Goal: Contribute content: Contribute content

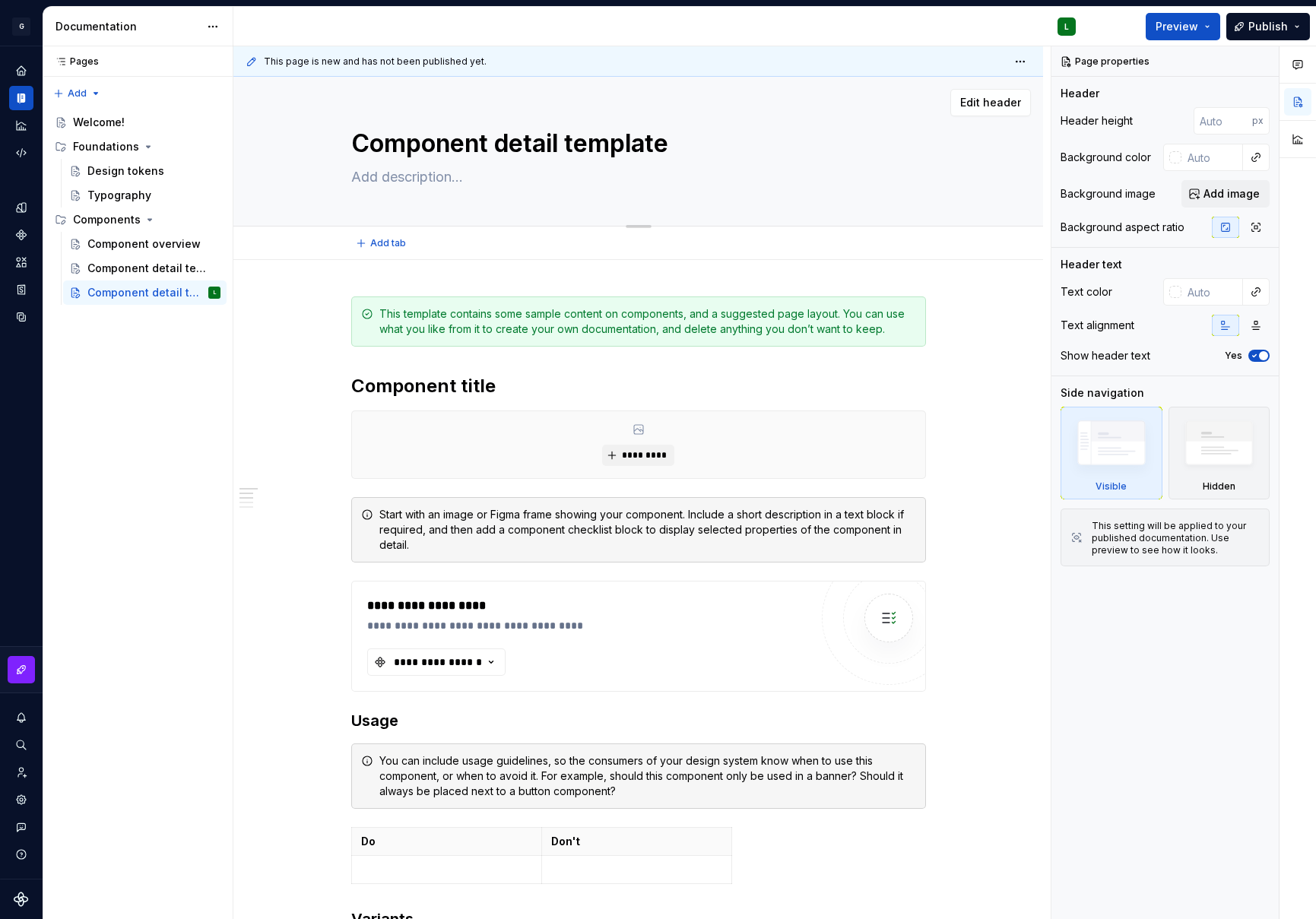
click at [462, 147] on textarea "Component detail template" at bounding box center [636, 143] width 575 height 36
type textarea "*"
type textarea "S"
type textarea "*"
type textarea "Sta"
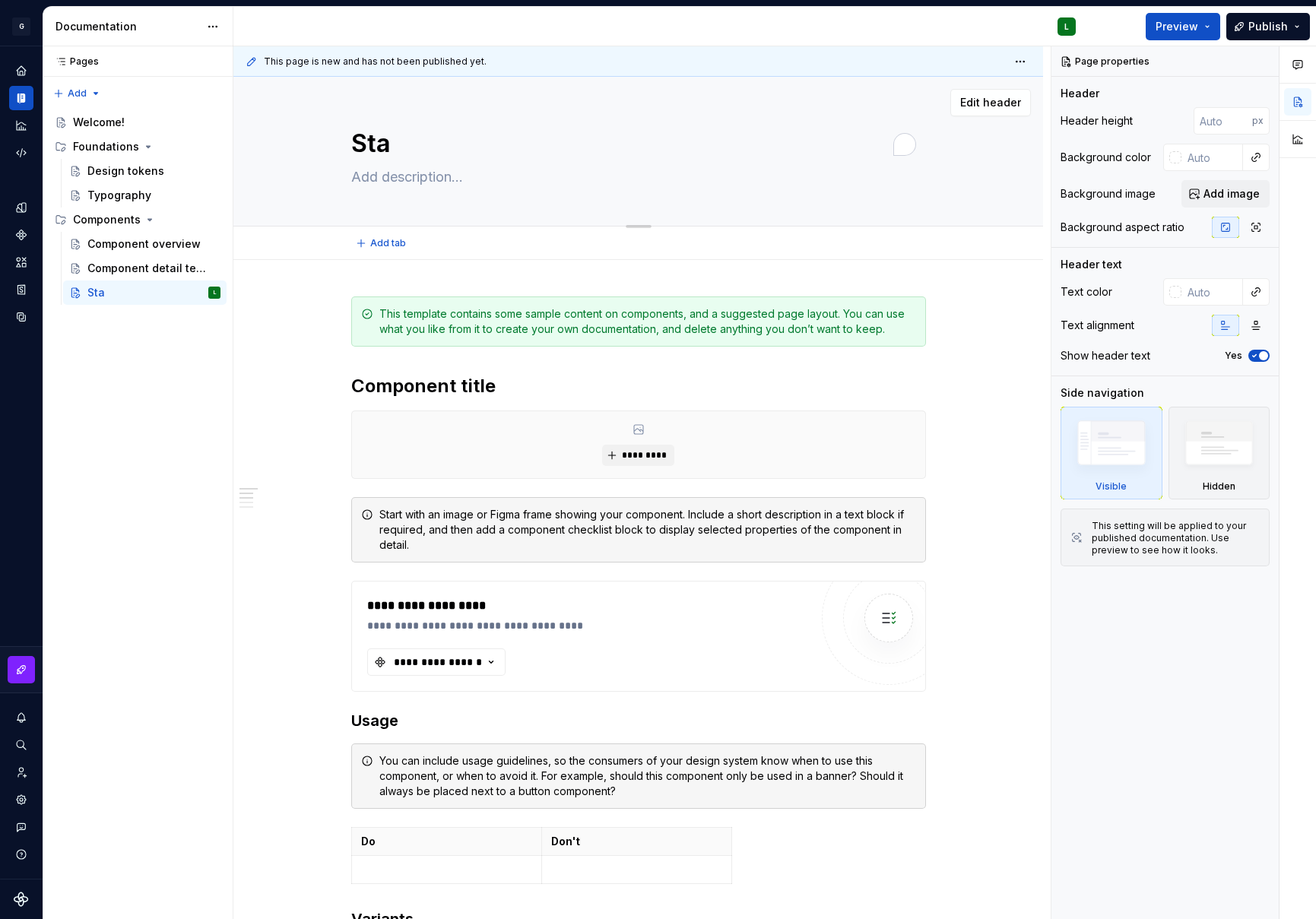
click at [400, 140] on textarea "Sta" at bounding box center [636, 143] width 575 height 36
type textarea "*"
type textarea "Staf"
type textarea "*"
type textarea "Staff"
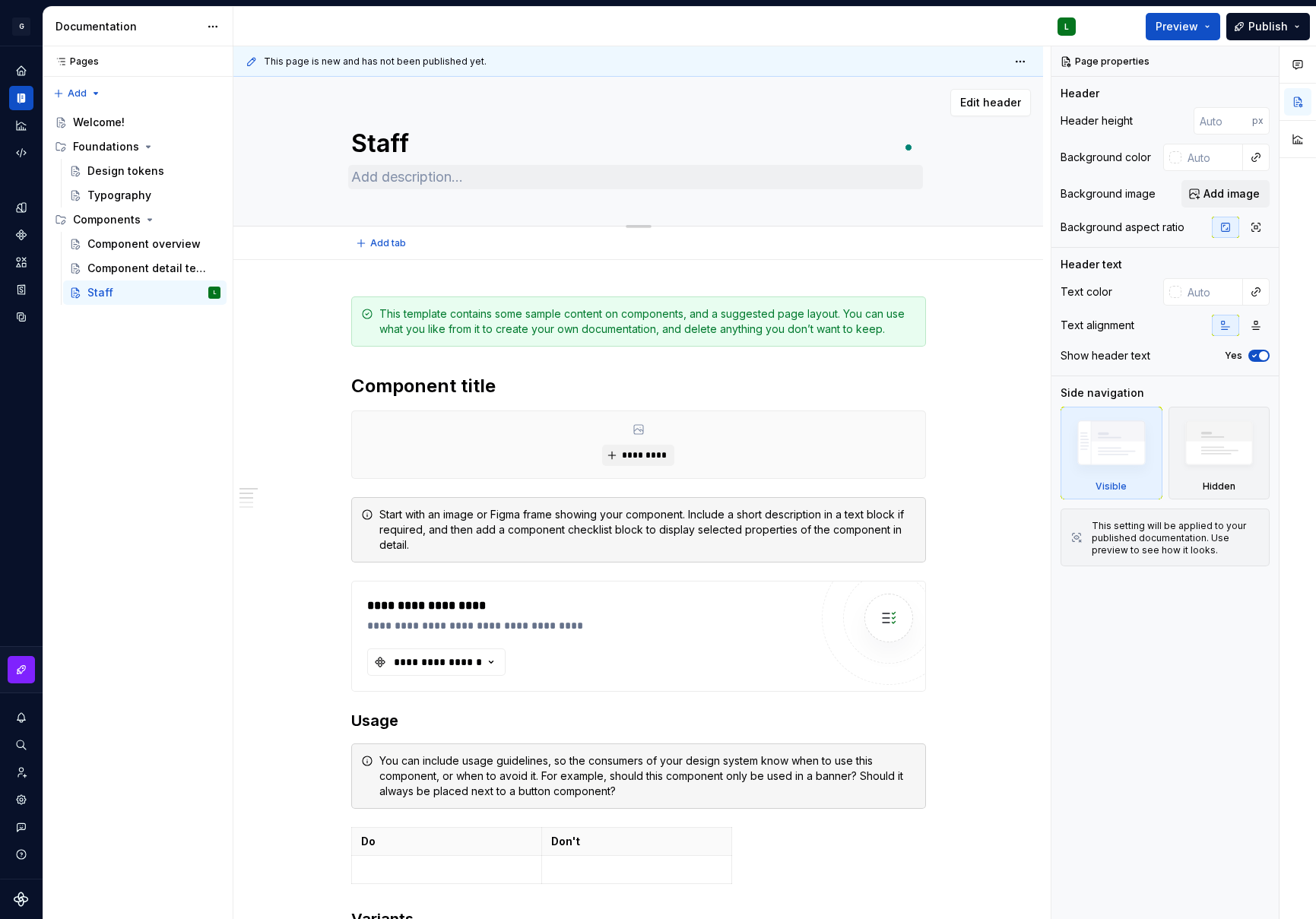
type textarea "*"
type textarea "Staff"
type textarea "*"
type textarea "Staff h"
type textarea "*"
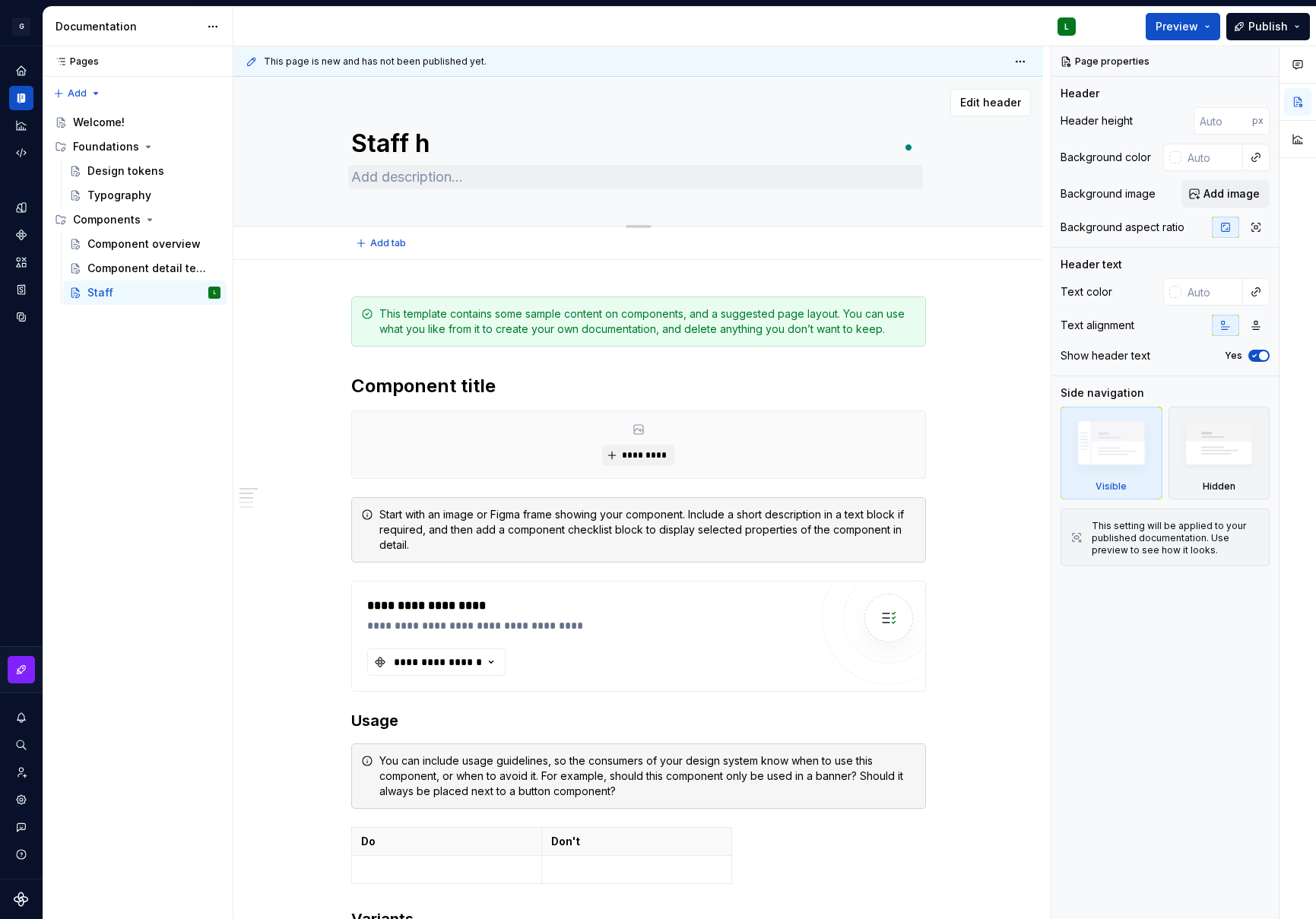
type textarea "Staff he"
type textarea "*"
type textarea "Staff hea"
type textarea "*"
type textarea "Staff head"
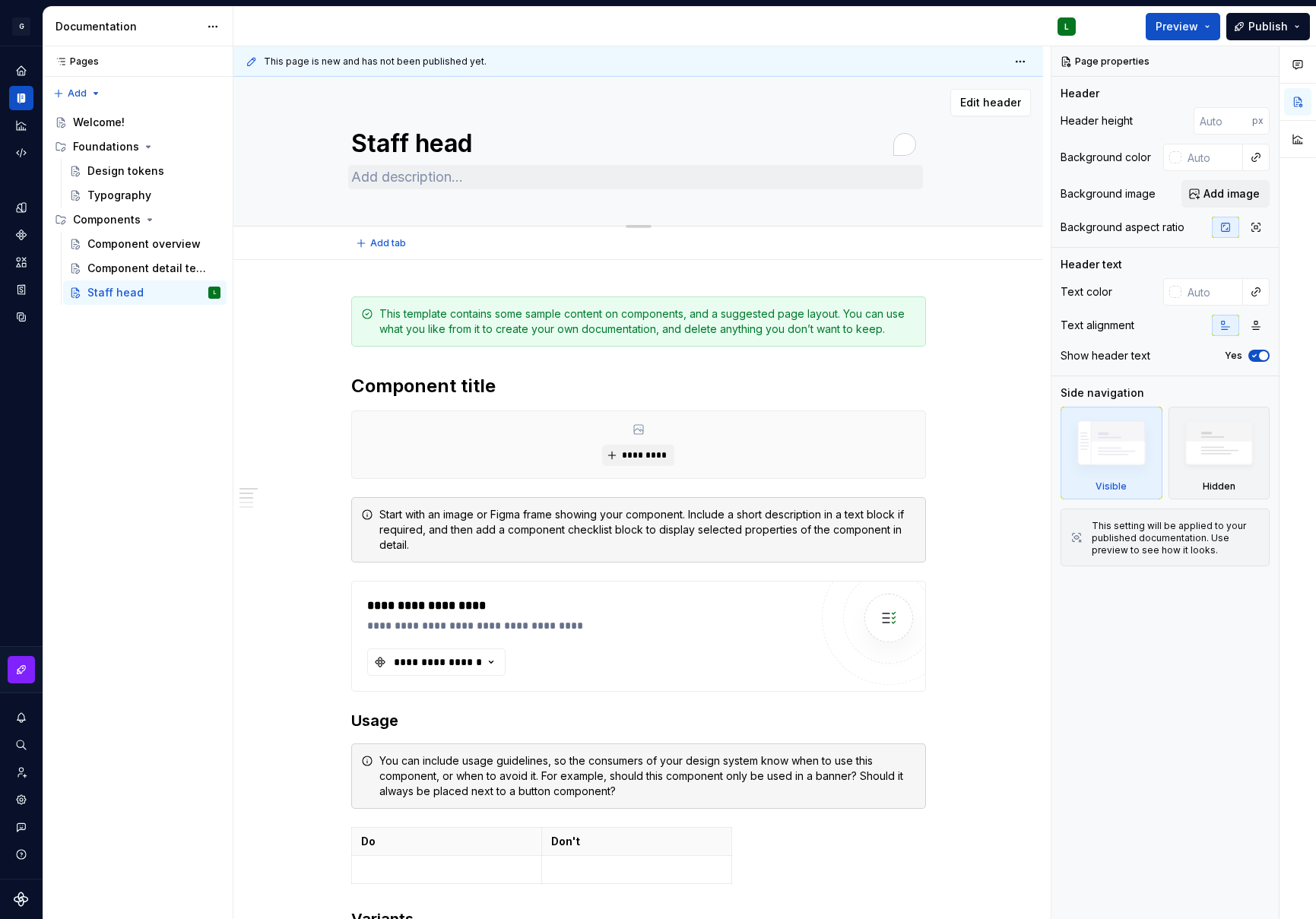
type textarea "*"
type textarea "Staff hea"
type textarea "*"
type textarea "Staff he"
type textarea "*"
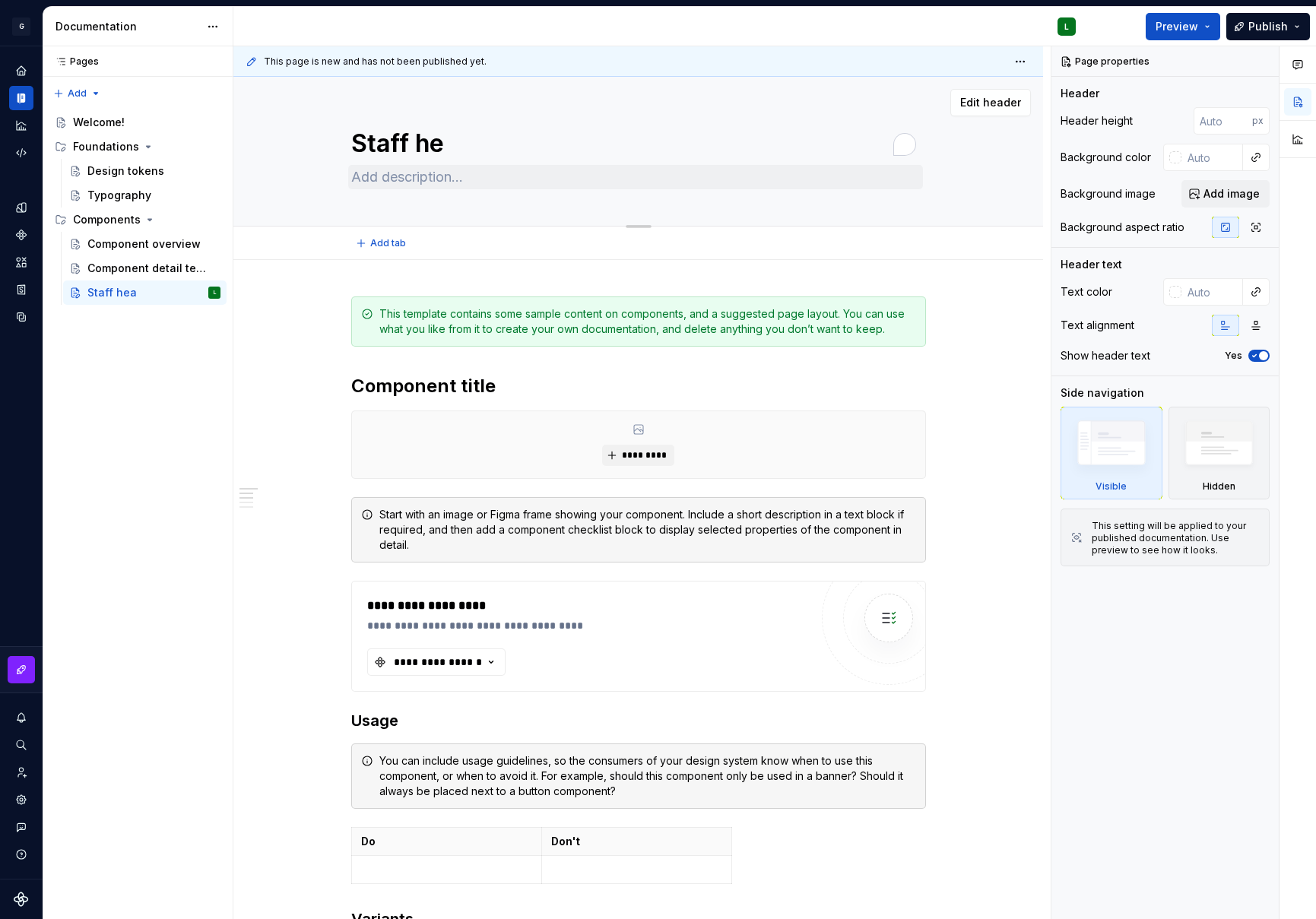
type textarea "Staff h"
type textarea "*"
type textarea "Staff"
type textarea "*"
type textarea "Staff H"
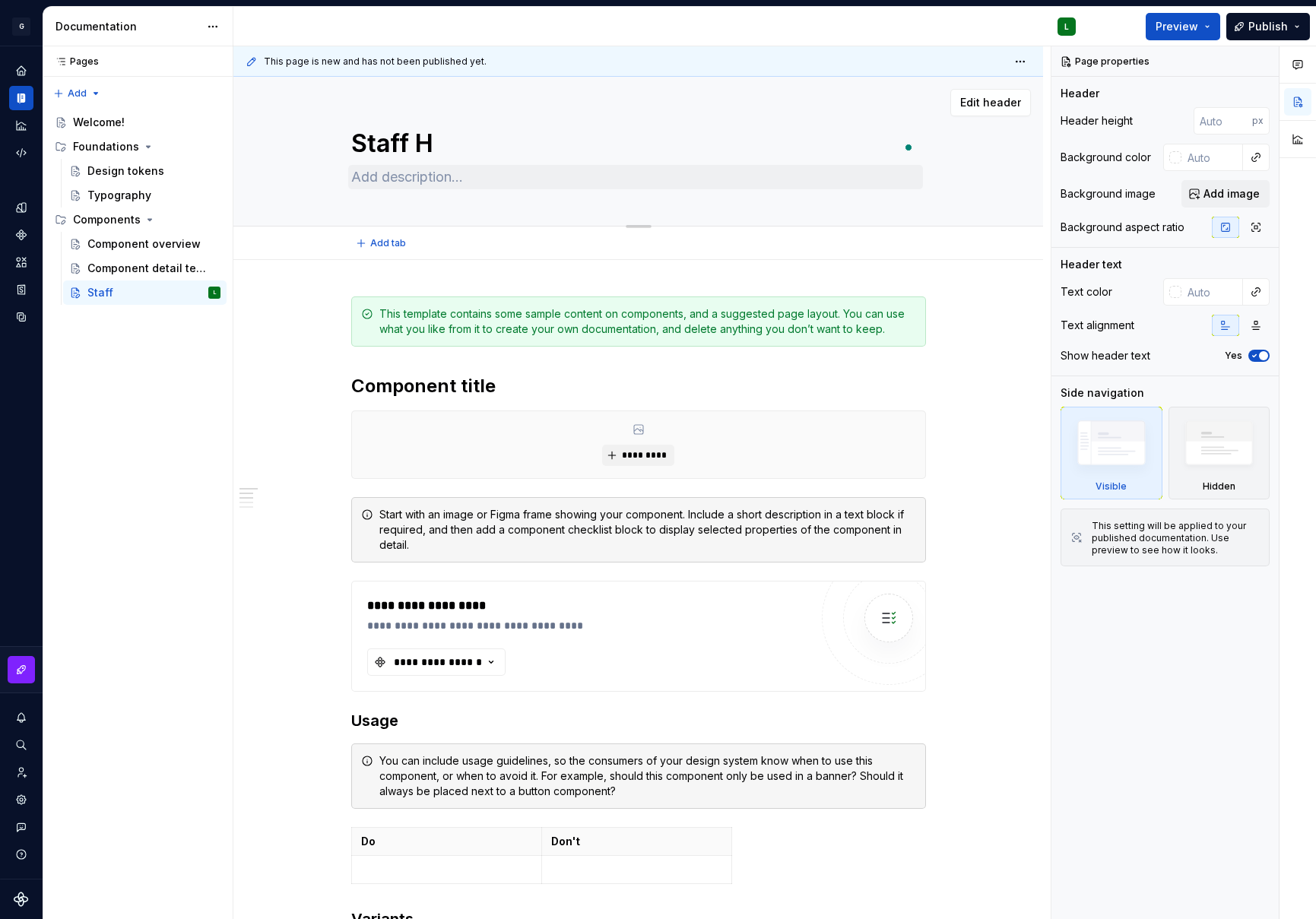
type textarea "*"
type textarea "Staff He"
type textarea "*"
type textarea "Staff Hea"
type textarea "*"
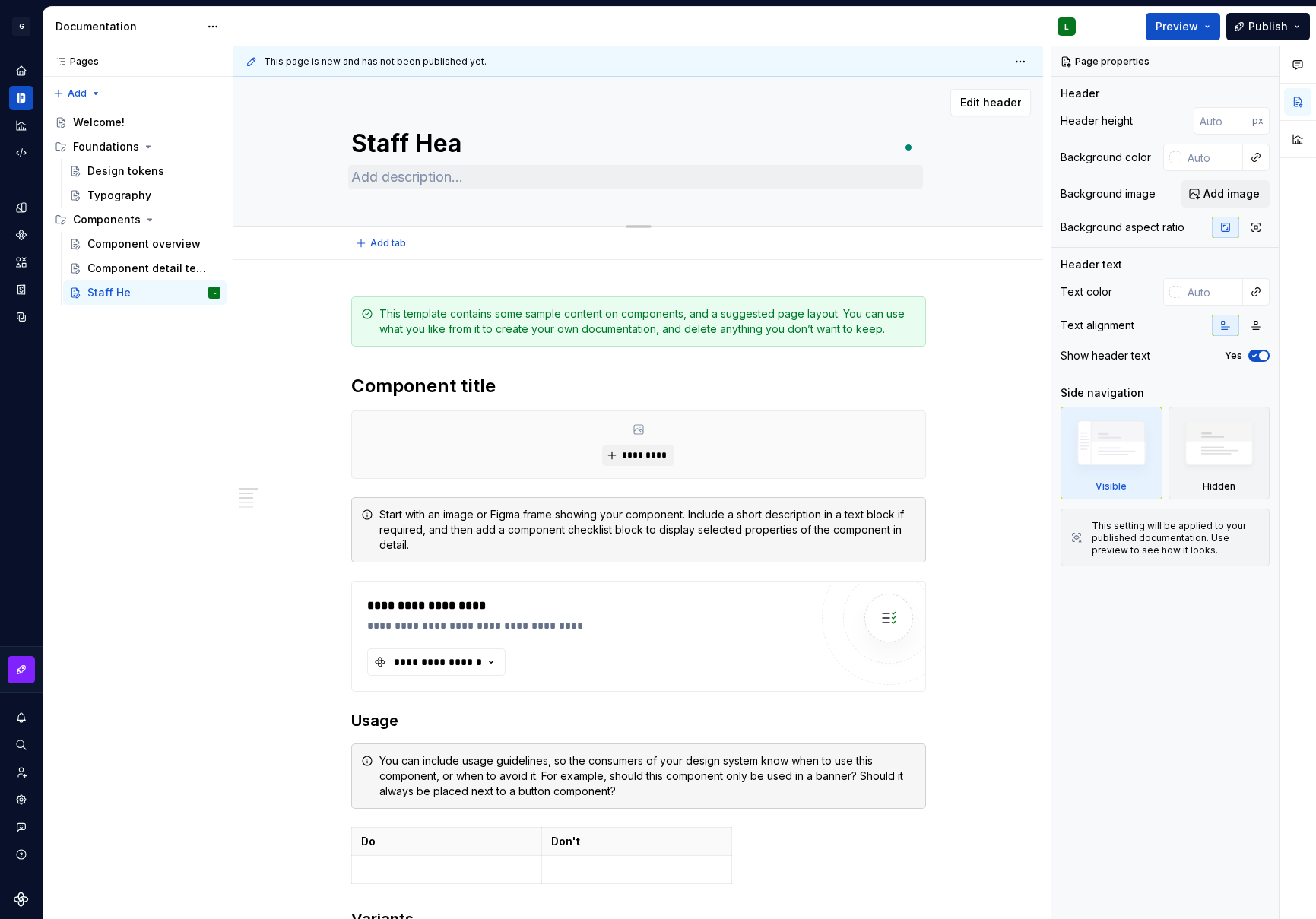
type textarea "Staff Head"
type textarea "*"
type textarea "Staff Heads"
type textarea "*"
type textarea "Staff Headsh"
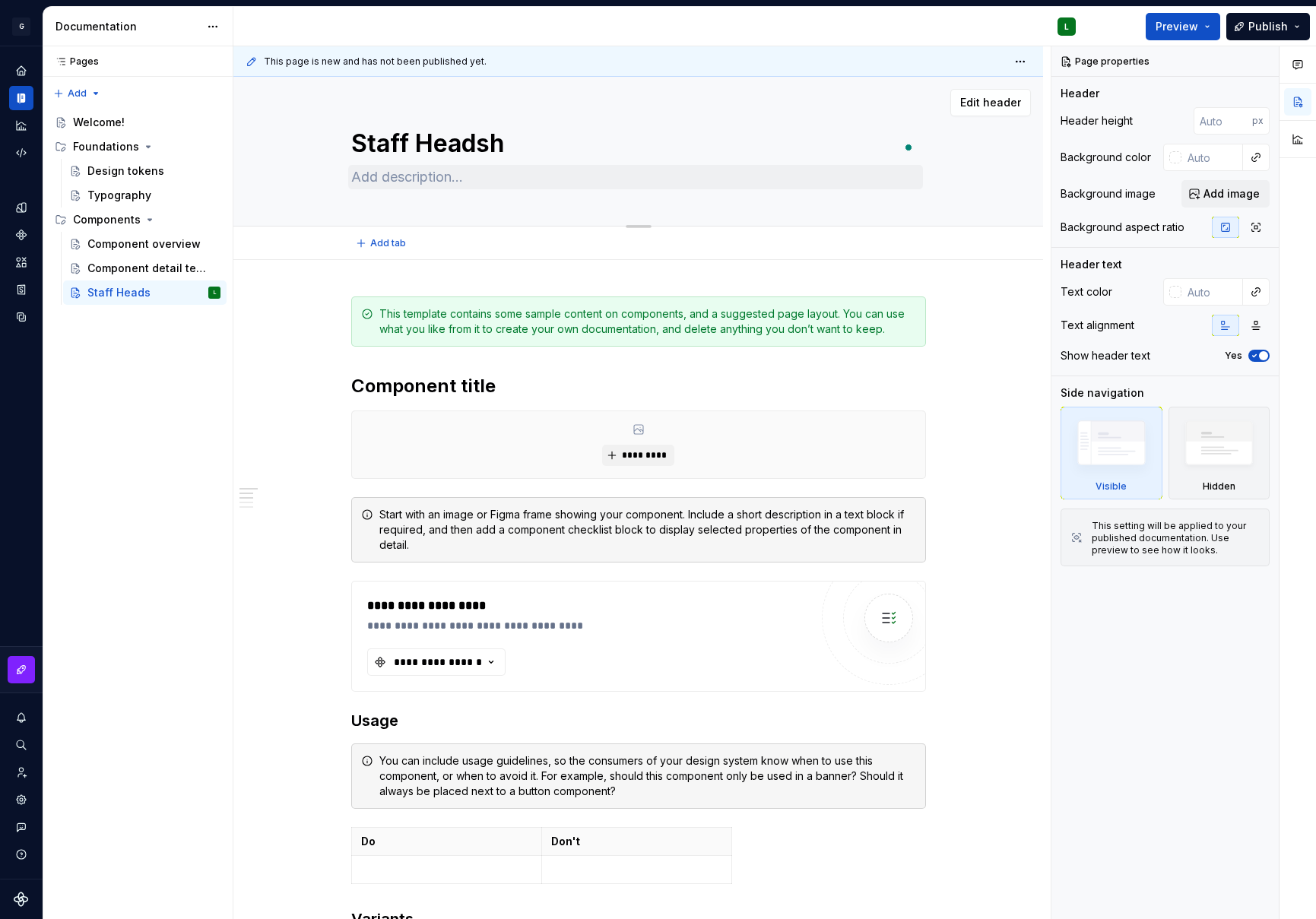
type textarea "*"
type textarea "Staff Headsho"
type textarea "*"
type textarea "Staff Headshot"
type textarea "*"
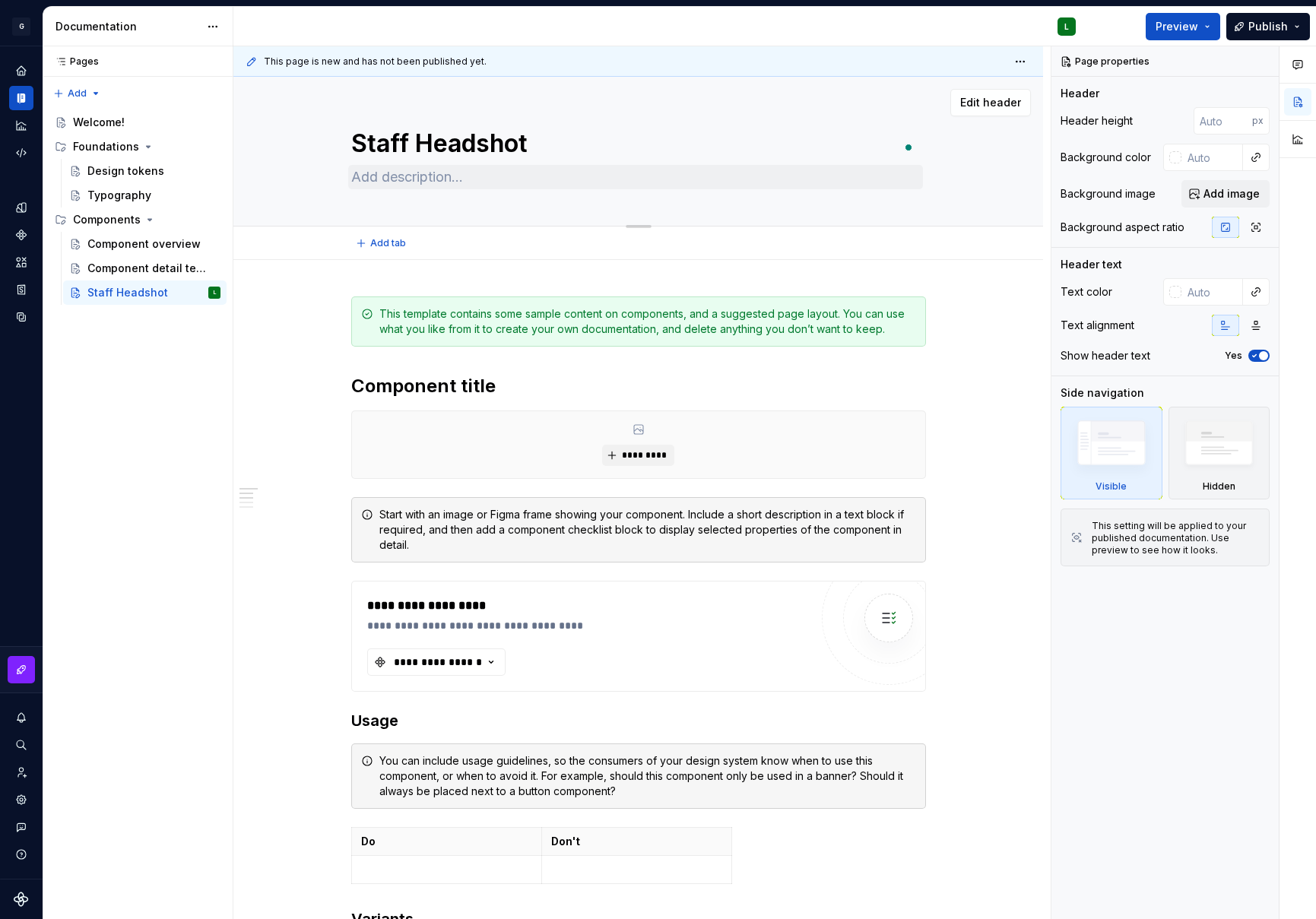
type textarea "Staff Headshot"
type textarea "*"
type textarea "Staff Headshot +"
type textarea "*"
type textarea "Staff Headshot +"
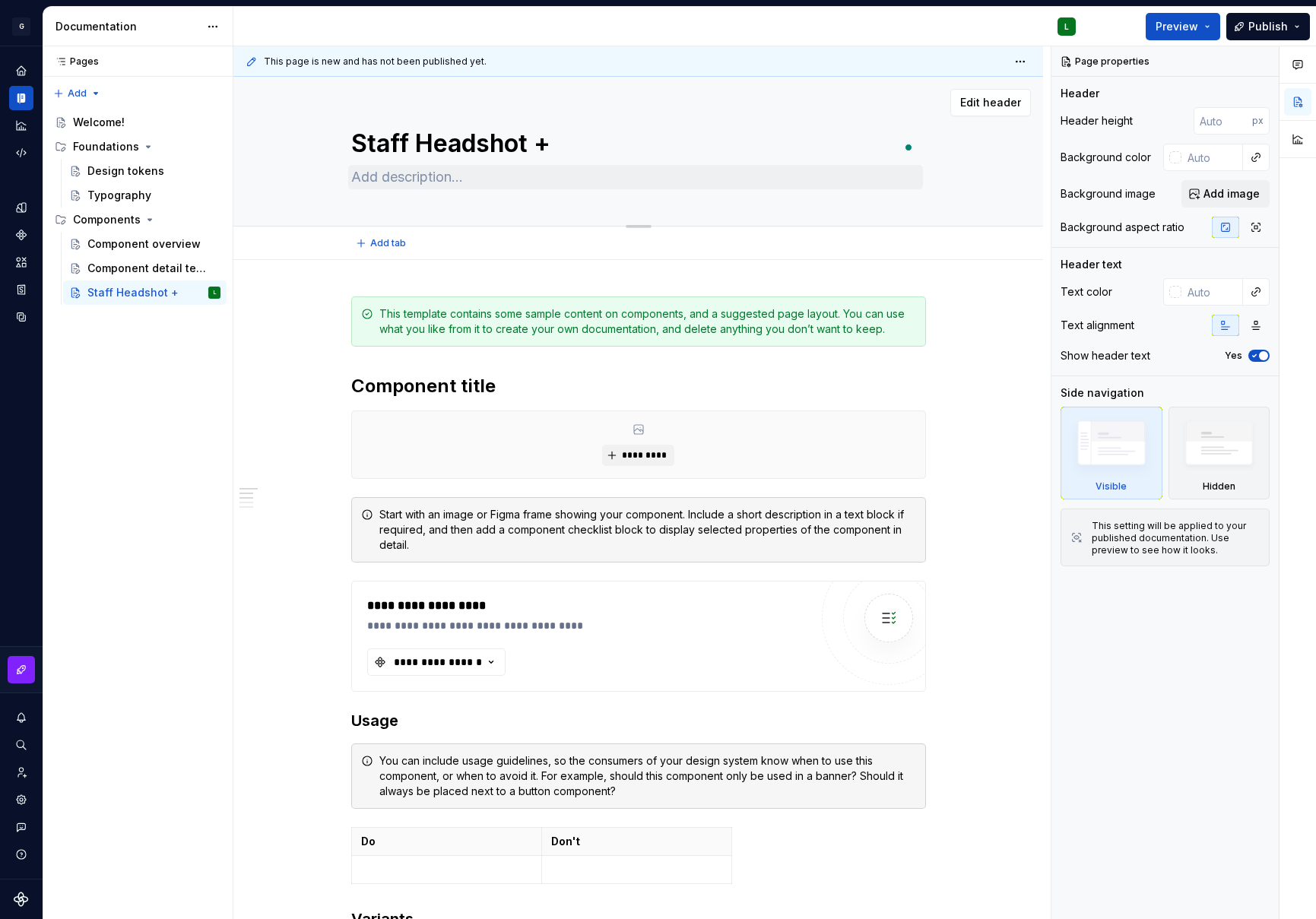
type textarea "*"
type textarea "Staff Headshot + B"
type textarea "*"
type textarea "Staff Headshot + Bi"
type textarea "*"
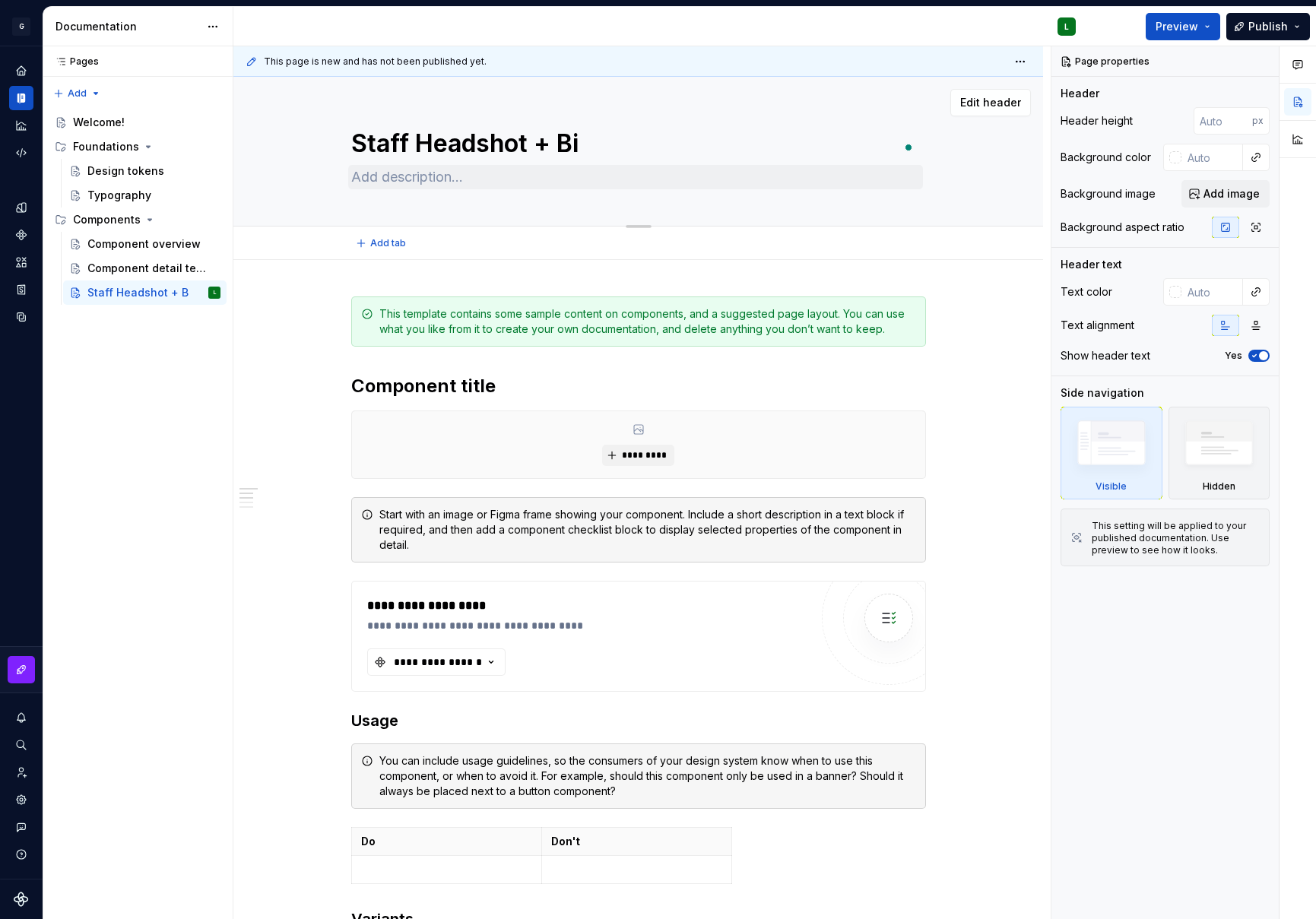
type textarea "Staff Headshot + Bio"
click at [354, 141] on textarea "Staff Headshot + Bio" at bounding box center [636, 143] width 575 height 36
type textarea "*"
type textarea "CStaff Headshot + Bio"
type textarea "*"
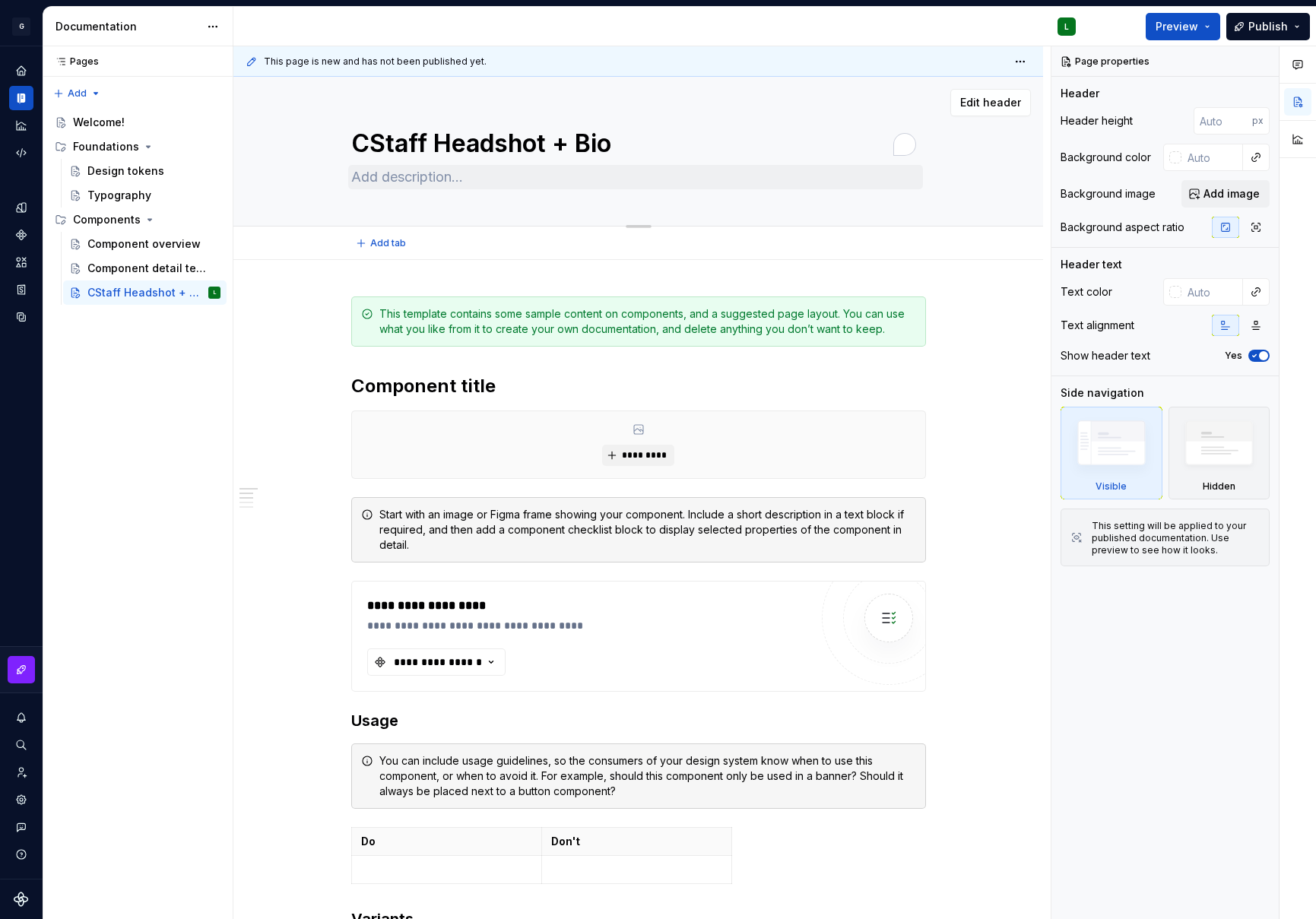
type textarea "C-Staff Headshot + Bio"
drag, startPoint x: 382, startPoint y: 144, endPoint x: 356, endPoint y: 149, distance: 26.5
click at [356, 149] on textarea "C-Staff Headshot + Bio" at bounding box center [636, 143] width 575 height 36
type textarea "*"
type textarea "Staff Headshot + Bio"
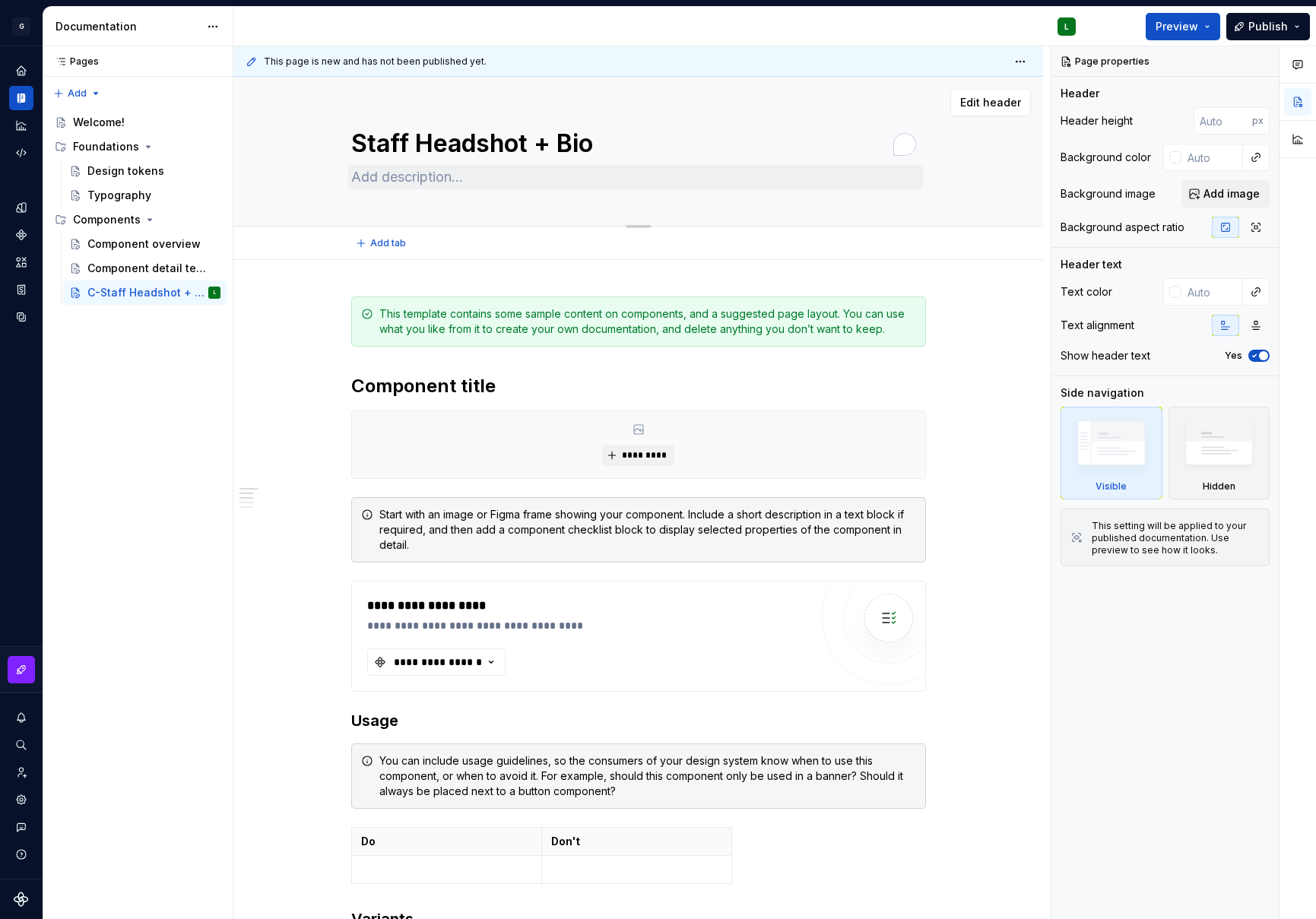
type textarea "*"
type textarea "Staff Headshot + Bio"
click at [420, 177] on textarea at bounding box center [636, 176] width 575 height 24
click at [482, 185] on textarea at bounding box center [636, 176] width 575 height 24
click at [469, 185] on textarea at bounding box center [636, 176] width 575 height 24
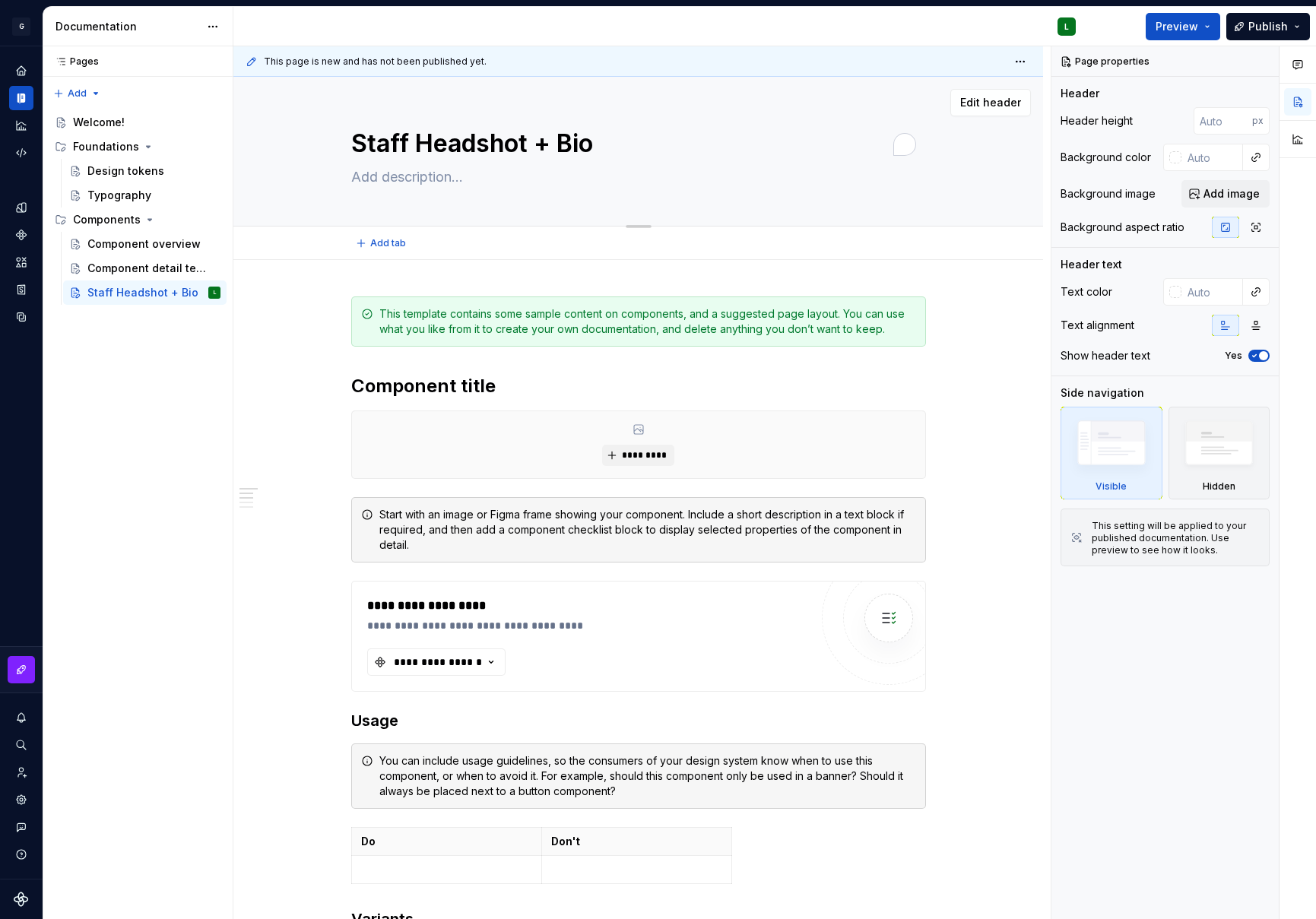
paste textarea "This component highlights staff members, providing a recognizable headshot and …"
type textarea "*"
type textarea "This component highlights staff members, providing a recognizable headshot and …"
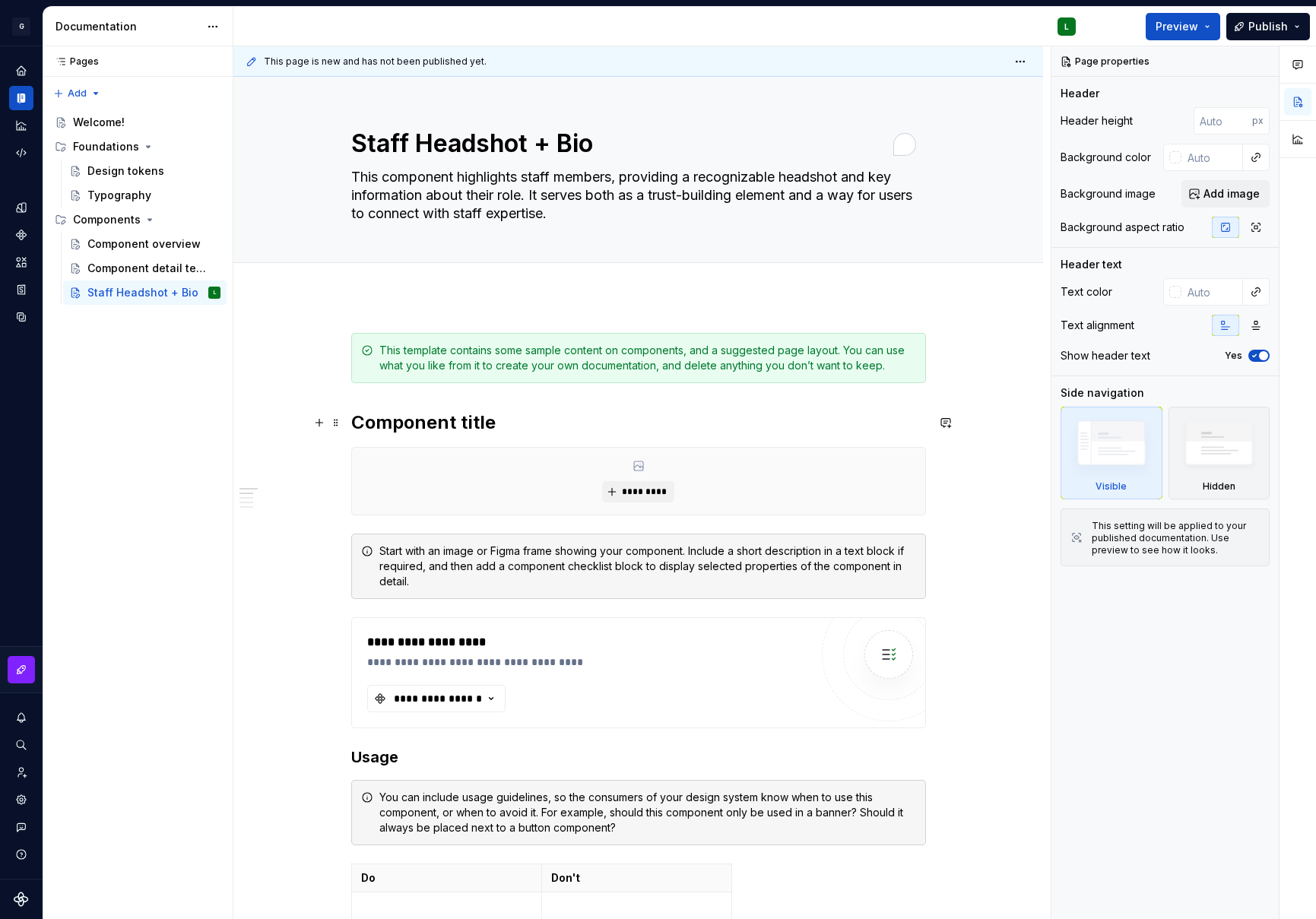
type textarea "*"
type textarea "This component highlights staff members, providing a recognizable headshot and …"
click at [491, 426] on h2 "Component title" at bounding box center [639, 422] width 575 height 24
click at [446, 420] on h2 "Component title" at bounding box center [639, 422] width 575 height 24
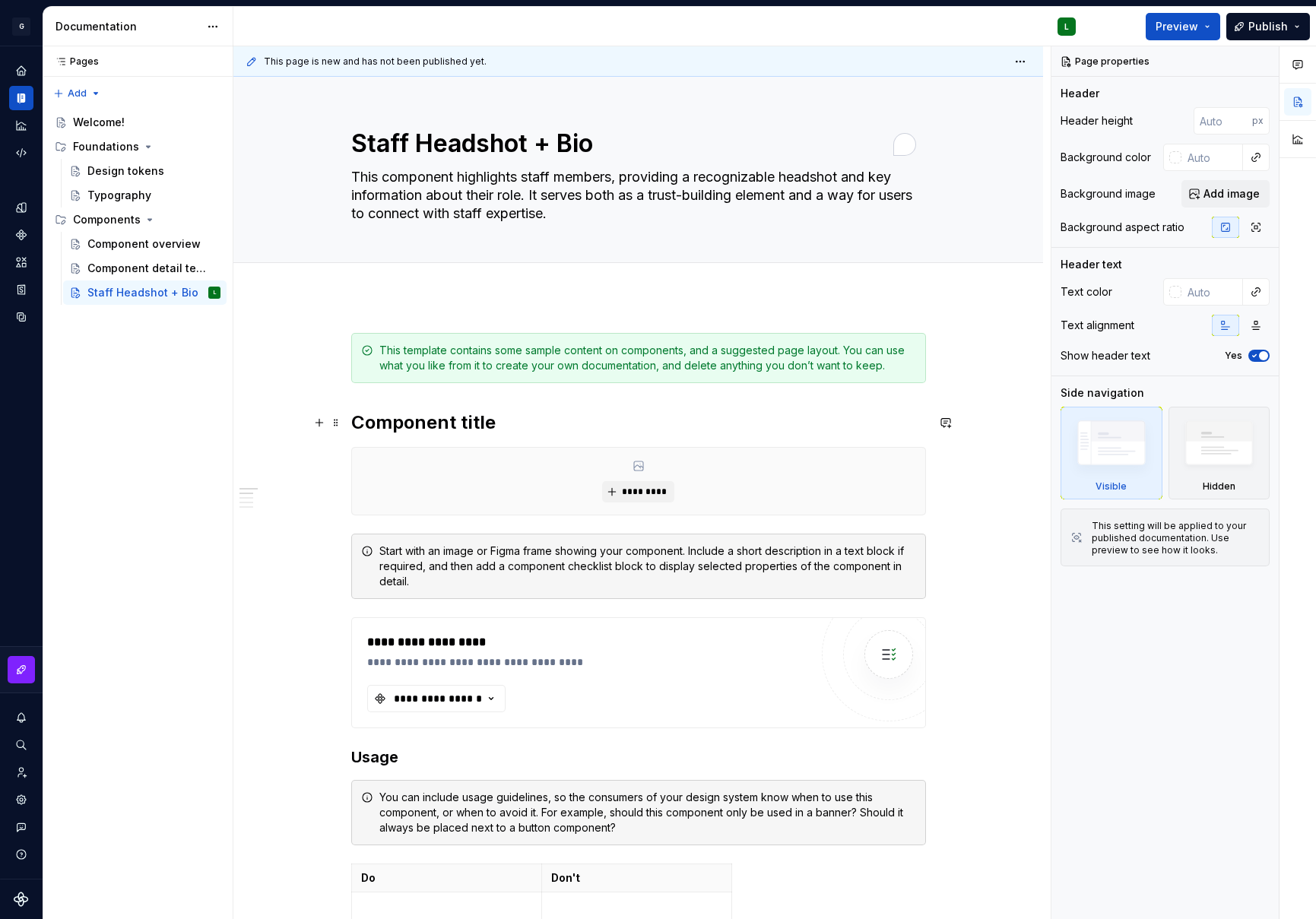
click at [438, 478] on div "*********" at bounding box center [639, 481] width 574 height 67
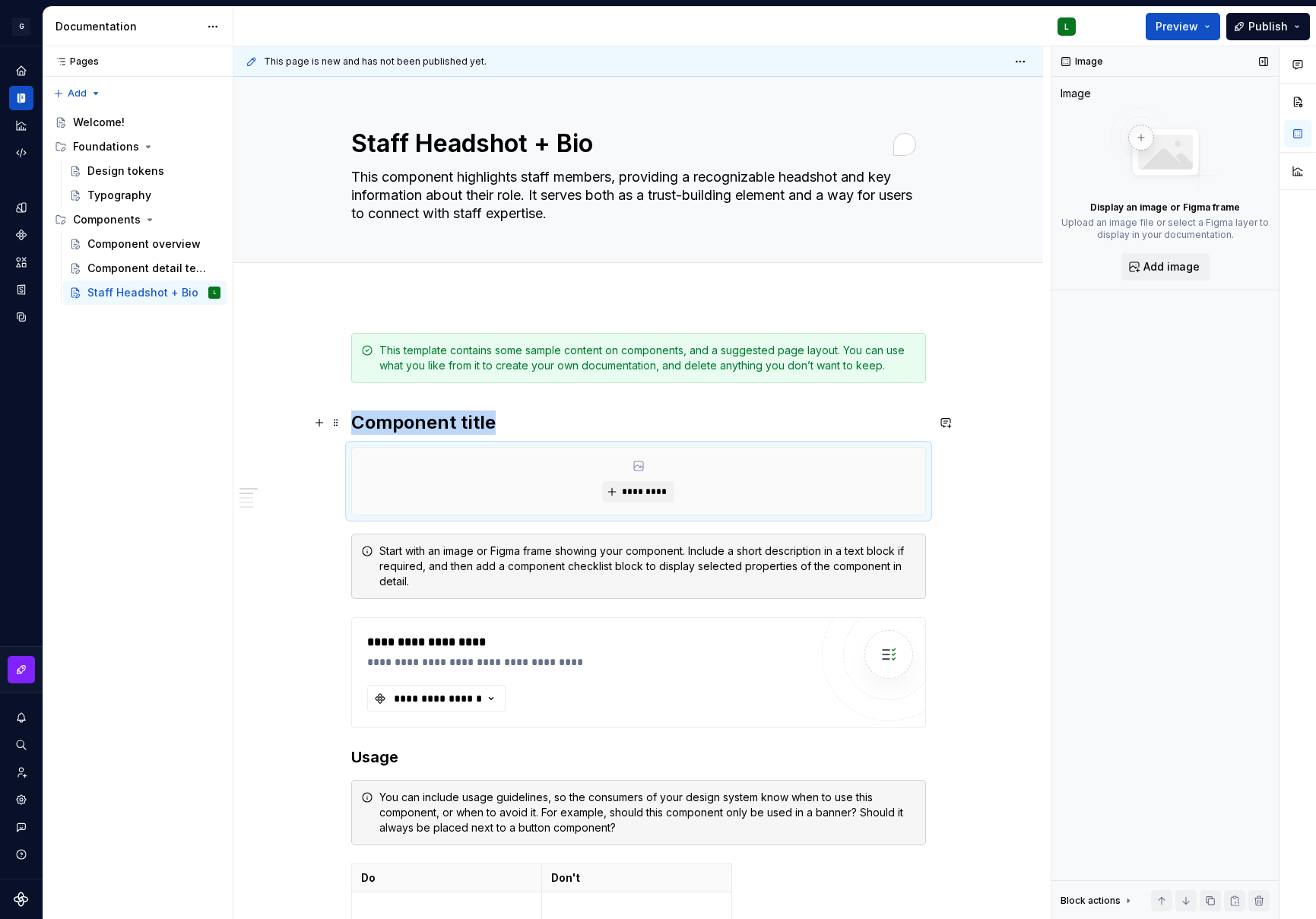
click at [320, 420] on button "button" at bounding box center [319, 423] width 22 height 22
click at [336, 423] on span at bounding box center [336, 423] width 12 height 22
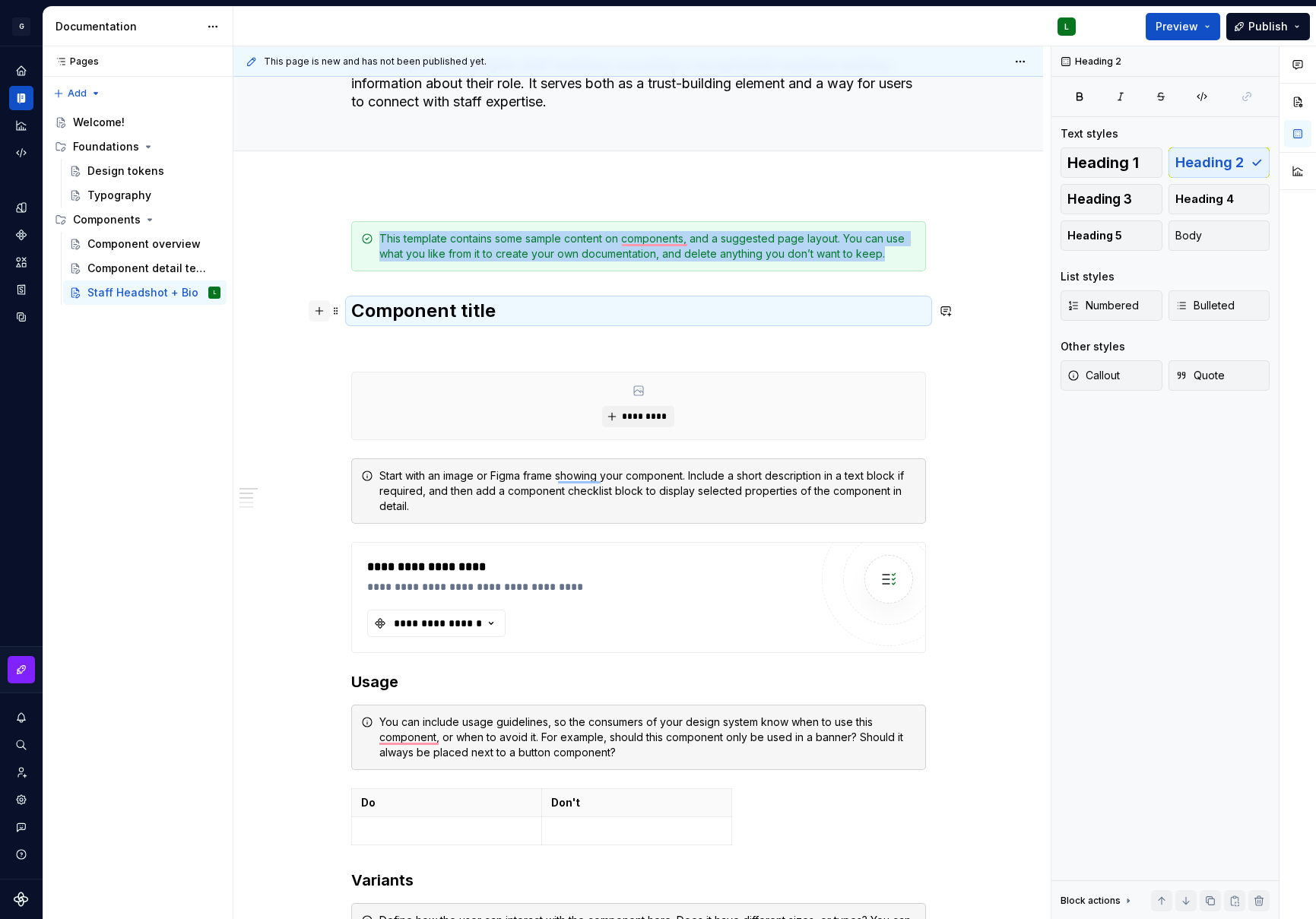
scroll to position [112, 0]
click at [315, 315] on button "button" at bounding box center [319, 311] width 22 height 22
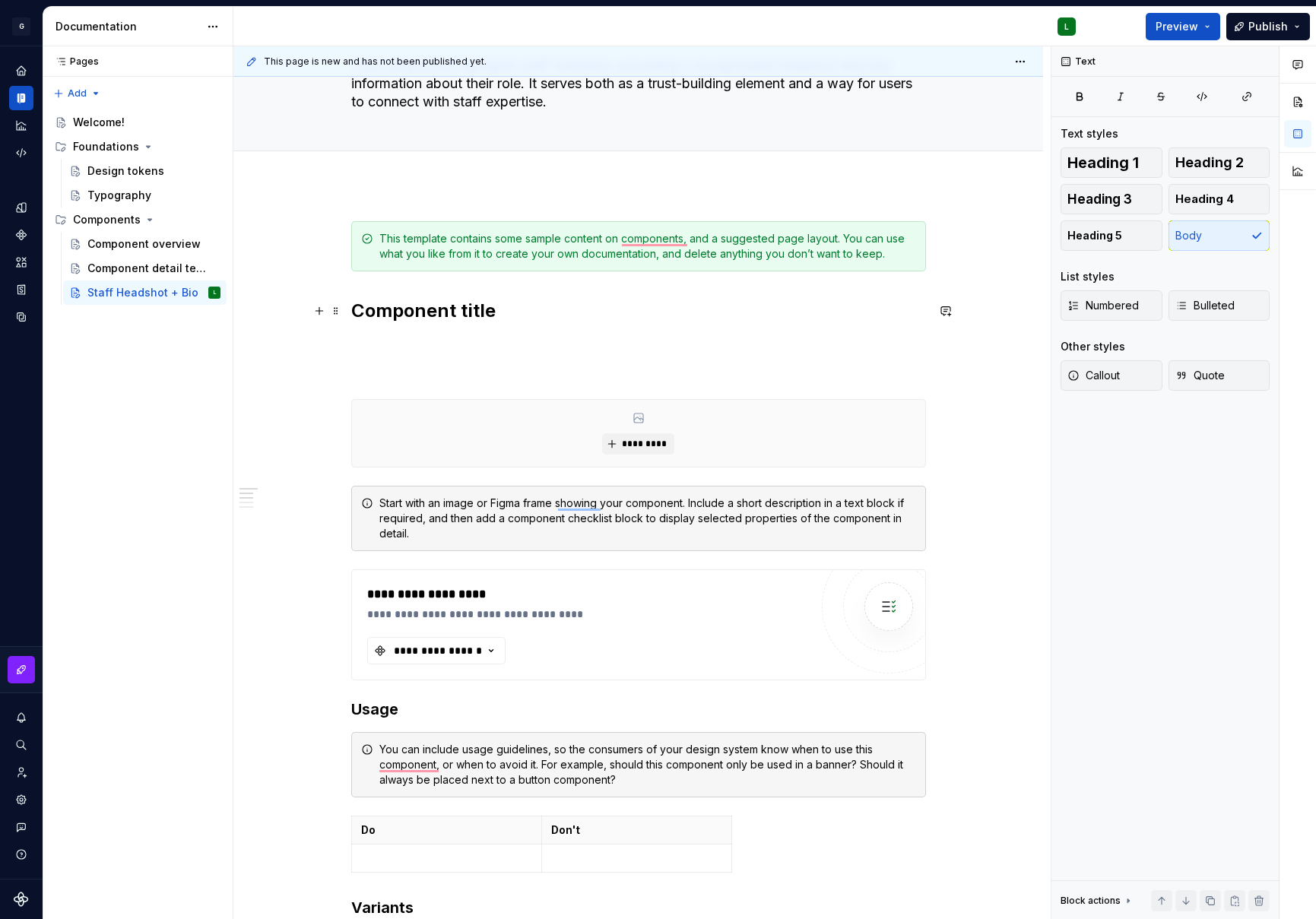
click at [512, 317] on h2 "Component title" at bounding box center [639, 311] width 575 height 24
click at [503, 368] on p "To enrich screen reader interactions, please activate Accessibility in Grammarl…" at bounding box center [639, 372] width 575 height 19
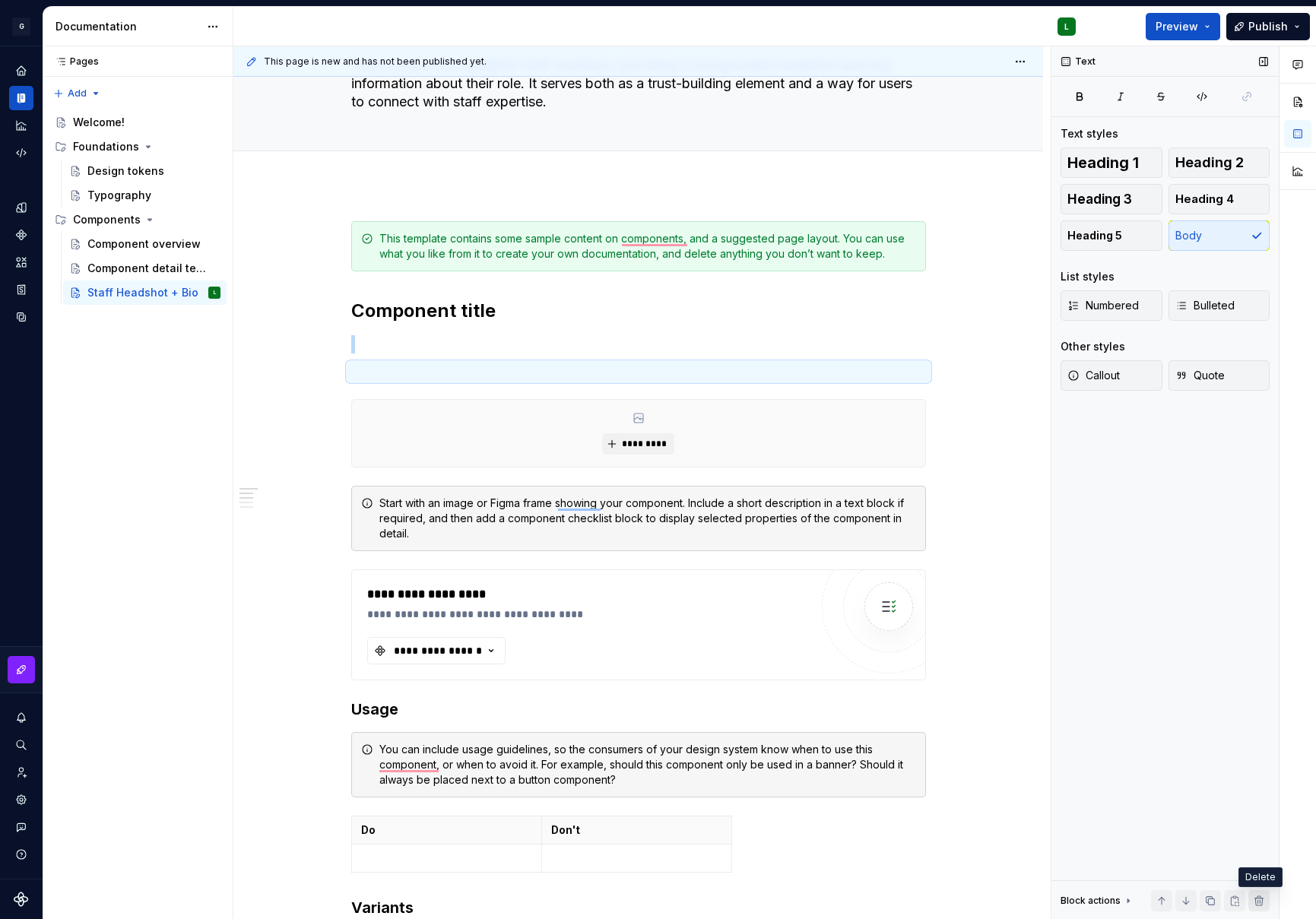
click at [1266, 899] on button "button" at bounding box center [1260, 901] width 22 height 22
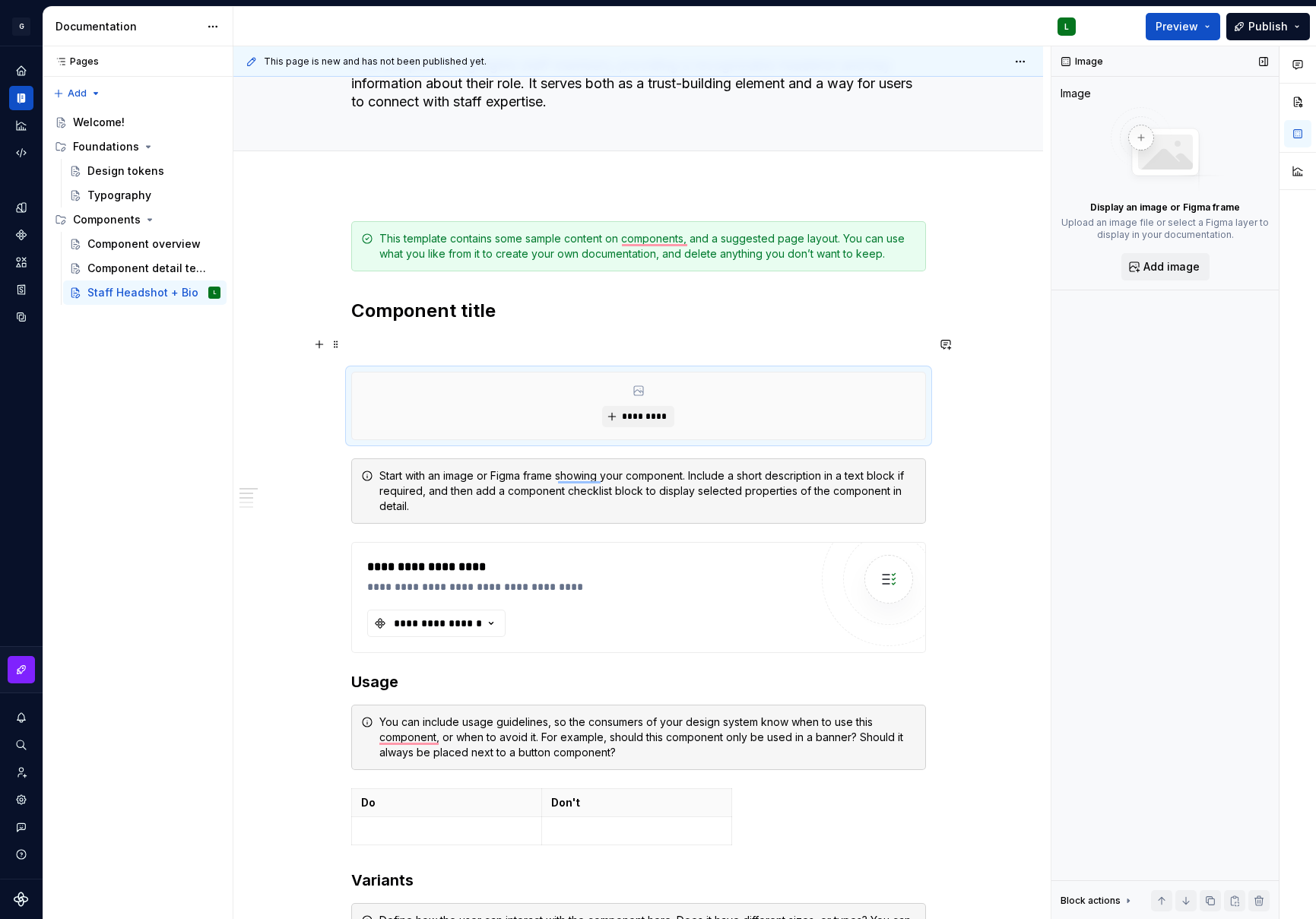
click at [401, 341] on p "To enrich screen reader interactions, please activate Accessibility in Grammarl…" at bounding box center [639, 345] width 575 height 19
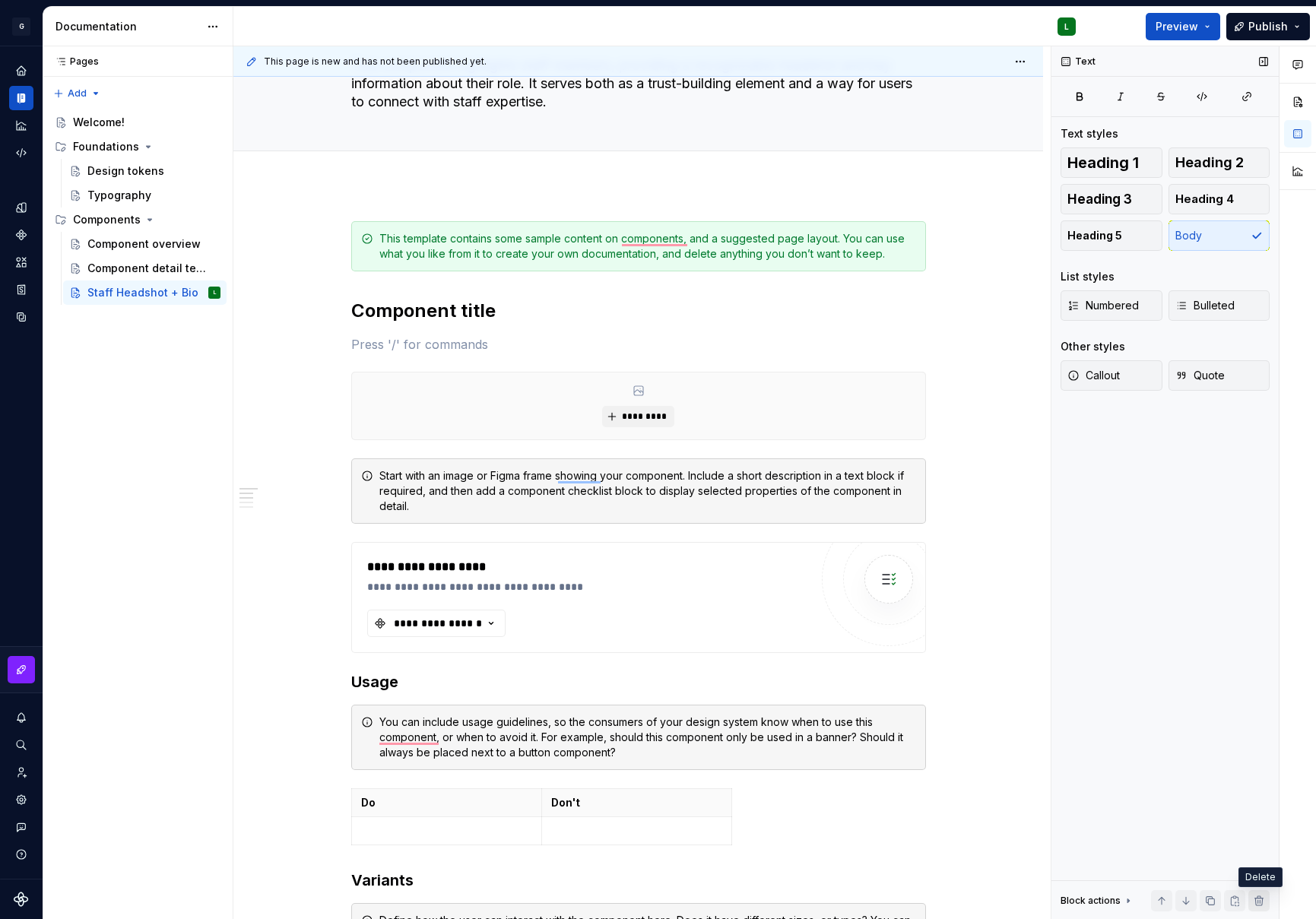
click at [1265, 897] on button "button" at bounding box center [1260, 901] width 22 height 22
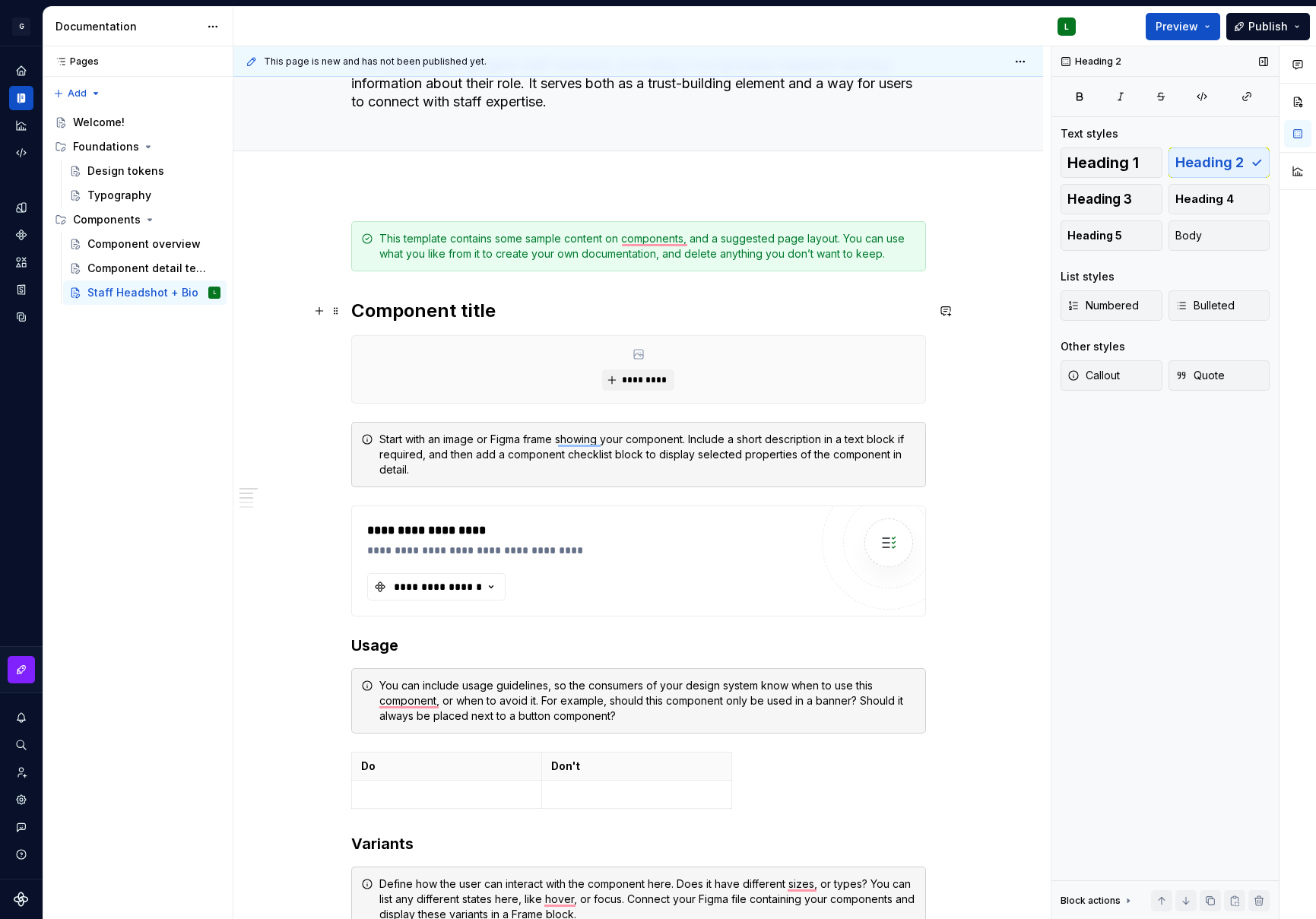
click at [455, 315] on h2 "Component title" at bounding box center [639, 311] width 575 height 24
drag, startPoint x: 491, startPoint y: 312, endPoint x: 347, endPoint y: 308, distance: 144.1
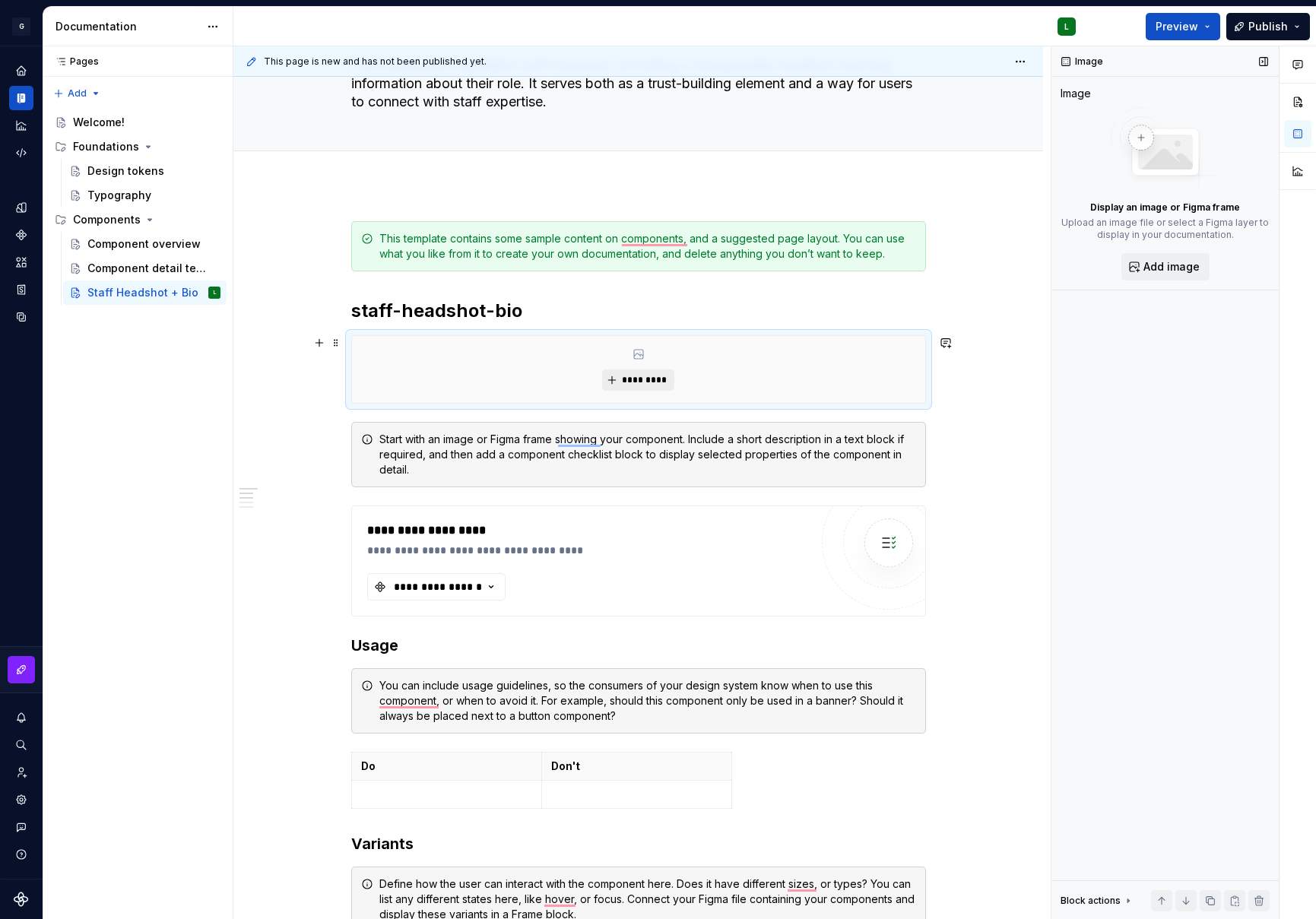
click at [647, 384] on span "*********" at bounding box center [645, 380] width 46 height 12
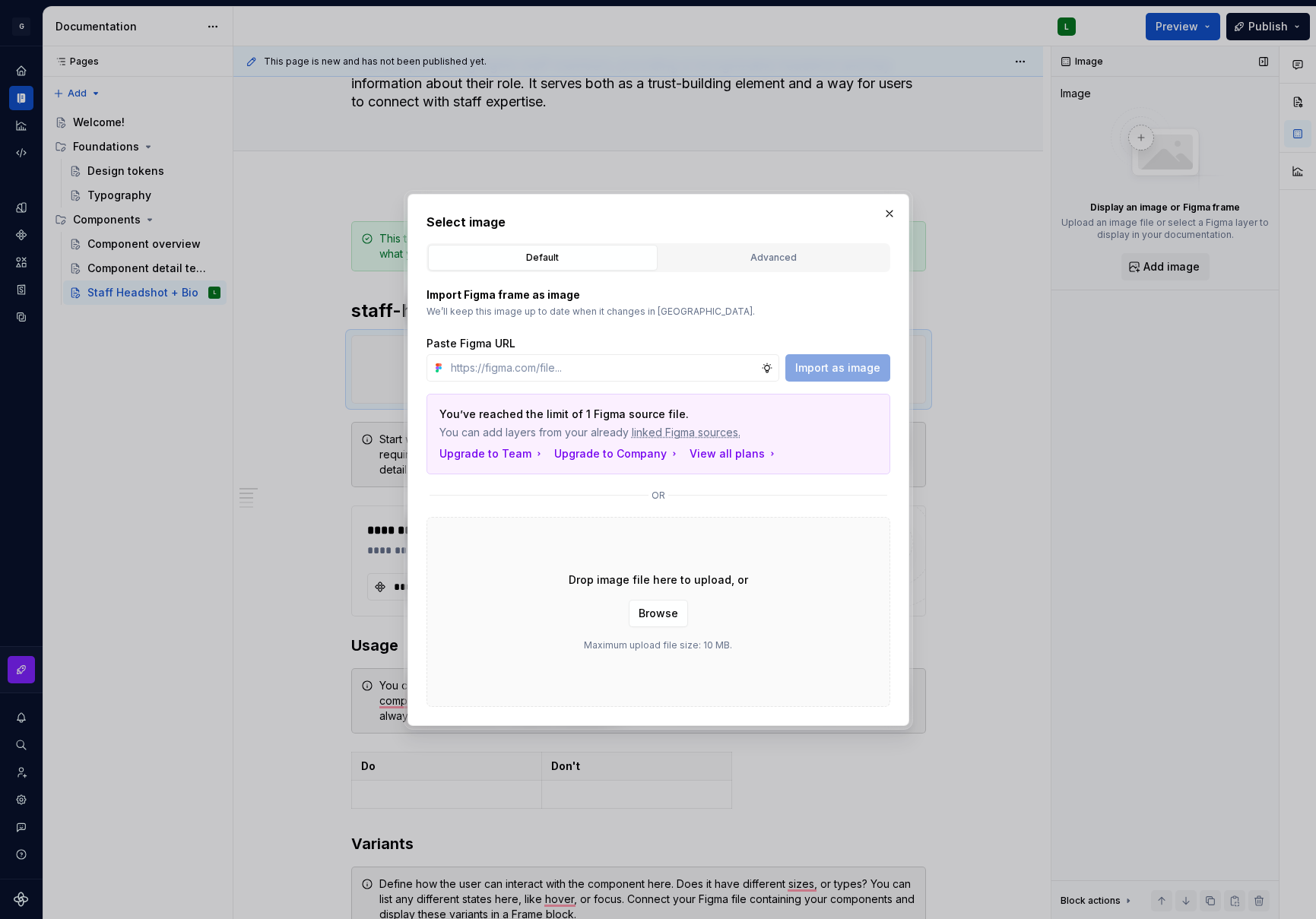
type textarea "*"
paste input "[URL][DOMAIN_NAME]"
type input "[URL][DOMAIN_NAME]"
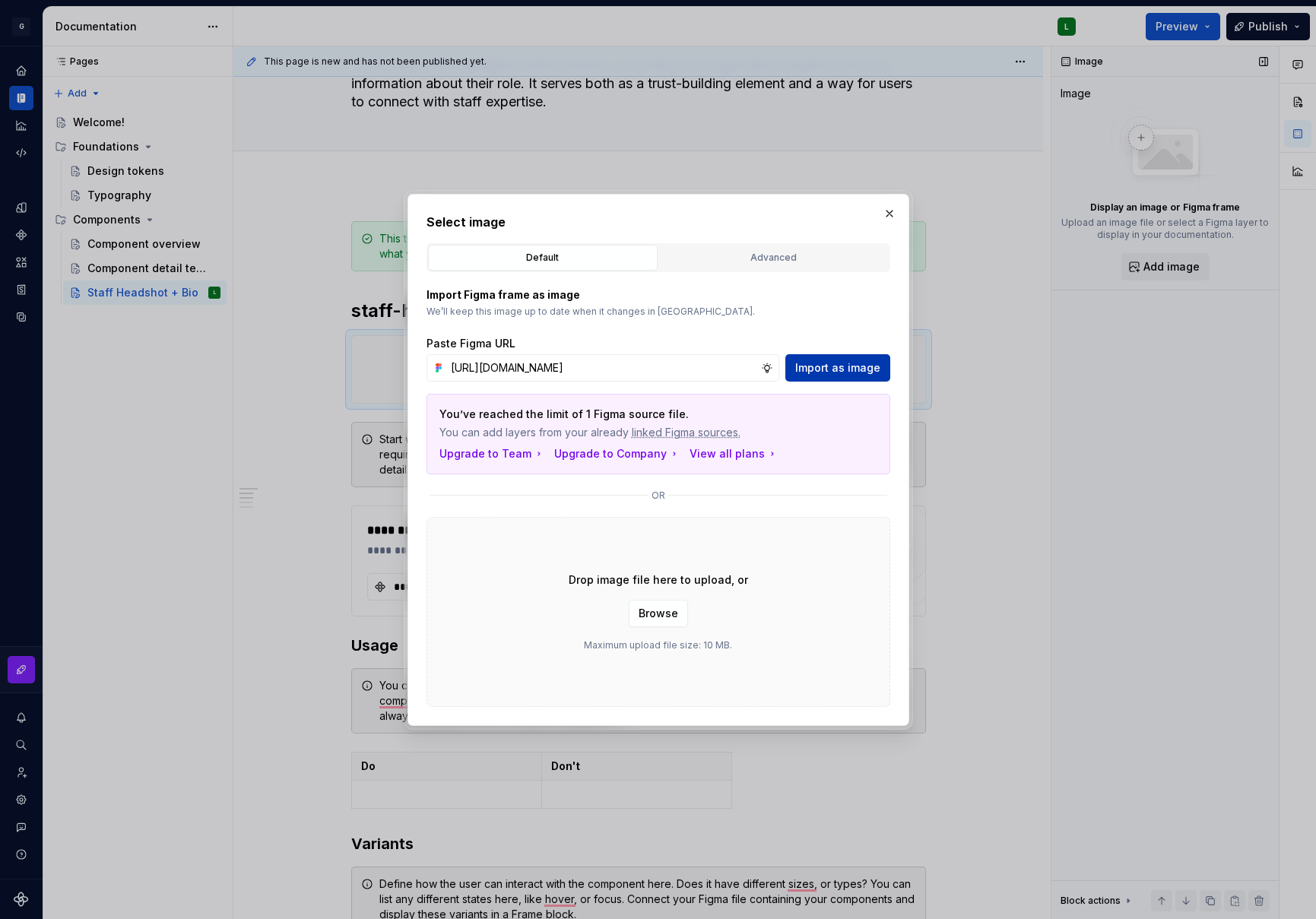
click at [838, 371] on span "Import as image" at bounding box center [838, 368] width 85 height 15
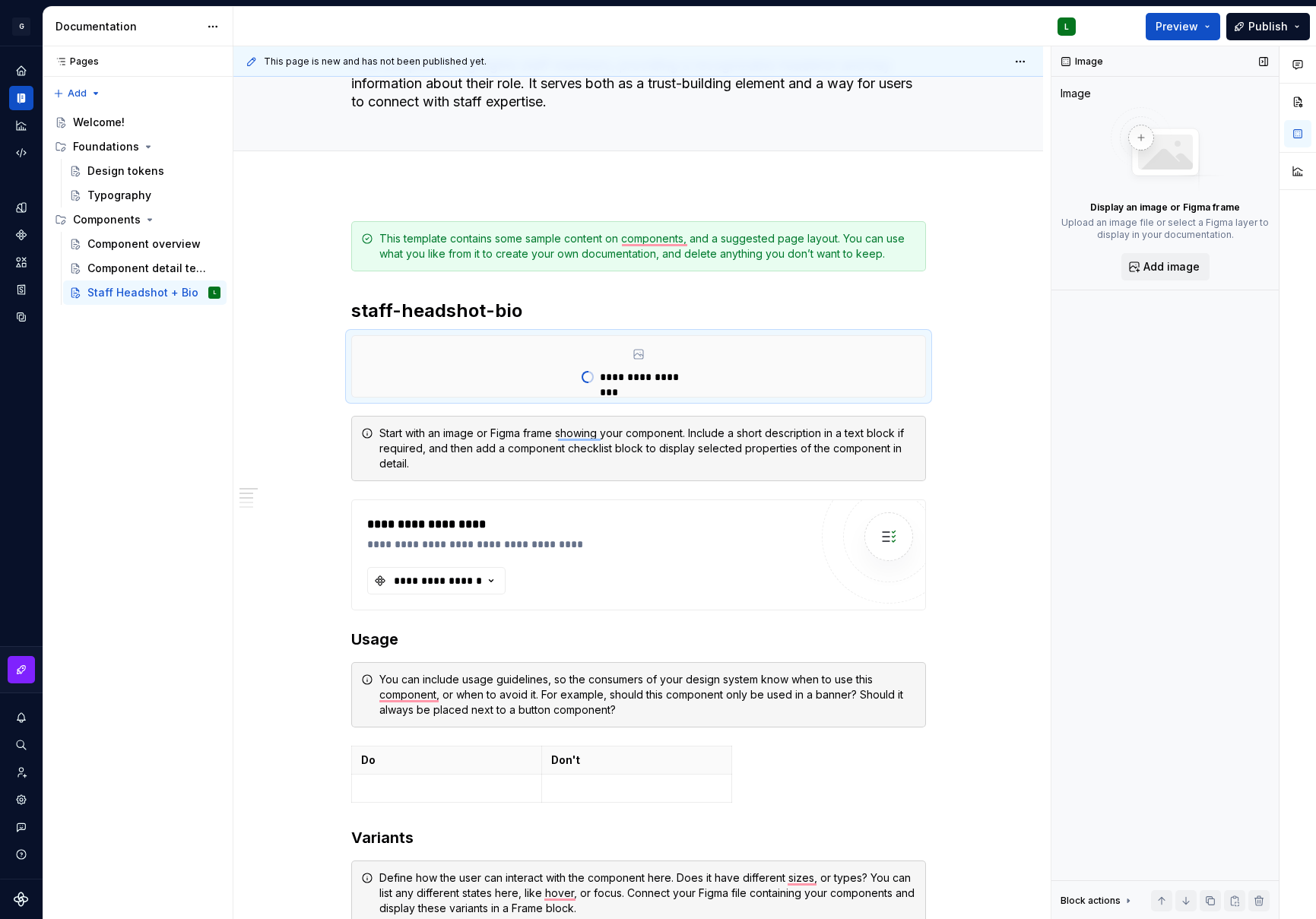
type textarea "*"
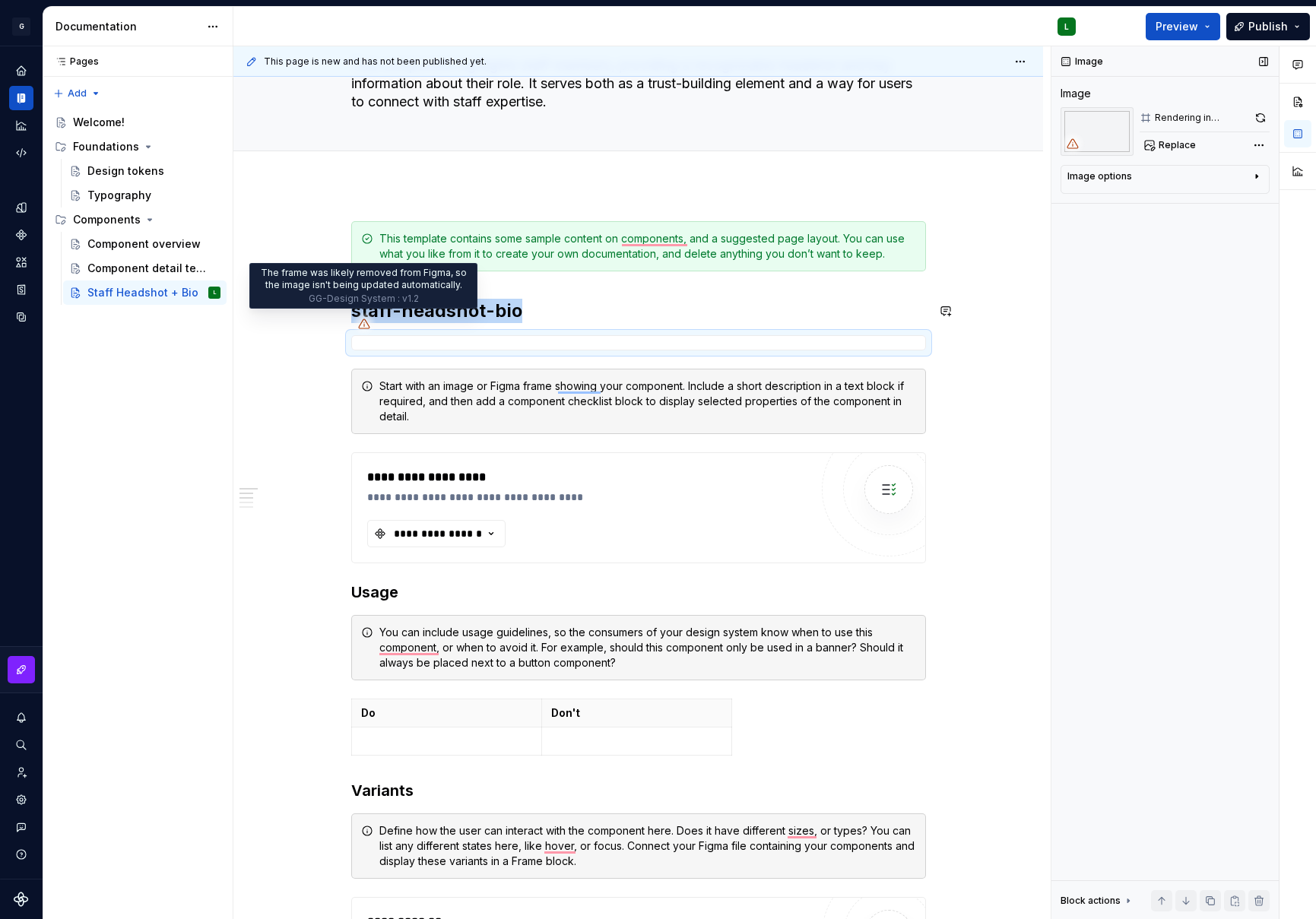
click at [361, 325] on icon "To enrich screen reader interactions, please activate Accessibility in Grammarl…" at bounding box center [364, 324] width 12 height 12
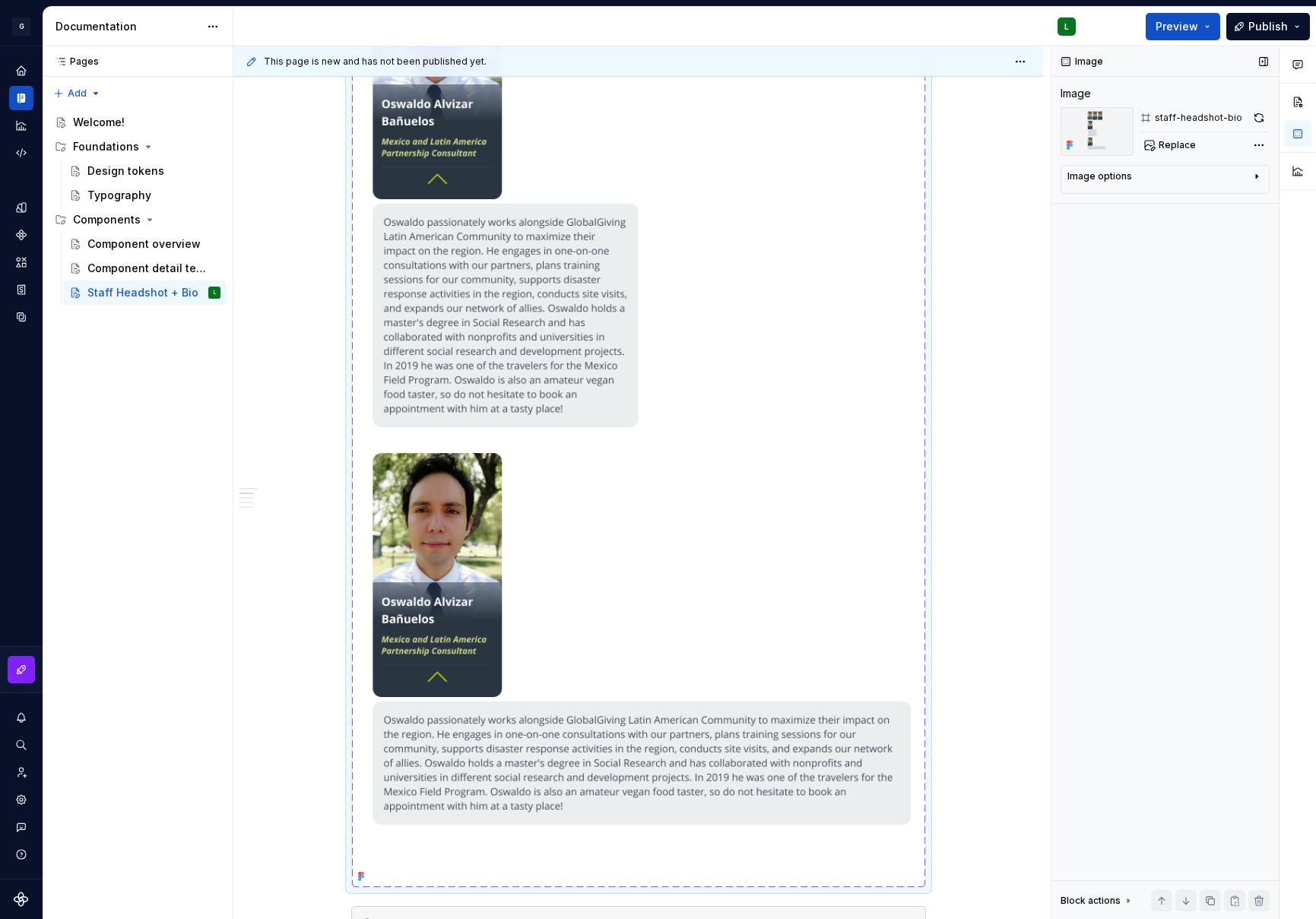
scroll to position [783, 0]
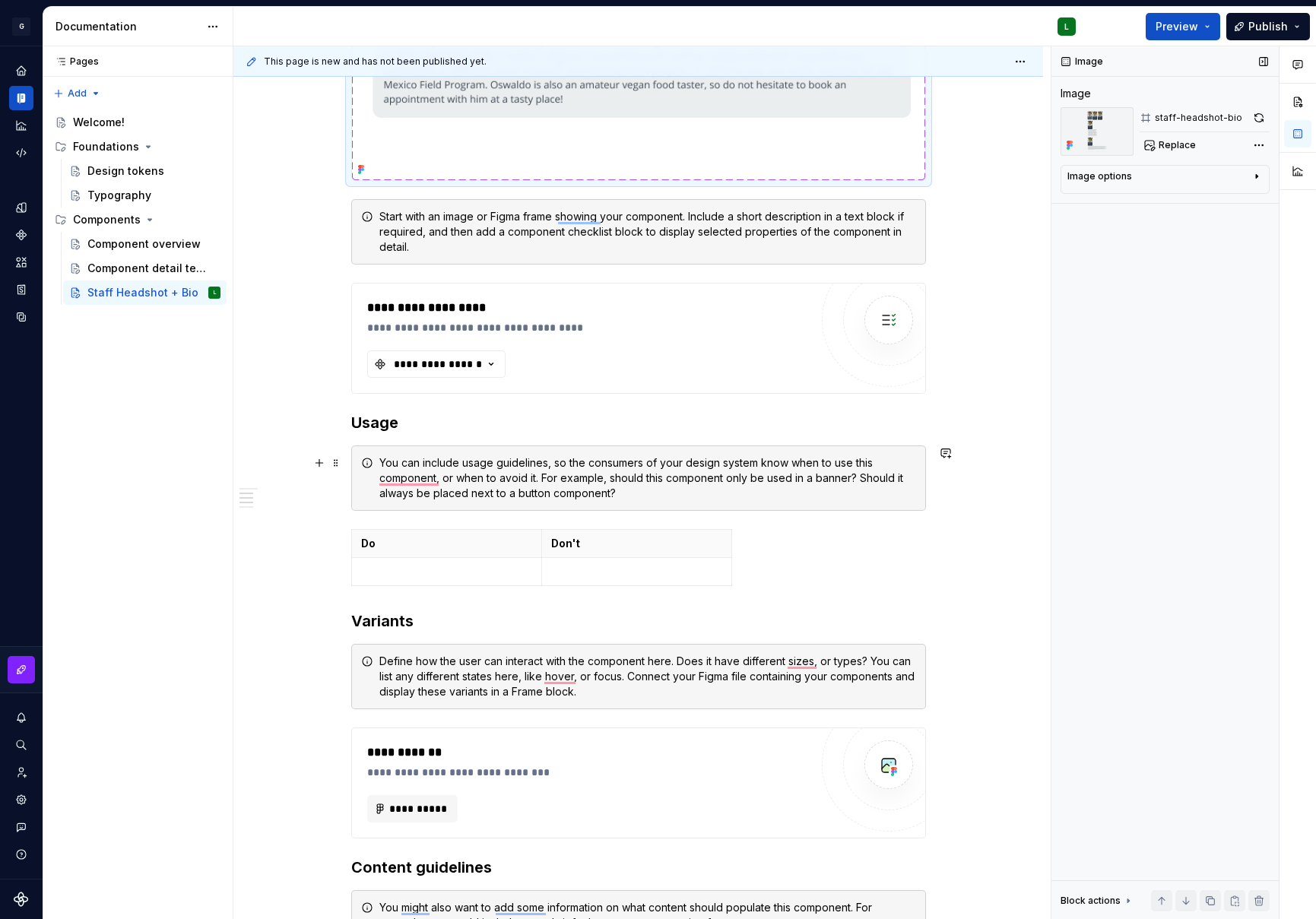
click at [606, 494] on div "You can include usage guidelines, so the consumers of your design system know w…" at bounding box center [648, 478] width 537 height 46
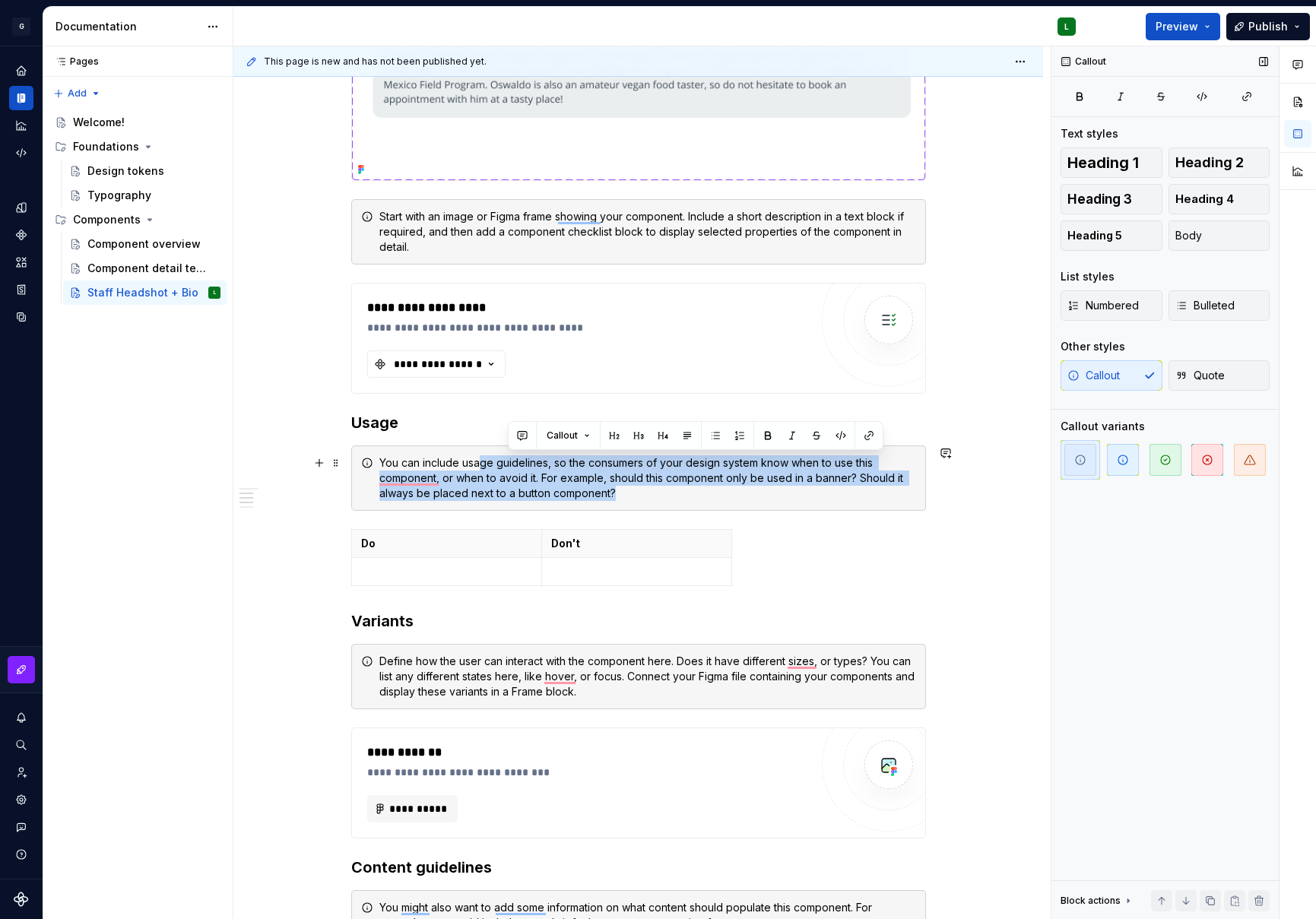
drag, startPoint x: 611, startPoint y: 490, endPoint x: 482, endPoint y: 466, distance: 131.2
click at [482, 466] on div "You can include usage guidelines, so the consumers of your design system know w…" at bounding box center [648, 478] width 537 height 46
click at [627, 505] on div "You can include usage guidelines, so the consumers of your design system know w…" at bounding box center [639, 478] width 575 height 66
drag, startPoint x: 637, startPoint y: 495, endPoint x: 356, endPoint y: 459, distance: 283.3
click at [356, 459] on div "You can include usage guidelines, so the consumers of your design system know w…" at bounding box center [639, 478] width 575 height 66
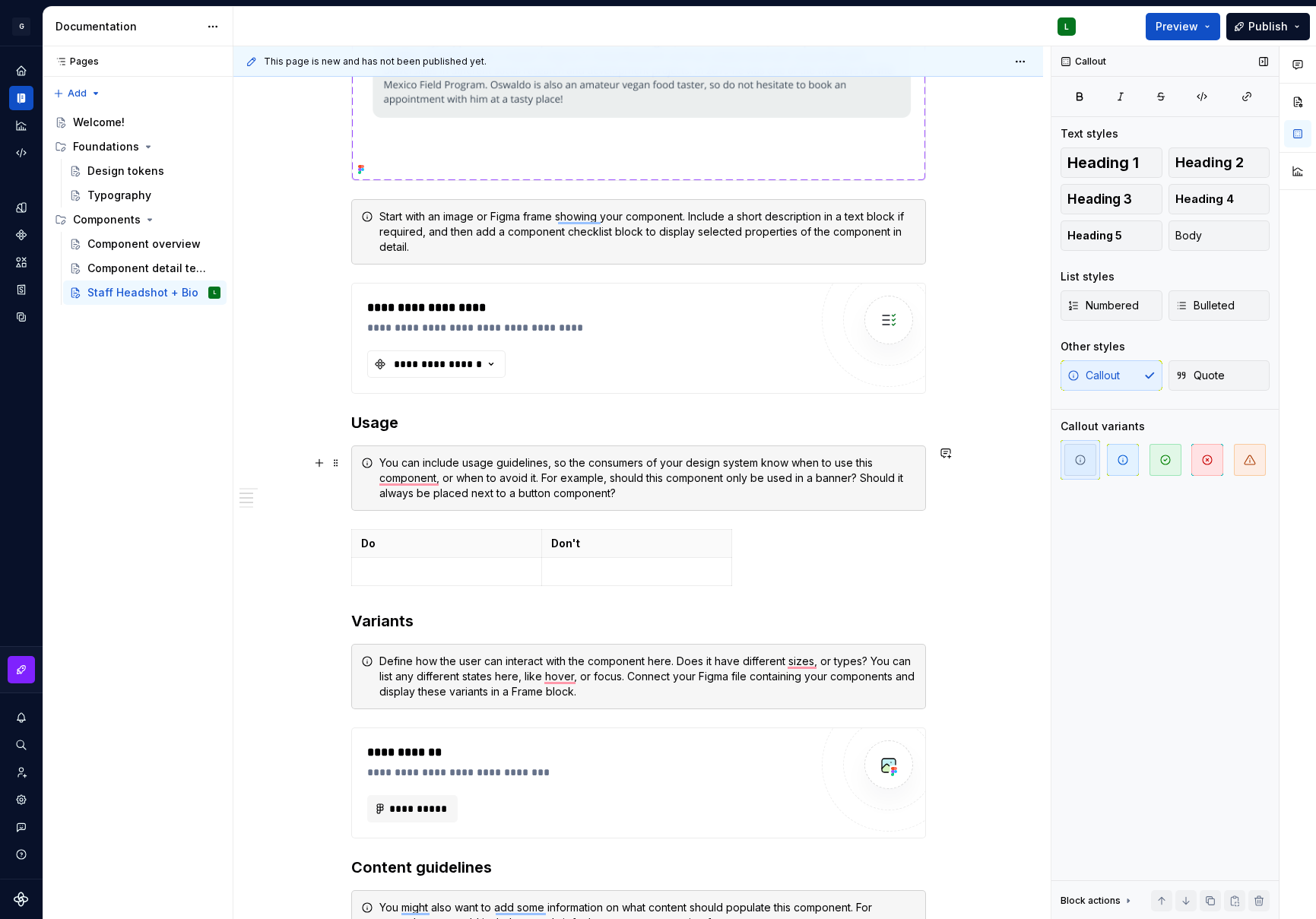
click at [501, 478] on div "You can include usage guidelines, so the consumers of your design system know w…" at bounding box center [648, 478] width 537 height 46
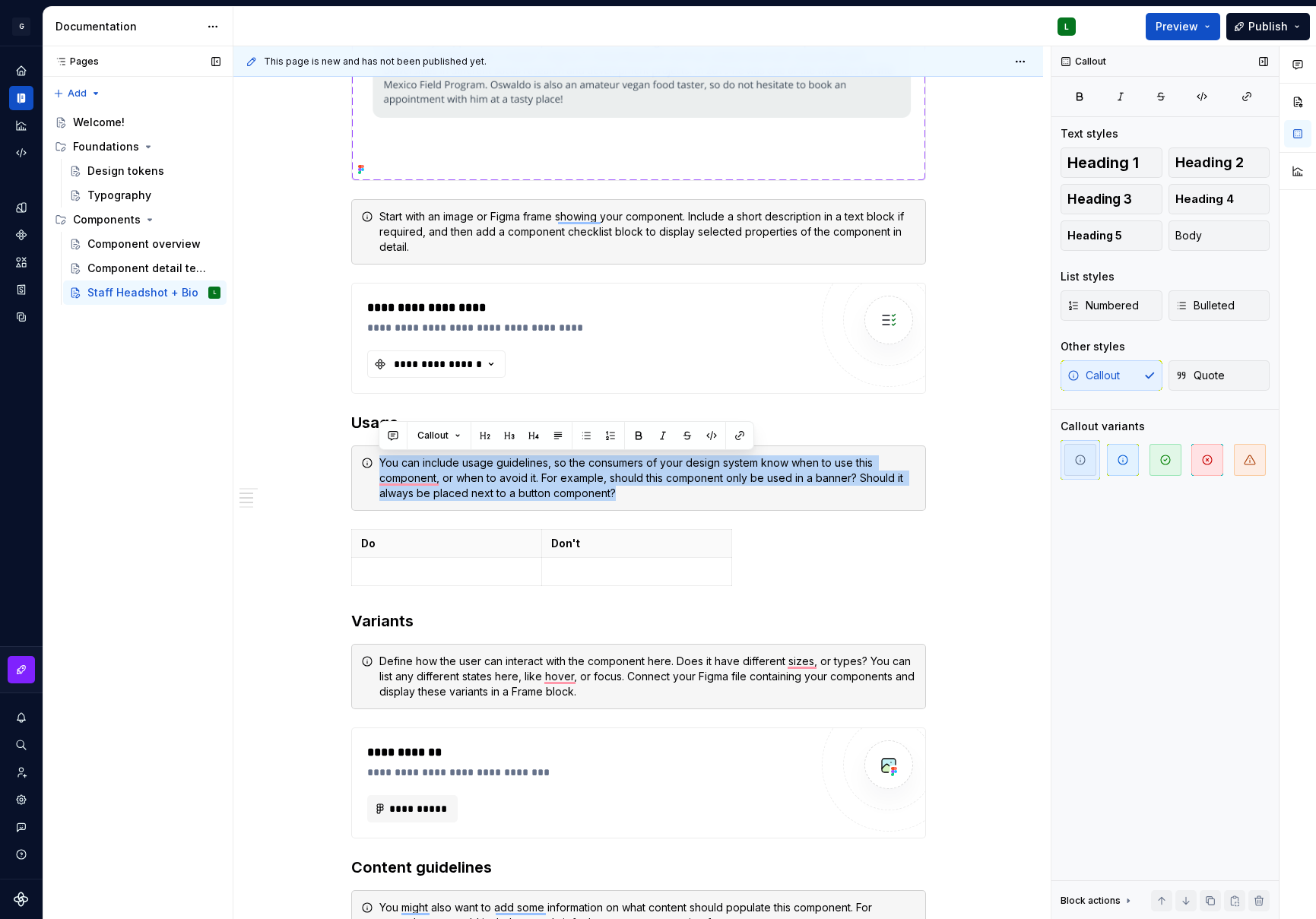
drag, startPoint x: 650, startPoint y: 501, endPoint x: 230, endPoint y: 437, distance: 424.8
click at [230, 437] on div "**********" at bounding box center [680, 483] width 1273 height 873
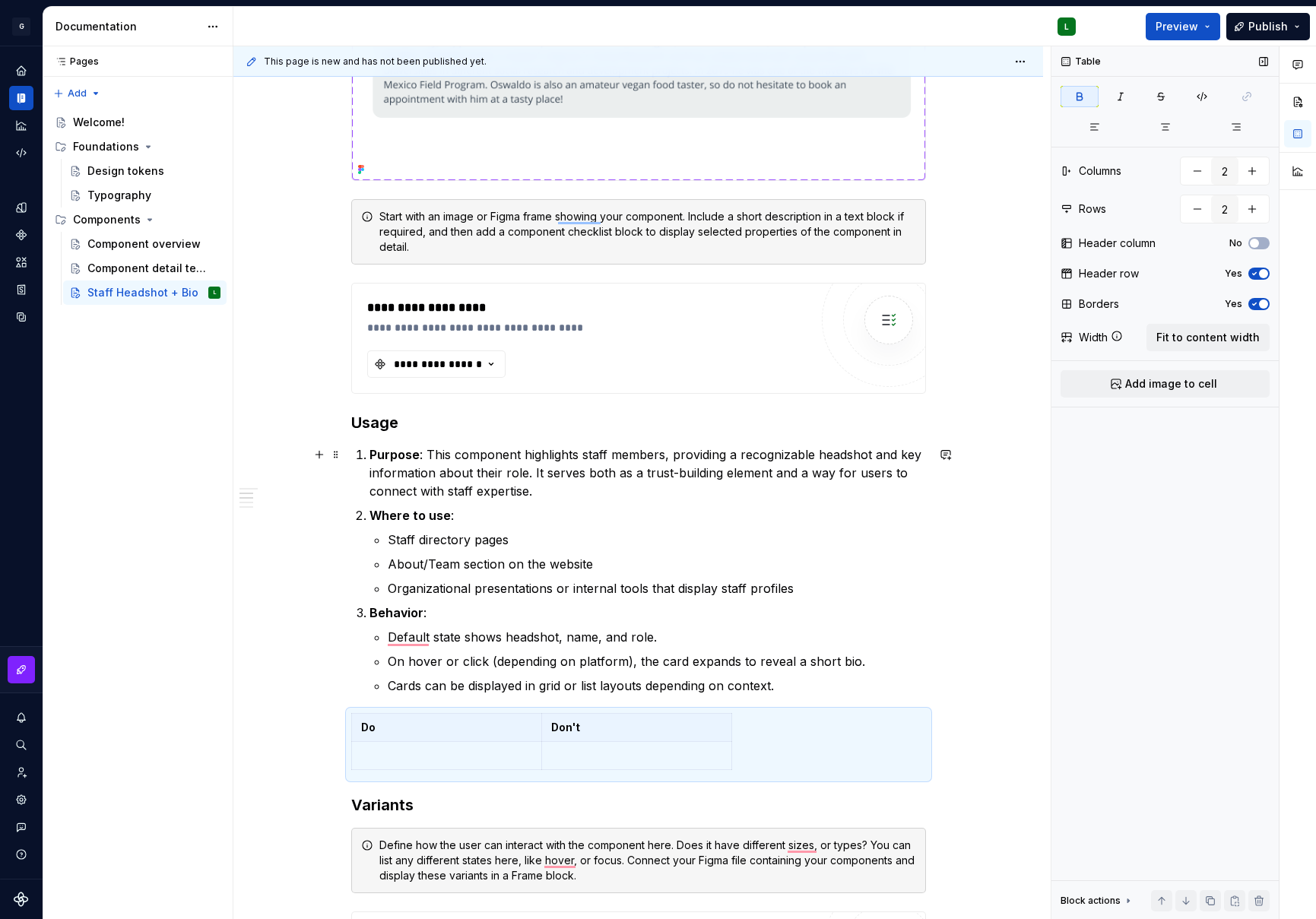
click at [469, 466] on p "Purpose : This component highlights staff members, providing a recognizable hea…" at bounding box center [648, 472] width 557 height 55
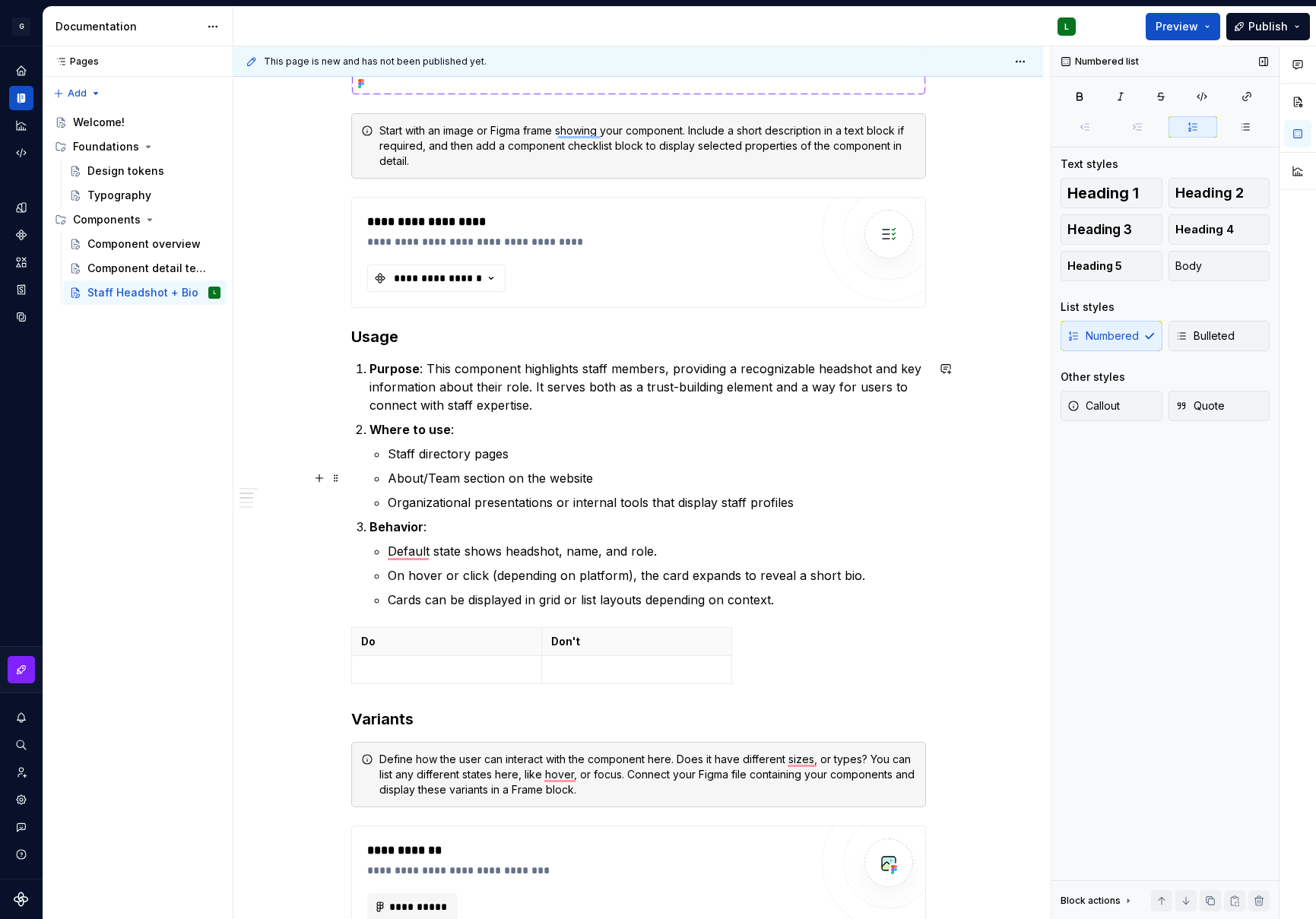
scroll to position [1576, 0]
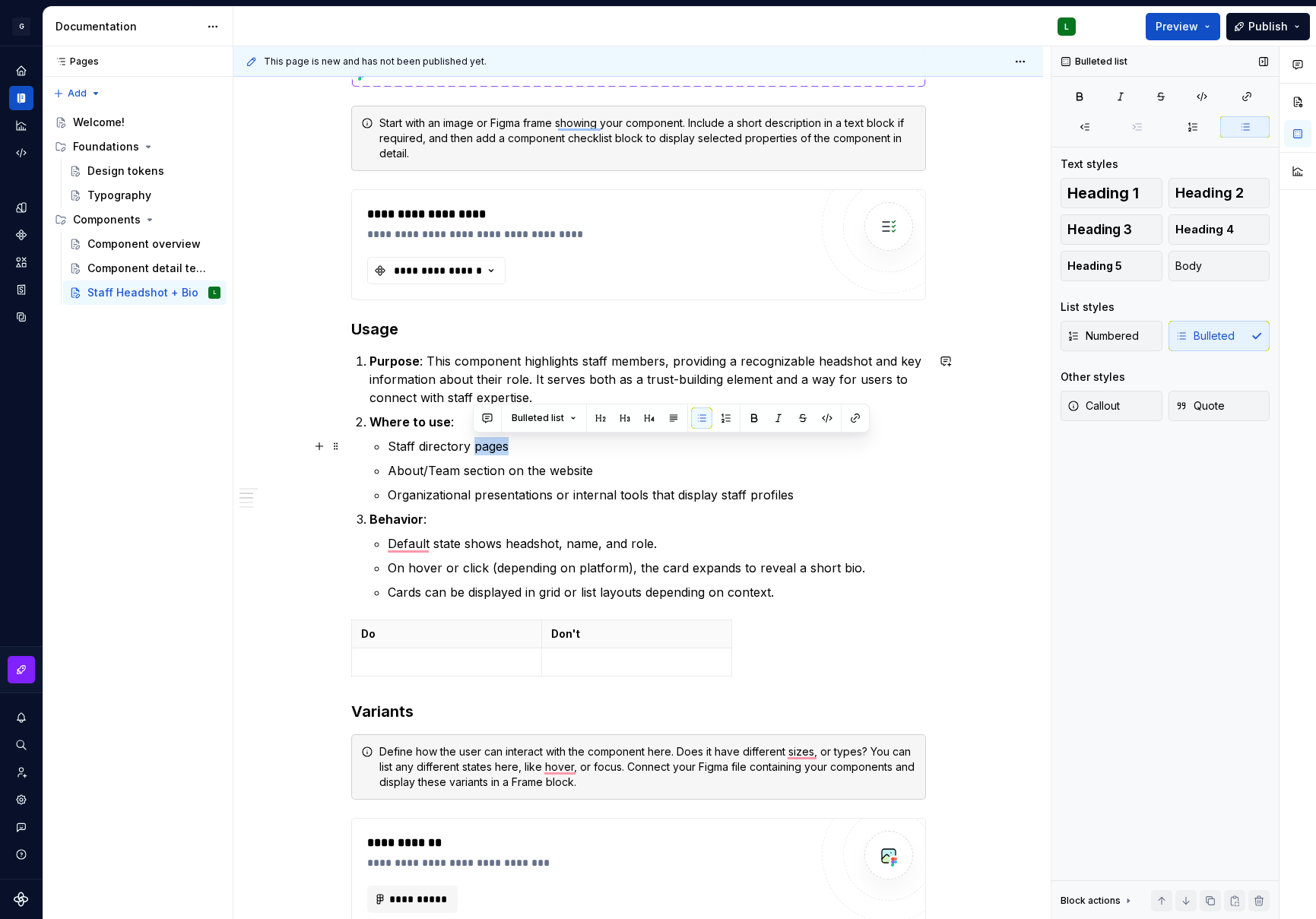
drag, startPoint x: 509, startPoint y: 448, endPoint x: 473, endPoint y: 451, distance: 36.1
click at [473, 451] on p "Staff directory pages" at bounding box center [657, 447] width 538 height 19
drag, startPoint x: 467, startPoint y: 447, endPoint x: 387, endPoint y: 444, distance: 80.1
click at [388, 444] on p "Staff directory modules across pages" at bounding box center [657, 447] width 538 height 19
click at [609, 478] on p "About/Team section on the website" at bounding box center [657, 471] width 538 height 19
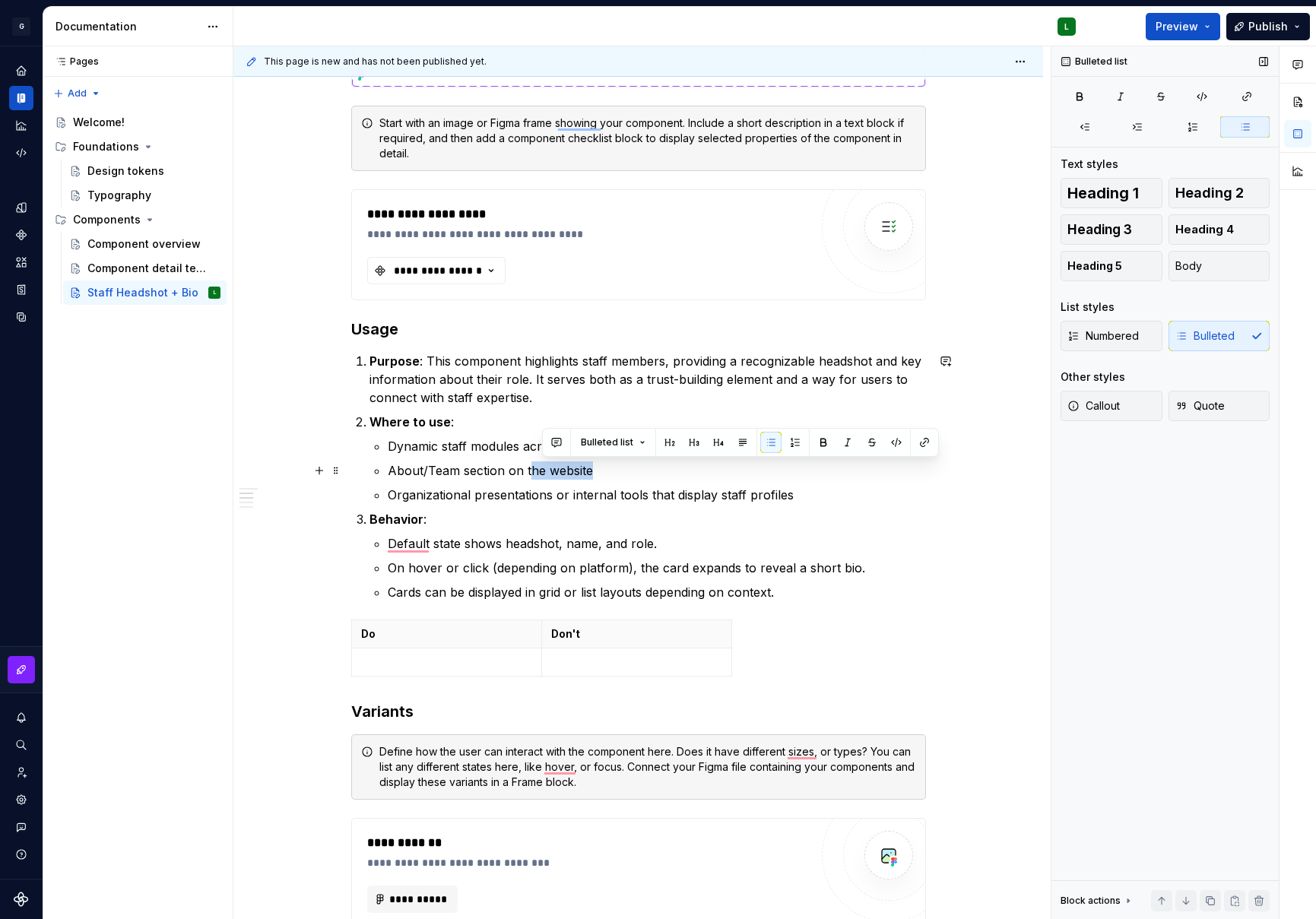
drag, startPoint x: 605, startPoint y: 473, endPoint x: 530, endPoint y: 471, distance: 75.0
click at [530, 471] on p "About/Team section on the website" at bounding box center [657, 471] width 538 height 19
click at [490, 471] on p "About/Team section on the website" at bounding box center [657, 471] width 538 height 19
drag, startPoint x: 459, startPoint y: 471, endPoint x: 390, endPoint y: 471, distance: 69.0
click at [390, 471] on p "About/Team section on the website" at bounding box center [657, 471] width 538 height 19
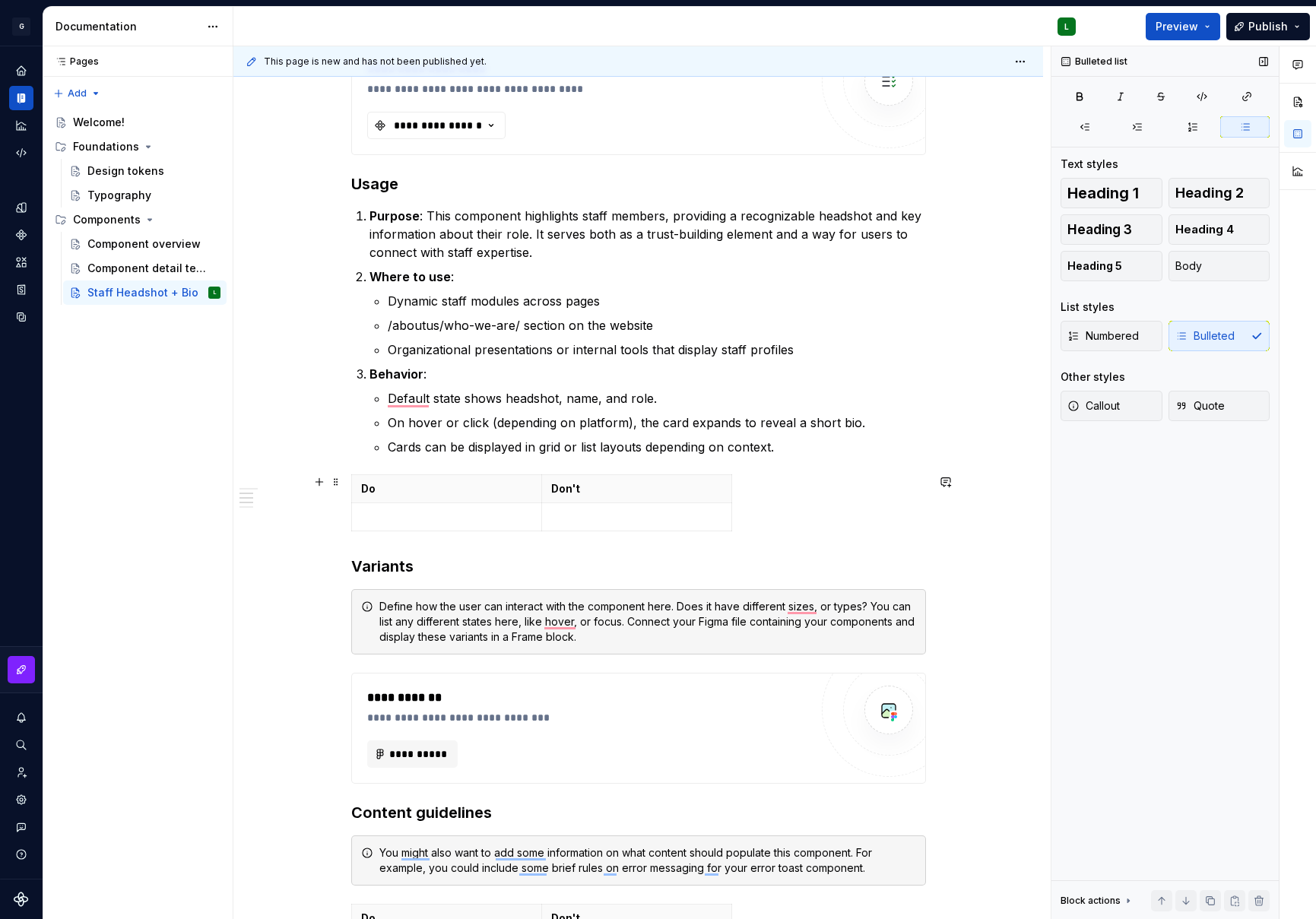
scroll to position [1729, 0]
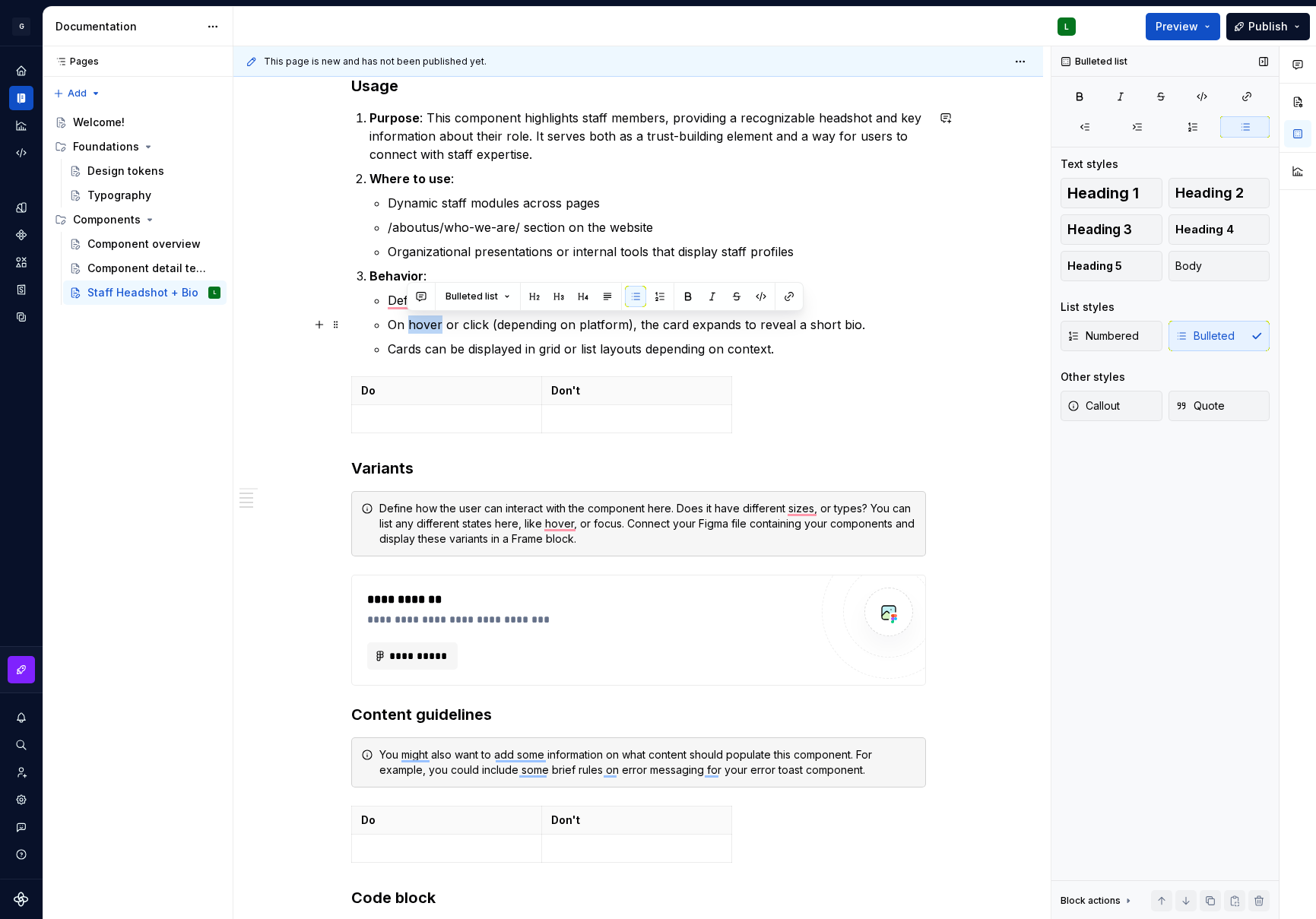
drag, startPoint x: 438, startPoint y: 325, endPoint x: 409, endPoint y: 325, distance: 29.0
click at [409, 325] on p "On hover or click (depending on platform), the card expands to reveal a short b…" at bounding box center [657, 325] width 538 height 19
drag, startPoint x: 605, startPoint y: 327, endPoint x: 561, endPoint y: 324, distance: 44.1
click at [561, 324] on p "On tap or click (depending on platform), the card expands to reveal a short bio." at bounding box center [657, 325] width 538 height 19
click at [788, 349] on p "Cards can be displayed in grid or list layouts depending on context." at bounding box center [657, 349] width 538 height 19
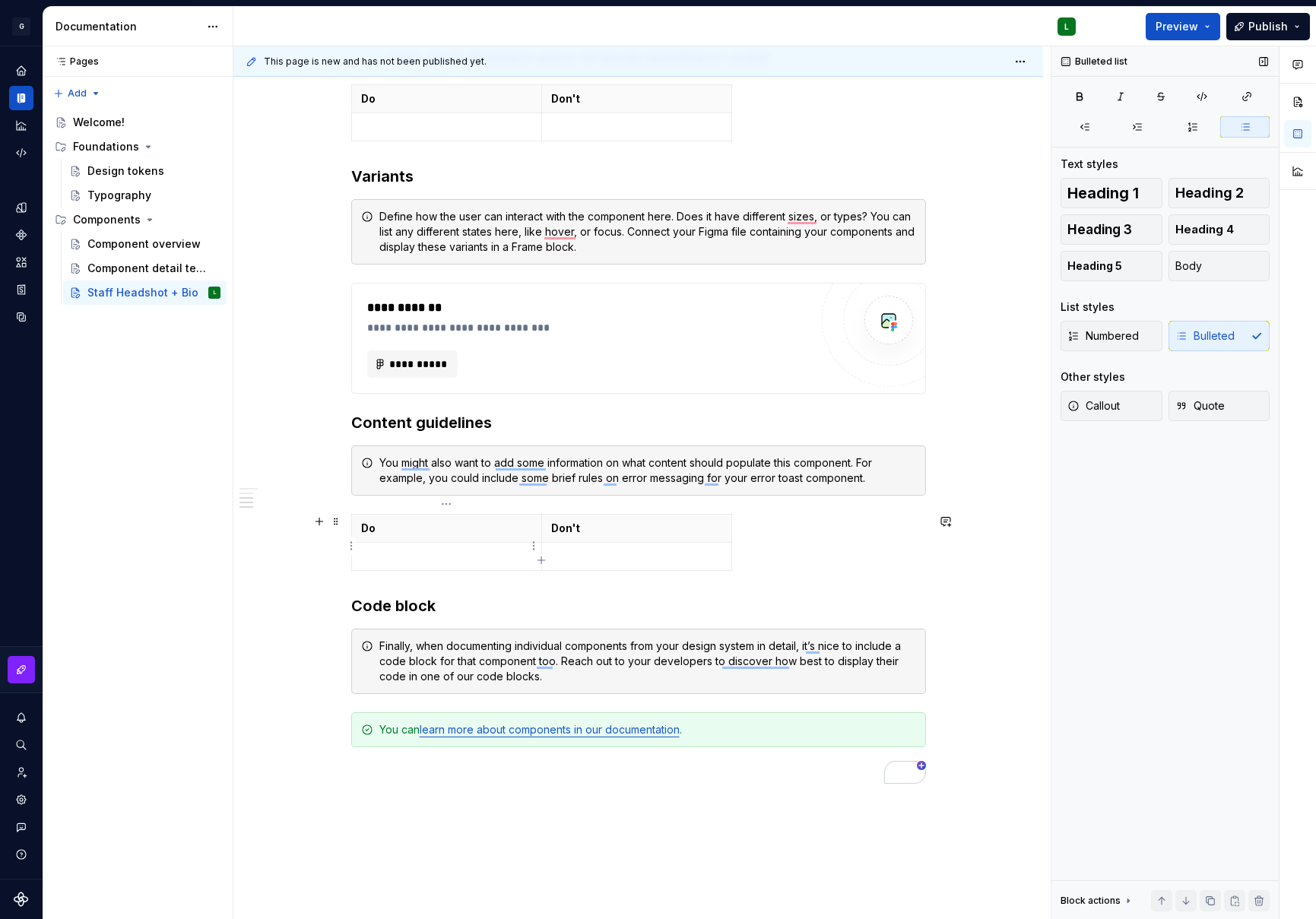
scroll to position [2129, 0]
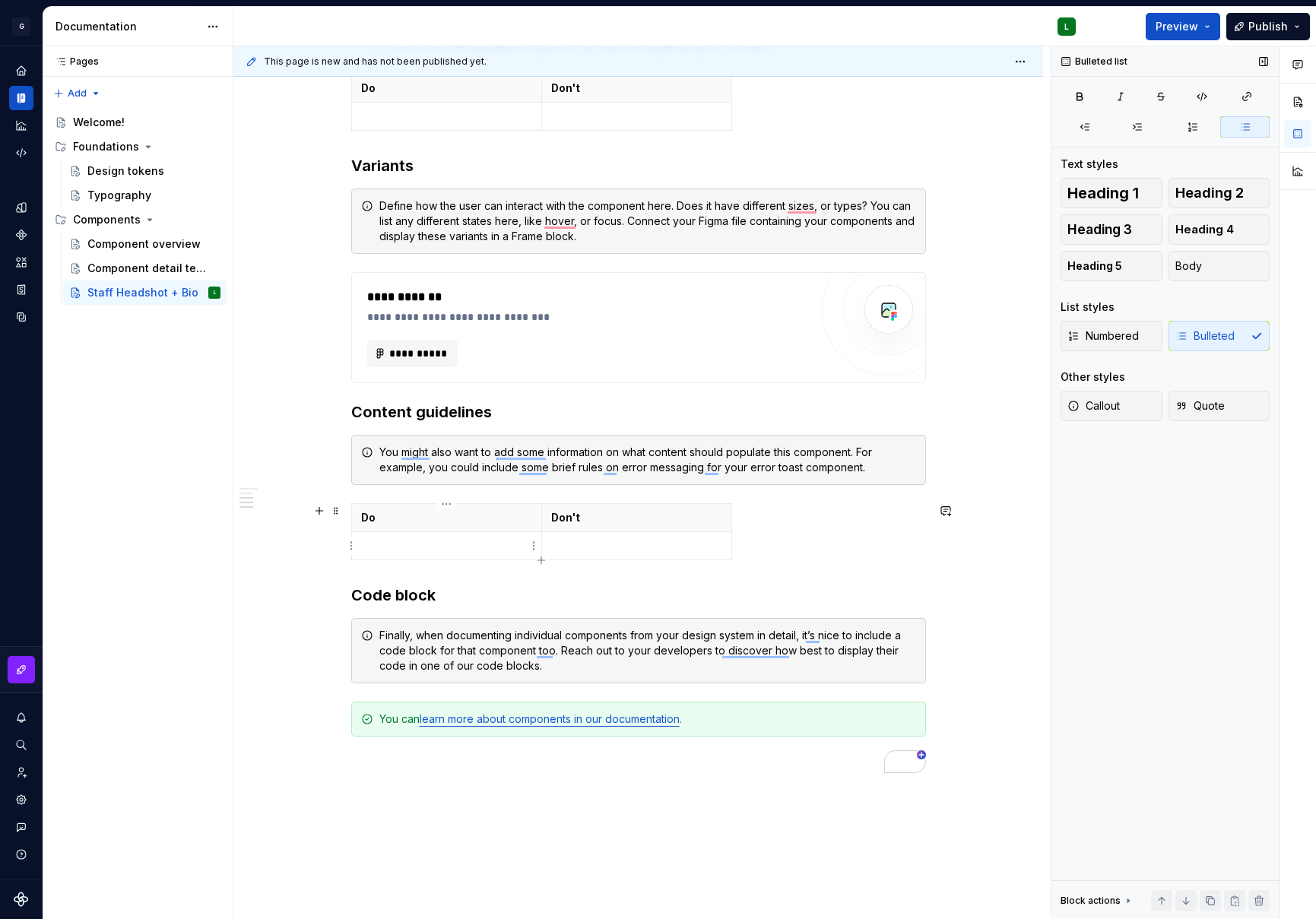
click at [447, 542] on p "To enrich screen reader interactions, please activate Accessibility in Grammarl…" at bounding box center [446, 546] width 171 height 15
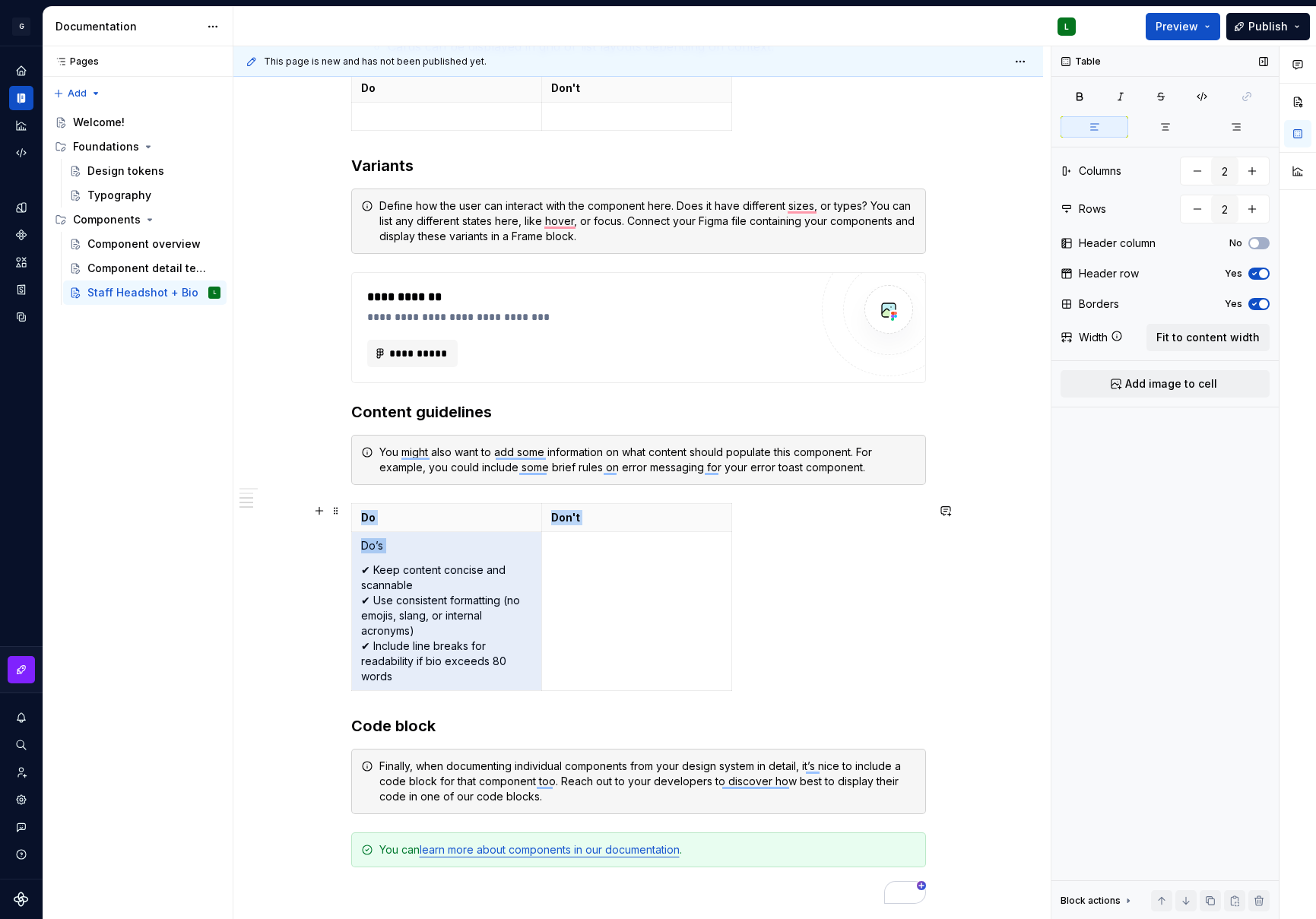
drag, startPoint x: 398, startPoint y: 557, endPoint x: 338, endPoint y: 535, distance: 63.9
click at [372, 548] on p "Do’s" at bounding box center [446, 546] width 171 height 15
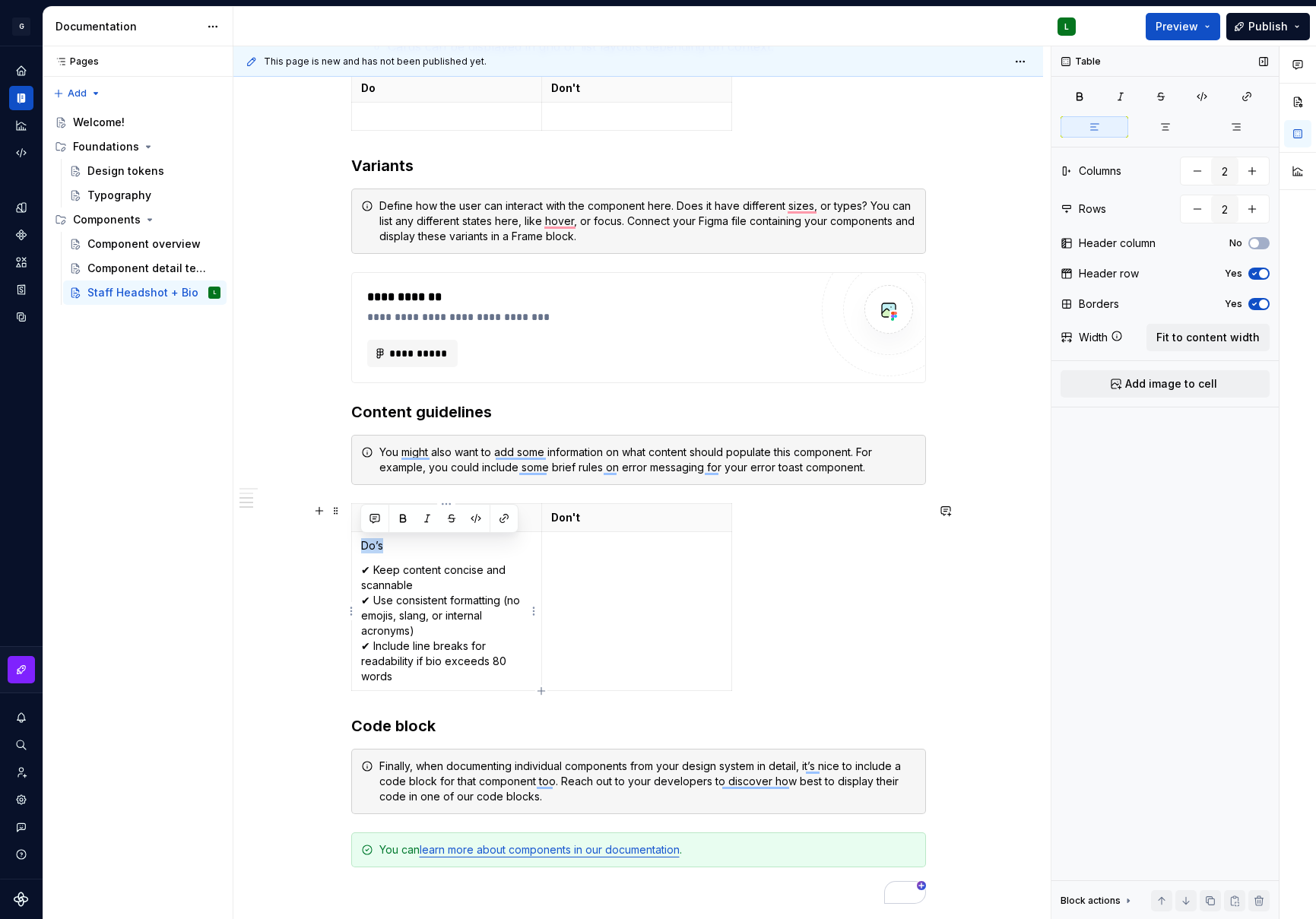
drag, startPoint x: 389, startPoint y: 552, endPoint x: 360, endPoint y: 542, distance: 30.7
click at [361, 542] on p "Do’s" at bounding box center [446, 546] width 171 height 15
drag, startPoint x: 371, startPoint y: 578, endPoint x: 360, endPoint y: 549, distance: 31.0
click at [360, 549] on td "✔ Keep content concise and scannable ✔ Use consistent formatting (no emojis, sl…" at bounding box center [446, 611] width 190 height 159
click at [370, 566] on p "✔ Keep content concise and scannable ✔ Use consistent formatting (no emojis, sl…" at bounding box center [446, 623] width 171 height 121
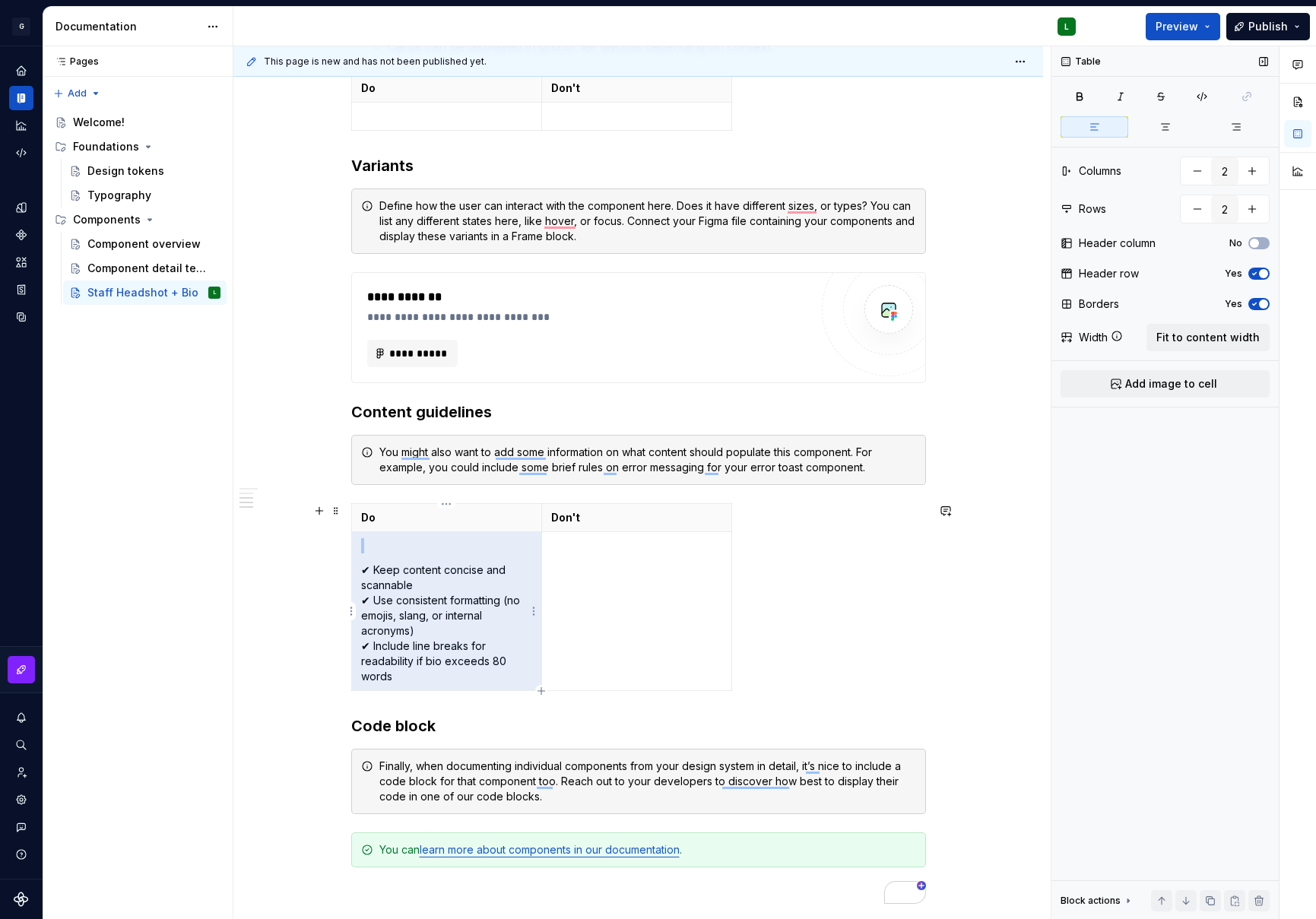
click at [370, 570] on p "✔ Keep content concise and scannable ✔ Use consistent formatting (no emojis, sl…" at bounding box center [446, 623] width 171 height 121
click at [375, 574] on p "✔ Keep content concise and scannable ✔ Use consistent formatting (no emojis, sl…" at bounding box center [446, 623] width 171 height 121
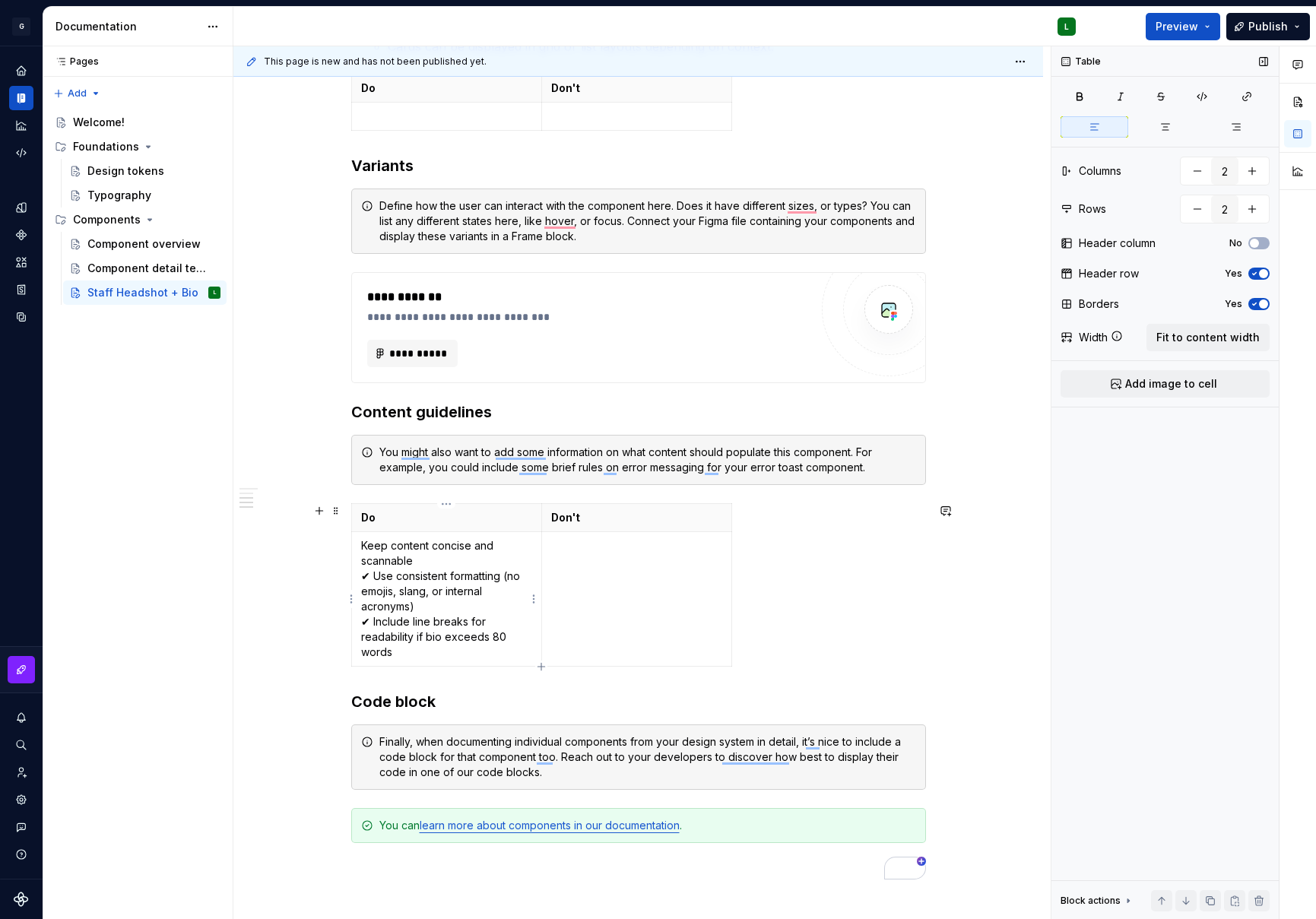
click at [371, 576] on p "Keep content concise and scannable ✔ Use consistent formatting (no emojis, slan…" at bounding box center [446, 598] width 171 height 121
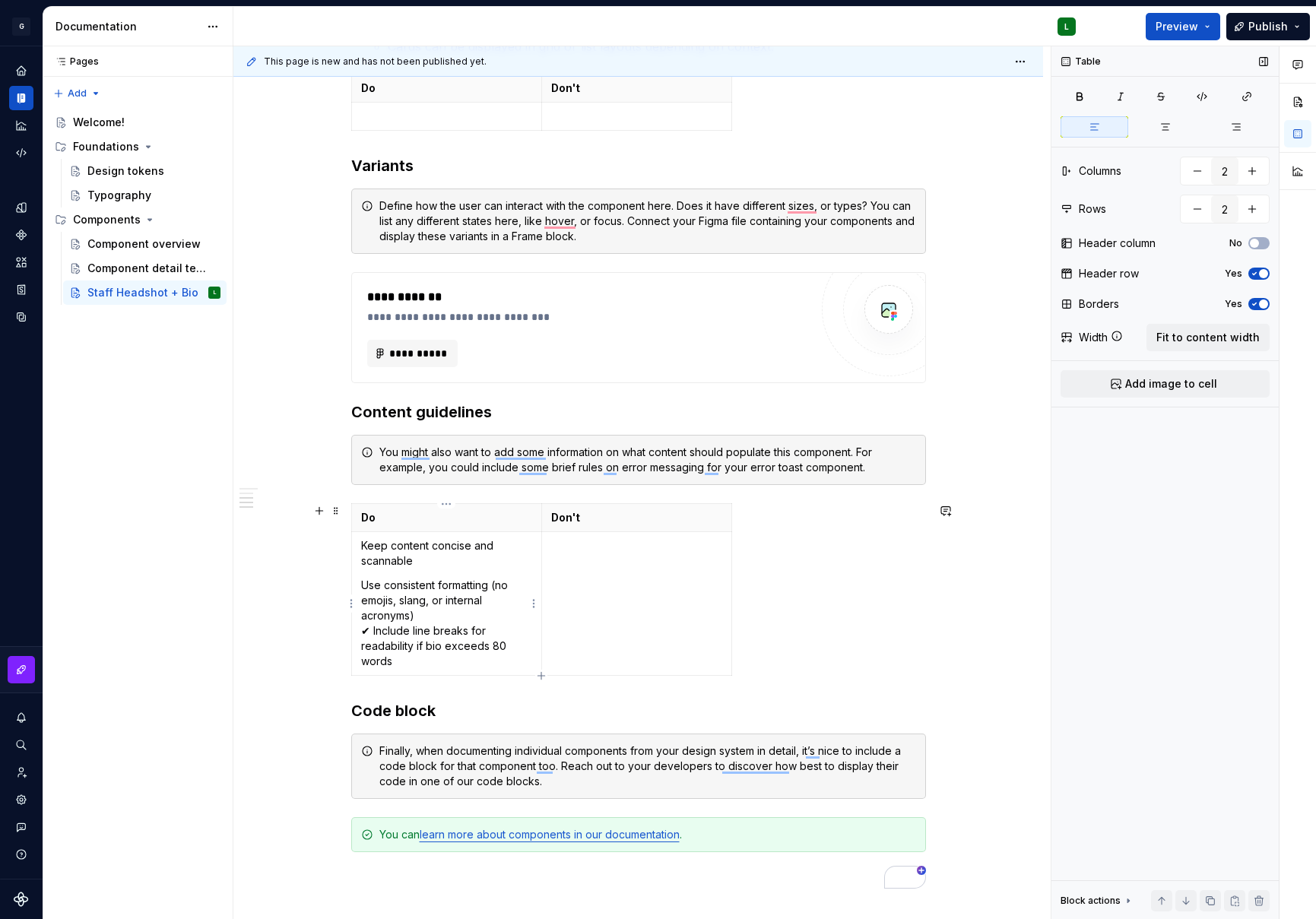
click at [372, 633] on p "Use consistent formatting (no emojis, slang, or internal acronyms) ✔ Include li…" at bounding box center [446, 623] width 171 height 91
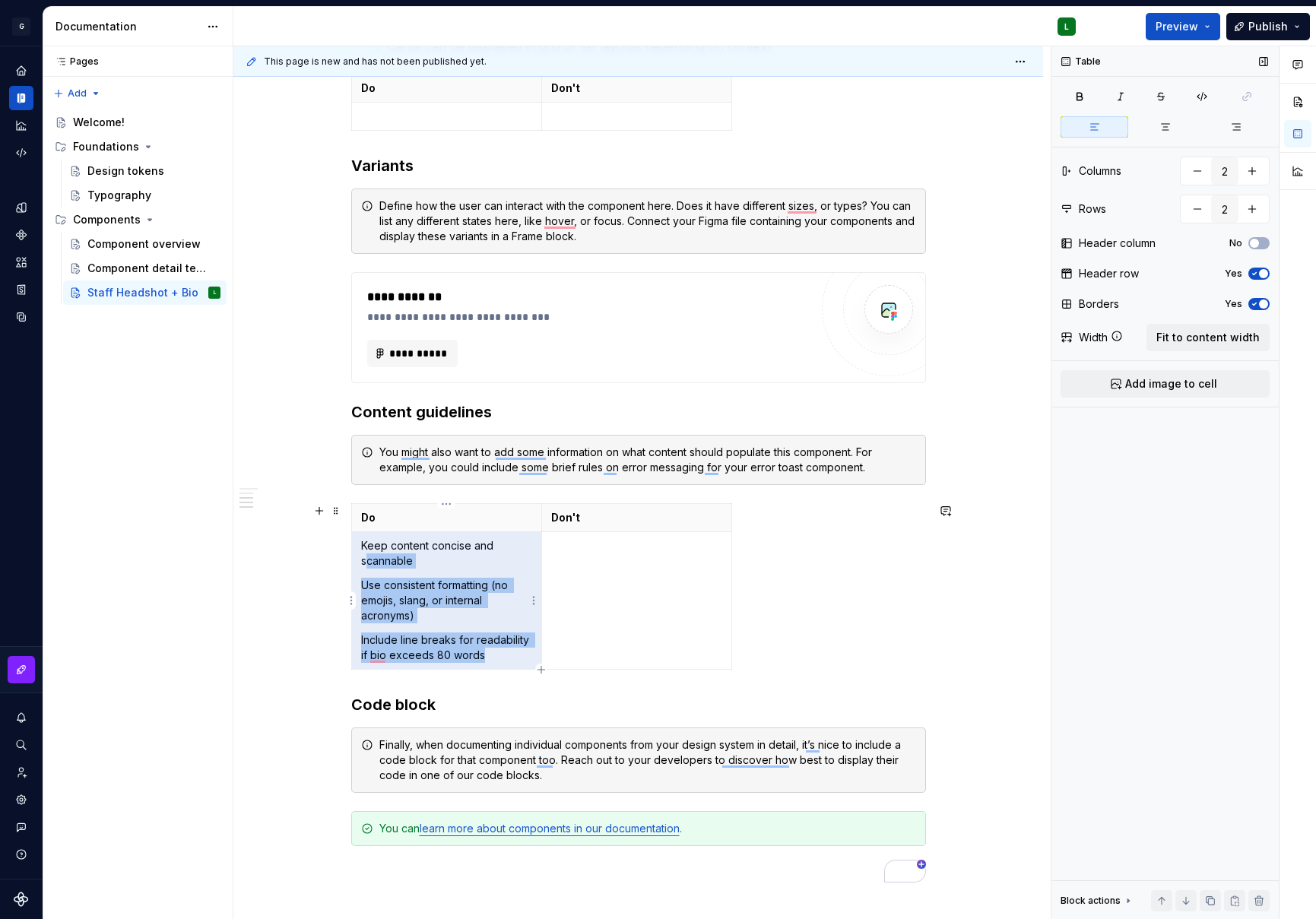
drag, startPoint x: 496, startPoint y: 659, endPoint x: 366, endPoint y: 555, distance: 166.5
click at [366, 555] on td "Keep content concise and scannable Use consistent formatting (no emojis, slang,…" at bounding box center [446, 601] width 190 height 138
click at [459, 643] on p "Include line breaks for readability if bio exceeds 80 words" at bounding box center [446, 647] width 171 height 30
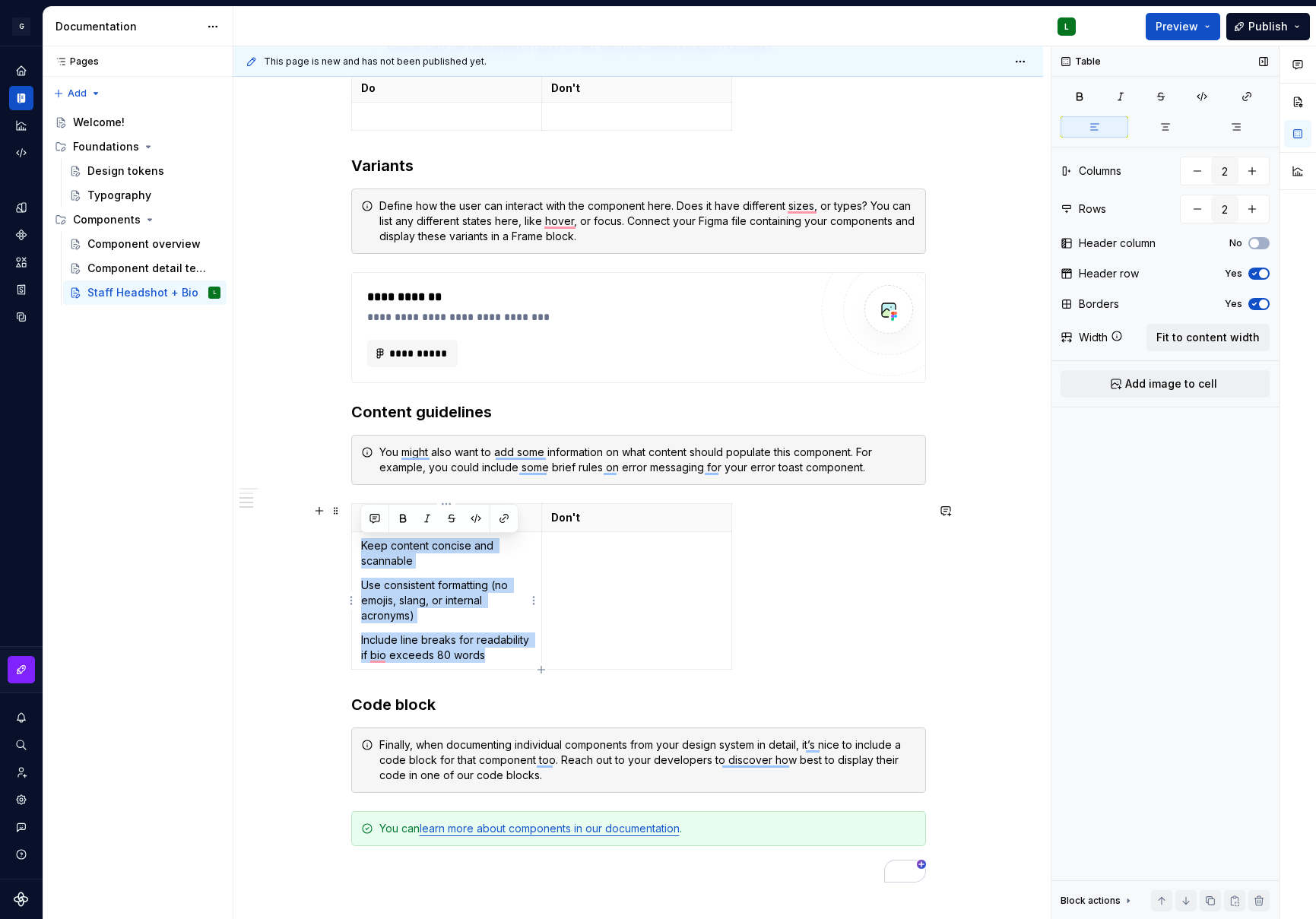
drag, startPoint x: 484, startPoint y: 658, endPoint x: 357, endPoint y: 539, distance: 174.0
click at [357, 539] on td "Keep content concise and scannable Use consistent formatting (no emojis, slang,…" at bounding box center [446, 601] width 190 height 138
click at [514, 572] on td "Keep content concise and scannable Use consistent formatting (no emojis, slang,…" at bounding box center [446, 601] width 190 height 138
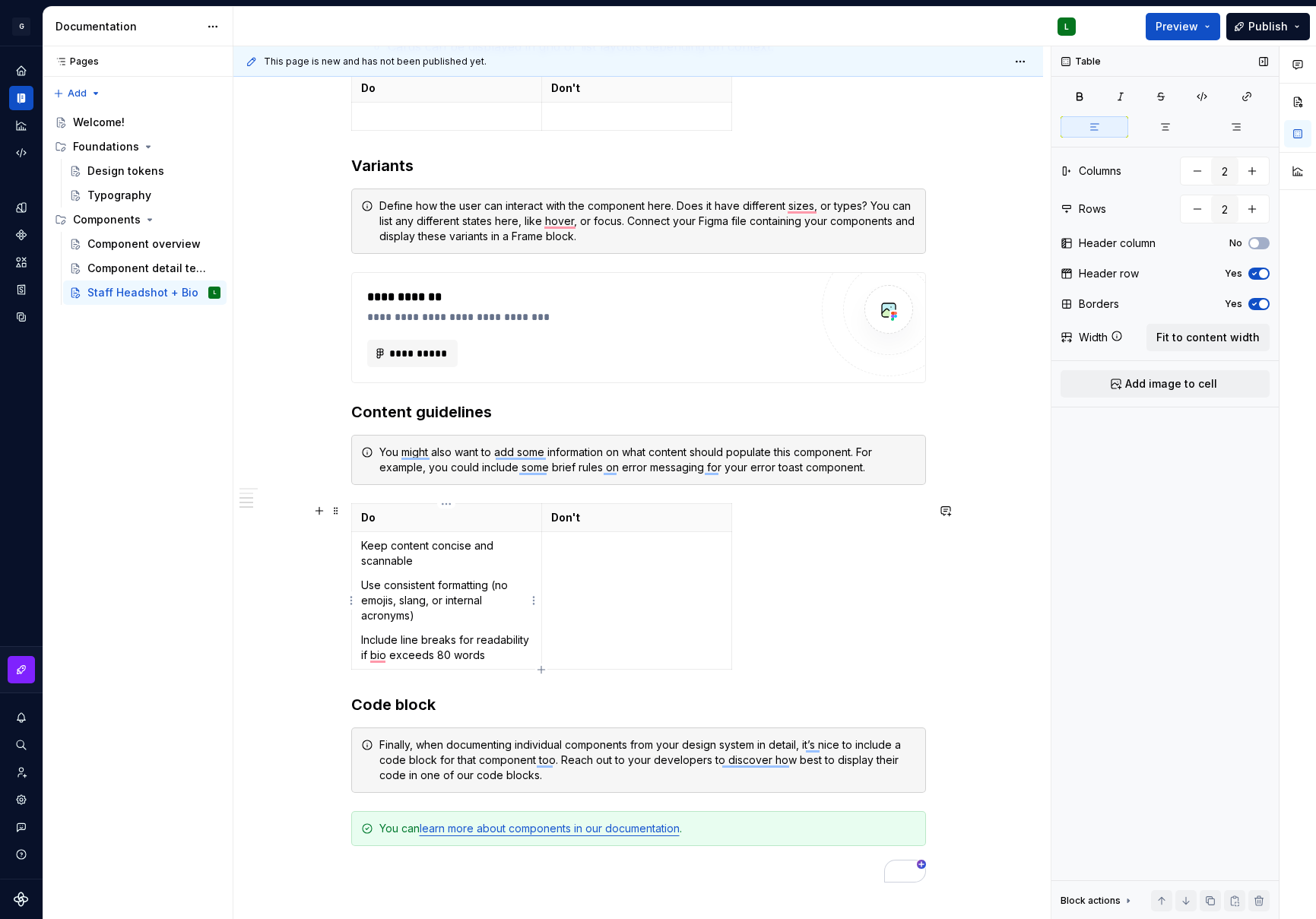
drag, startPoint x: 360, startPoint y: 544, endPoint x: 566, endPoint y: 612, distance: 216.9
click at [361, 543] on p "Keep content concise and scannable" at bounding box center [446, 553] width 171 height 30
click at [361, 584] on p "Use consistent formatting (no emojis, slang, or internal acronyms)" at bounding box center [446, 600] width 171 height 46
click at [357, 641] on td "• Keep content concise and scannable • Use consistent formatting (no emojis, sl…" at bounding box center [446, 601] width 190 height 138
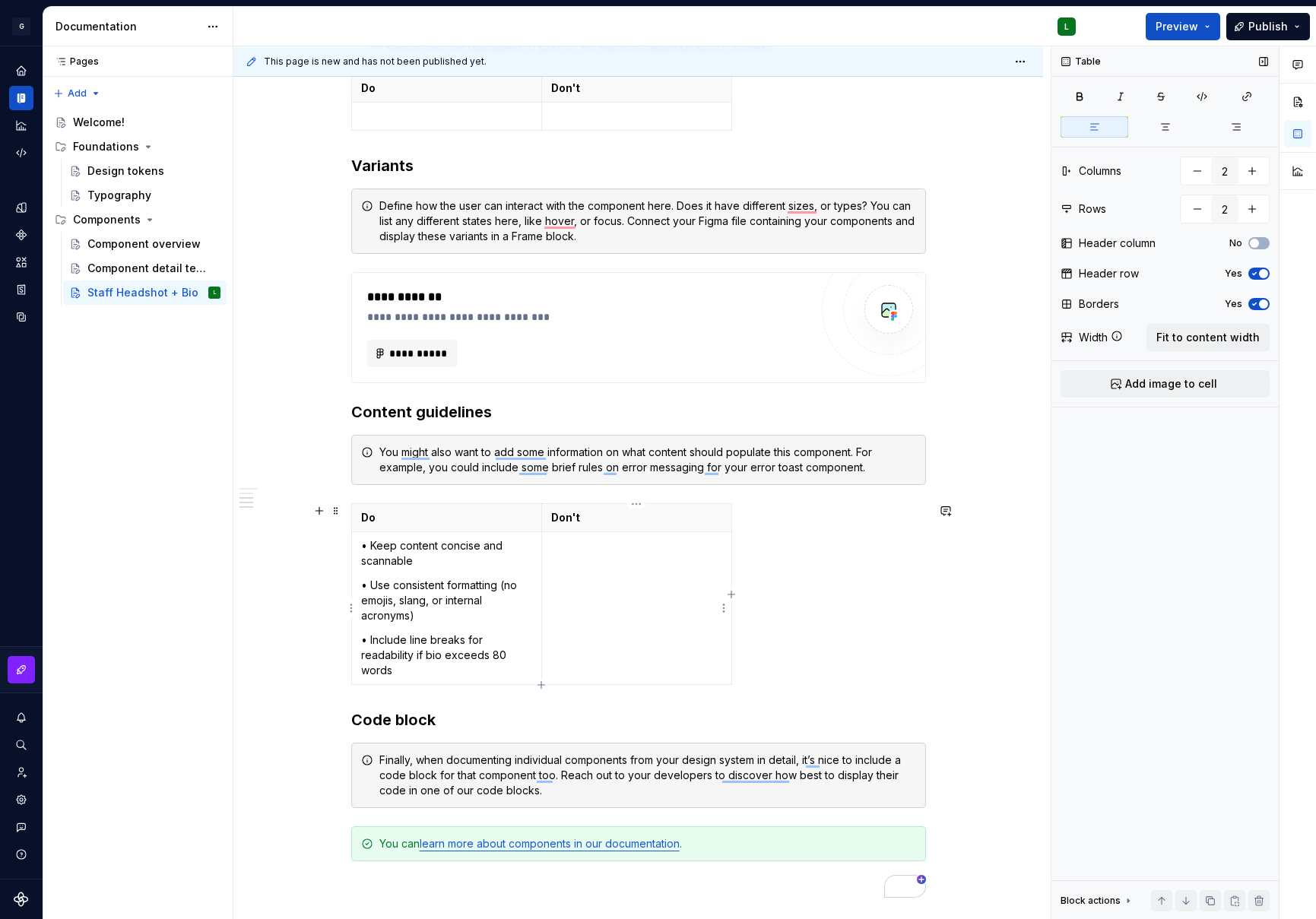
click at [597, 559] on td "To enrich screen reader interactions, please activate Accessibility in Grammarl…" at bounding box center [636, 608] width 190 height 153
drag, startPoint x: 561, startPoint y: 549, endPoint x: 543, endPoint y: 550, distance: 18.0
click at [543, 550] on td "✘ Do not exceed character limits (to avoid overflow or layout breaks) ✘ Avoid j…" at bounding box center [636, 608] width 190 height 153
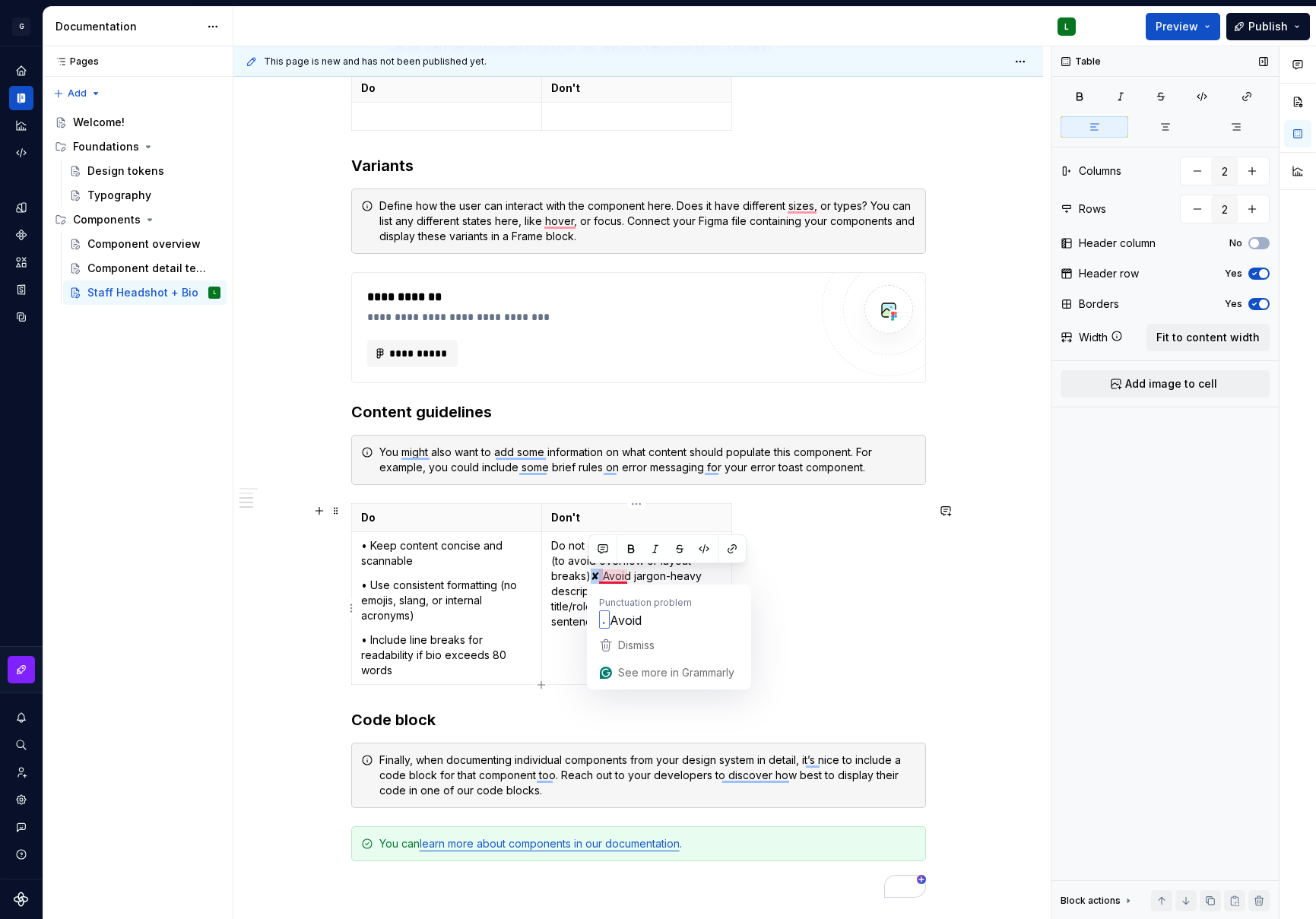
drag, startPoint x: 599, startPoint y: 575, endPoint x: 589, endPoint y: 574, distance: 10.0
click at [589, 574] on p "Do not exceed character limits (to avoid overflow or layout breaks)✘ Avoid jarg…" at bounding box center [636, 584] width 171 height 91
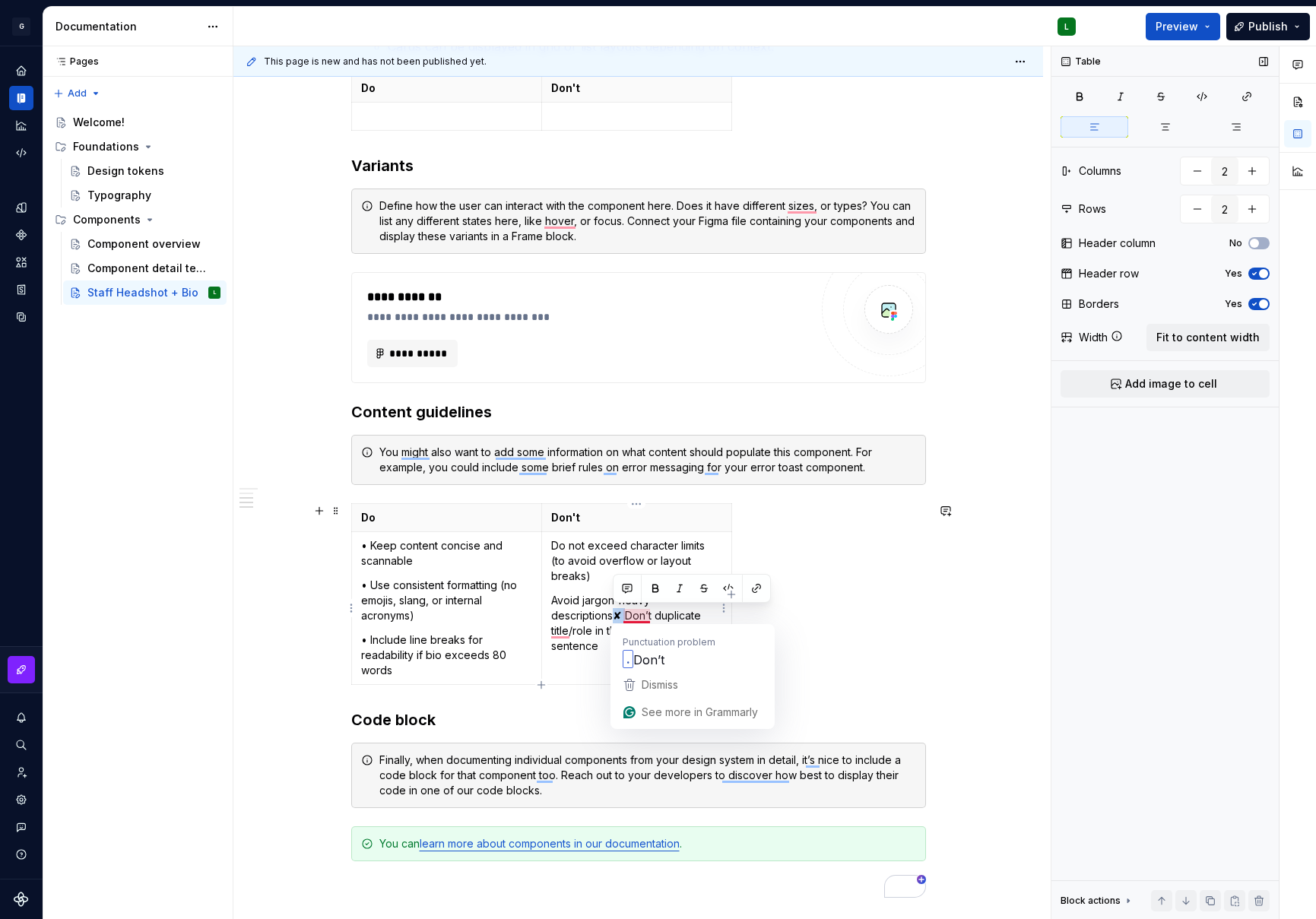
drag, startPoint x: 623, startPoint y: 617, endPoint x: 610, endPoint y: 614, distance: 13.3
click at [610, 614] on p "Avoid jargon-heavy descriptions✘ Don’t duplicate title/role in the bio opening …" at bounding box center [636, 623] width 171 height 61
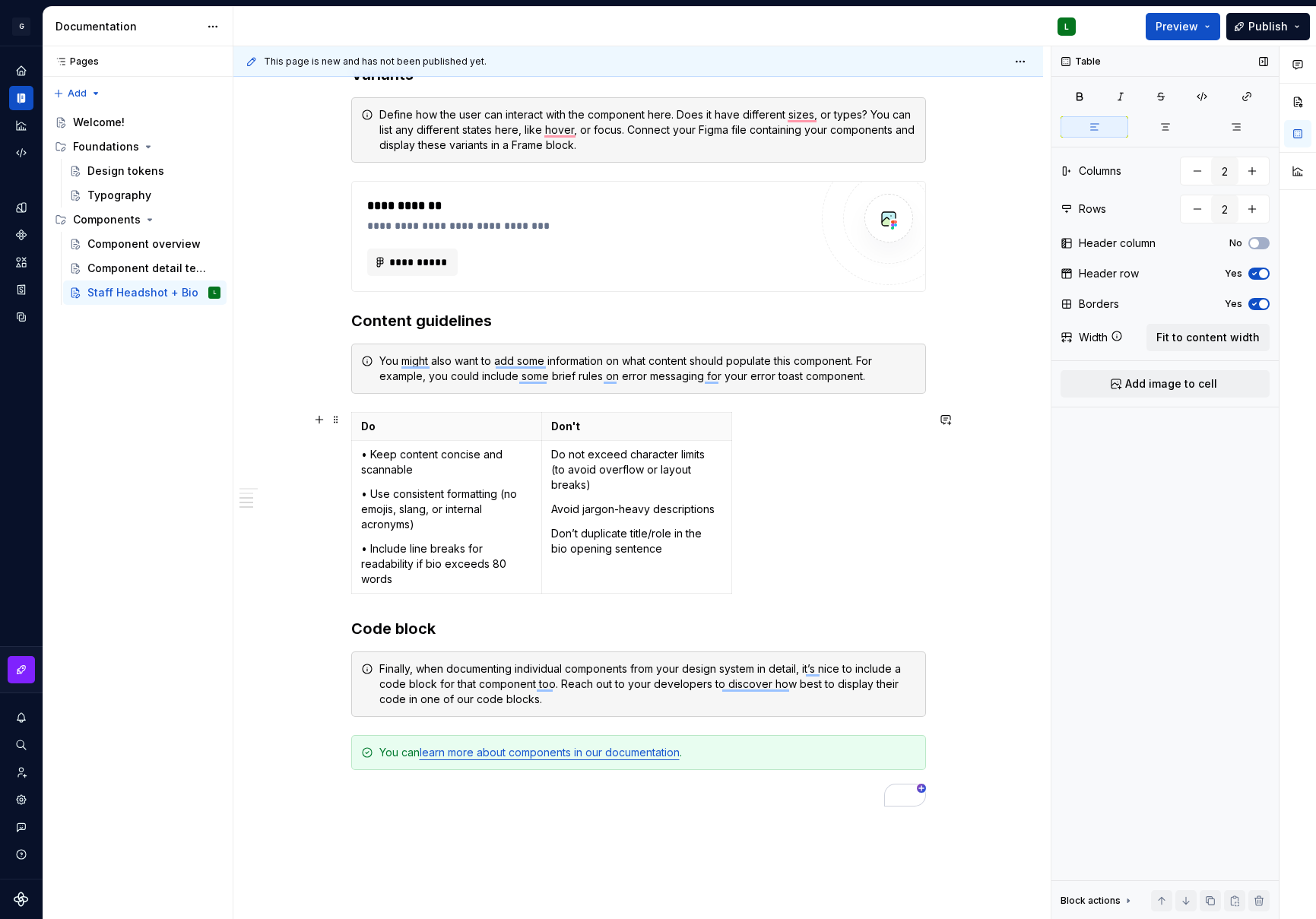
scroll to position [2268, 0]
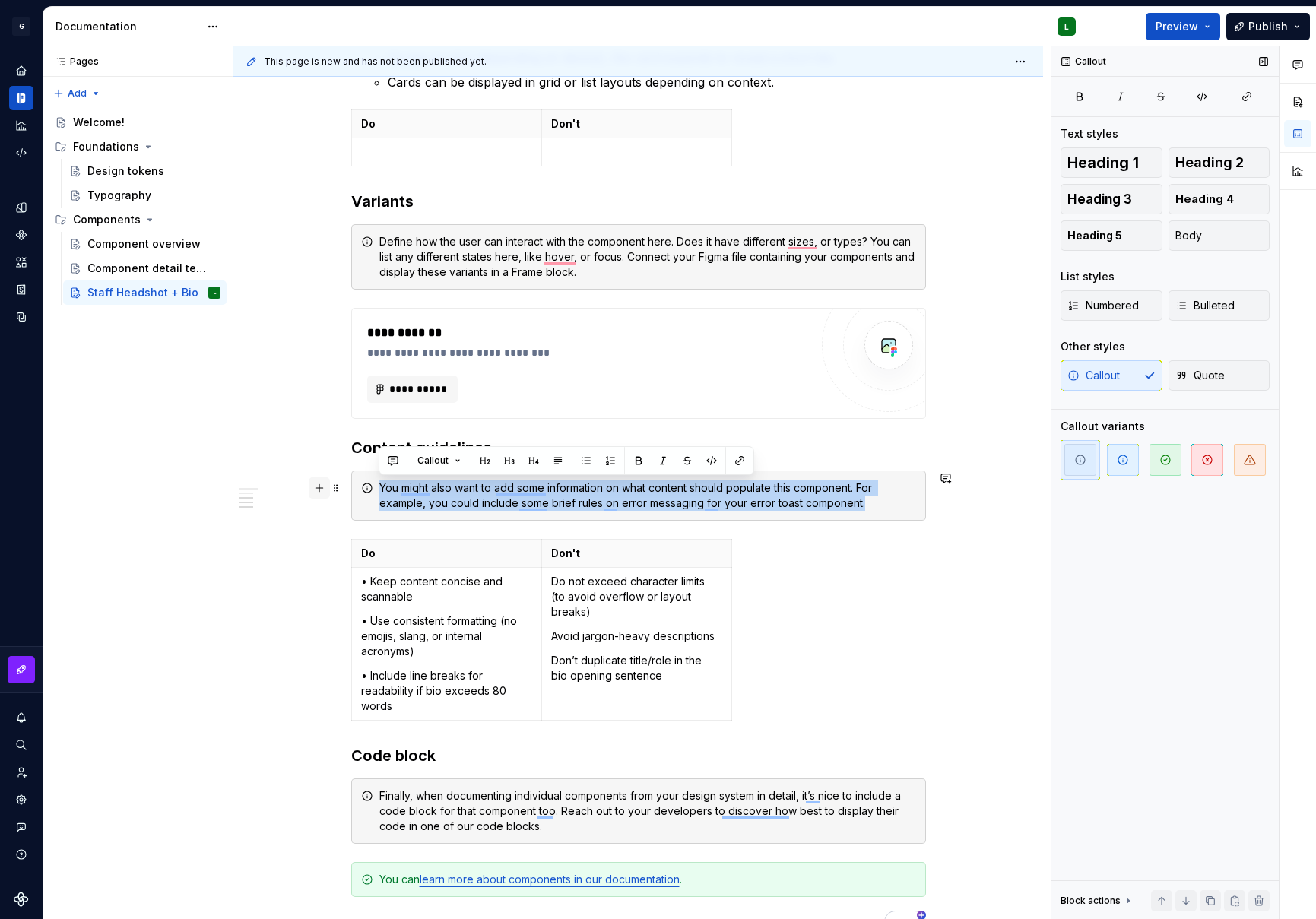
drag, startPoint x: 885, startPoint y: 508, endPoint x: 316, endPoint y: 486, distance: 569.4
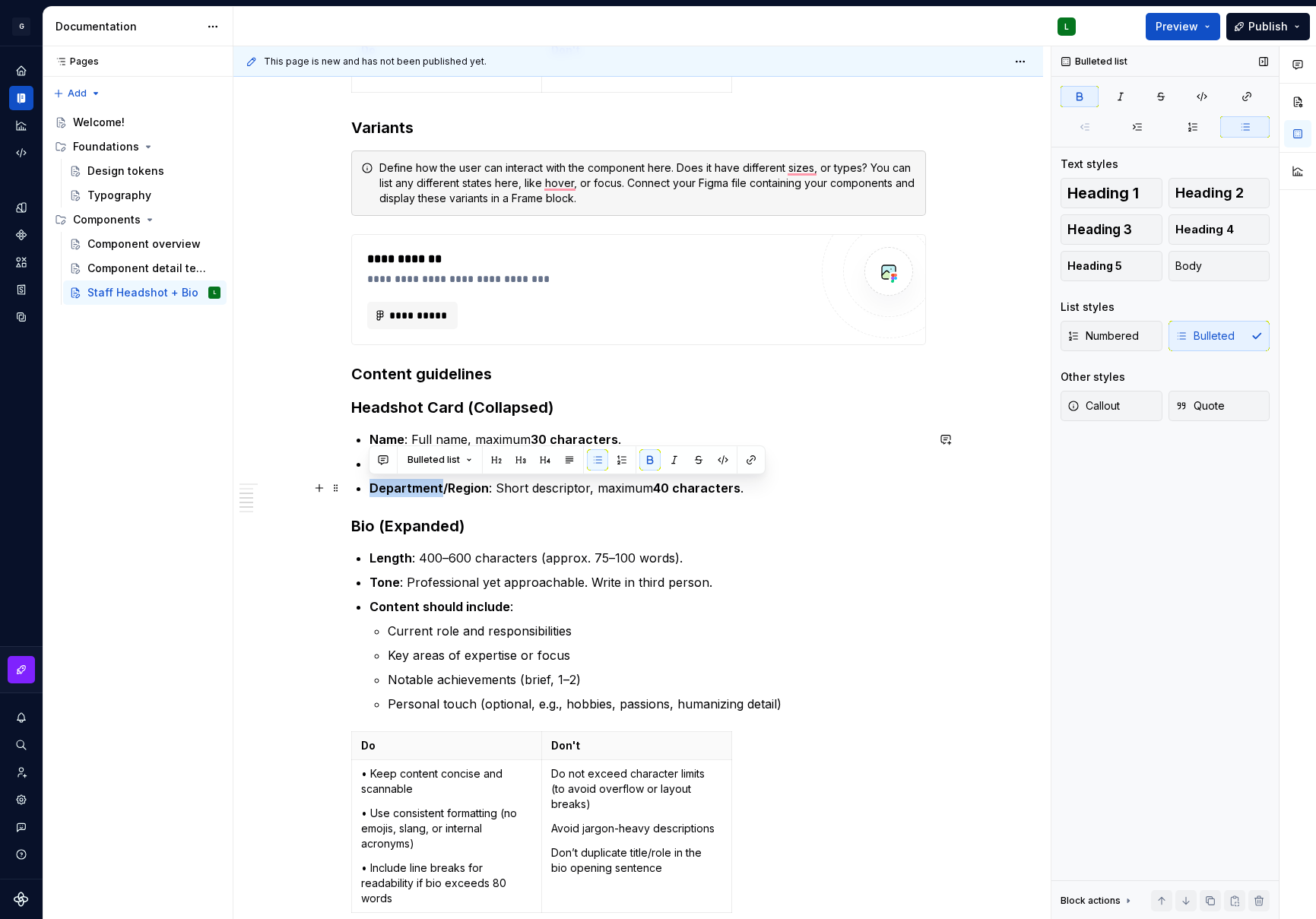
drag, startPoint x: 439, startPoint y: 486, endPoint x: 370, endPoint y: 485, distance: 69.0
click at [370, 485] on strong "Department/Region" at bounding box center [429, 488] width 119 height 15
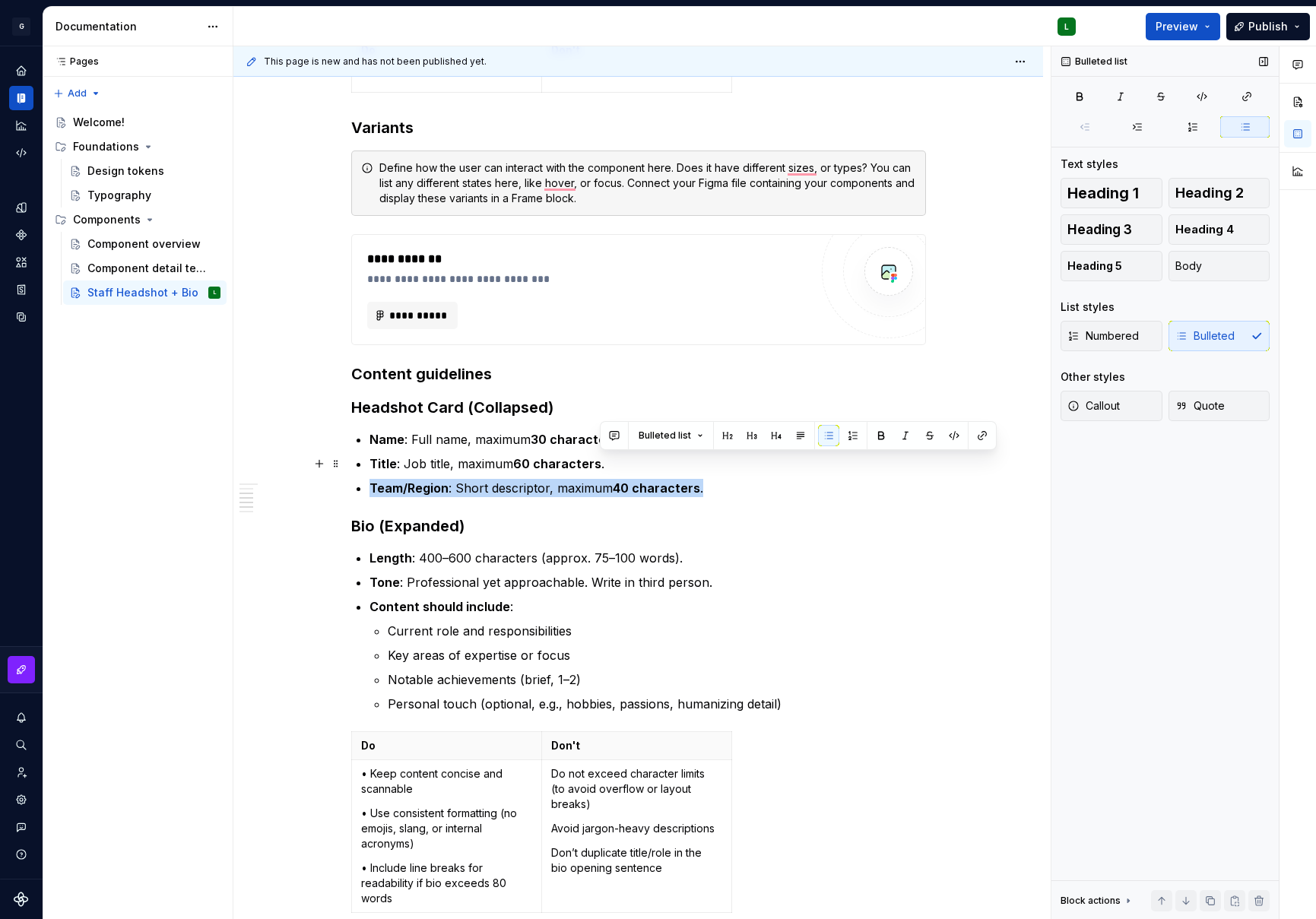
drag, startPoint x: 716, startPoint y: 492, endPoint x: 714, endPoint y: 462, distance: 30.1
click at [714, 462] on ul "Name : Full name, maximum 30 characters . Title : Job title, maximum 60 charact…" at bounding box center [648, 464] width 557 height 67
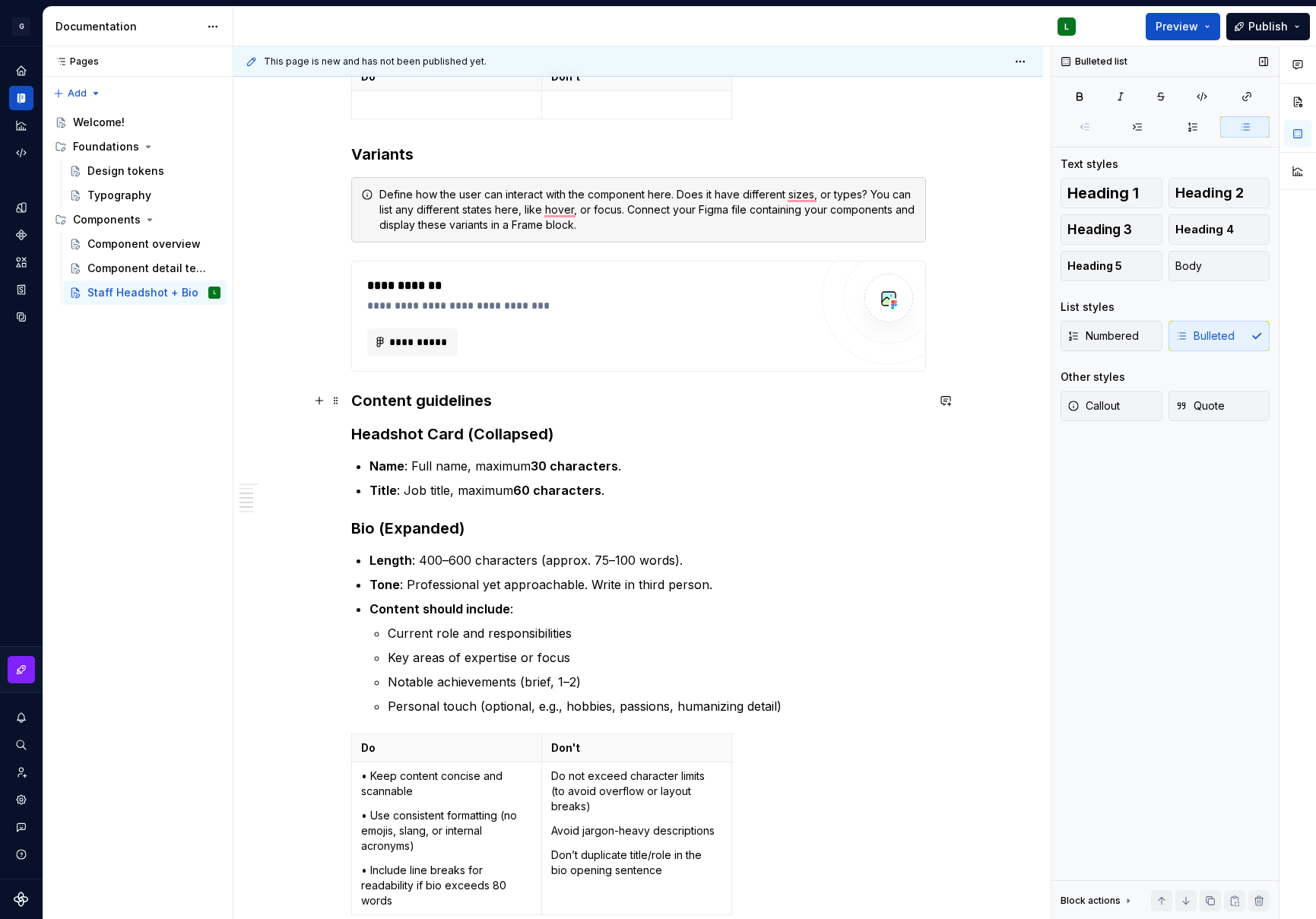
scroll to position [2141, 0]
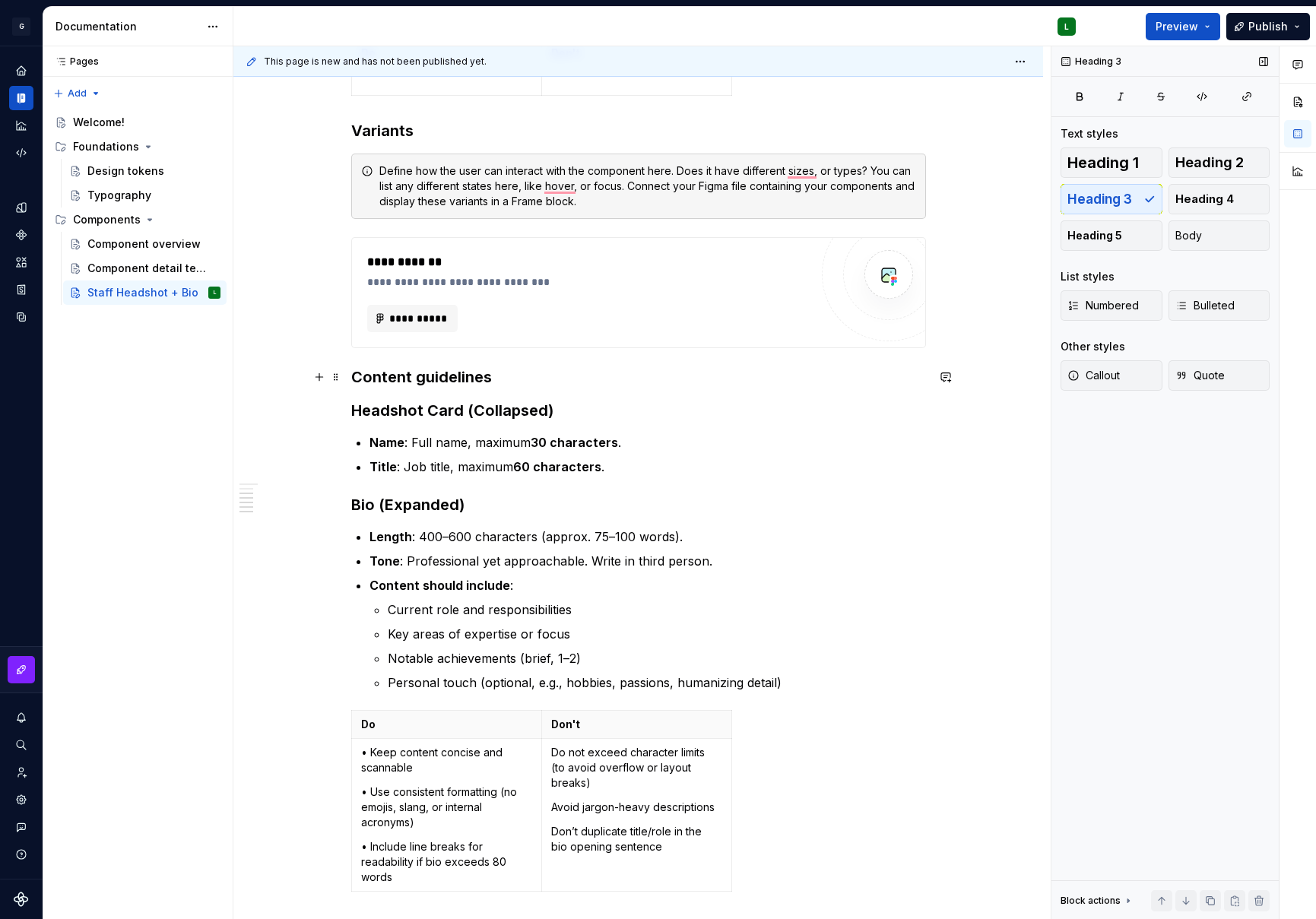
click at [473, 376] on h3 "Content guidelines" at bounding box center [639, 377] width 575 height 22
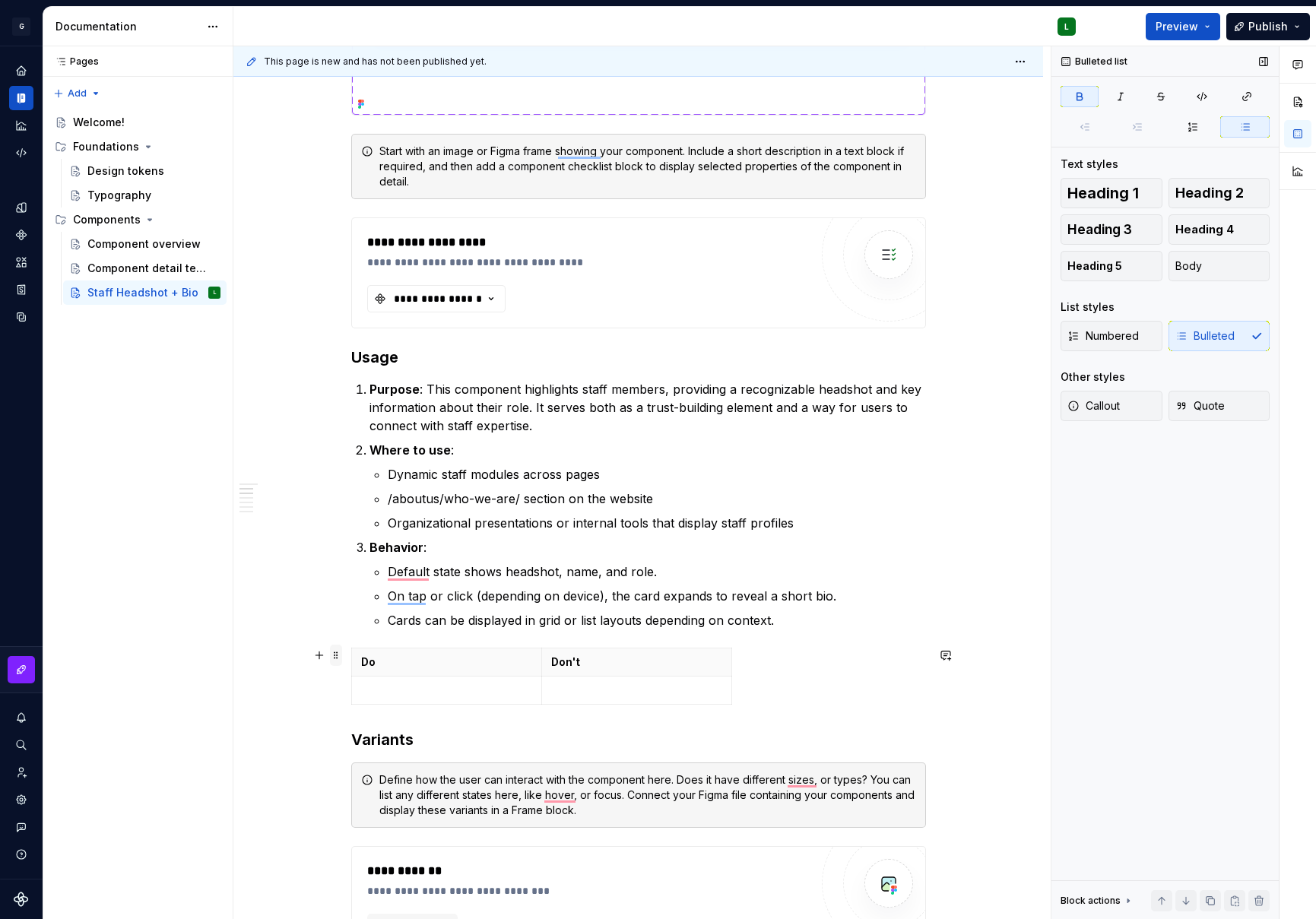
click at [335, 659] on span at bounding box center [336, 655] width 12 height 22
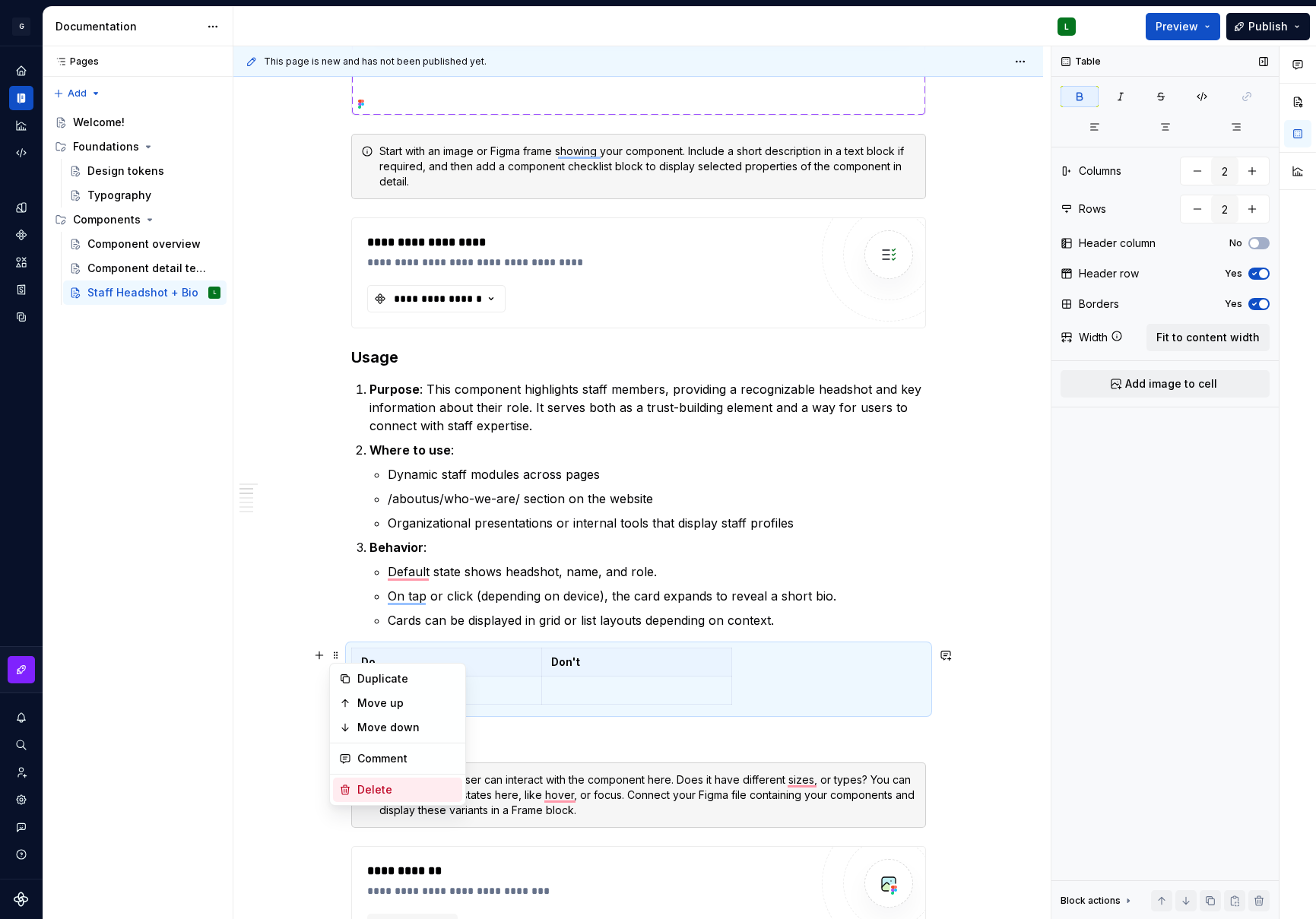
click at [377, 789] on div "Delete" at bounding box center [407, 790] width 99 height 15
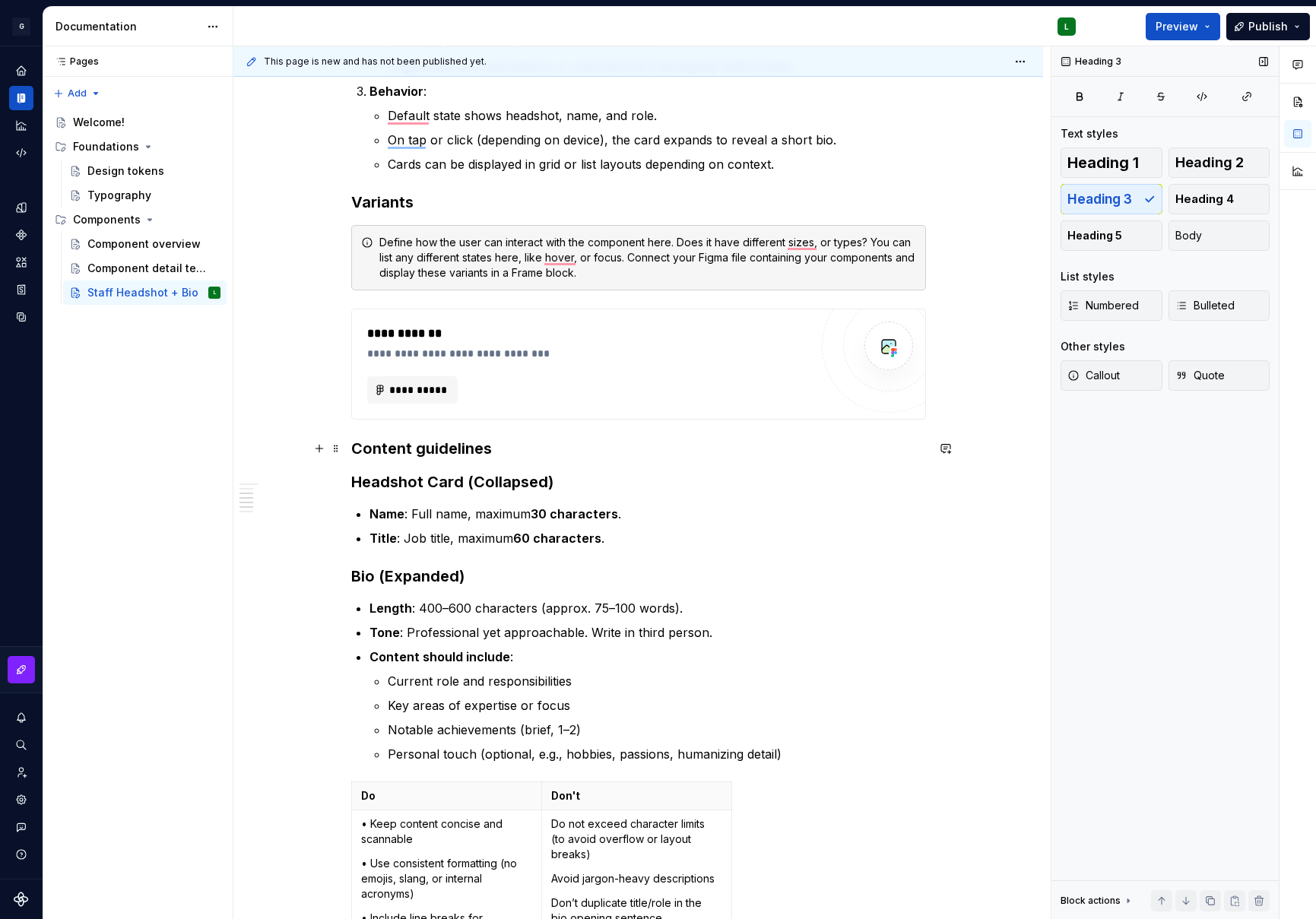
click at [435, 441] on h3 "Content guidelines" at bounding box center [639, 448] width 575 height 22
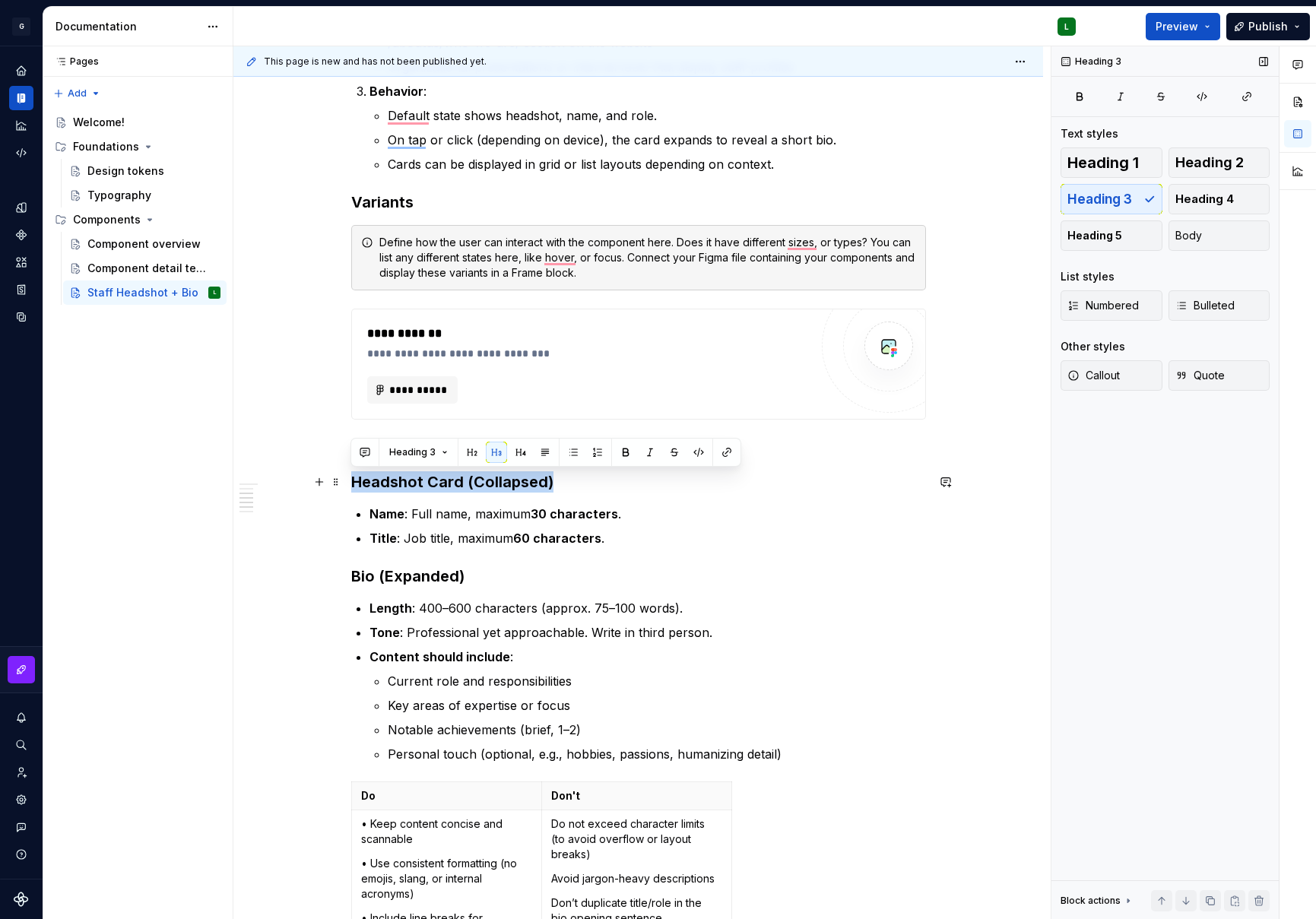
drag, startPoint x: 554, startPoint y: 488, endPoint x: 348, endPoint y: 480, distance: 206.2
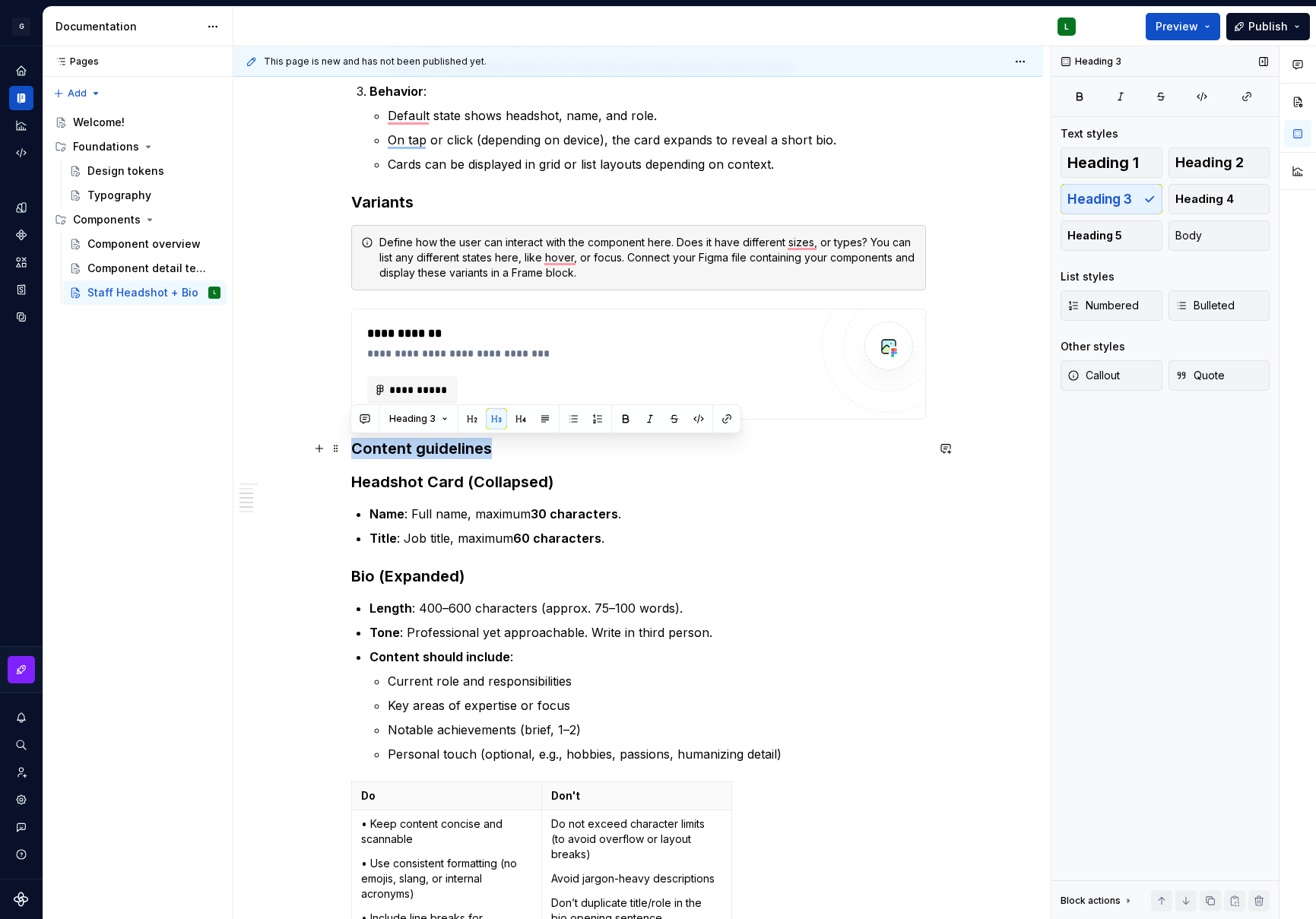
drag, startPoint x: 466, startPoint y: 448, endPoint x: 348, endPoint y: 447, distance: 118.0
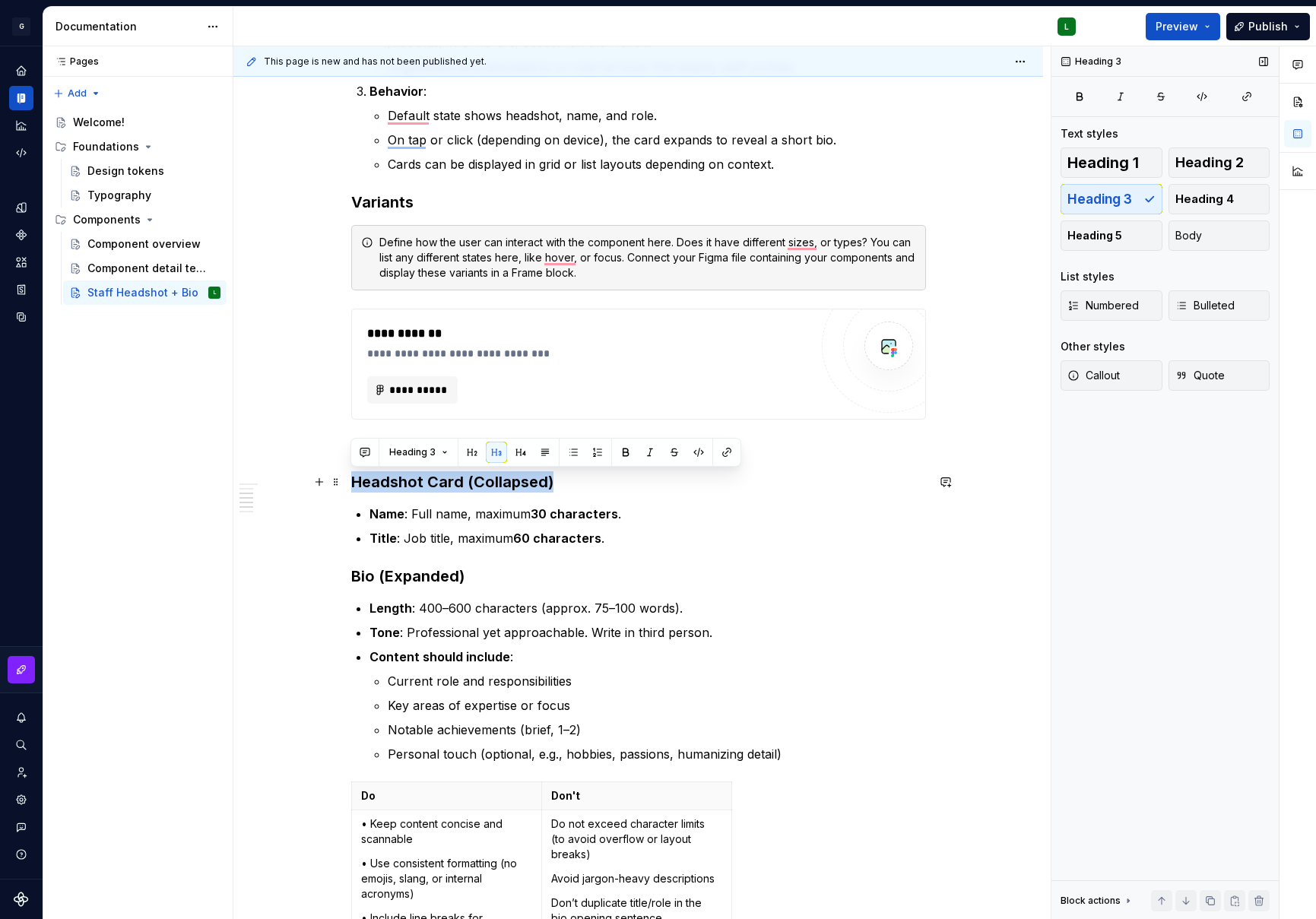
drag, startPoint x: 554, startPoint y: 485, endPoint x: 348, endPoint y: 487, distance: 206.0
click at [448, 453] on button "Heading 3" at bounding box center [418, 452] width 72 height 22
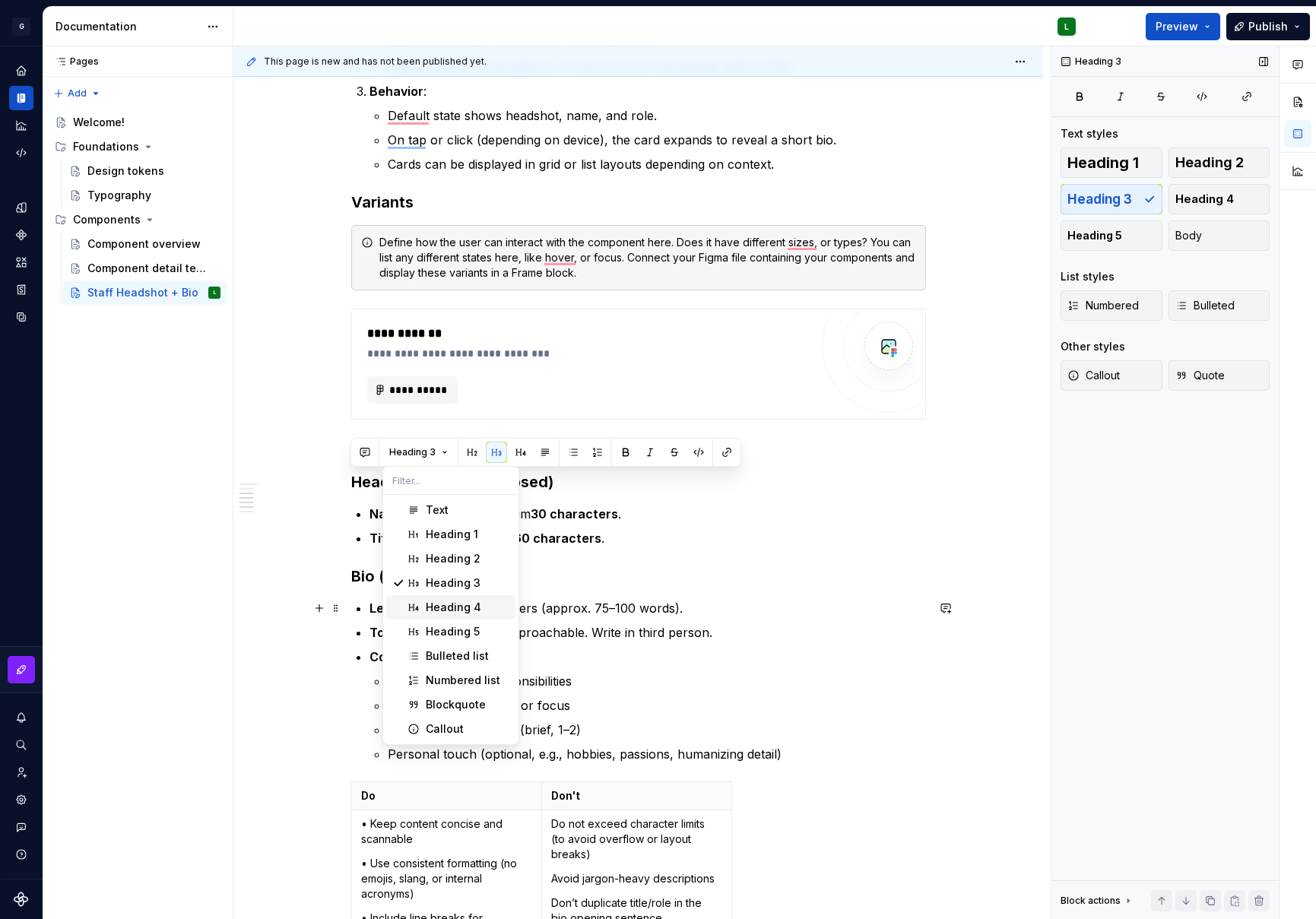
click at [469, 605] on div "Heading 4" at bounding box center [454, 608] width 56 height 15
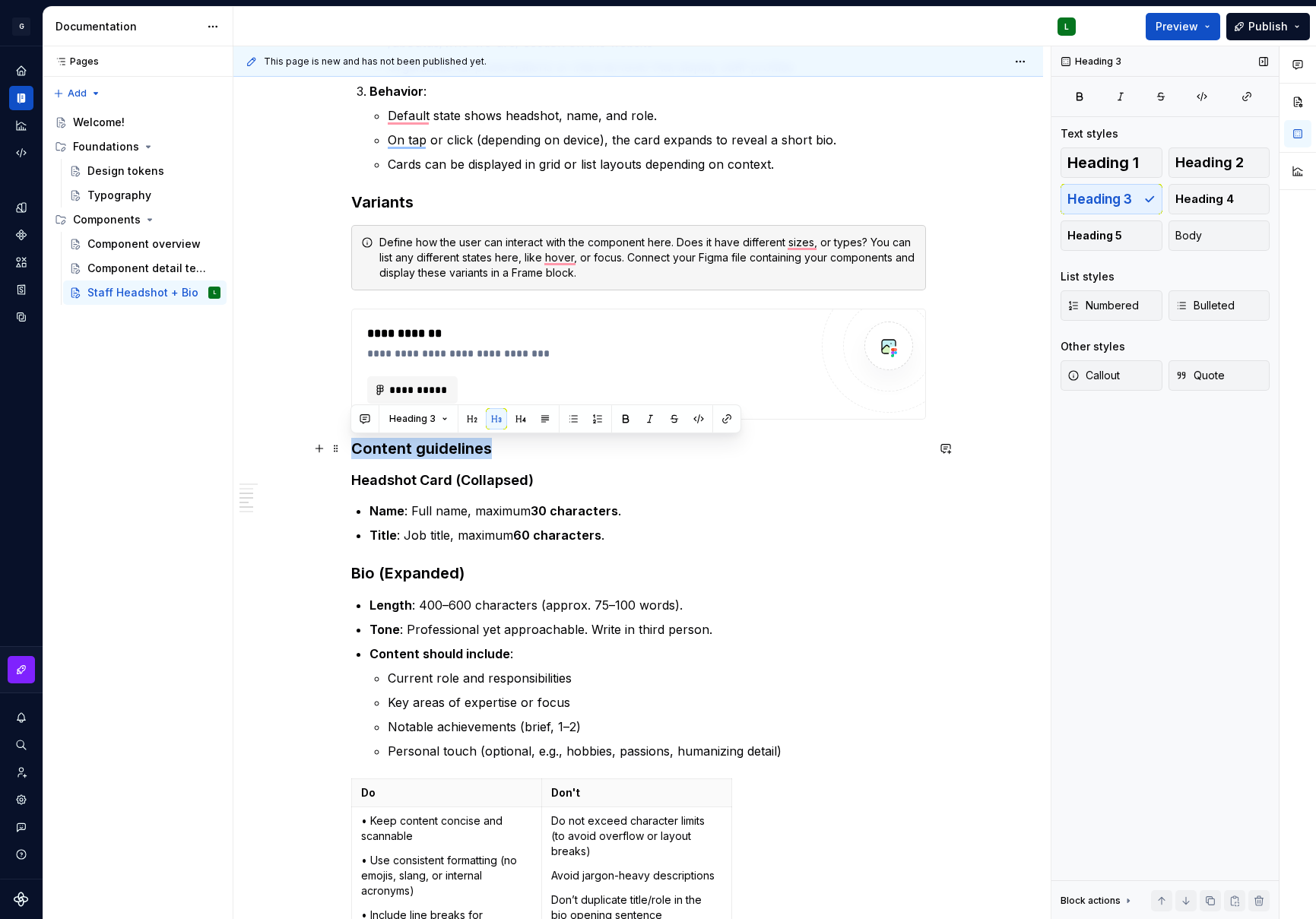
drag, startPoint x: 496, startPoint y: 451, endPoint x: 354, endPoint y: 452, distance: 142.0
click at [354, 452] on h3 "Content guidelines" at bounding box center [639, 448] width 575 height 22
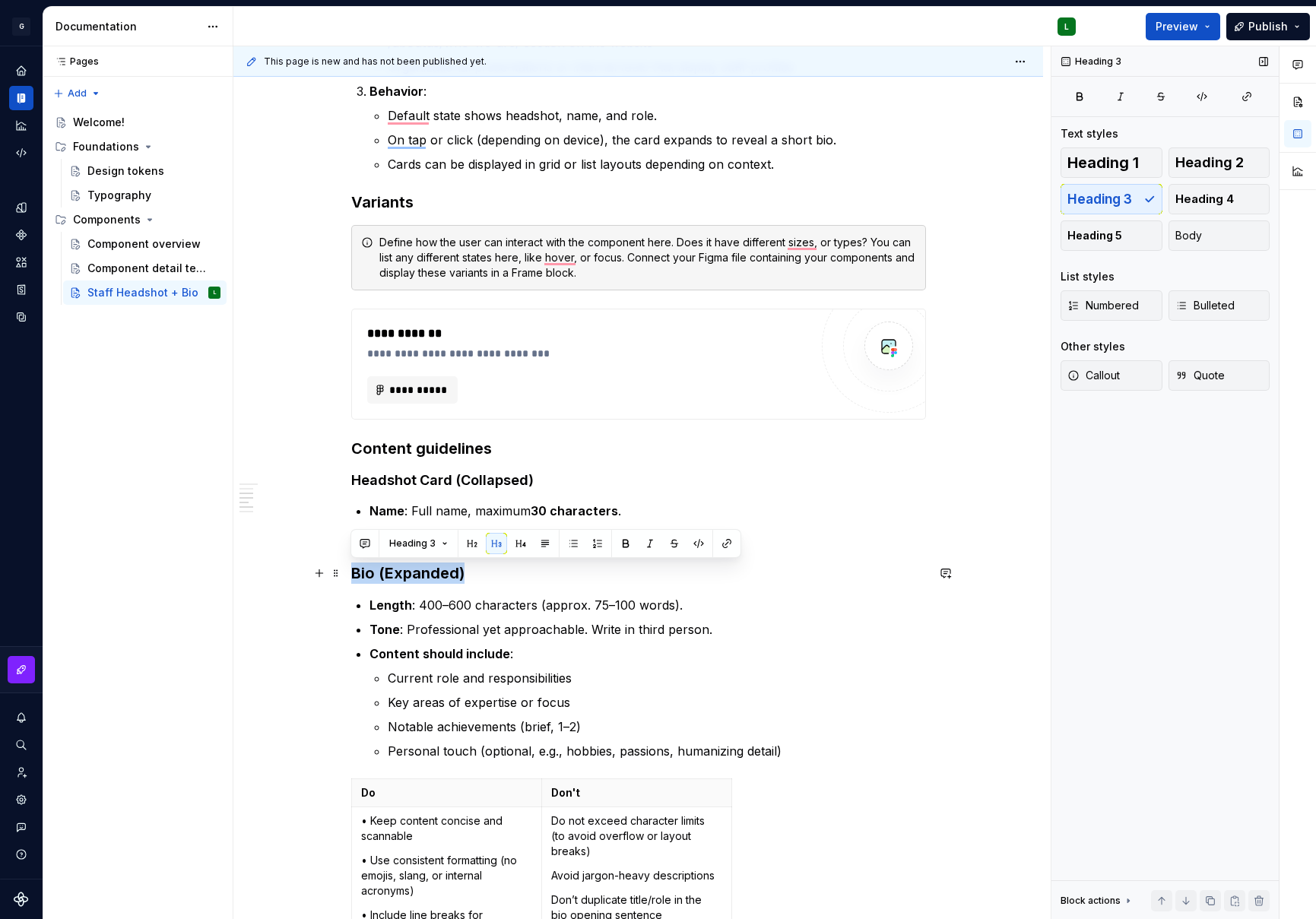
drag, startPoint x: 467, startPoint y: 575, endPoint x: 350, endPoint y: 567, distance: 117.3
click at [351, 567] on h3 "Bio (Expanded)" at bounding box center [639, 574] width 575 height 22
click at [446, 540] on button "Heading 3" at bounding box center [418, 543] width 72 height 22
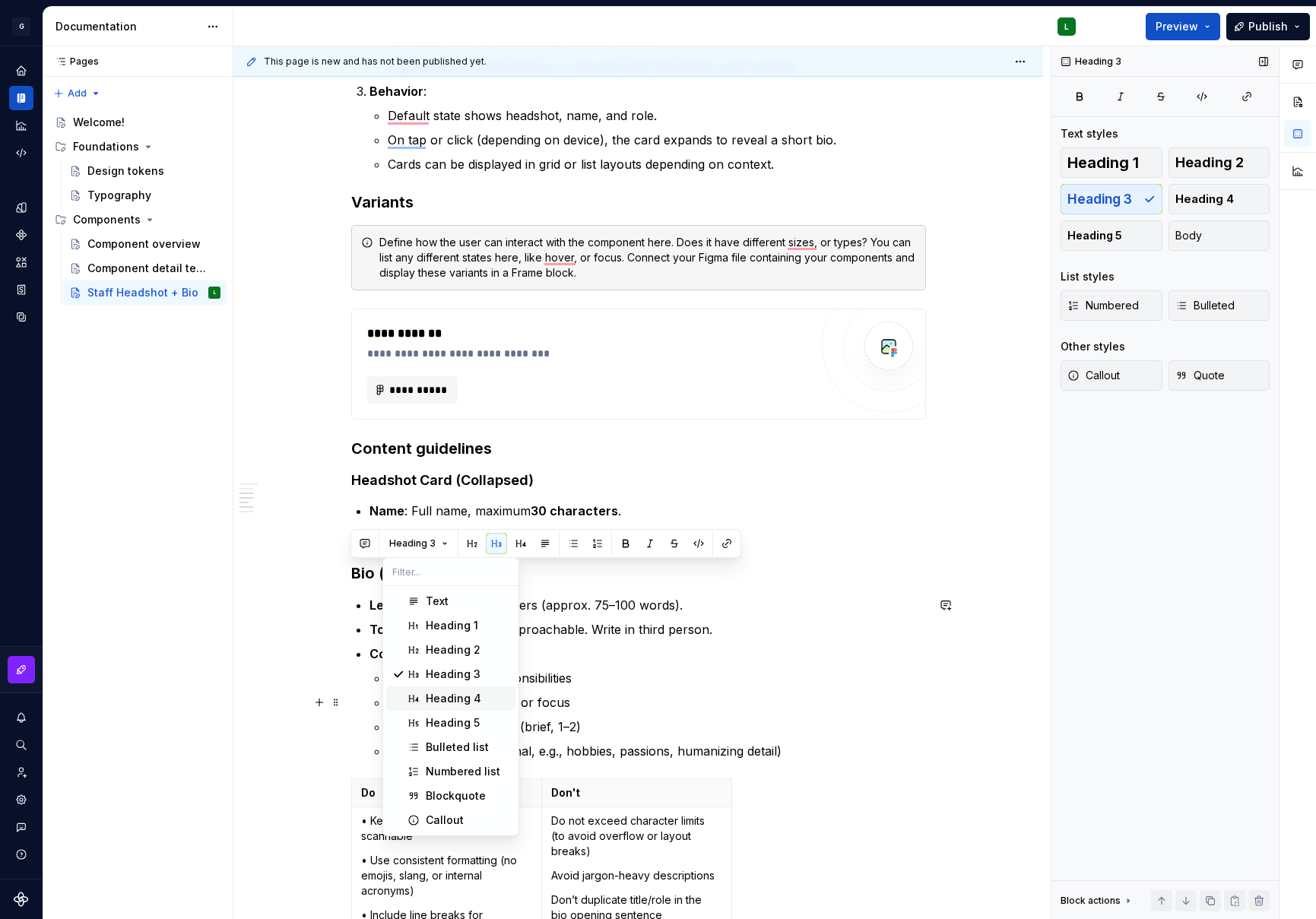
click at [477, 694] on div "Heading 4" at bounding box center [454, 699] width 56 height 15
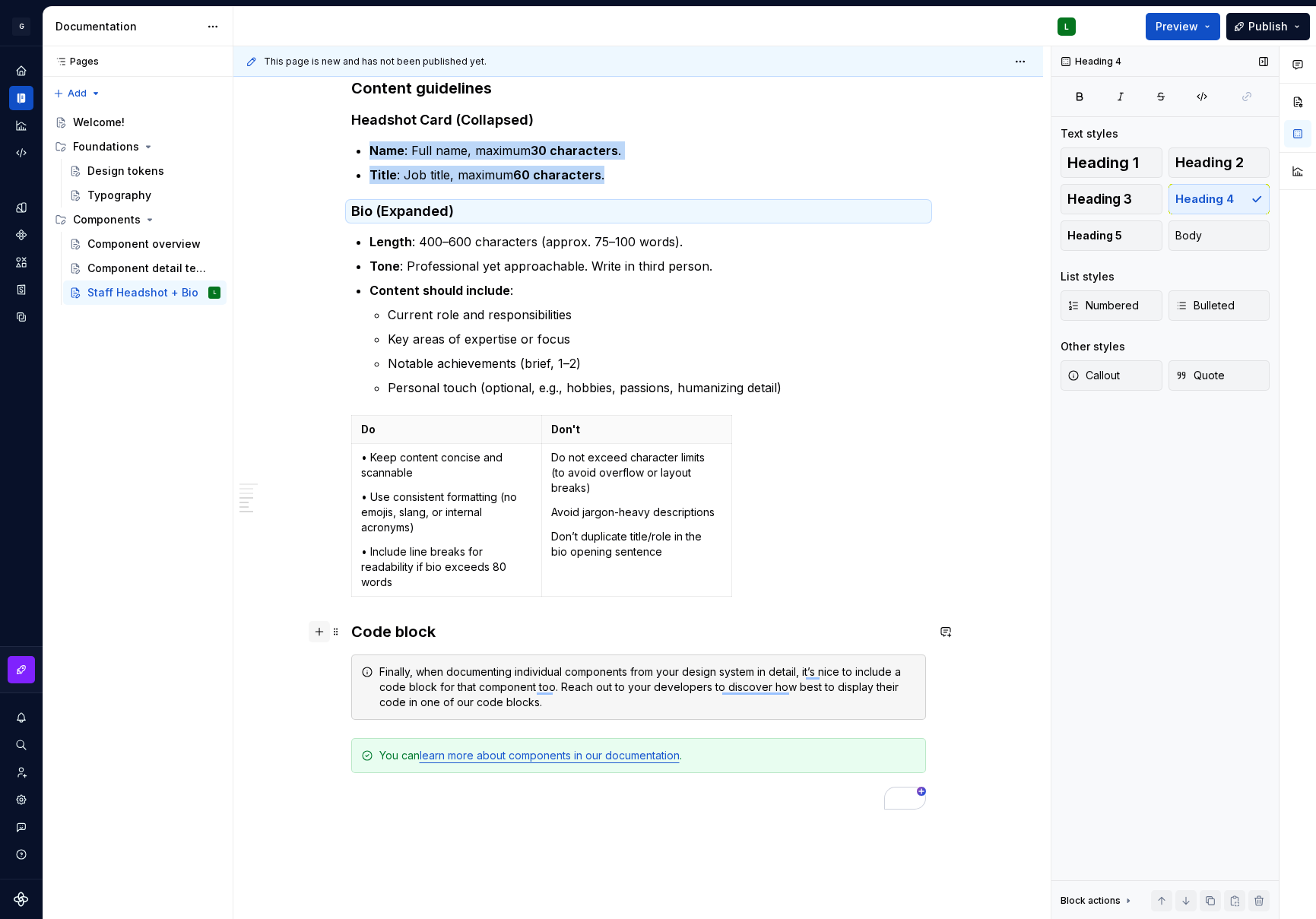
click at [320, 631] on button "button" at bounding box center [319, 632] width 22 height 22
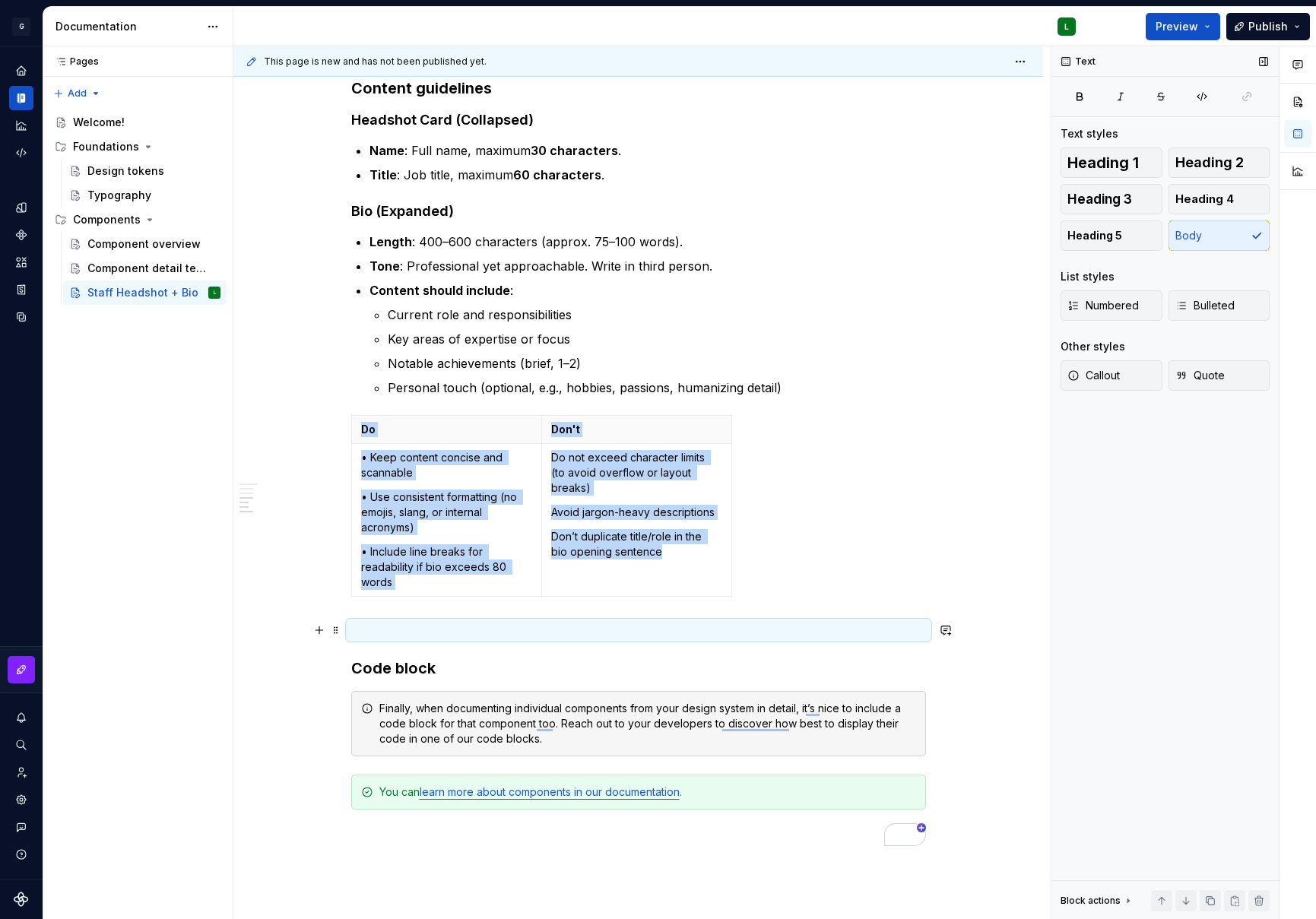
click at [632, 623] on p "To enrich screen reader interactions, please activate Accessibility in Grammarl…" at bounding box center [639, 631] width 575 height 19
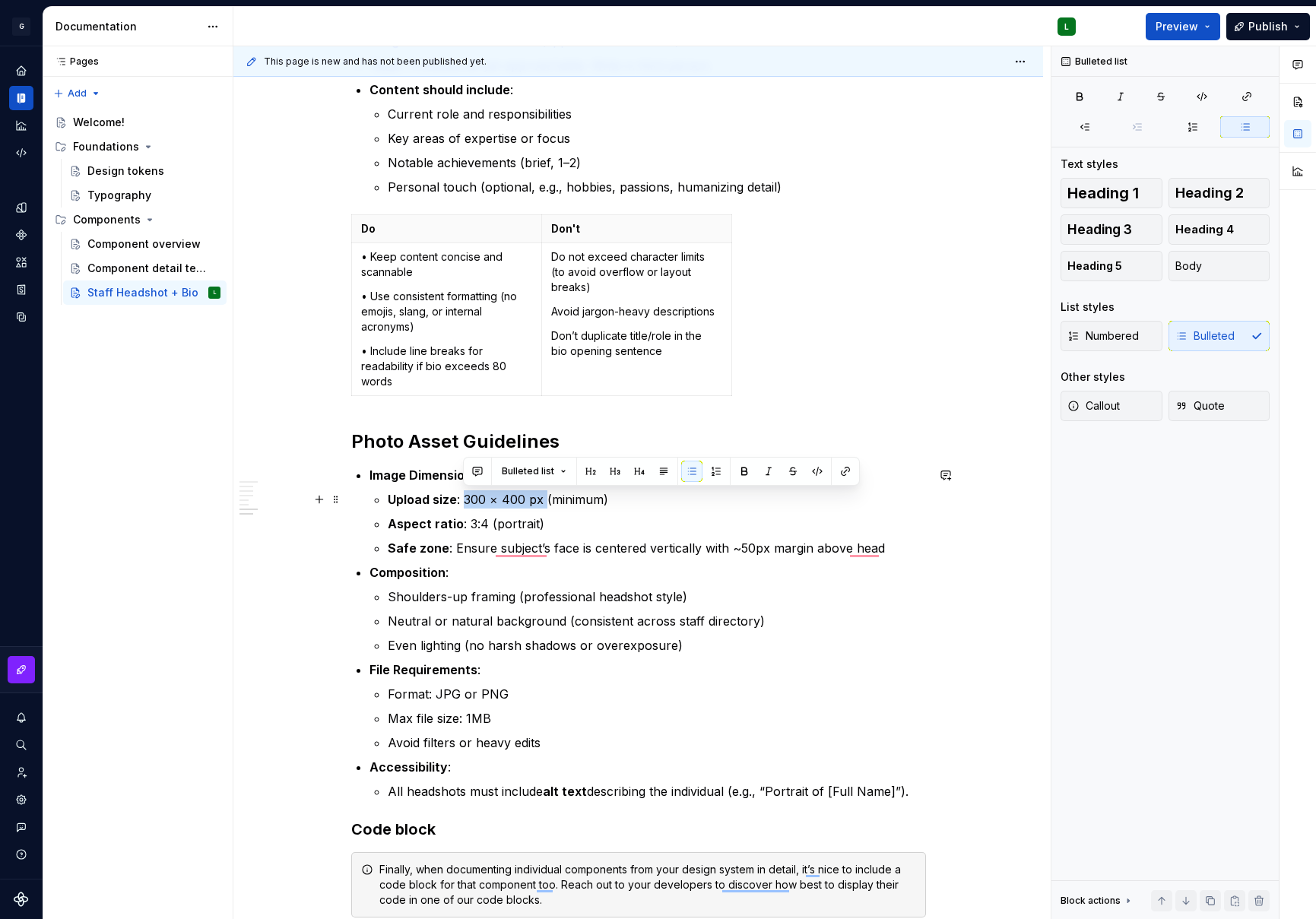
drag, startPoint x: 546, startPoint y: 501, endPoint x: 464, endPoint y: 497, distance: 82.1
click at [464, 497] on p "Upload size : 300 × 400 px (minimum)" at bounding box center [657, 499] width 538 height 19
click at [572, 505] on p "Upload size : w=240(minimum)" at bounding box center [657, 499] width 538 height 19
drag, startPoint x: 564, startPoint y: 499, endPoint x: 472, endPoint y: 499, distance: 92.0
click at [472, 499] on p "Upload size : w=240(minimum), w" at bounding box center [657, 499] width 538 height 19
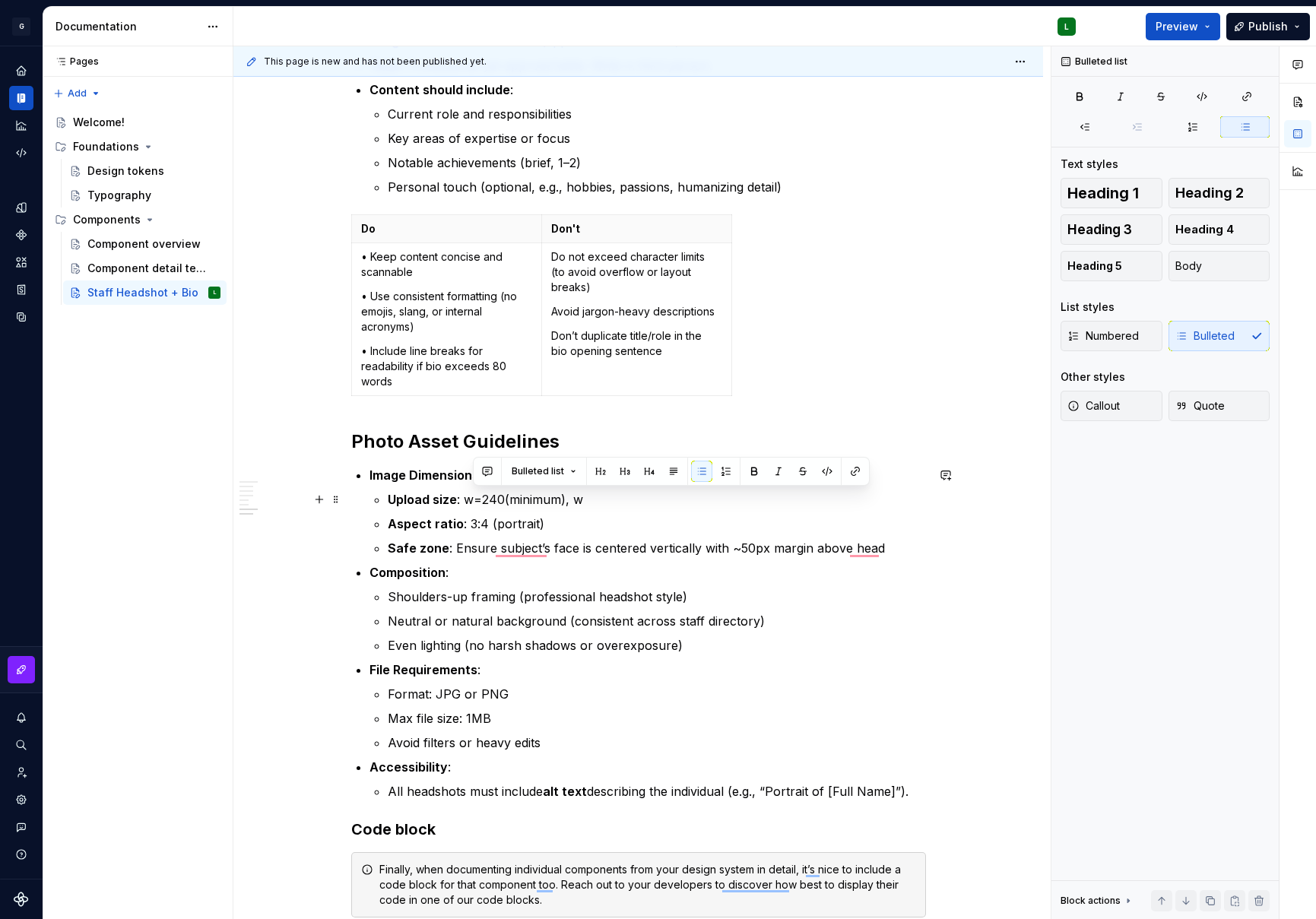
click at [586, 499] on p "Upload size : w=240(minimum), w" at bounding box center [657, 499] width 538 height 19
drag, startPoint x: 587, startPoint y: 501, endPoint x: 484, endPoint y: 502, distance: 103.0
click at [484, 502] on p "Upload size : w=240(minimum), w" at bounding box center [657, 499] width 538 height 19
click at [677, 527] on p "Aspect ratio : 3:4 (portrait)" at bounding box center [657, 524] width 538 height 19
click at [554, 550] on p "Safe zone : Ensure subject’s face is centered vertically with ~50px margin abov…" at bounding box center [657, 548] width 538 height 19
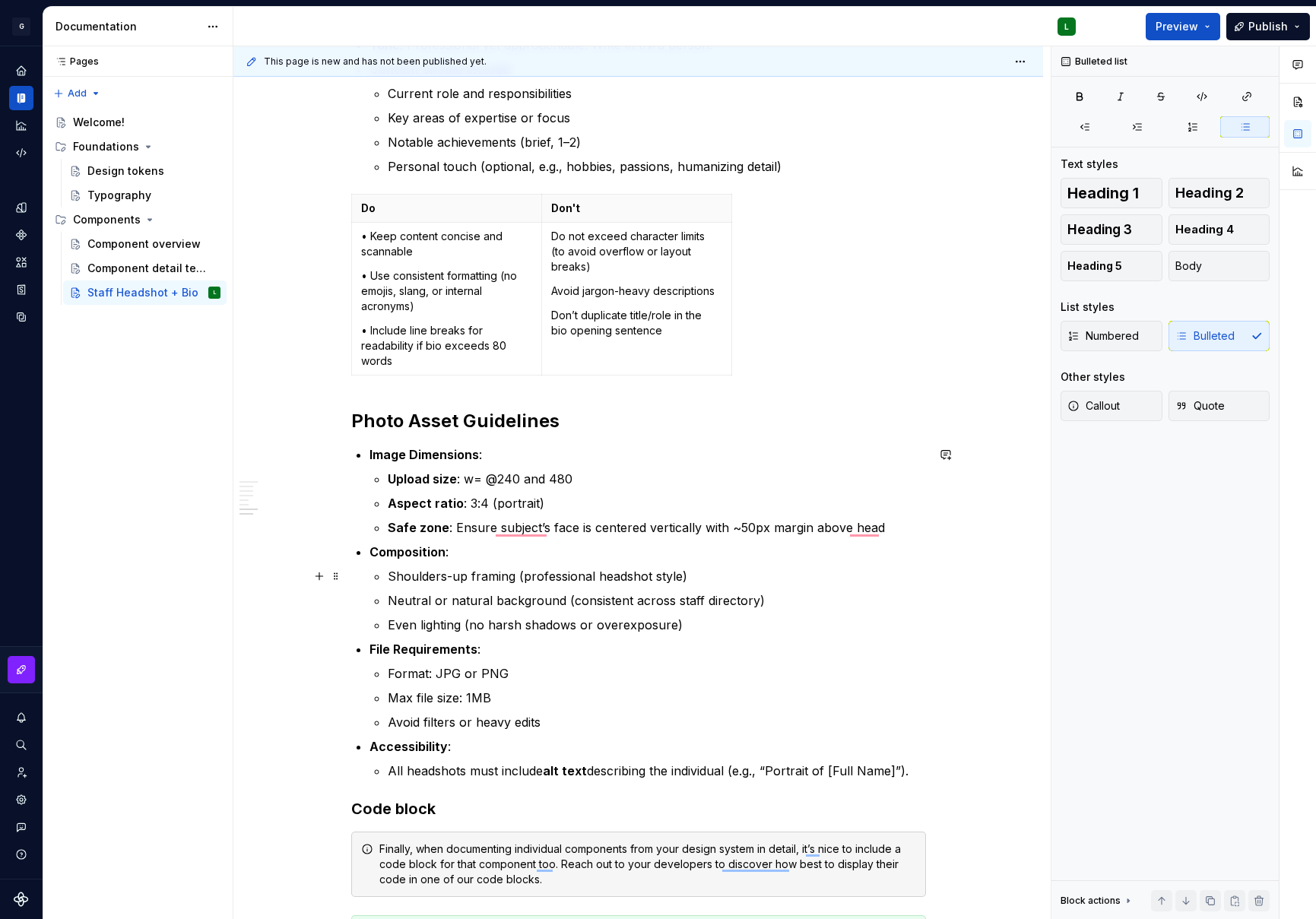
scroll to position [2599, 0]
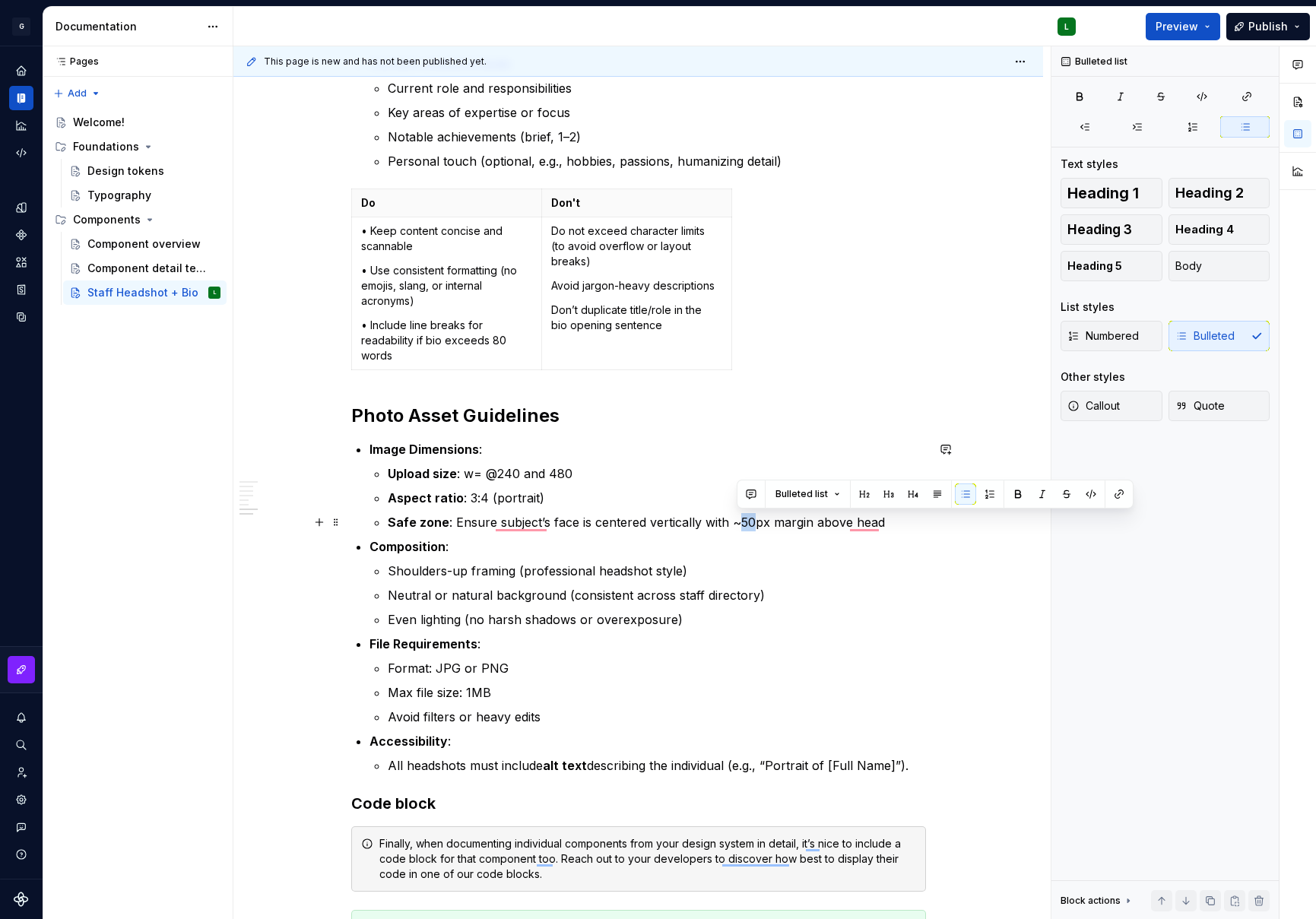
click at [739, 525] on p "Safe zone : Ensure subject’s face is centered vertically with ~50px margin abov…" at bounding box center [657, 522] width 538 height 19
click at [796, 548] on p "Composition :" at bounding box center [648, 546] width 557 height 19
click at [888, 529] on p "Safe zone : Ensure subject’s face is centered vertically with ~100px margin abo…" at bounding box center [657, 522] width 538 height 19
drag, startPoint x: 890, startPoint y: 525, endPoint x: 818, endPoint y: 524, distance: 72.0
click at [817, 525] on p "Safe zone : Ensure subject’s face is centered vertically with ~100px margin abo…" at bounding box center [657, 522] width 538 height 19
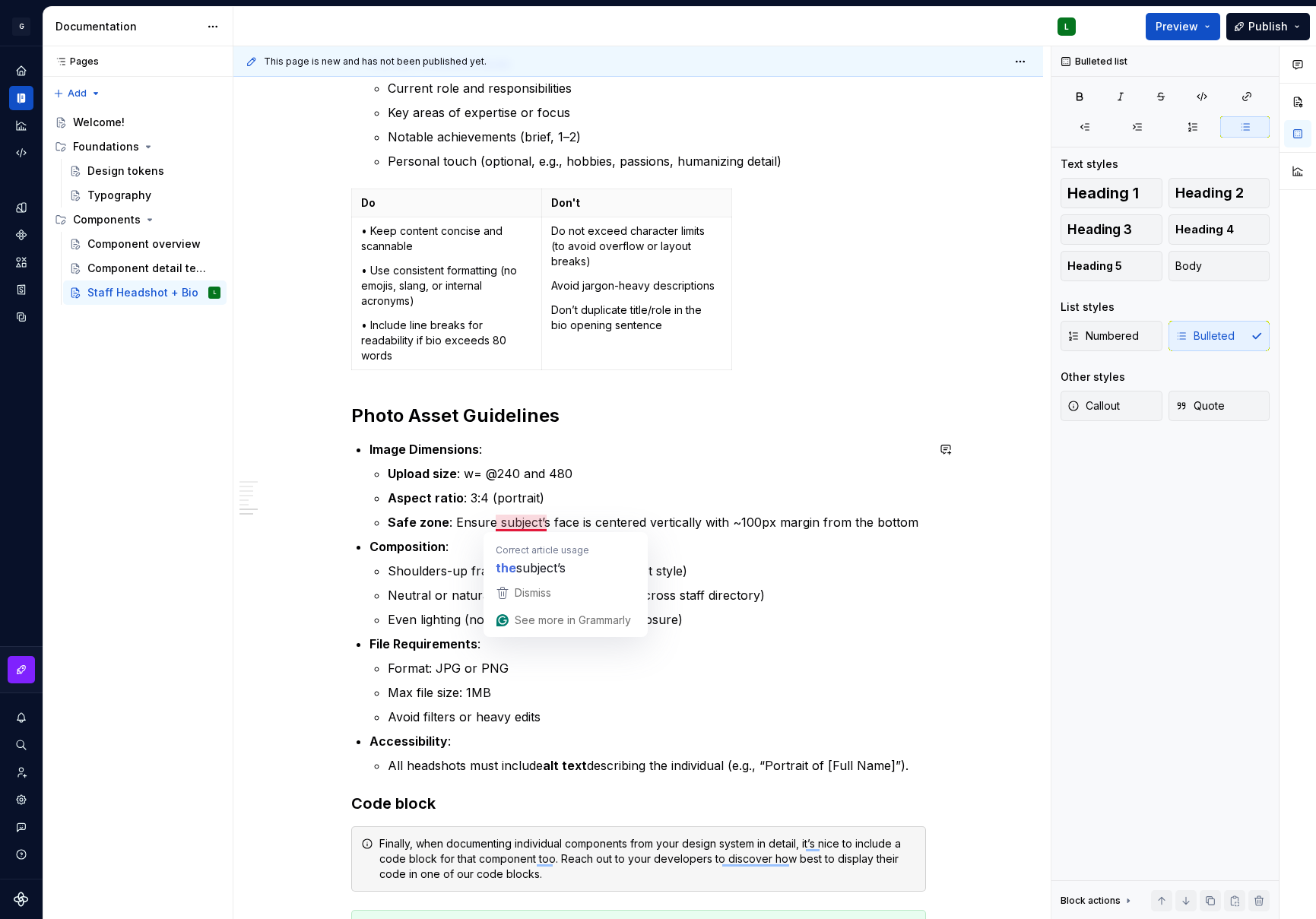
click at [796, 542] on p "Composition :" at bounding box center [648, 546] width 557 height 19
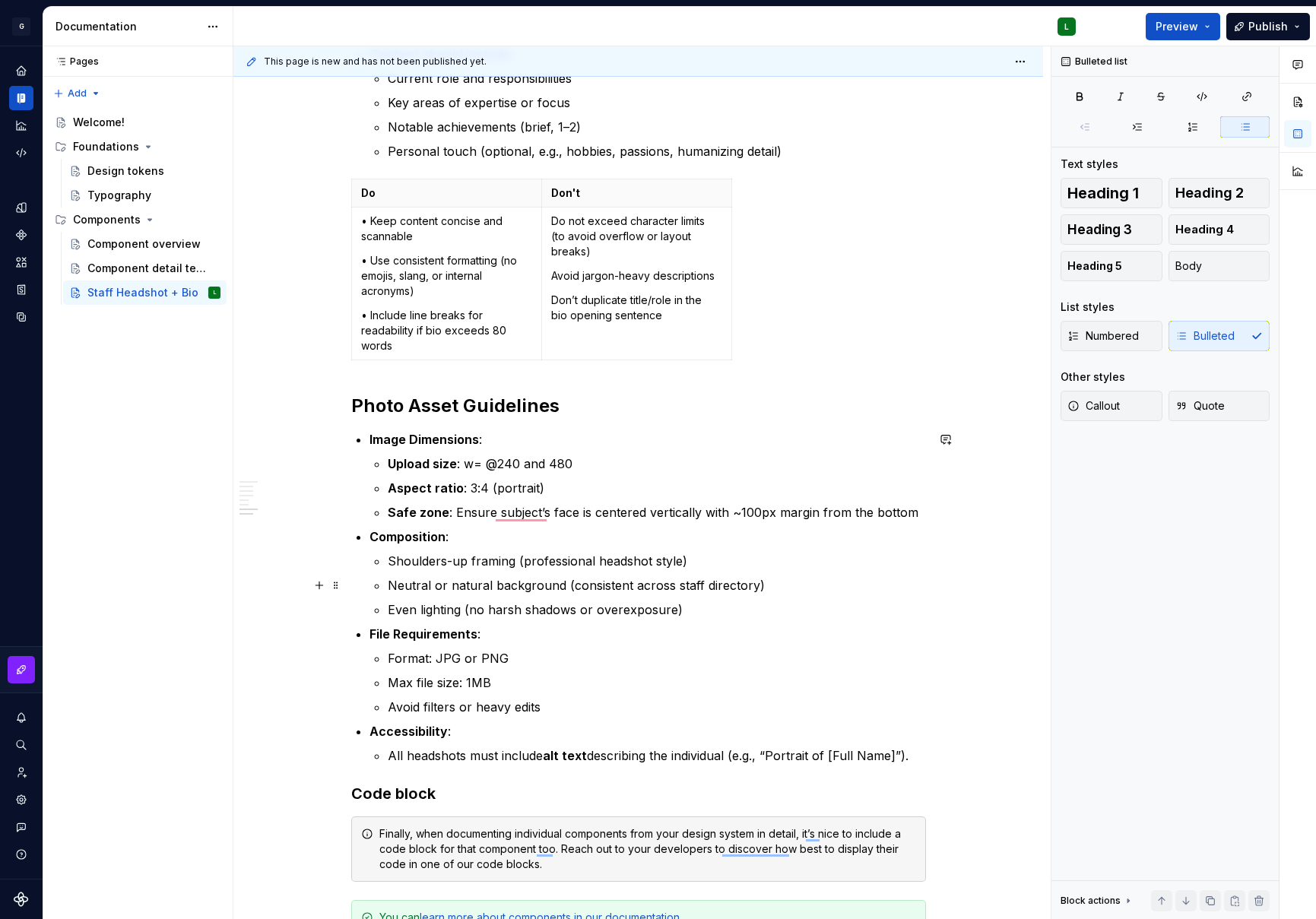
scroll to position [2610, 0]
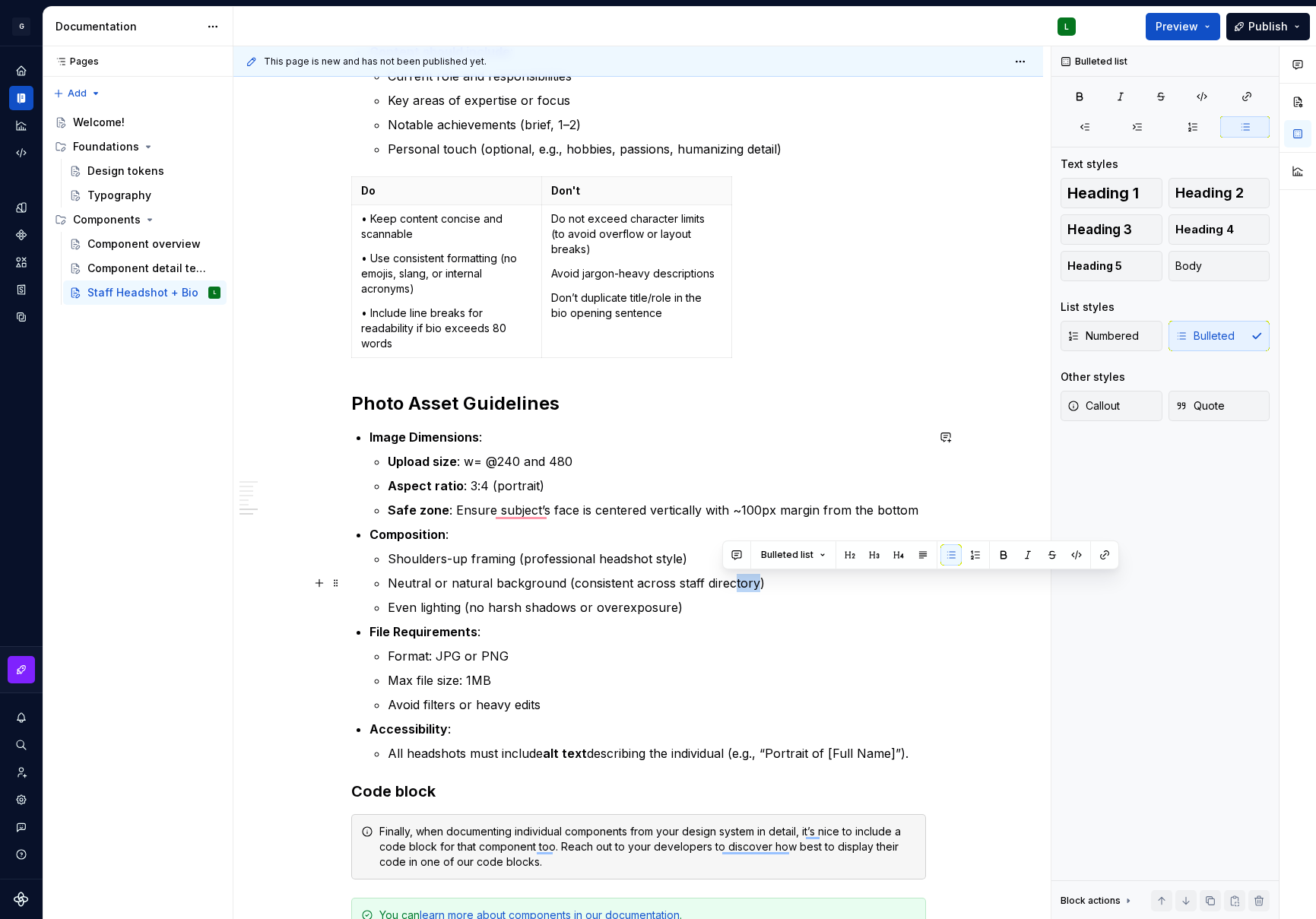
drag, startPoint x: 752, startPoint y: 586, endPoint x: 725, endPoint y: 585, distance: 27.0
click at [725, 585] on p "Neutral or natural background (consistent across staff directory)" at bounding box center [657, 584] width 538 height 19
drag, startPoint x: 769, startPoint y: 584, endPoint x: 564, endPoint y: 584, distance: 205.0
click at [564, 584] on p "Neutral or natural background (consistent across staff directory)" at bounding box center [657, 584] width 538 height 19
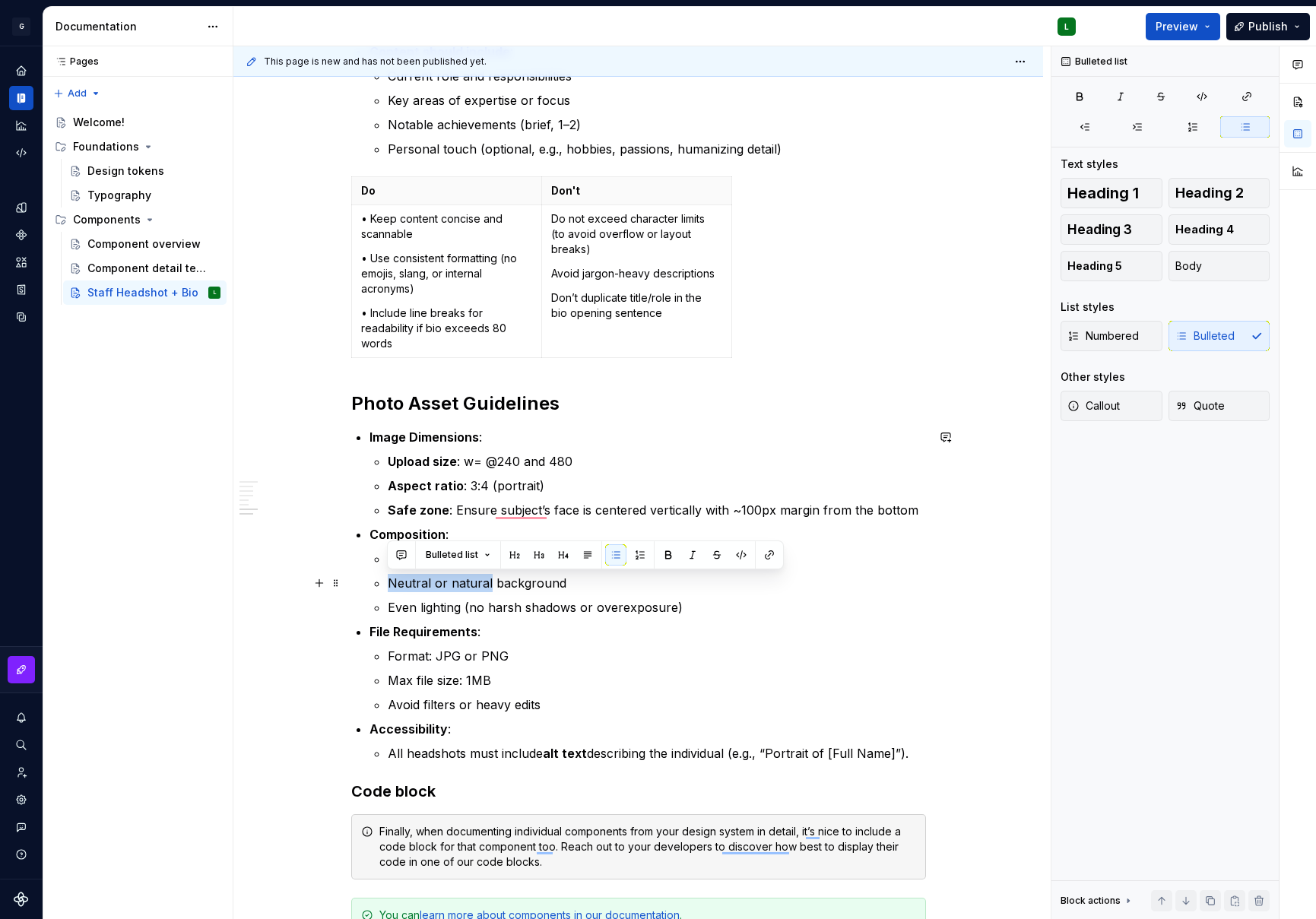
drag, startPoint x: 487, startPoint y: 584, endPoint x: 388, endPoint y: 580, distance: 99.1
click at [388, 580] on p "Neutral or natural background" at bounding box center [657, 584] width 538 height 19
click at [493, 590] on p "Leafy background" at bounding box center [657, 584] width 538 height 19
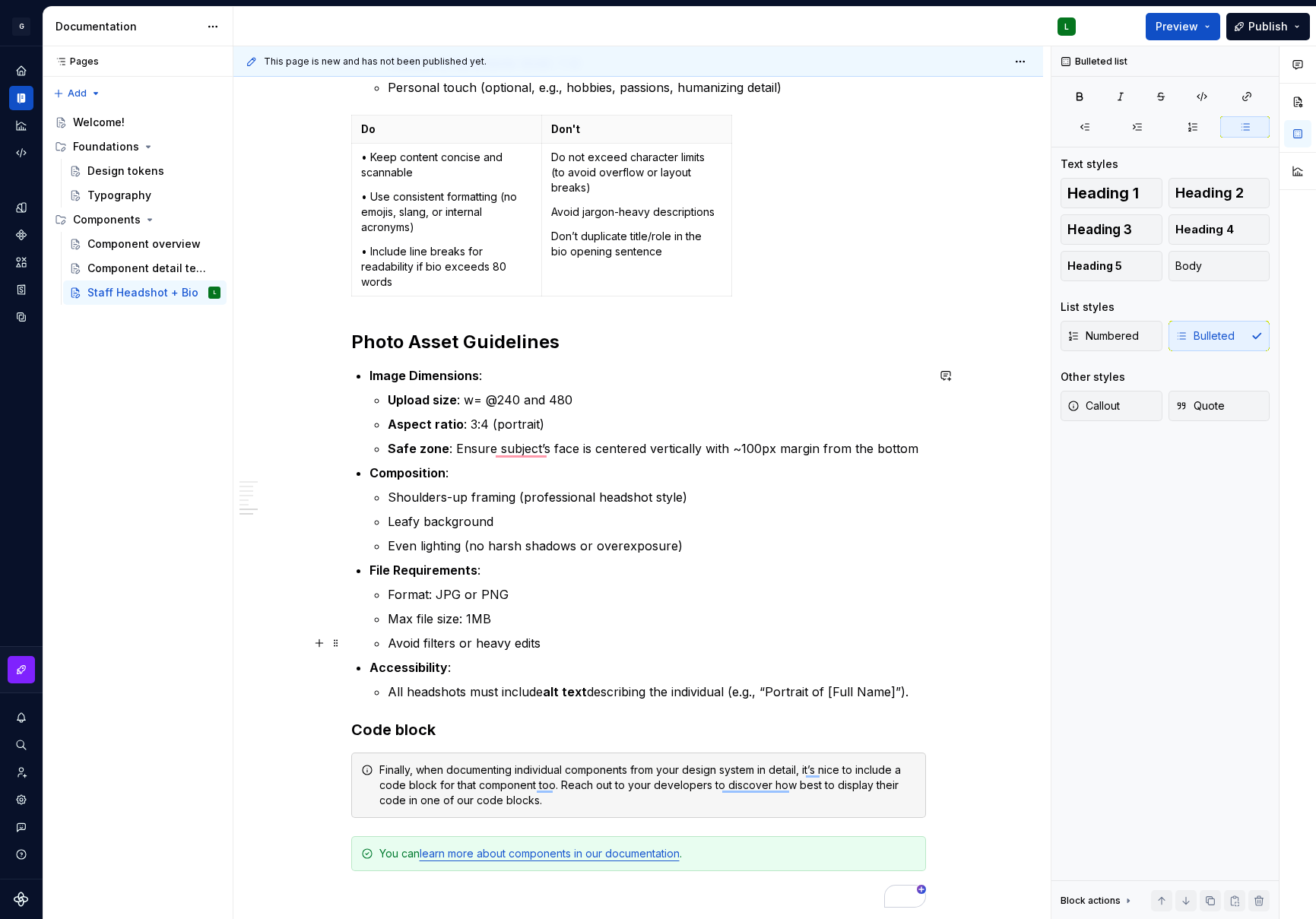
scroll to position [2690, 0]
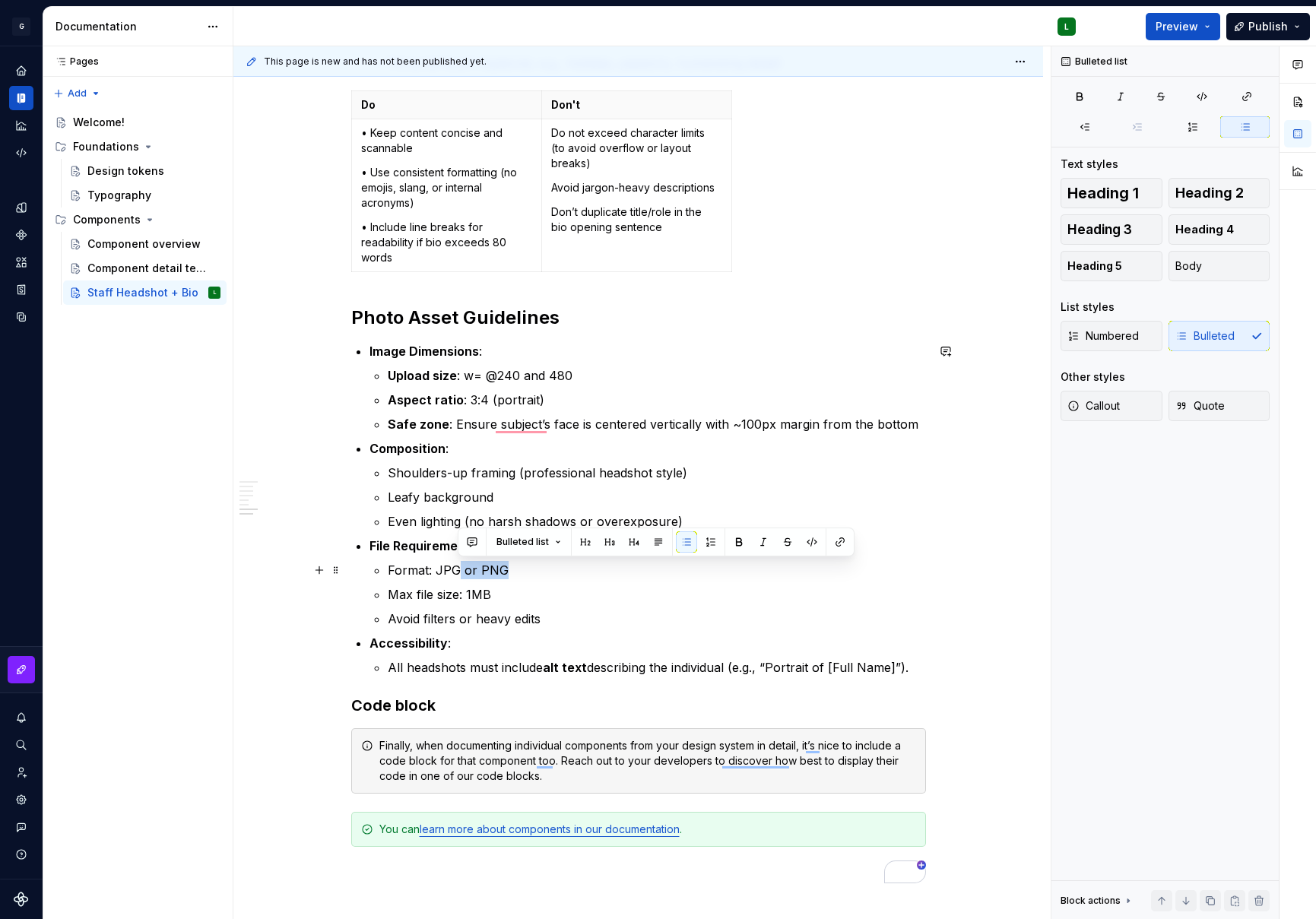
drag, startPoint x: 516, startPoint y: 574, endPoint x: 457, endPoint y: 571, distance: 59.1
click at [457, 571] on p "Format: JPG or PNG" at bounding box center [657, 570] width 538 height 19
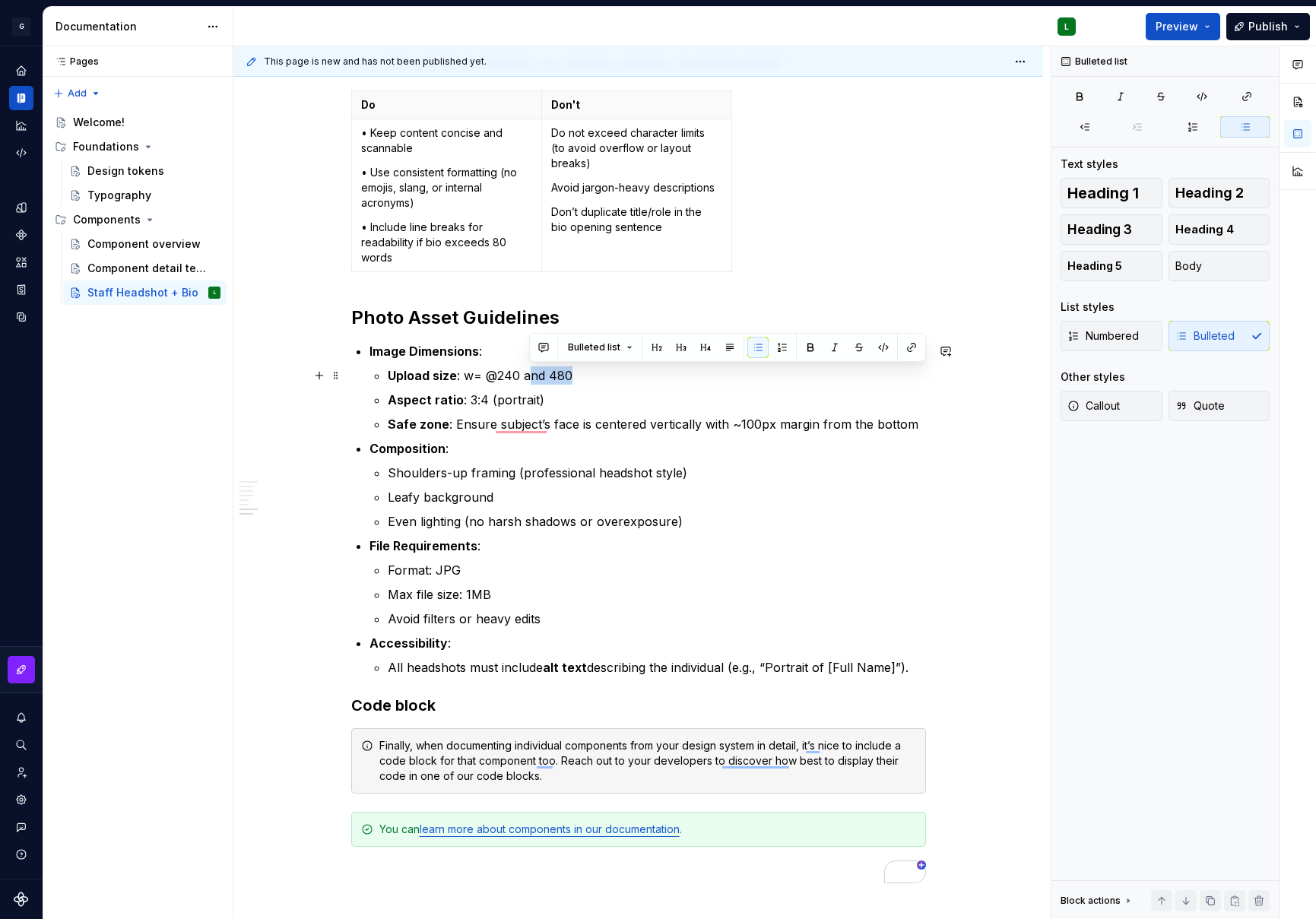
drag, startPoint x: 571, startPoint y: 373, endPoint x: 532, endPoint y: 373, distance: 39.0
click at [532, 373] on p "Upload size : w= @240 and 480" at bounding box center [657, 376] width 538 height 19
click at [584, 373] on p "Upload size : w= @240 and 480" at bounding box center [657, 376] width 538 height 19
click at [733, 403] on ul "Upload size : w= @240 and 480. Assets can be found here: [URL][DOMAIN_NAME] Asp…" at bounding box center [657, 400] width 538 height 67
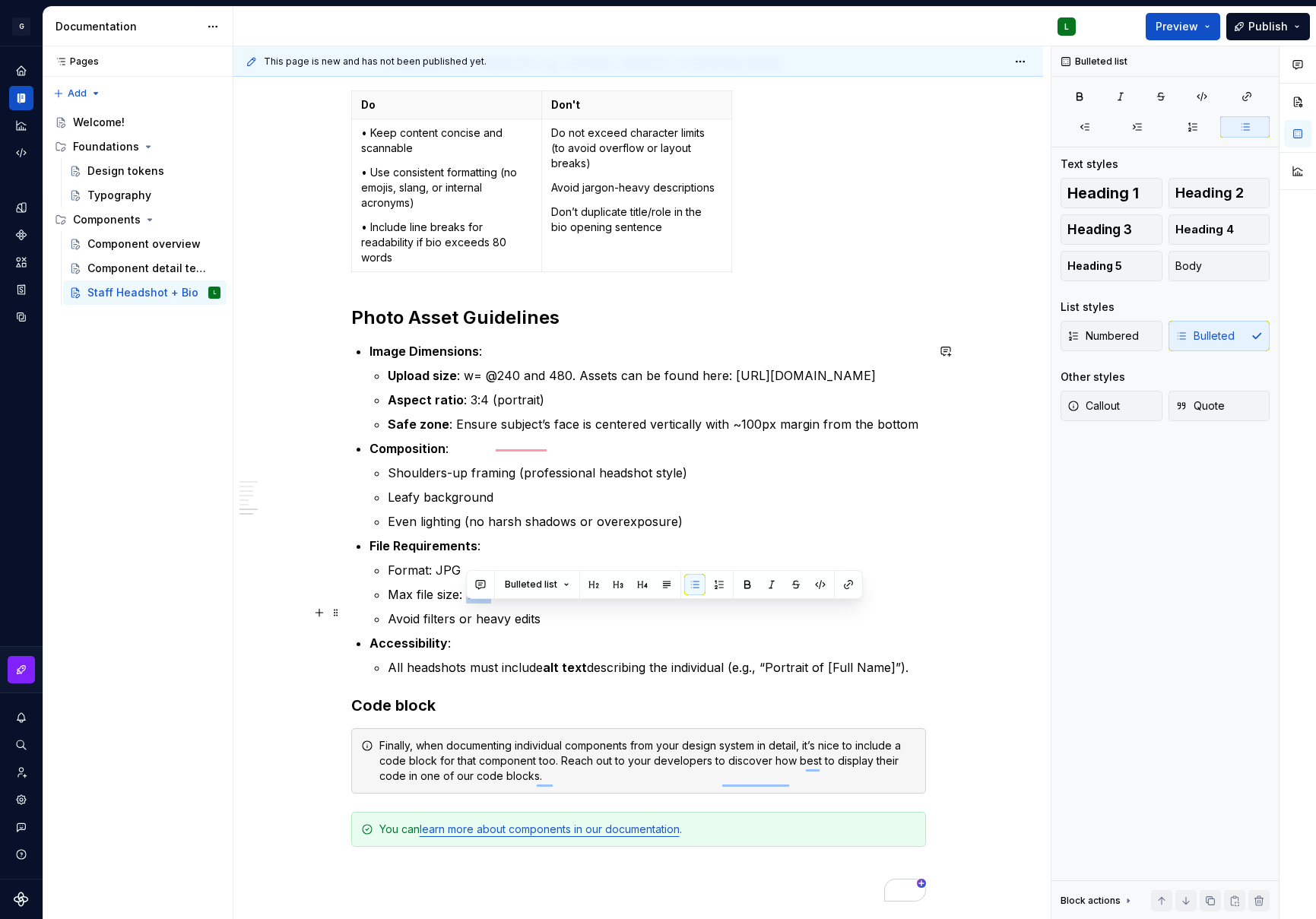
drag, startPoint x: 486, startPoint y: 618, endPoint x: 465, endPoint y: 618, distance: 21.0
click at [465, 604] on p "Max file size: 1MB" at bounding box center [657, 594] width 538 height 19
click at [522, 628] on p "Avoid filters or heavy edits" at bounding box center [657, 619] width 538 height 19
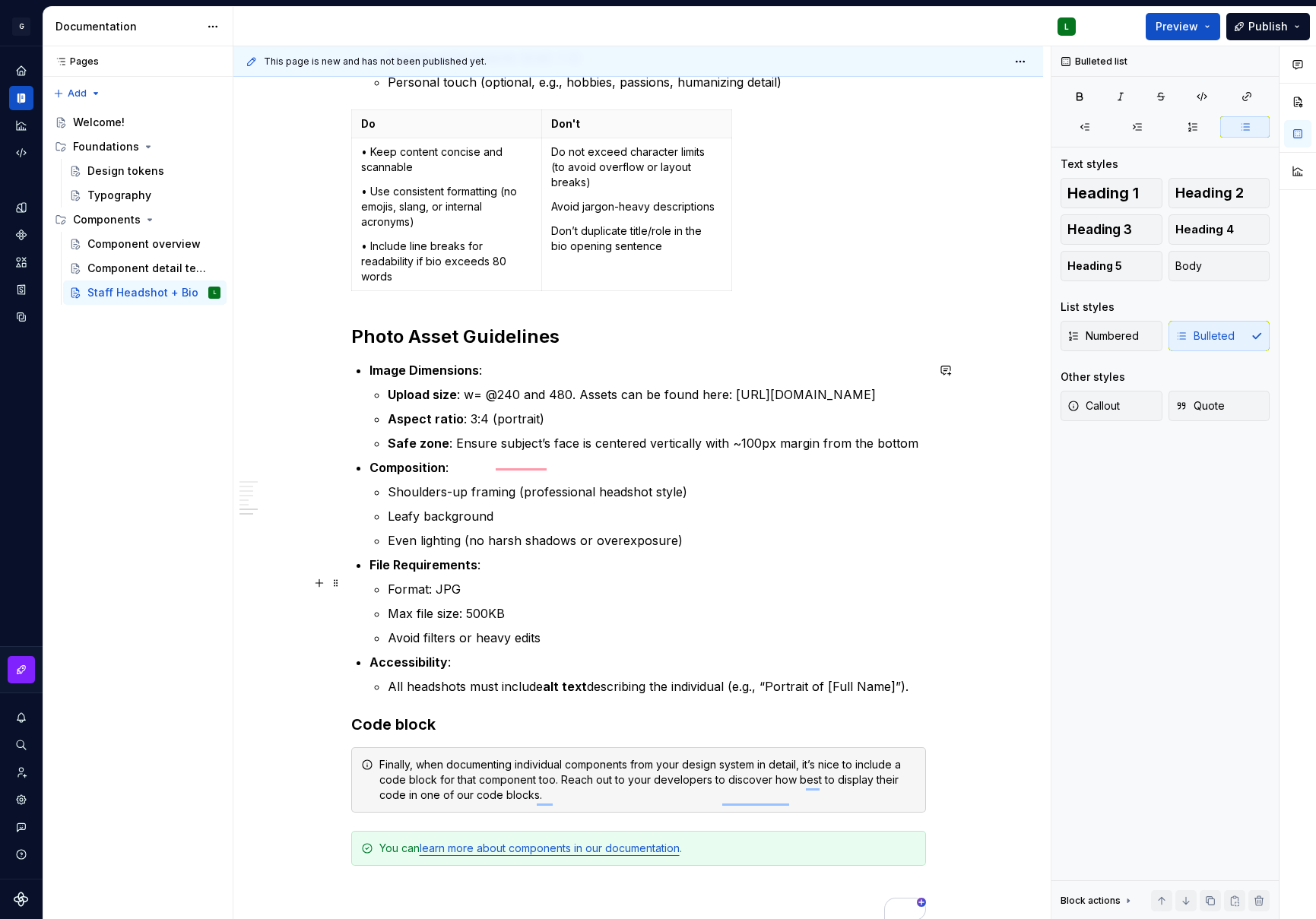
scroll to position [2674, 0]
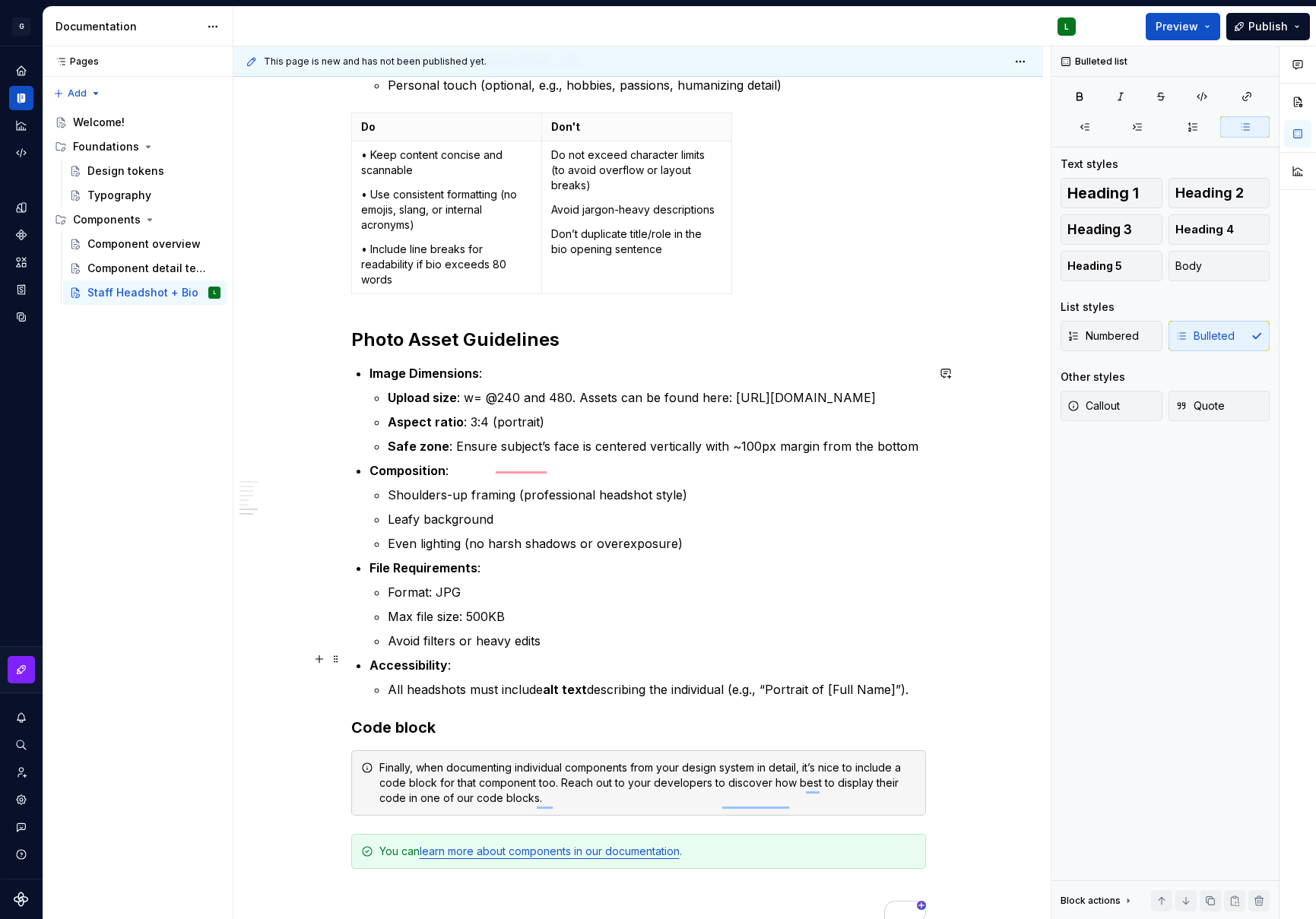
click at [554, 650] on p "Avoid filters or heavy edits" at bounding box center [657, 641] width 538 height 19
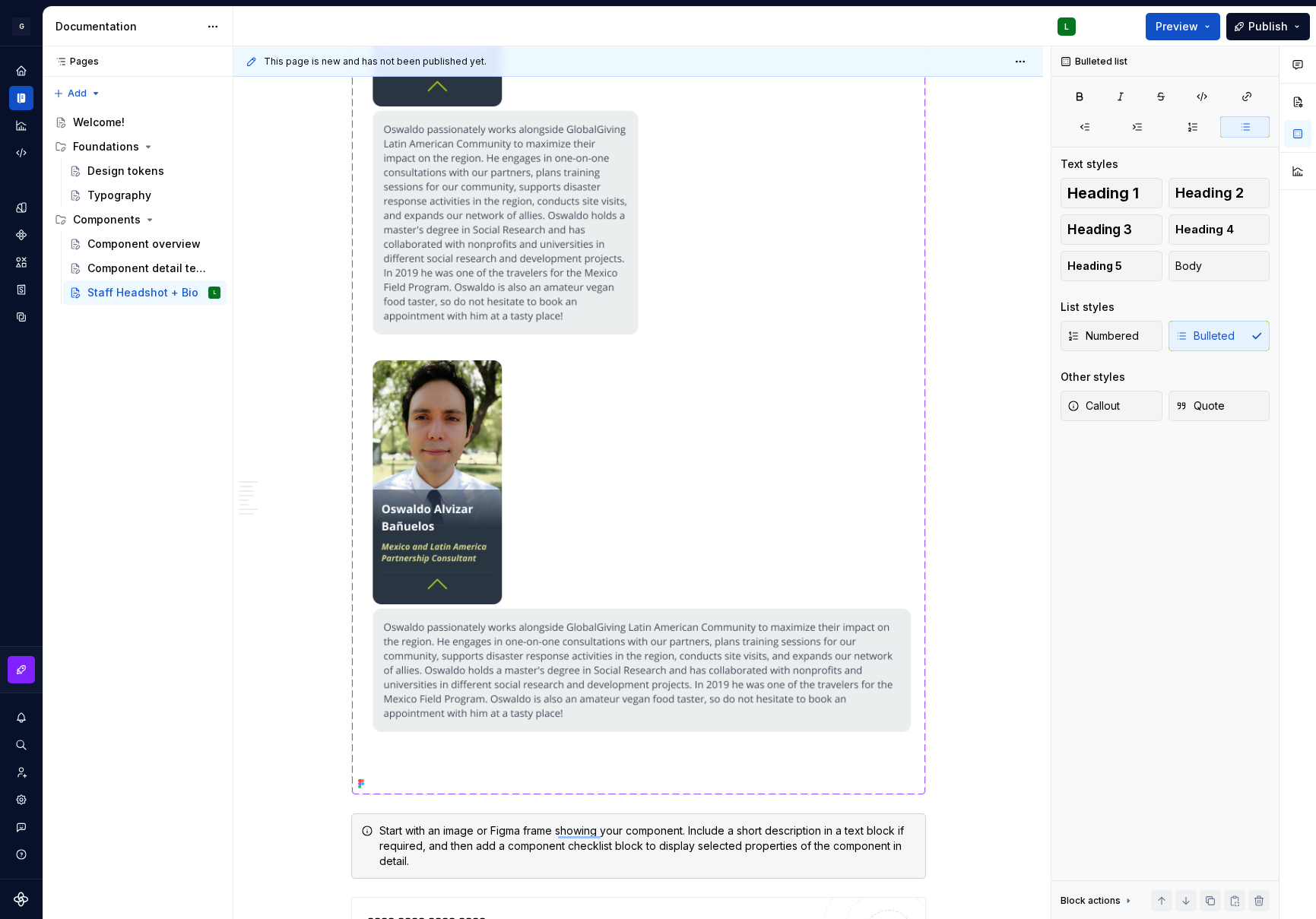
scroll to position [700, 0]
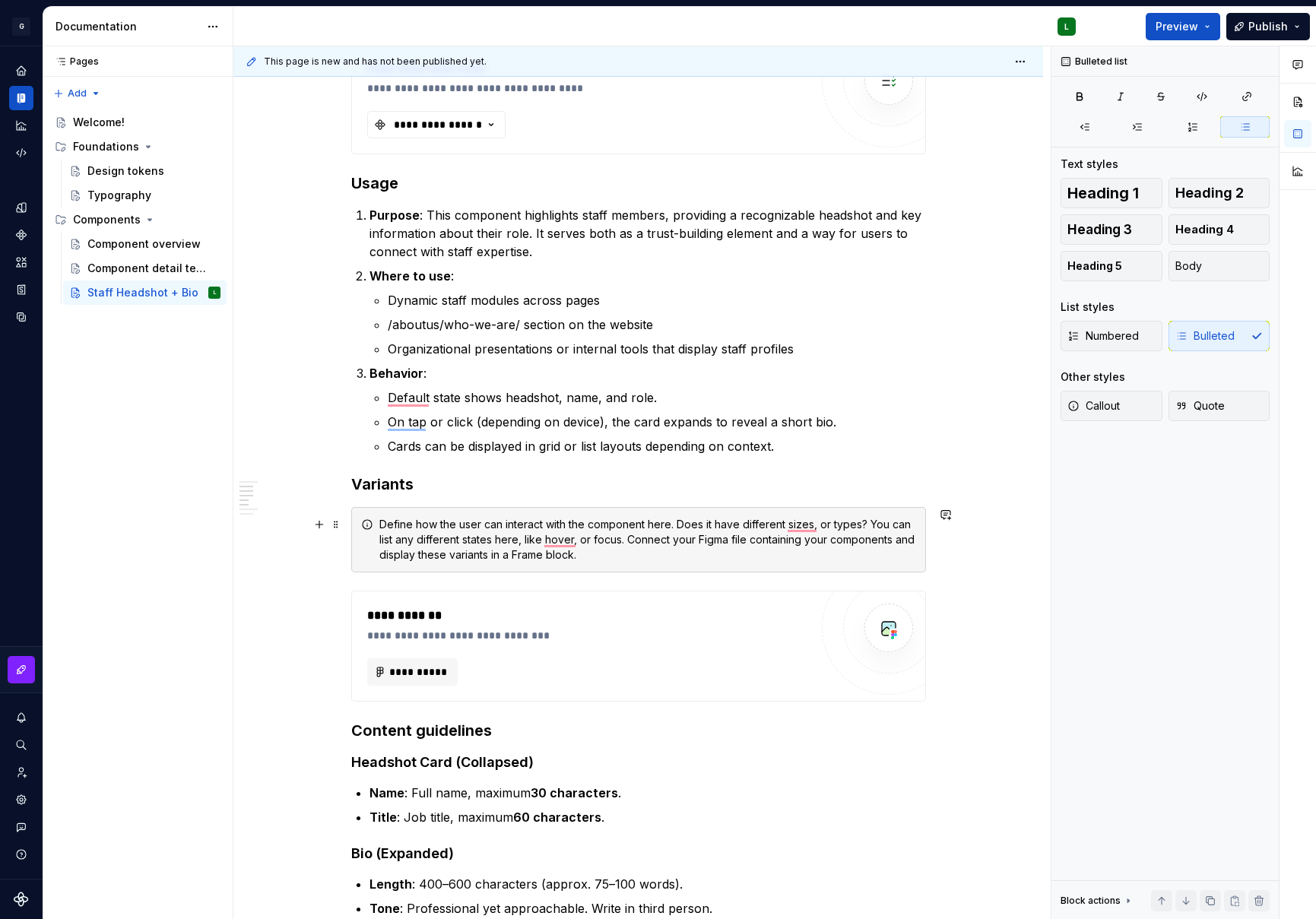
click at [598, 556] on div "Define how the user can interact with the component here. Does it have differen…" at bounding box center [648, 539] width 537 height 46
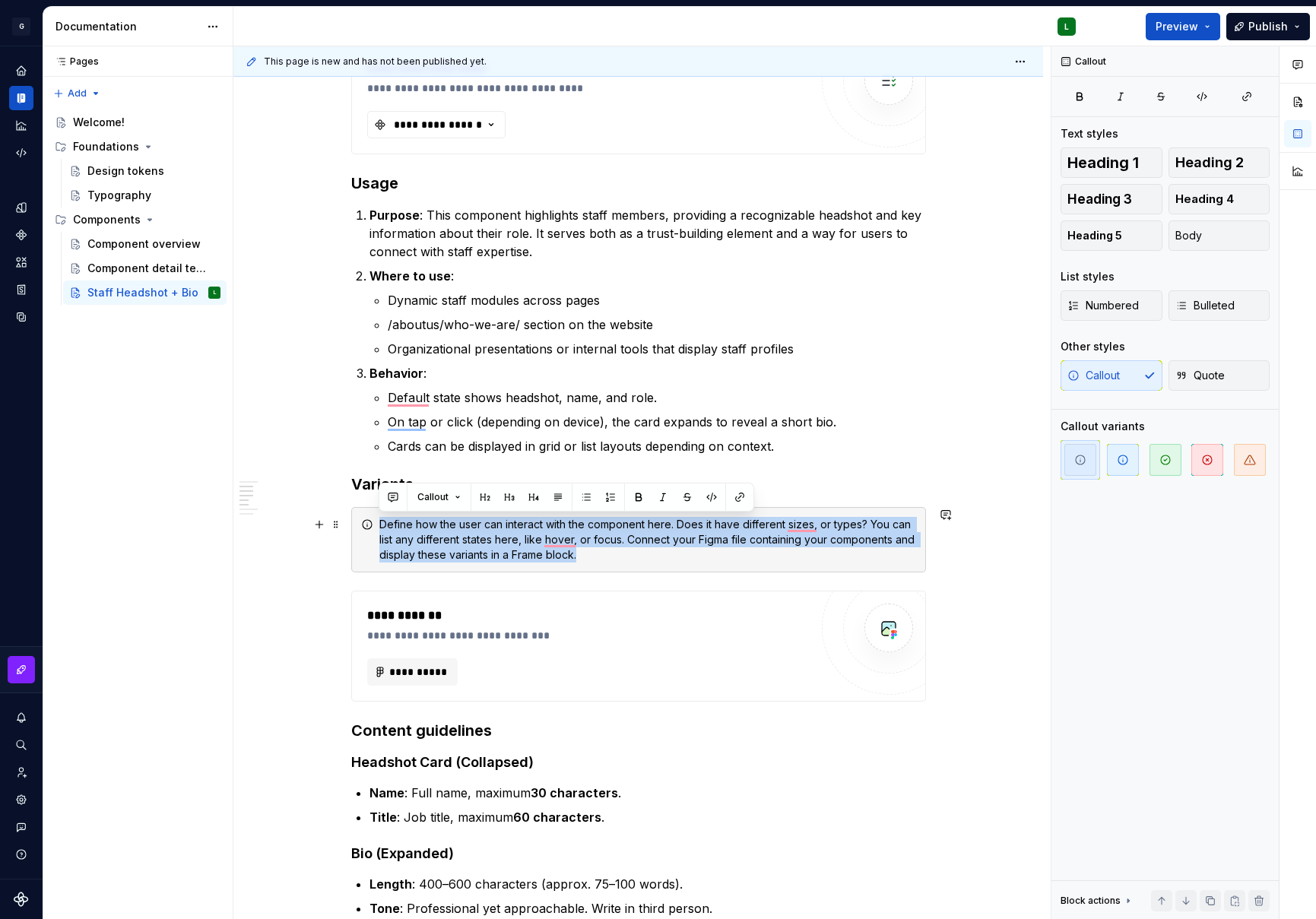
drag, startPoint x: 608, startPoint y: 559, endPoint x: 380, endPoint y: 519, distance: 231.5
click at [380, 519] on div "Define how the user can interact with the component here. Does it have differen…" at bounding box center [648, 539] width 537 height 46
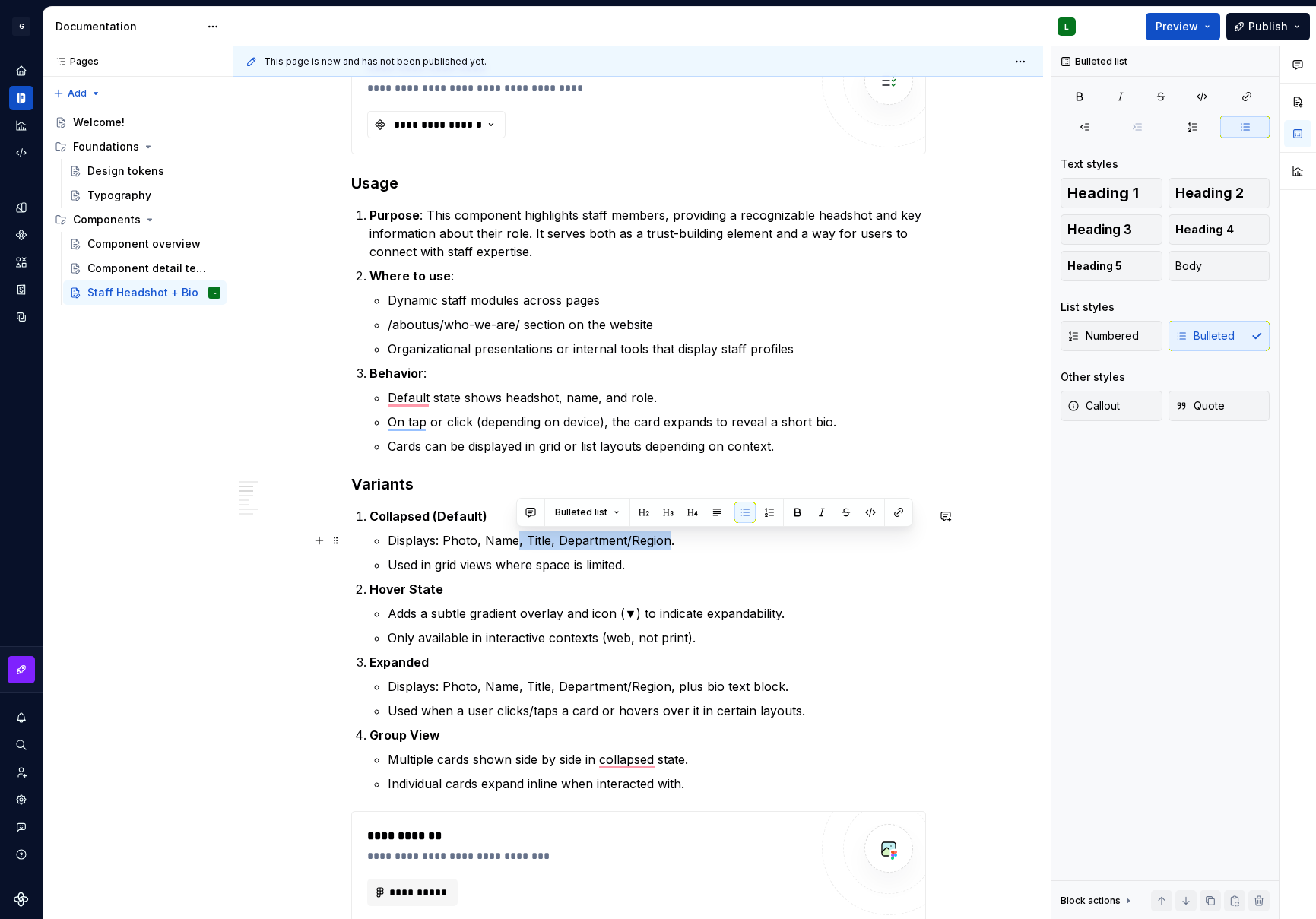
drag, startPoint x: 667, startPoint y: 539, endPoint x: 517, endPoint y: 540, distance: 150.0
click at [517, 540] on p "Displays: Photo, Name, Title, Department/Region." at bounding box center [657, 540] width 538 height 19
click at [556, 541] on p "Displays: Photo, Name, Title, Department/Region." at bounding box center [657, 540] width 538 height 19
drag, startPoint x: 547, startPoint y: 544, endPoint x: 668, endPoint y: 546, distance: 121.0
click at [668, 546] on p "Displays: Photo, Name, Title, Department/Region." at bounding box center [657, 540] width 538 height 19
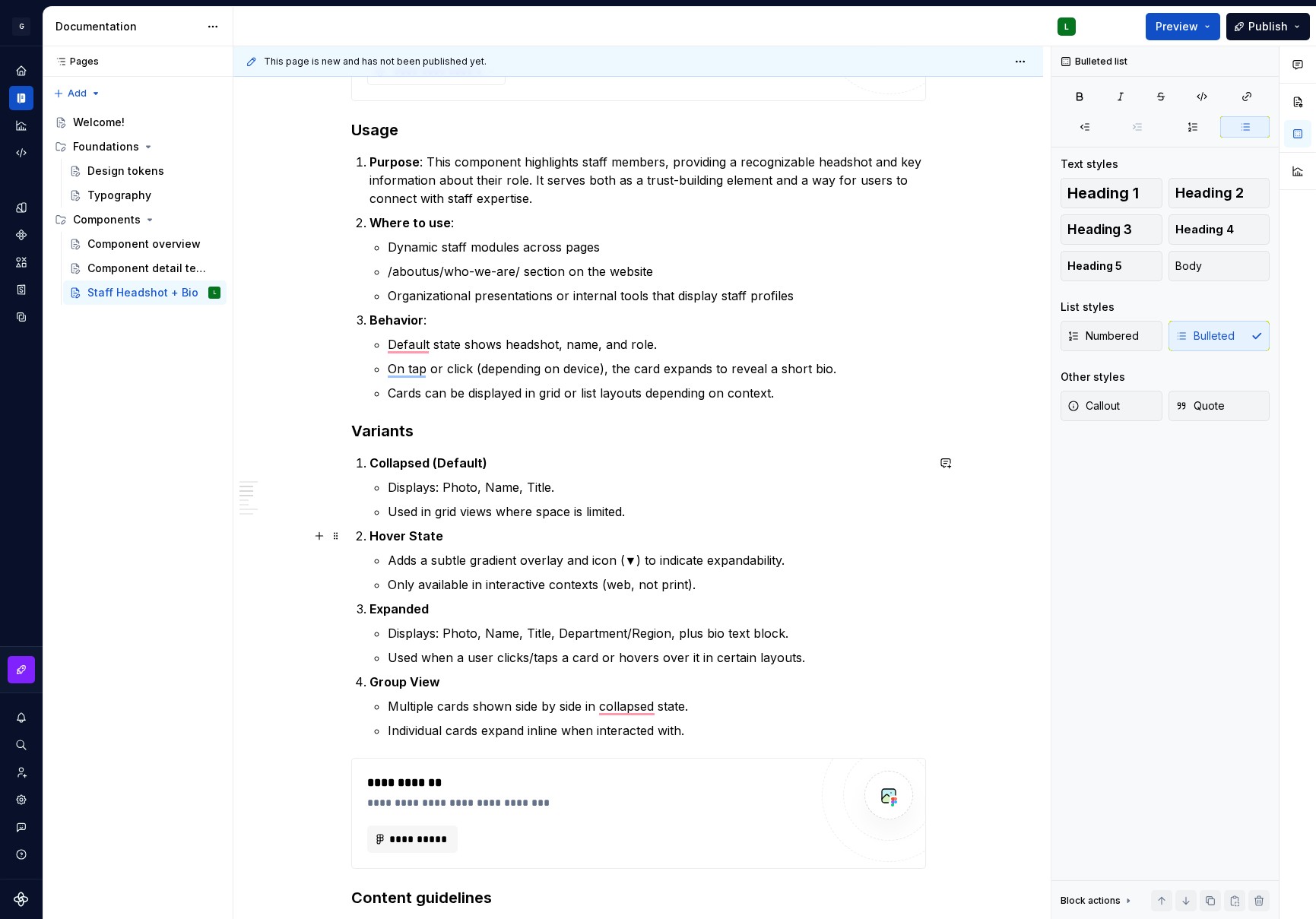
scroll to position [1805, 0]
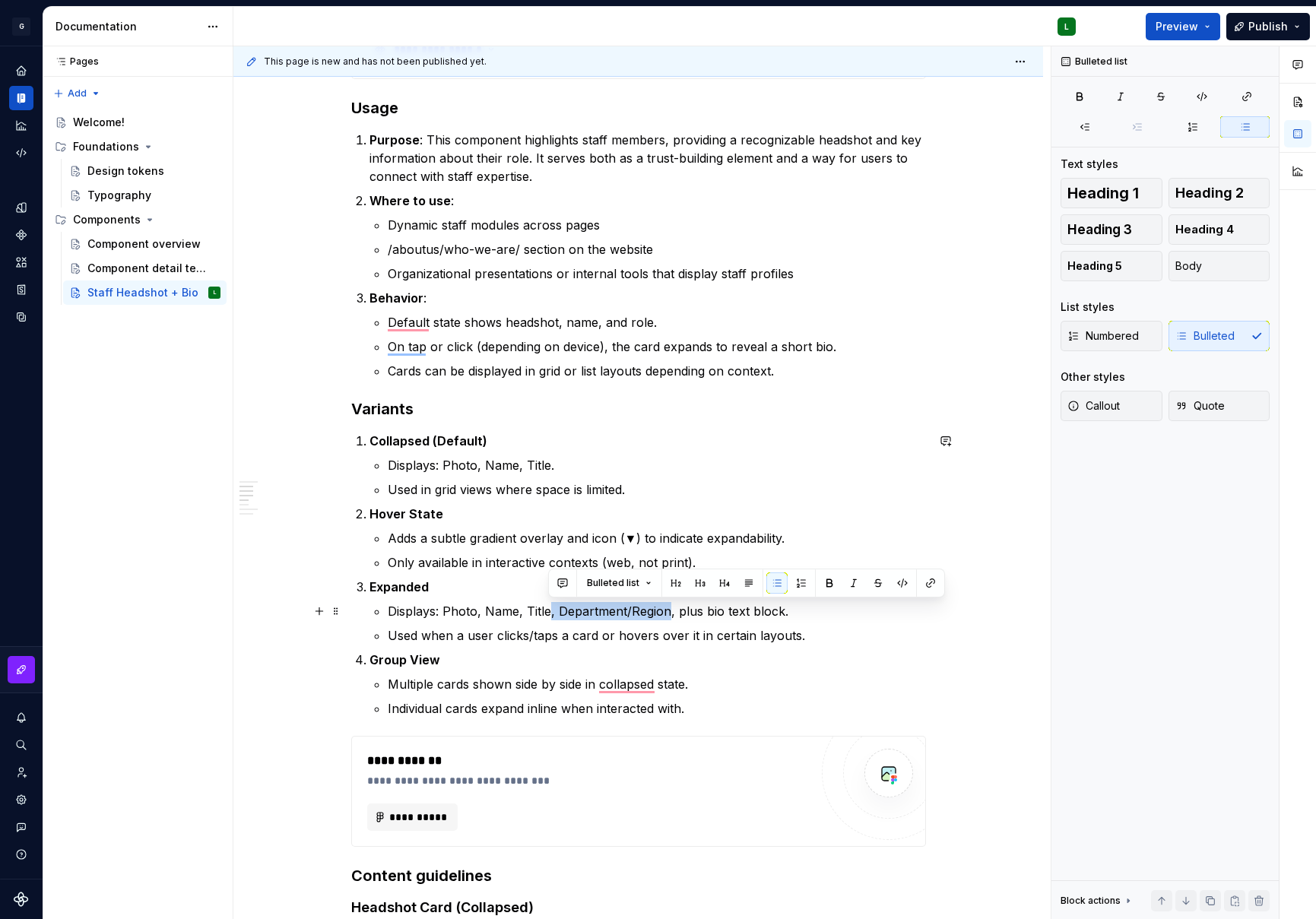
drag, startPoint x: 666, startPoint y: 614, endPoint x: 547, endPoint y: 614, distance: 119.0
click at [547, 614] on p "Displays: Photo, Name, Title, Department/Region, plus bio text block." at bounding box center [657, 611] width 538 height 19
click at [684, 638] on p "Used when a user clicks/taps a card or hovers over it in certain layouts." at bounding box center [657, 635] width 538 height 19
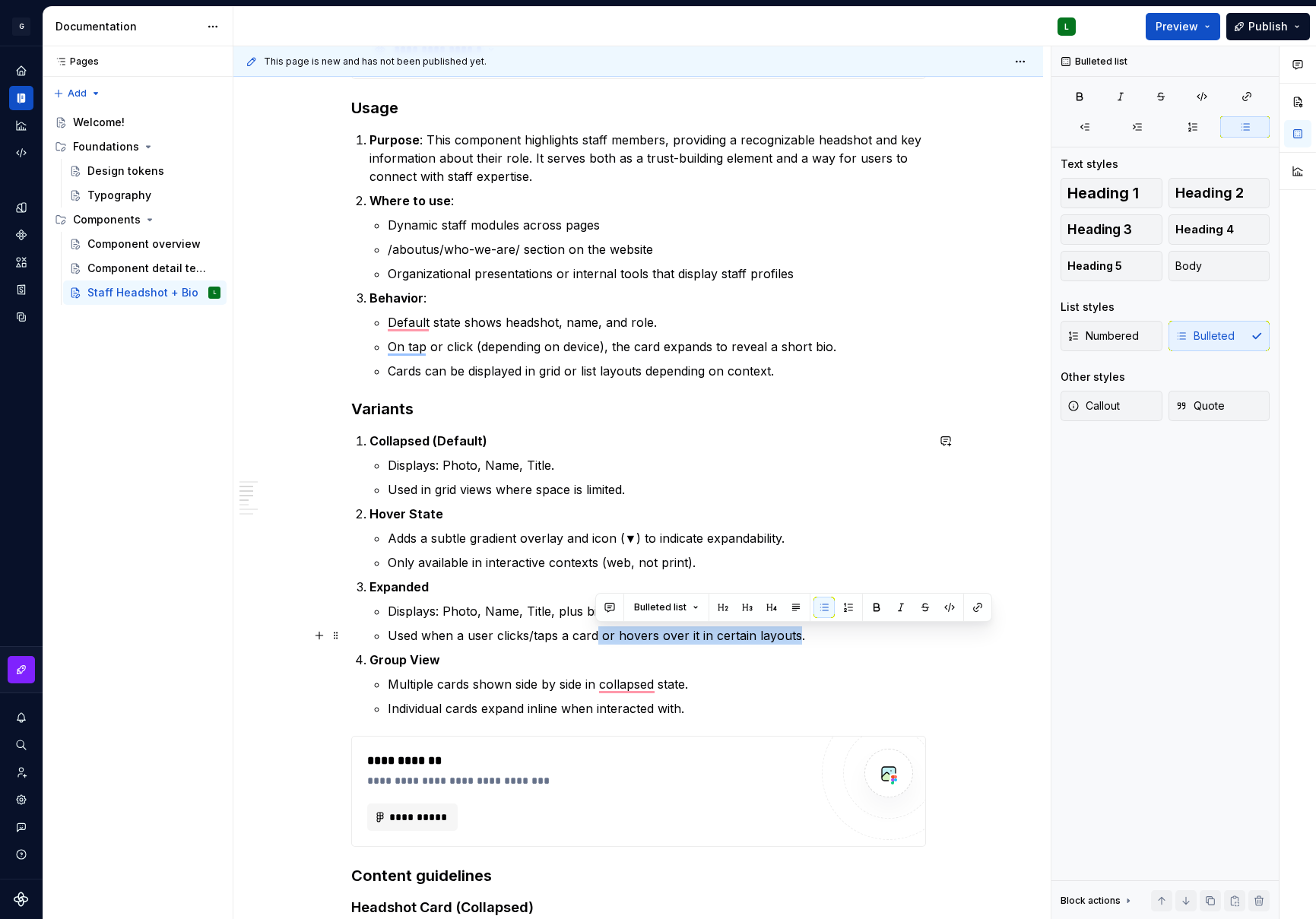
drag, startPoint x: 793, startPoint y: 634, endPoint x: 595, endPoint y: 638, distance: 198.0
click at [595, 638] on p "Used when a user clicks/taps a card or hovers over it in certain layouts." at bounding box center [657, 635] width 538 height 19
click at [641, 566] on p "Only available in interactive contexts (web, not print)." at bounding box center [657, 563] width 538 height 19
click at [694, 566] on p "Only available in interactive contexts (web, not print)." at bounding box center [657, 563] width 538 height 19
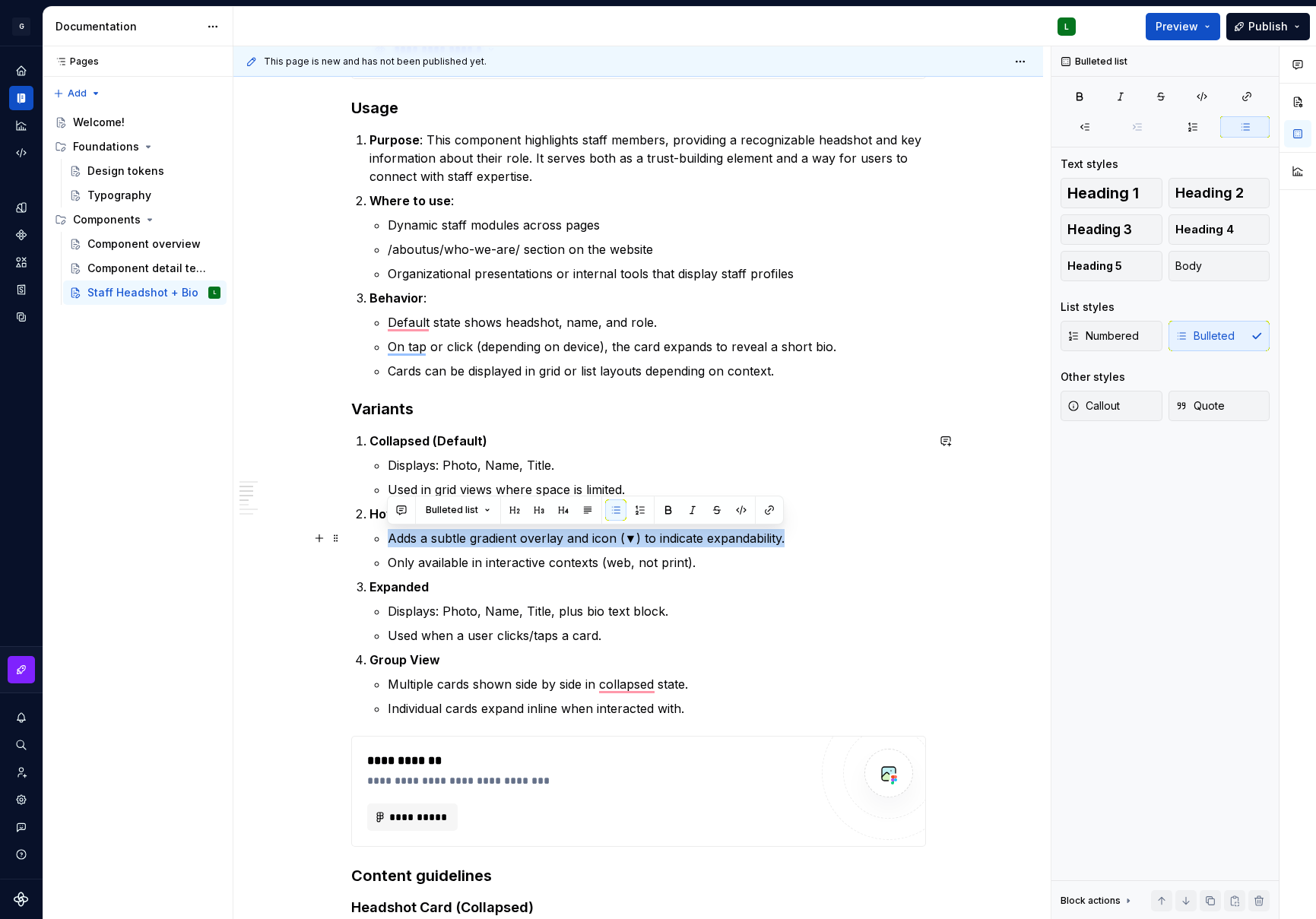
drag, startPoint x: 806, startPoint y: 543, endPoint x: 382, endPoint y: 541, distance: 424.0
click at [382, 541] on li "Hover State Adds a subtle gradient overlay and icon (▼) to indicate expandabili…" at bounding box center [648, 538] width 557 height 67
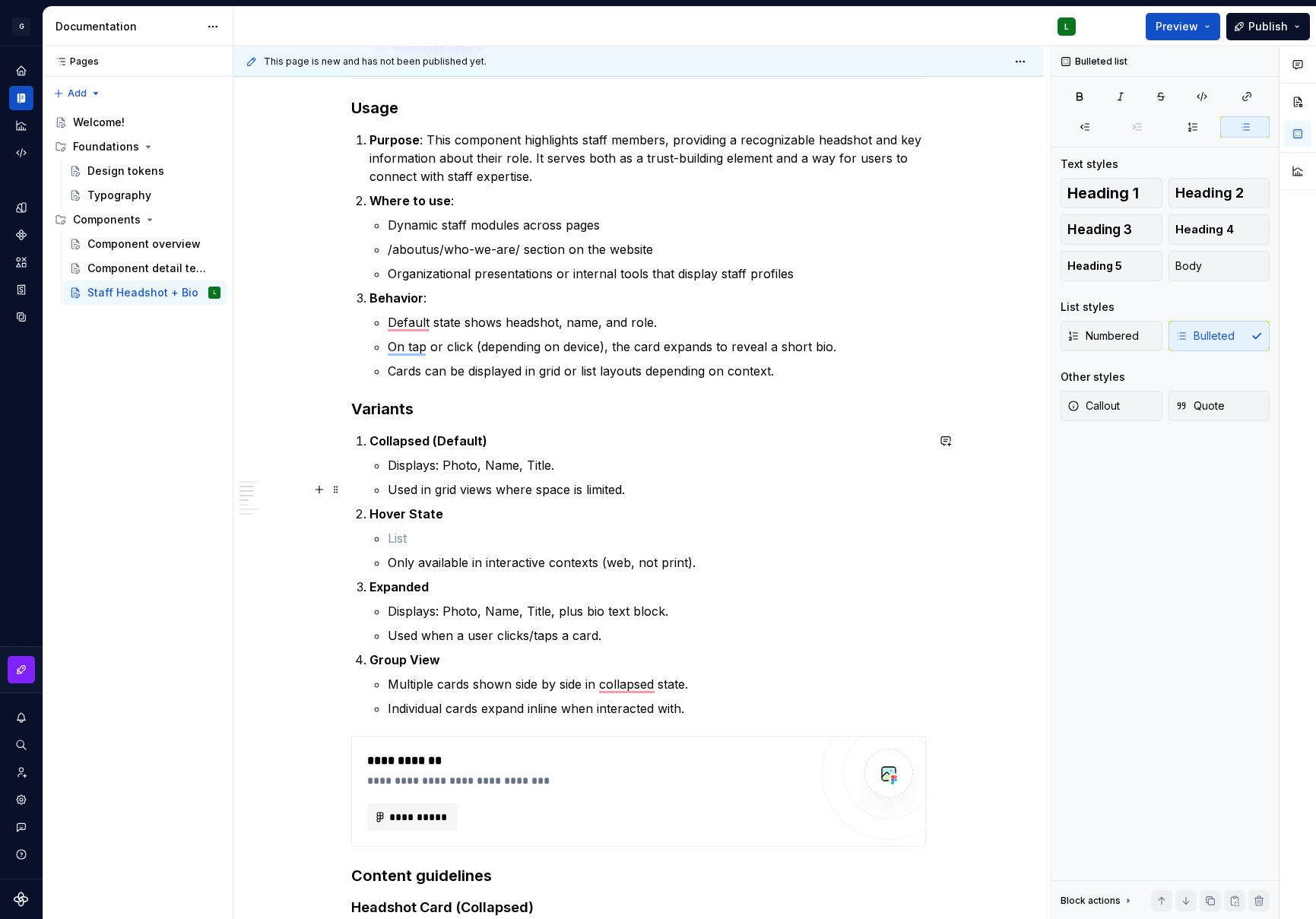
click at [636, 490] on p "Used in grid views where space is limited." at bounding box center [657, 490] width 538 height 19
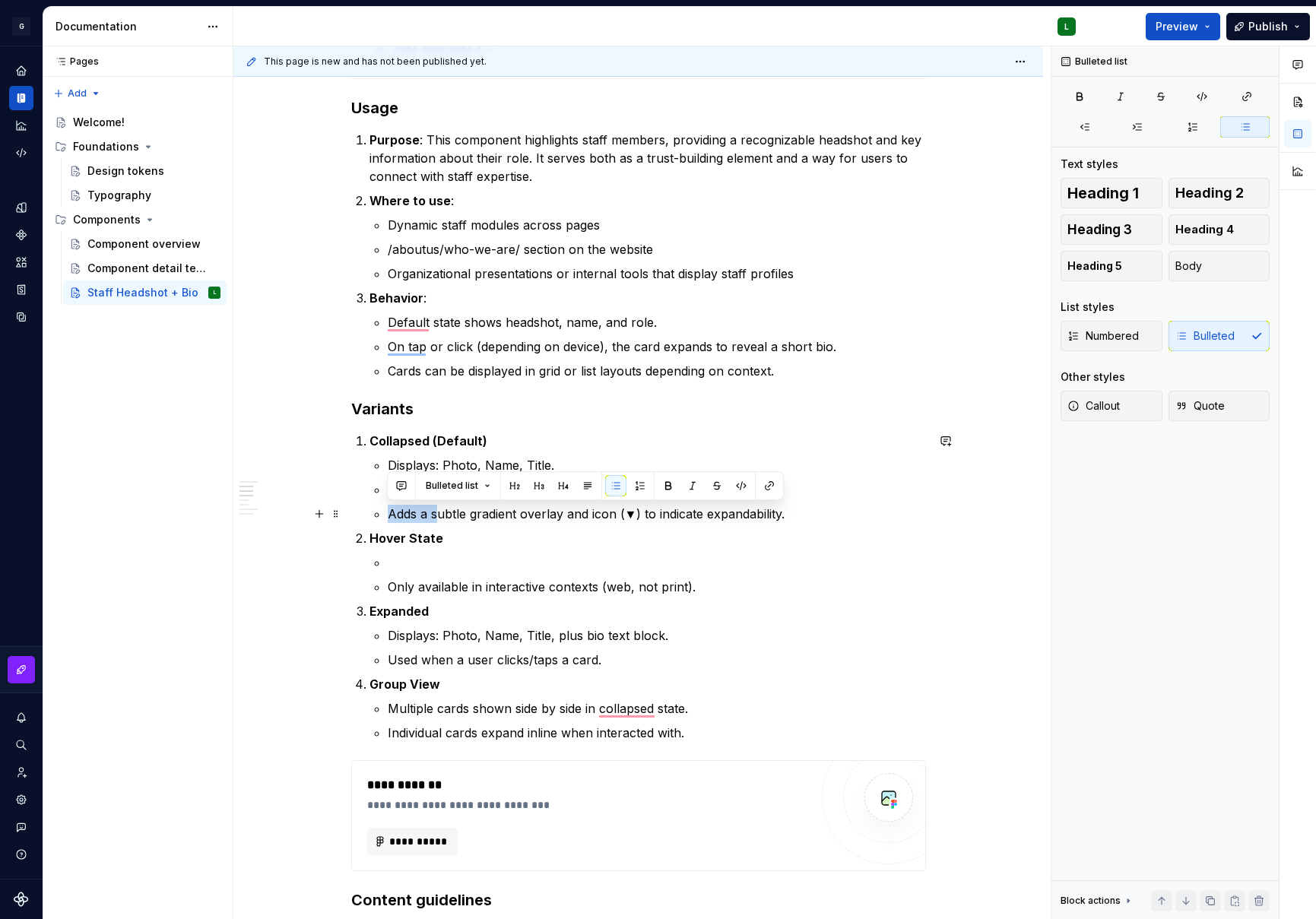
drag, startPoint x: 435, startPoint y: 516, endPoint x: 387, endPoint y: 517, distance: 48.0
click at [388, 517] on p "Adds a subtle gradient overlay and icon (▼) to indicate expandability." at bounding box center [657, 514] width 538 height 19
drag, startPoint x: 474, startPoint y: 514, endPoint x: 387, endPoint y: 511, distance: 87.1
click at [388, 511] on p "Adds a subtle gradient overlay and icon (▼) to indicate expandability." at bounding box center [657, 514] width 538 height 19
click at [390, 515] on p "Gradient overlay and icon (▼) to indicate expandability." at bounding box center [657, 514] width 538 height 19
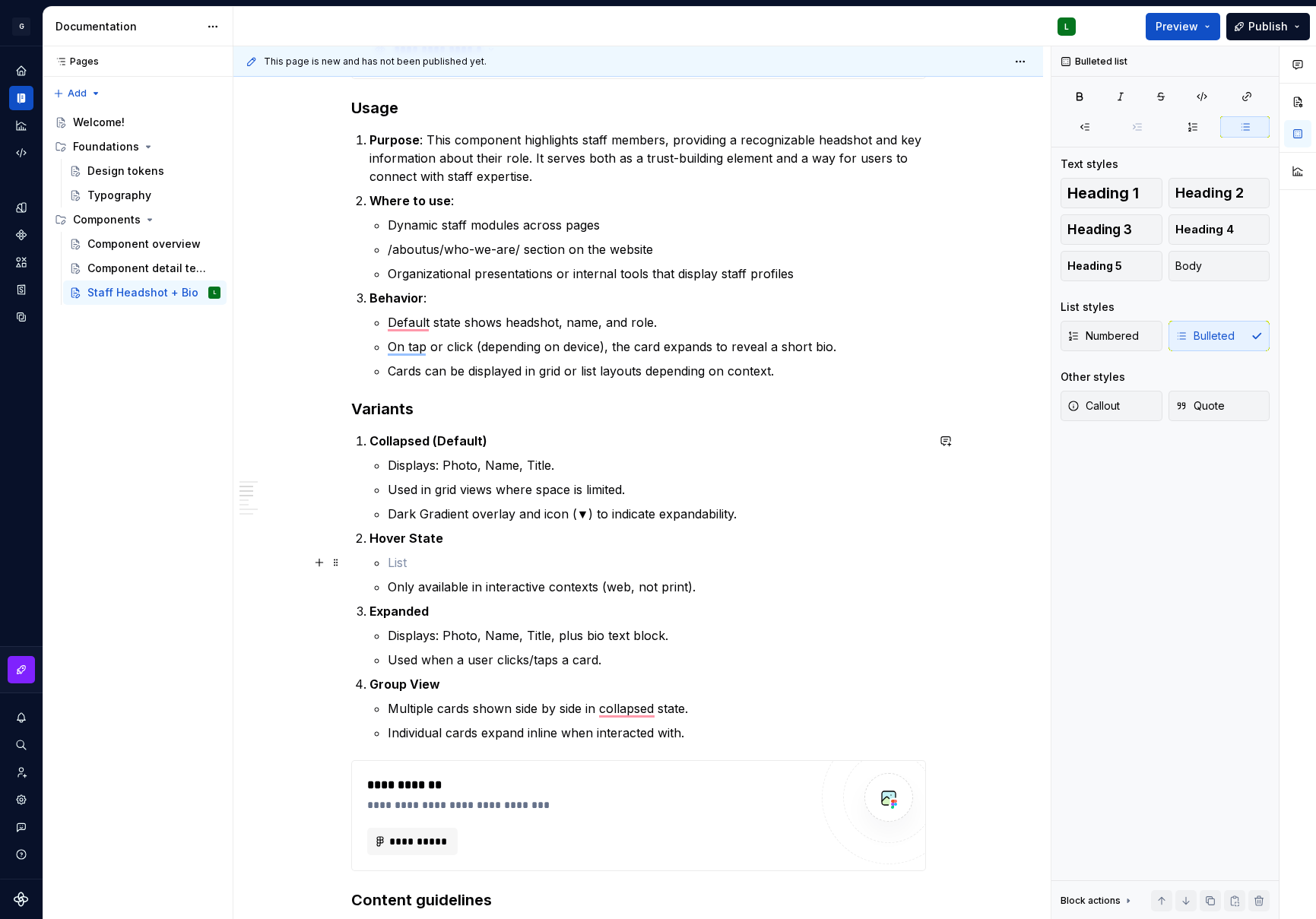
click at [401, 560] on p "To enrich screen reader interactions, please activate Accessibility in Grammarl…" at bounding box center [657, 563] width 538 height 19
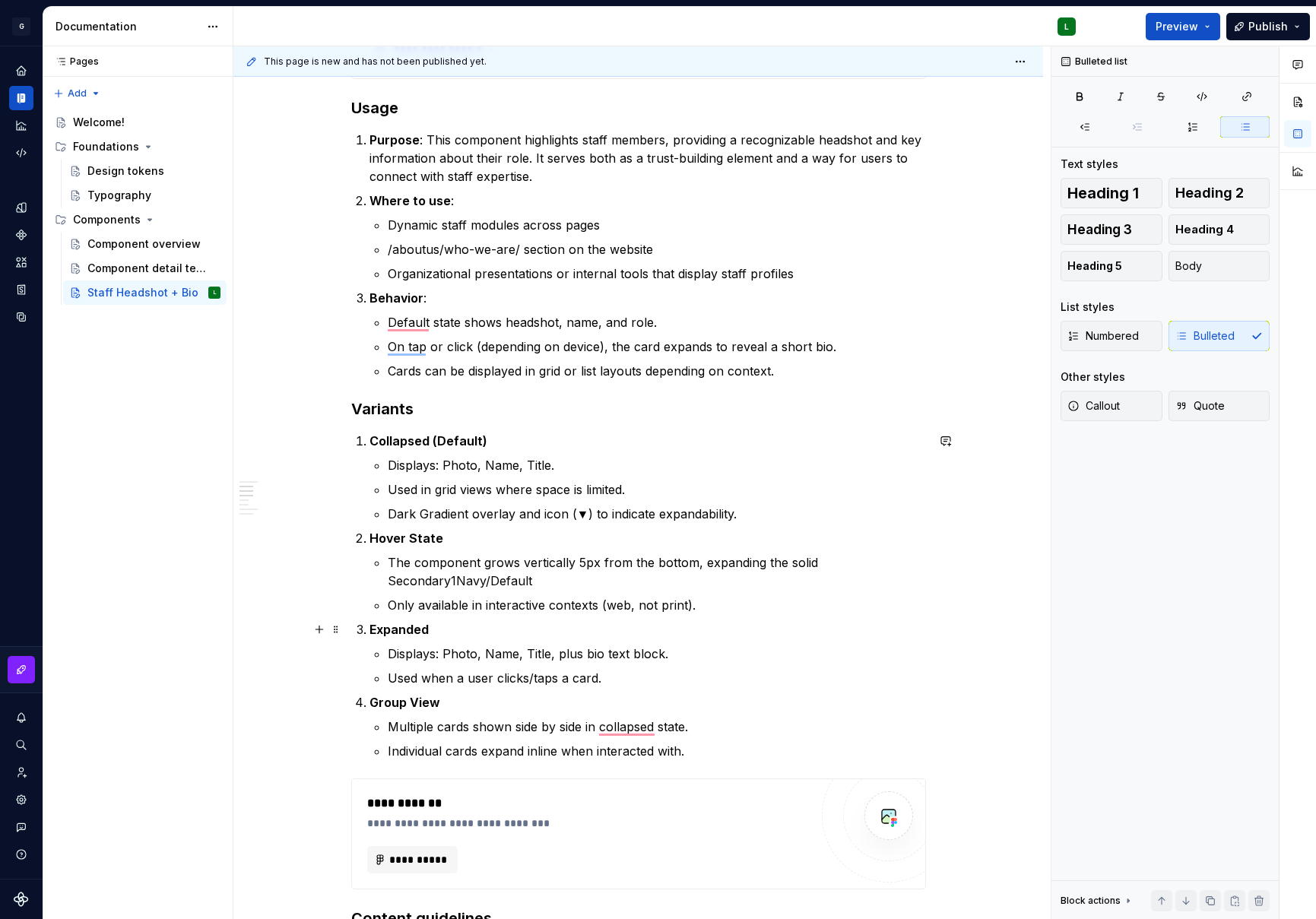
click at [793, 624] on p "Expanded" at bounding box center [648, 630] width 557 height 19
click at [706, 603] on p "Only available in interactive contexts (web, not print)." at bounding box center [657, 605] width 538 height 19
click at [319, 628] on button "button" at bounding box center [319, 630] width 22 height 22
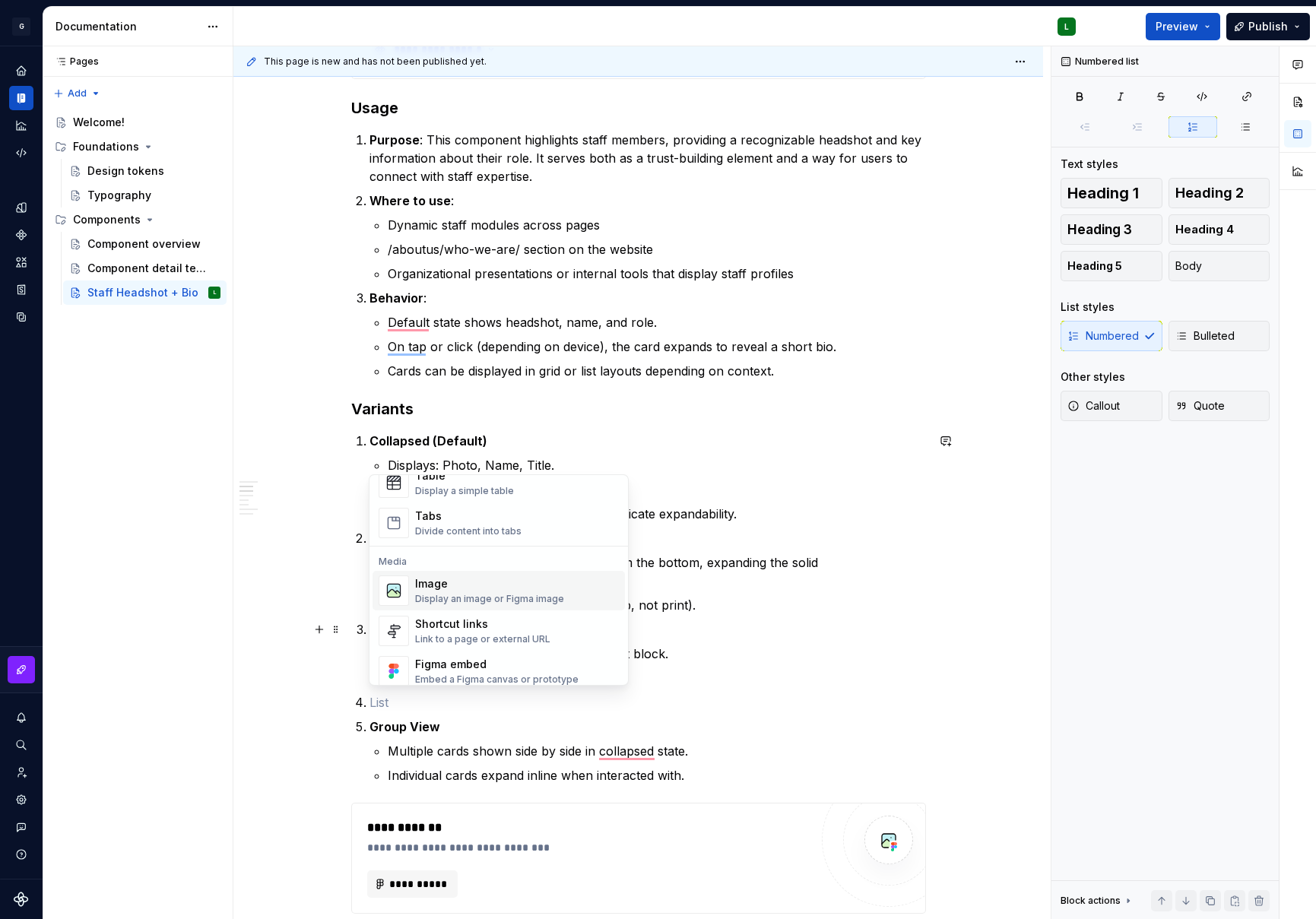
scroll to position [581, 0]
click at [452, 588] on div "Display an image or Figma image" at bounding box center [489, 592] width 149 height 12
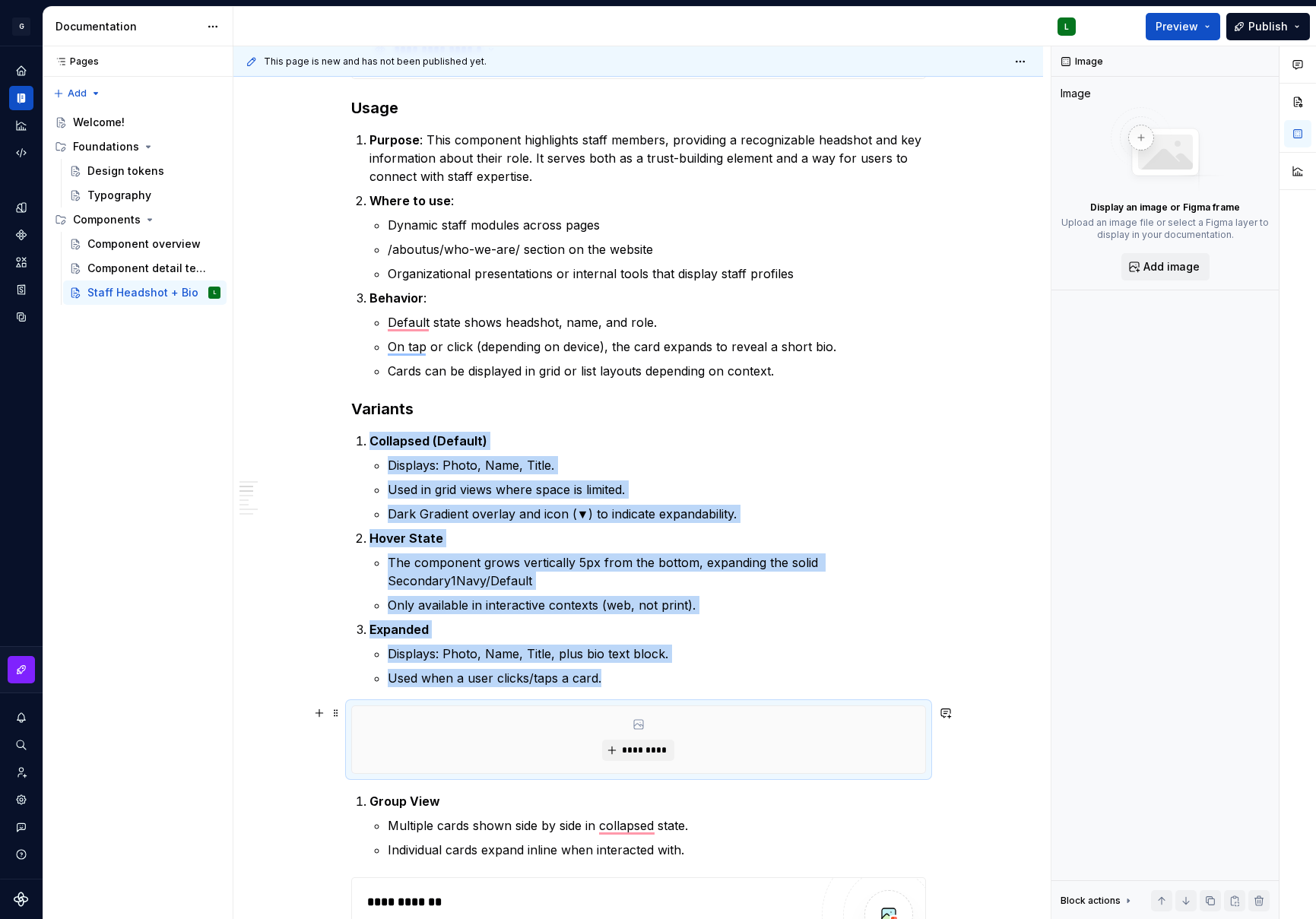
type textarea "*"
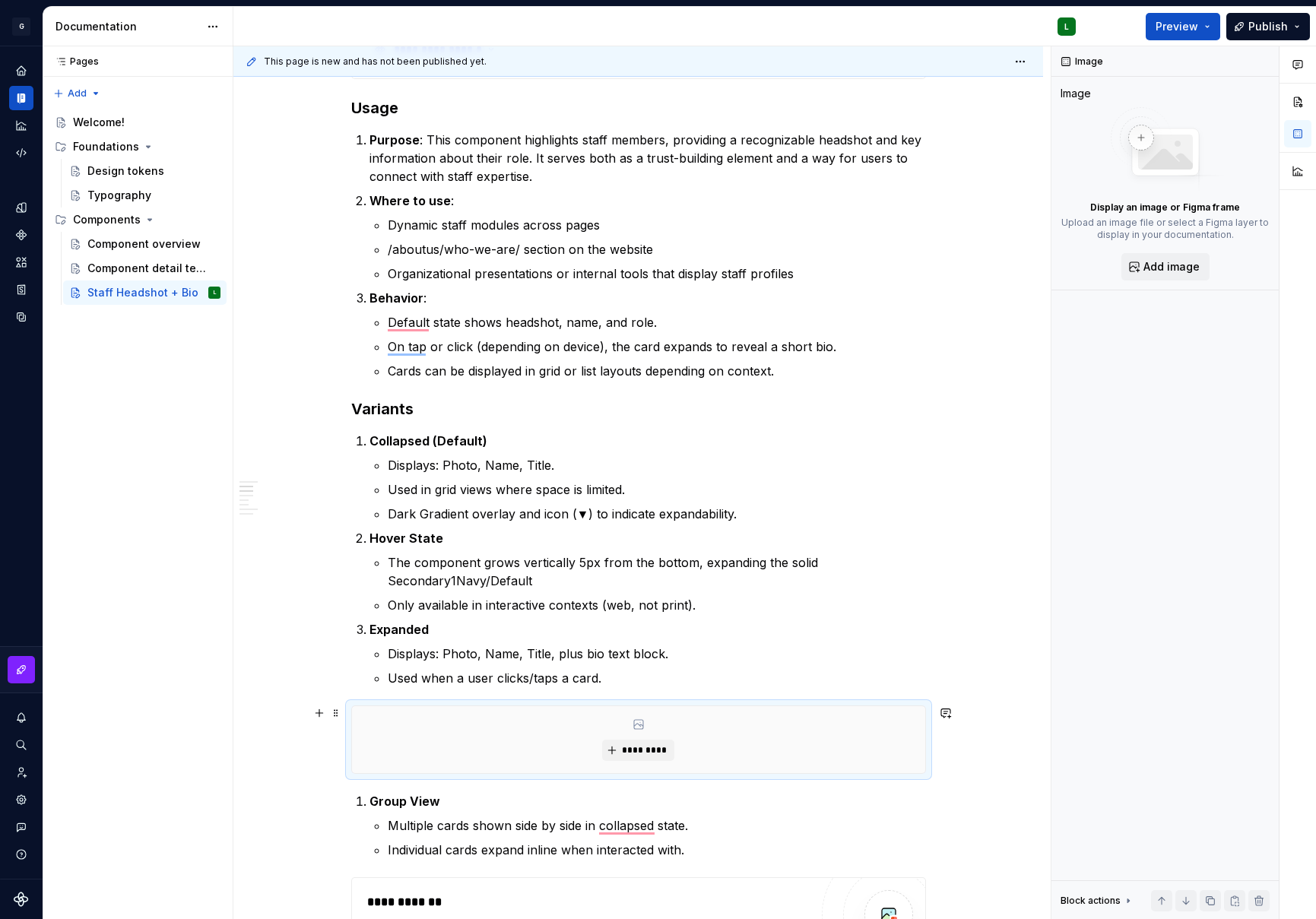
drag, startPoint x: 363, startPoint y: 716, endPoint x: 384, endPoint y: 728, distance: 24.2
click at [387, 720] on div "*********" at bounding box center [639, 740] width 574 height 67
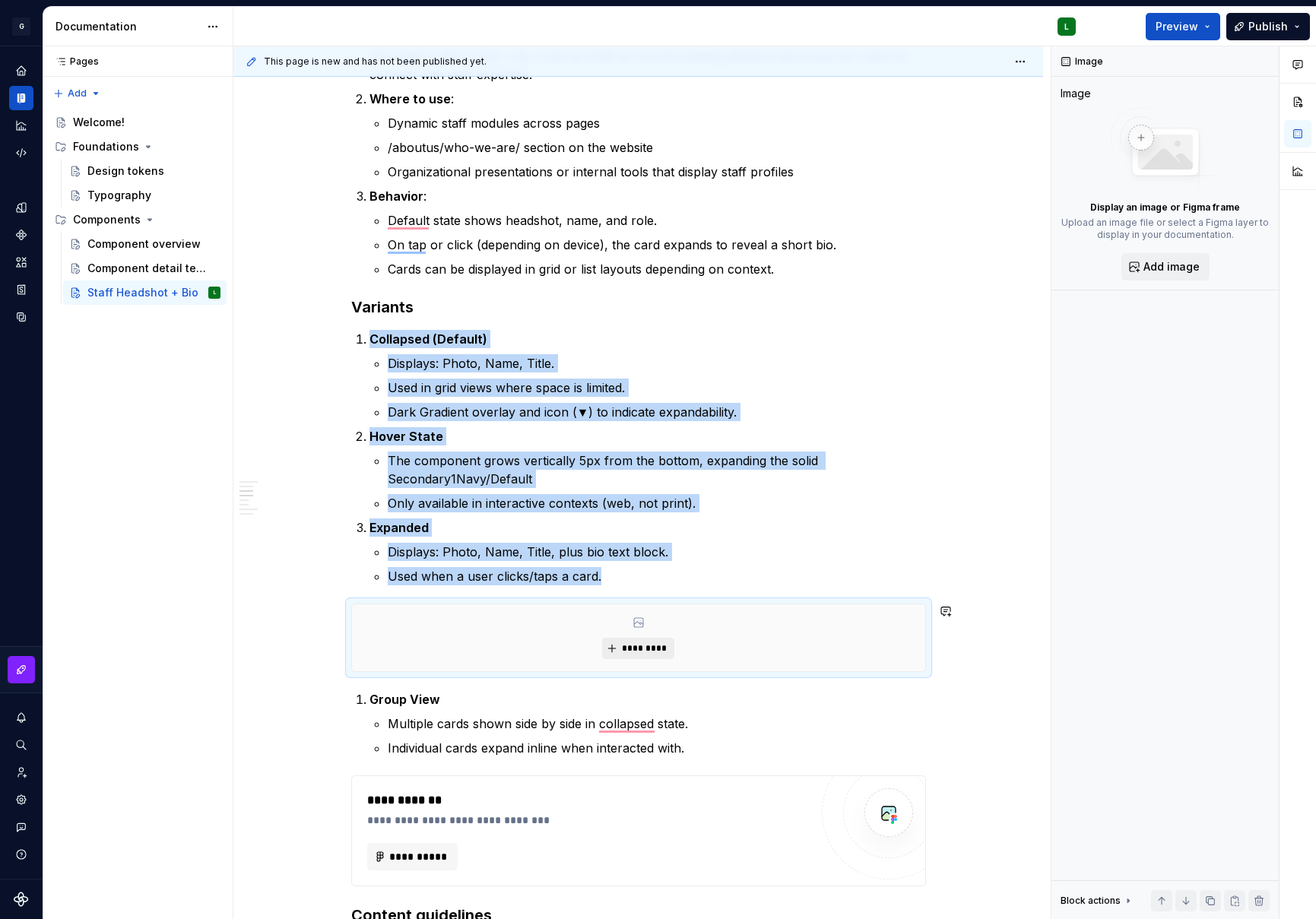
scroll to position [1911, 0]
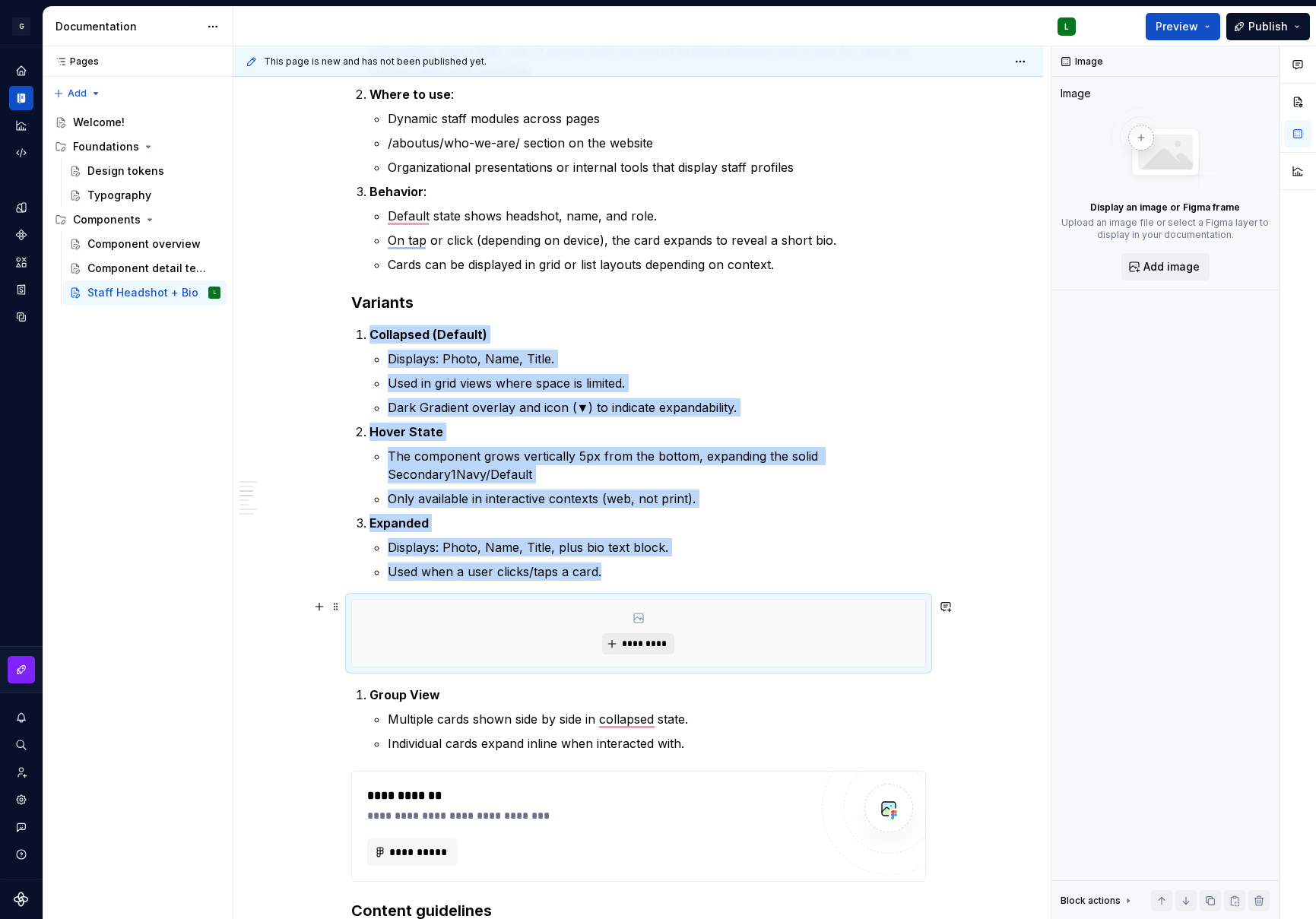
click at [649, 646] on span "*********" at bounding box center [645, 644] width 46 height 12
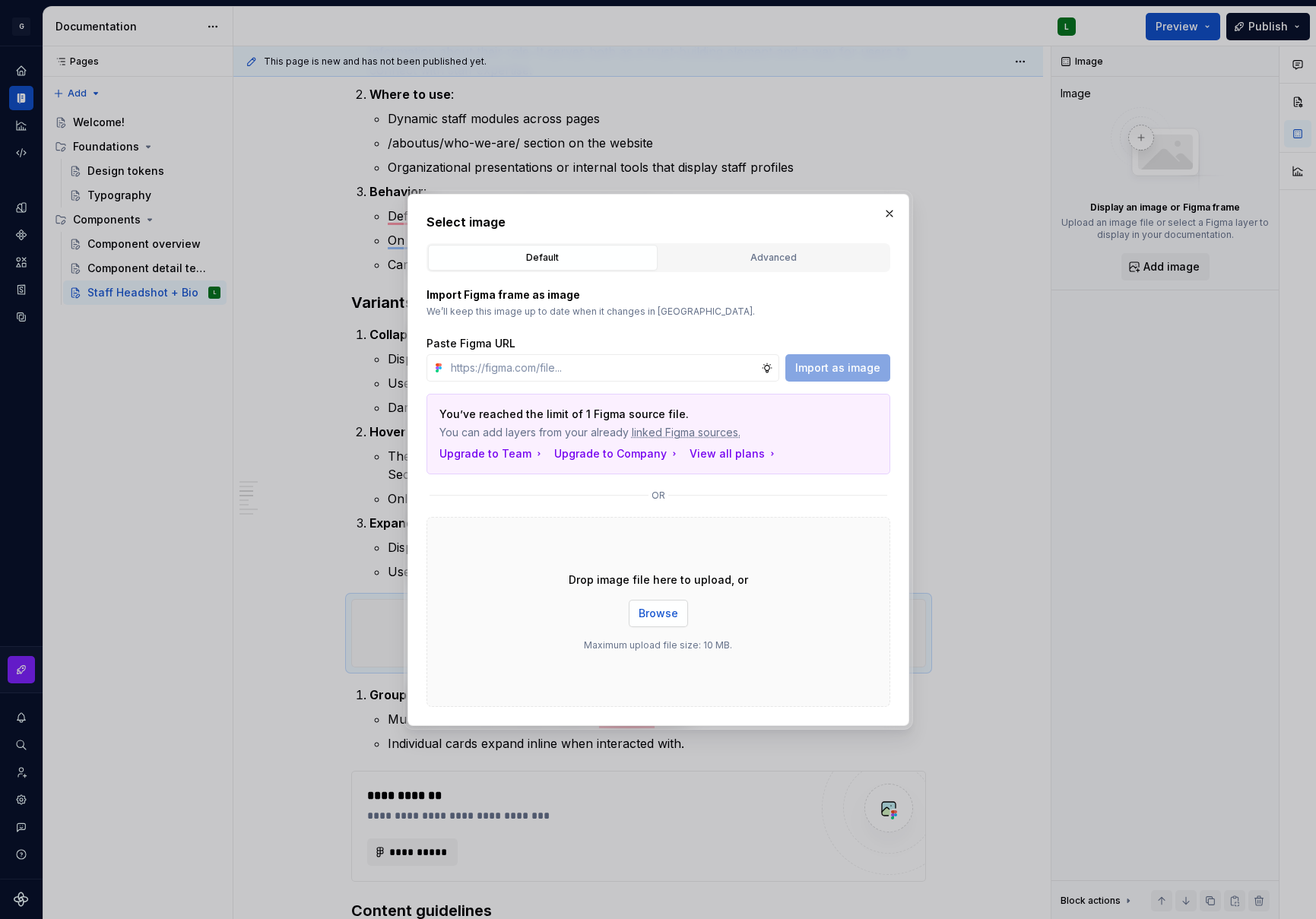
click at [661, 609] on span "Browse" at bounding box center [658, 614] width 39 height 15
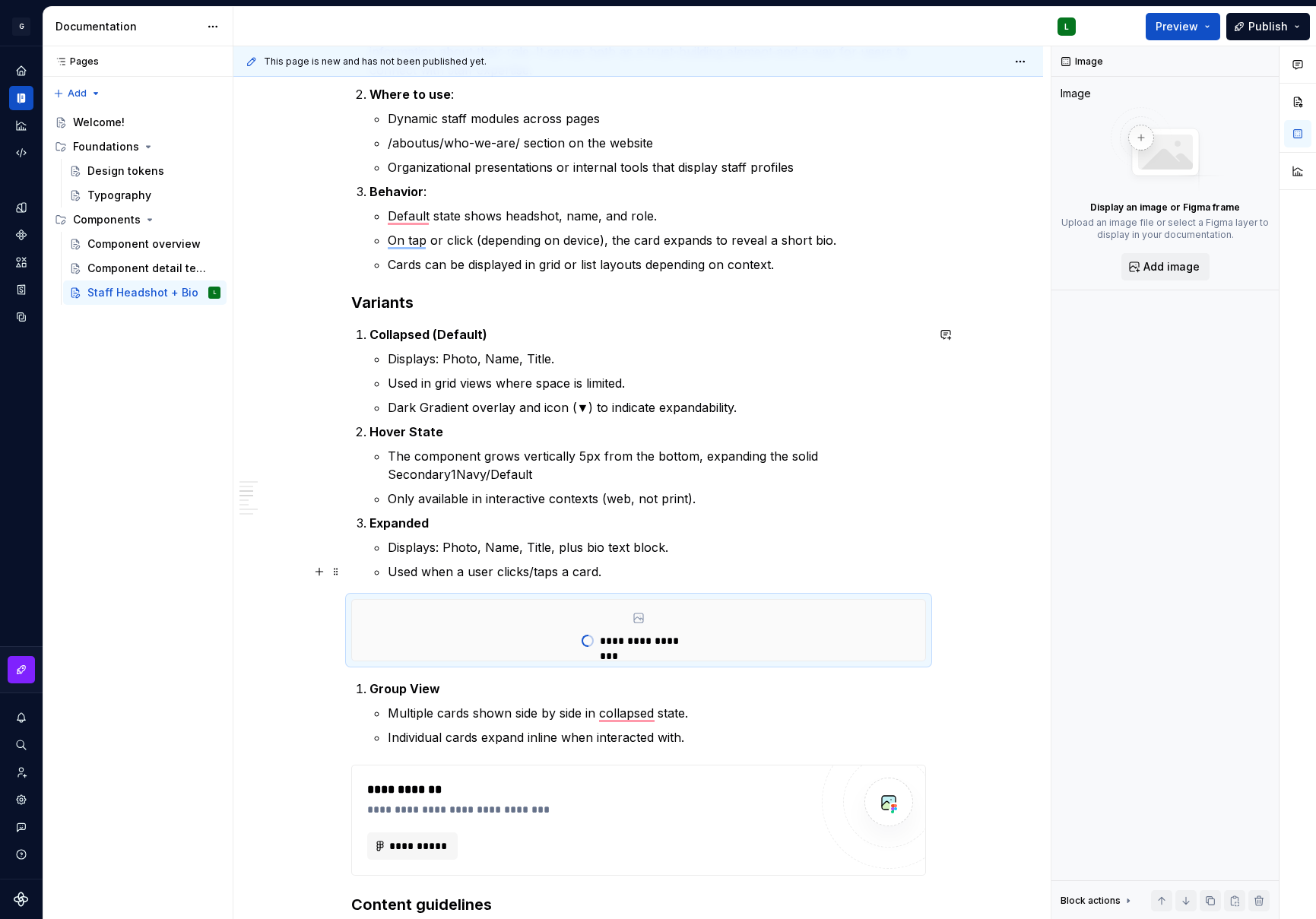
type textarea "*"
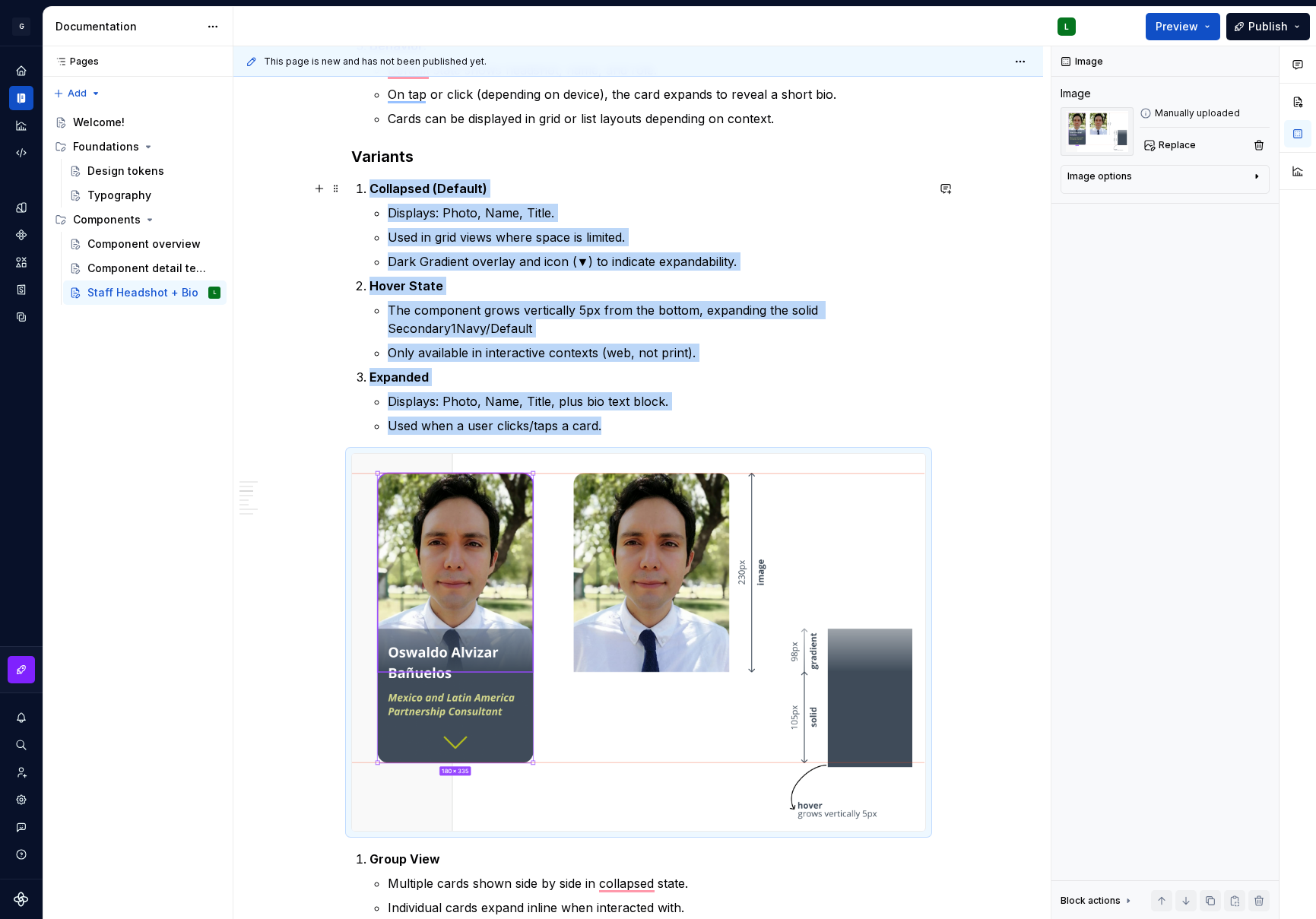
scroll to position [2051, 0]
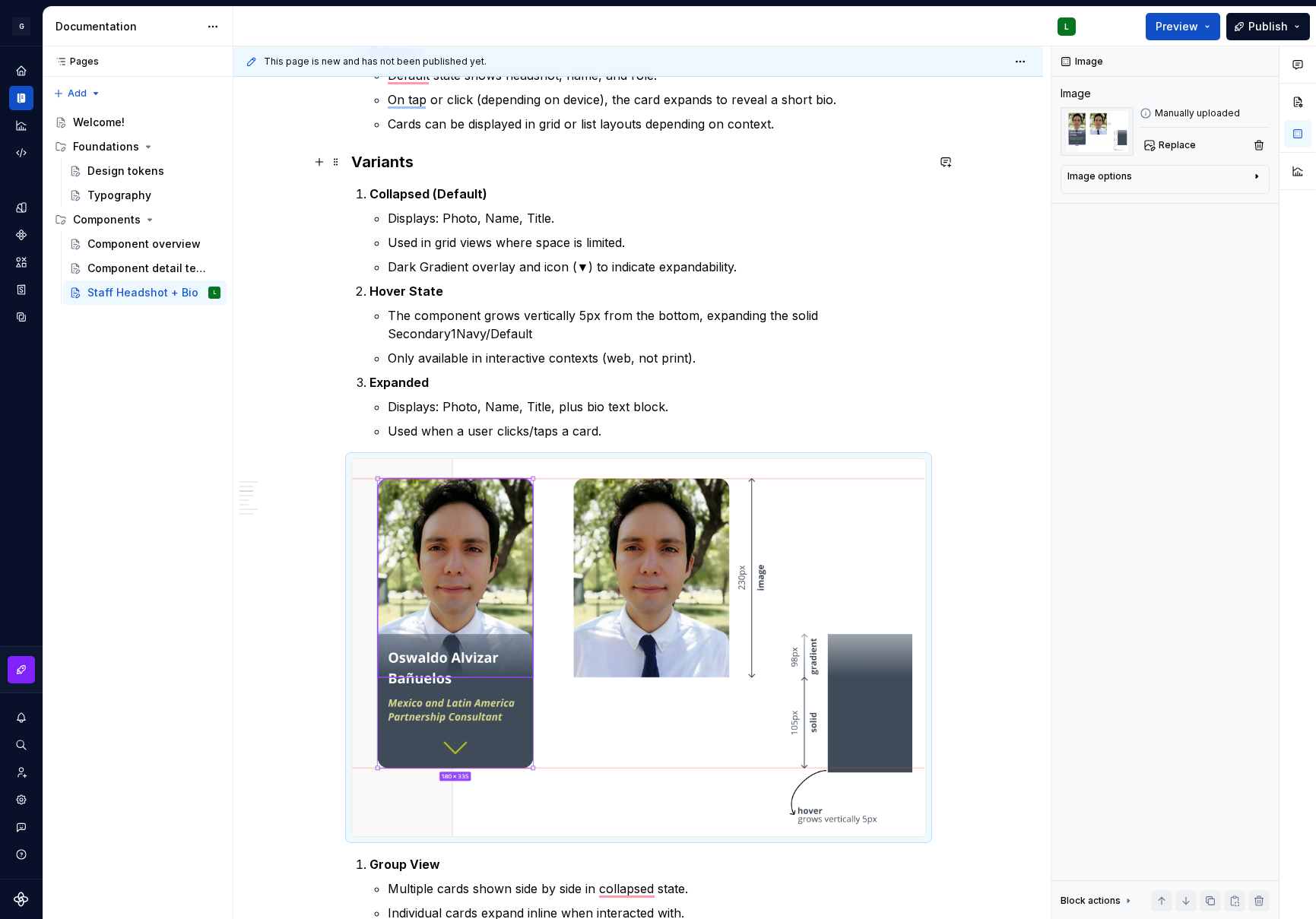
click at [414, 168] on h3 "Variants" at bounding box center [639, 162] width 575 height 22
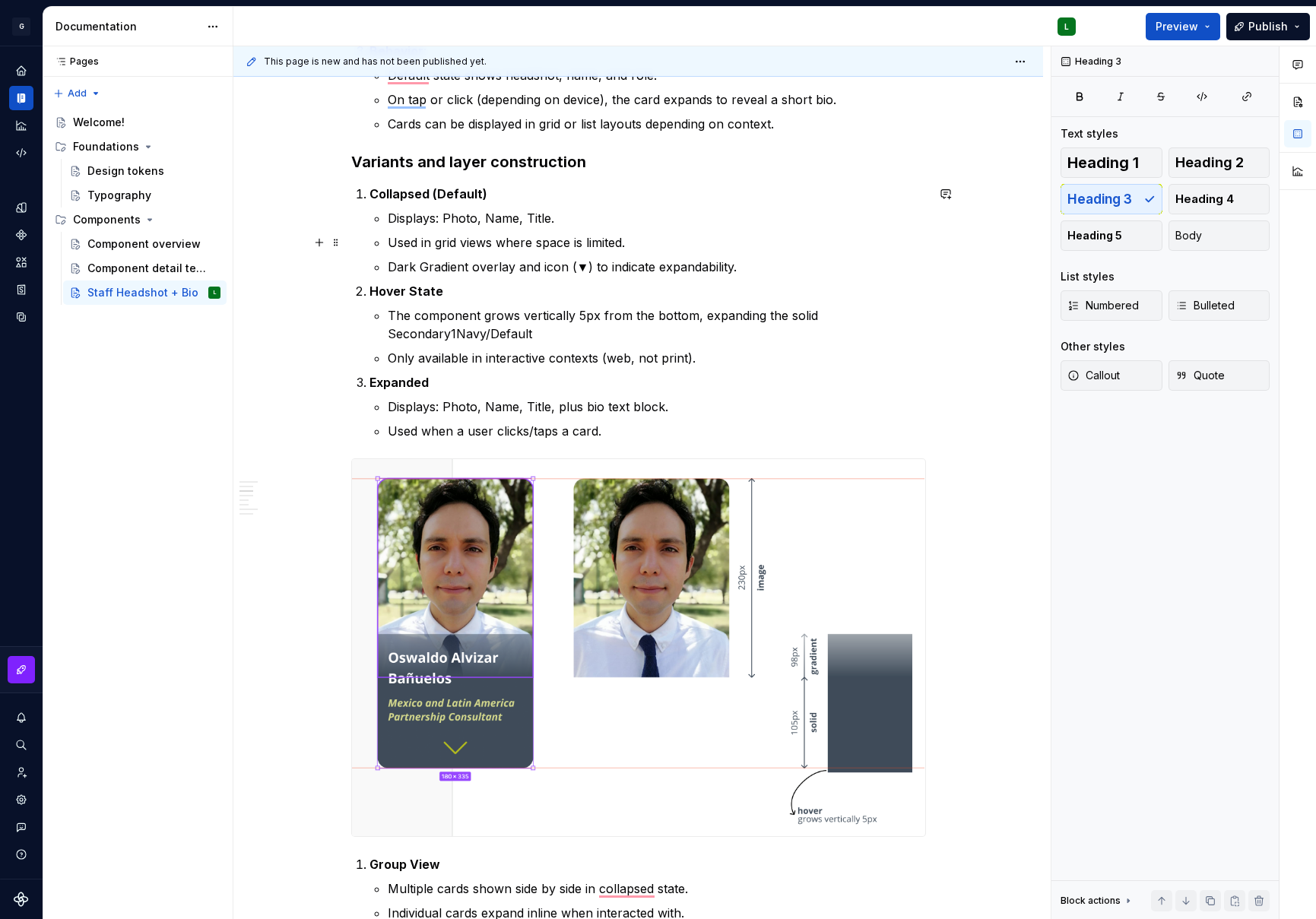
click at [635, 228] on ul "Displays: Photo, Name, Title. Used in grid views where space is limited. Dark G…" at bounding box center [657, 242] width 538 height 67
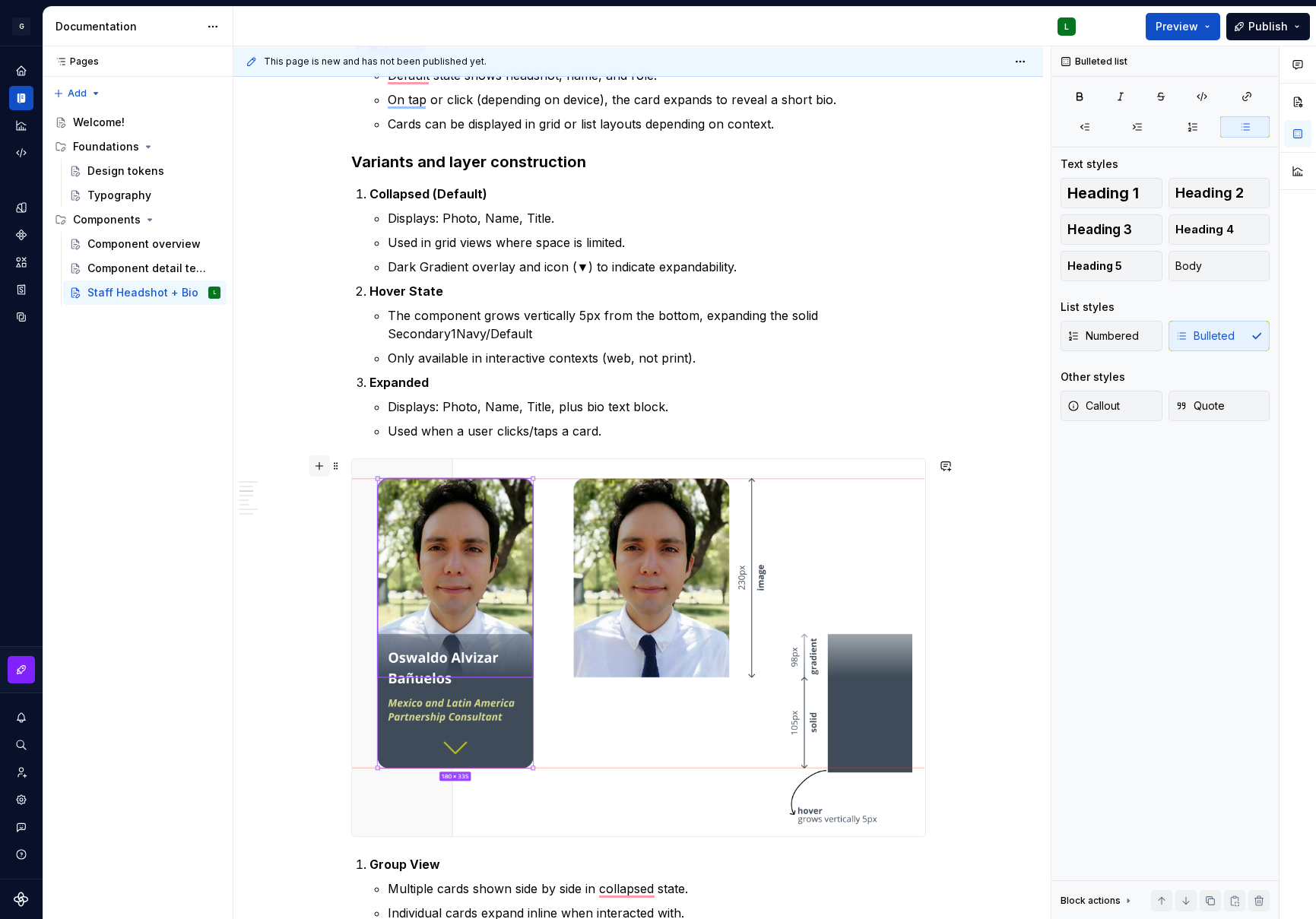
click at [319, 471] on button "button" at bounding box center [319, 466] width 22 height 22
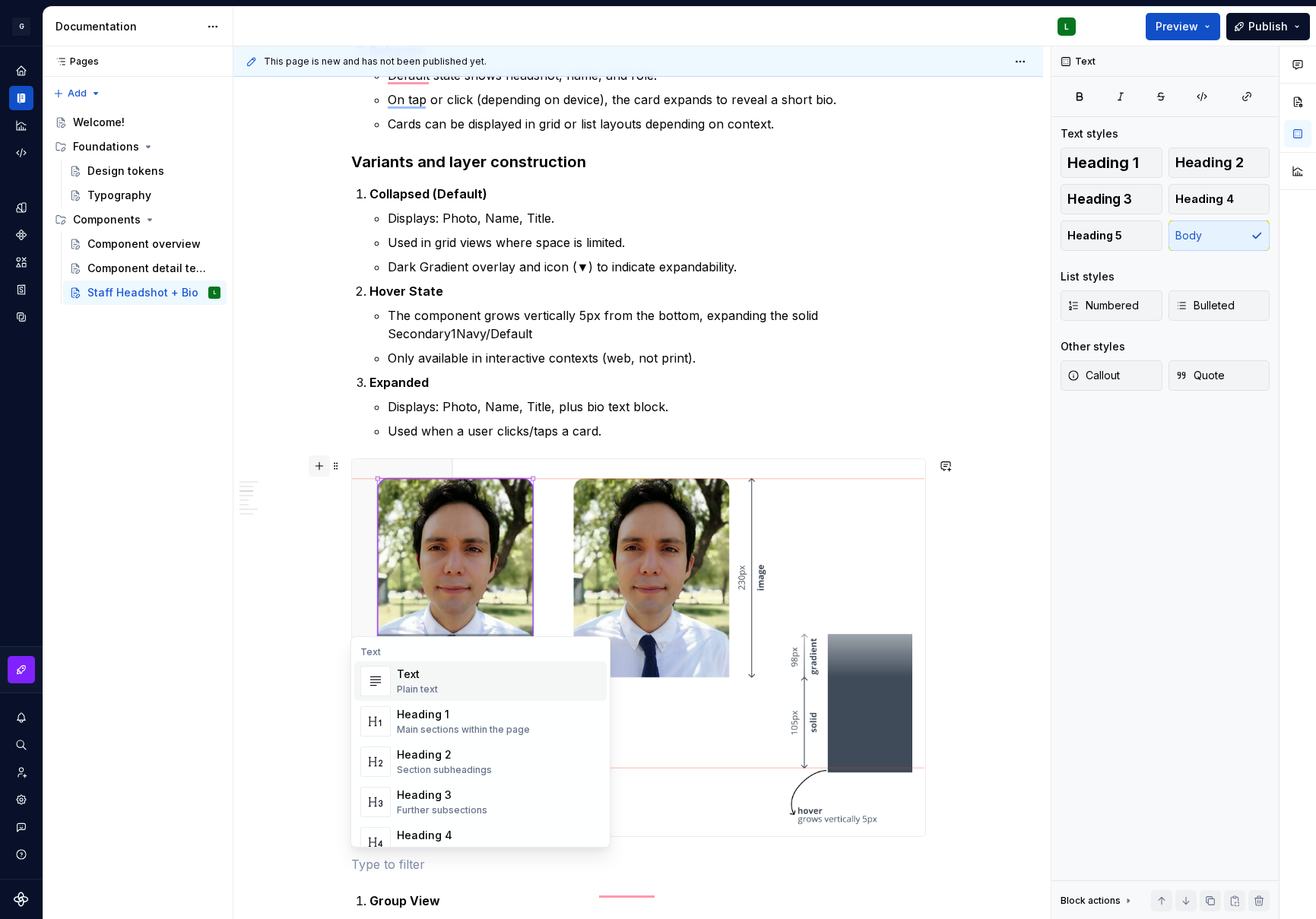
scroll to position [1, 0]
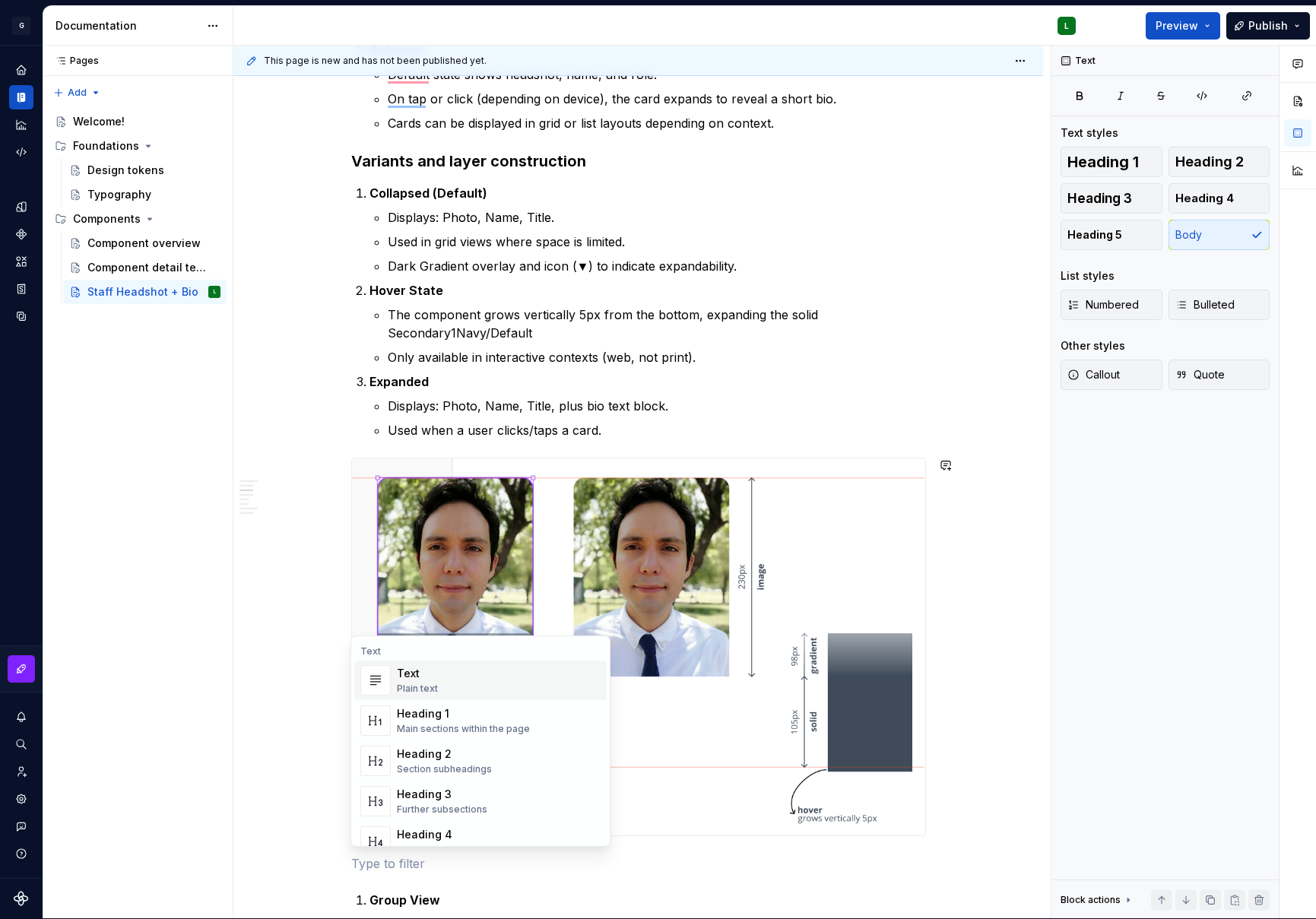
click at [404, 670] on div "Text" at bounding box center [417, 674] width 41 height 15
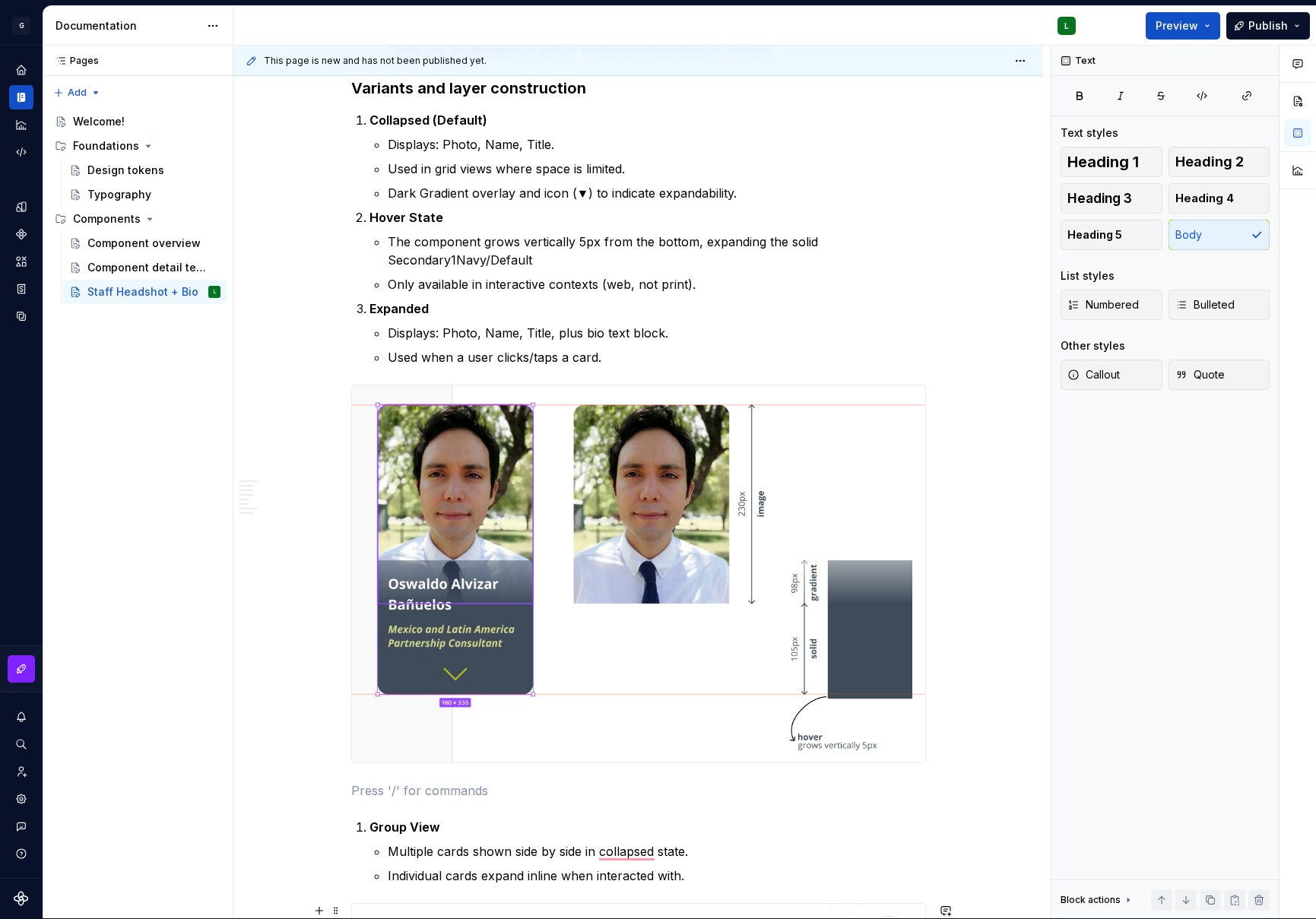
scroll to position [2190, 0]
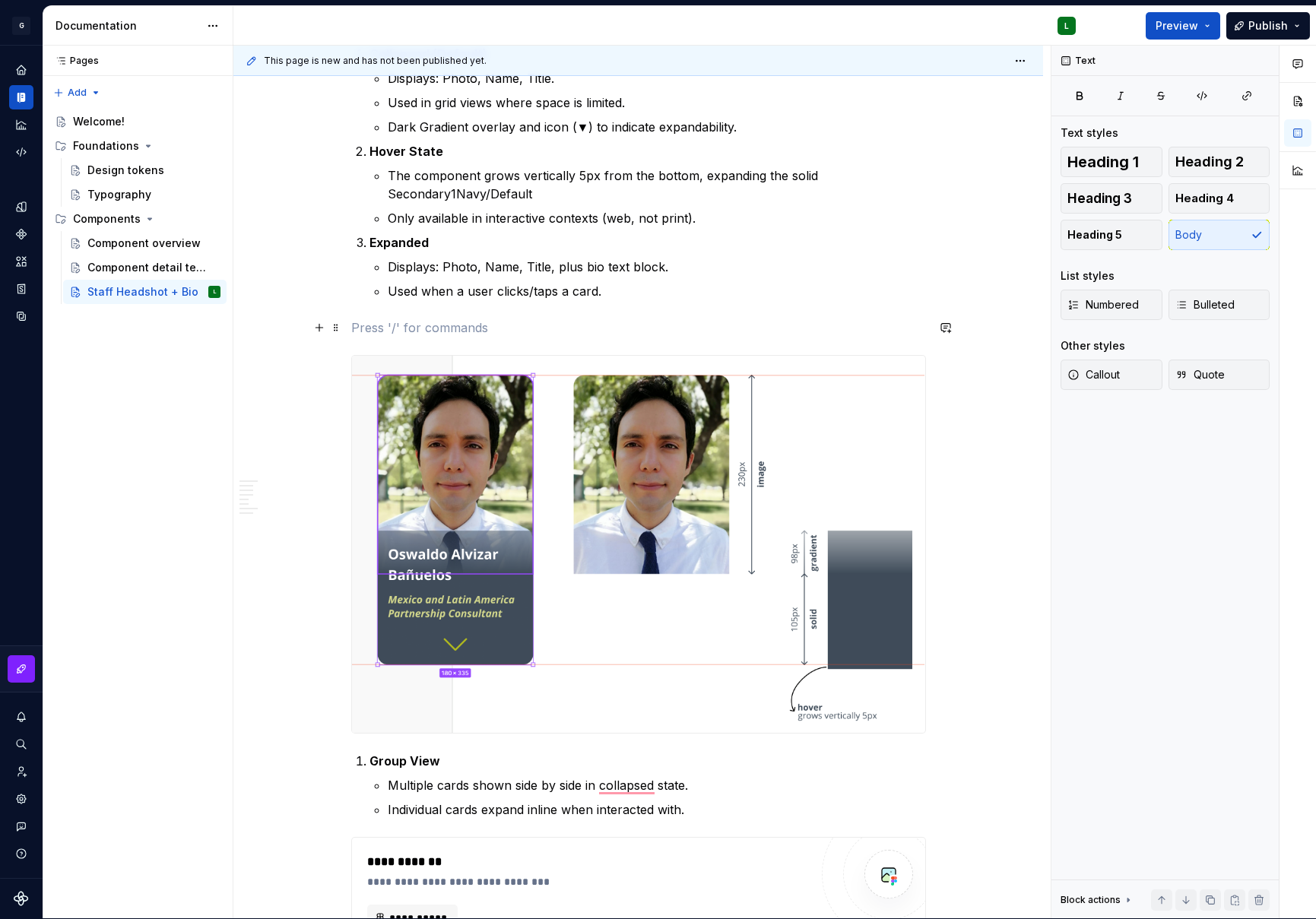
click at [578, 319] on p "To enrich screen reader interactions, please activate Accessibility in Grammarl…" at bounding box center [639, 328] width 575 height 19
drag, startPoint x: 469, startPoint y: 331, endPoint x: 316, endPoint y: 316, distance: 153.7
click at [316, 316] on div "**********" at bounding box center [638, 260] width 810 height 4310
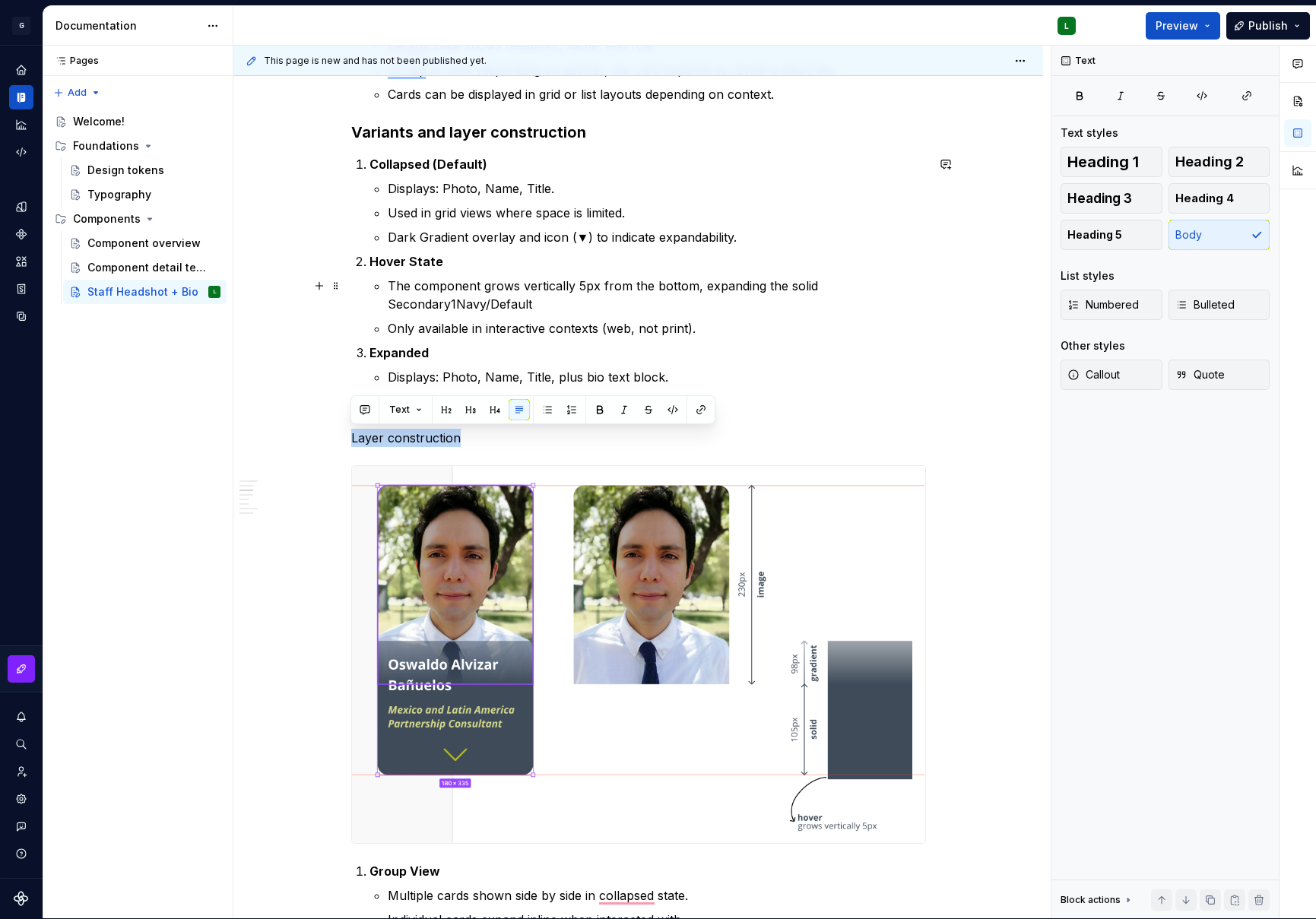
scroll to position [0, 0]
click at [551, 414] on button "button" at bounding box center [547, 410] width 22 height 22
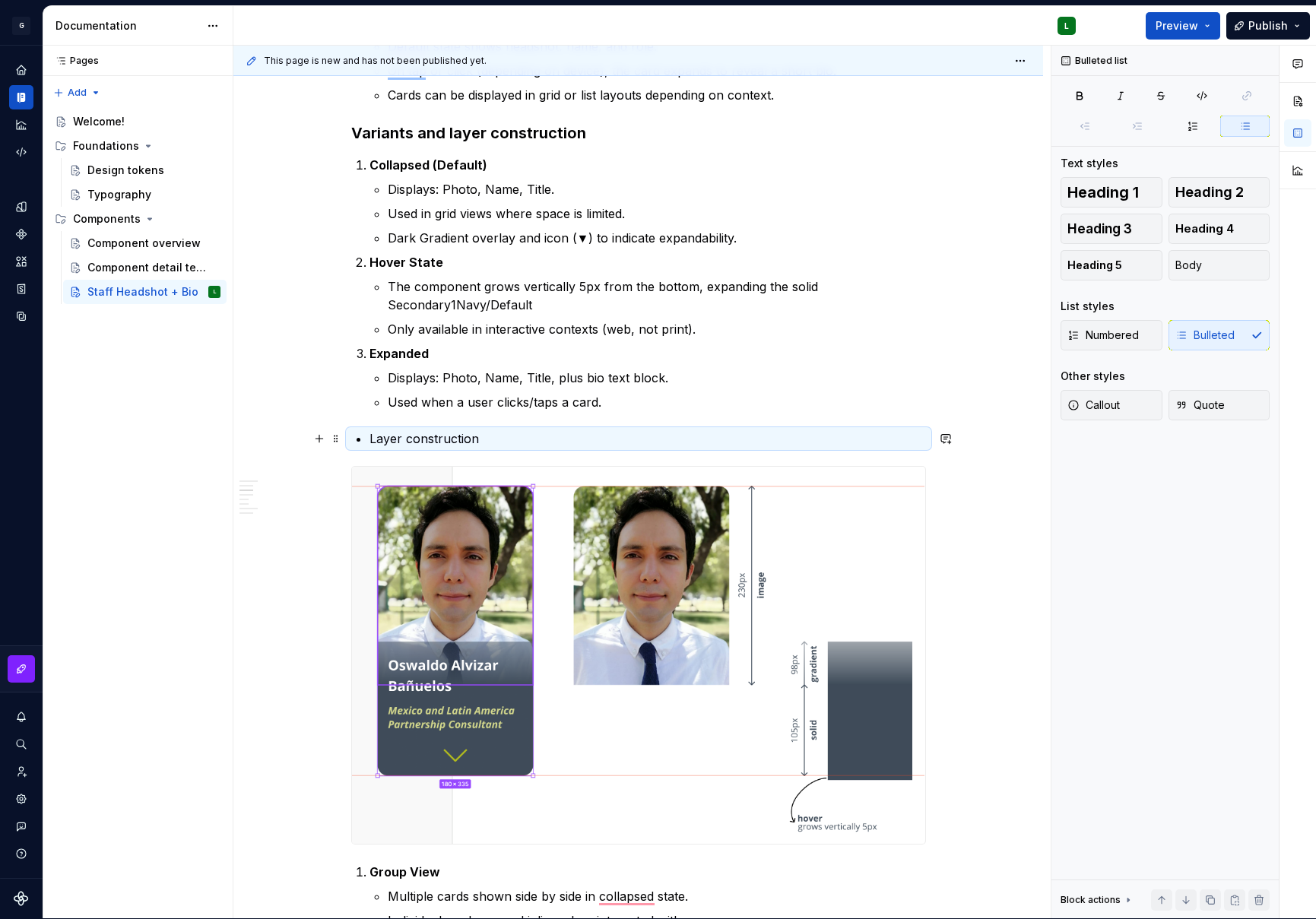
click at [362, 440] on div "**********" at bounding box center [639, 242] width 575 height 3980
click at [341, 437] on span at bounding box center [336, 436] width 12 height 15
click at [442, 441] on p "Layer construction" at bounding box center [648, 439] width 557 height 19
click at [339, 441] on span at bounding box center [336, 439] width 12 height 22
click at [551, 437] on p "Layer construction" at bounding box center [648, 439] width 557 height 19
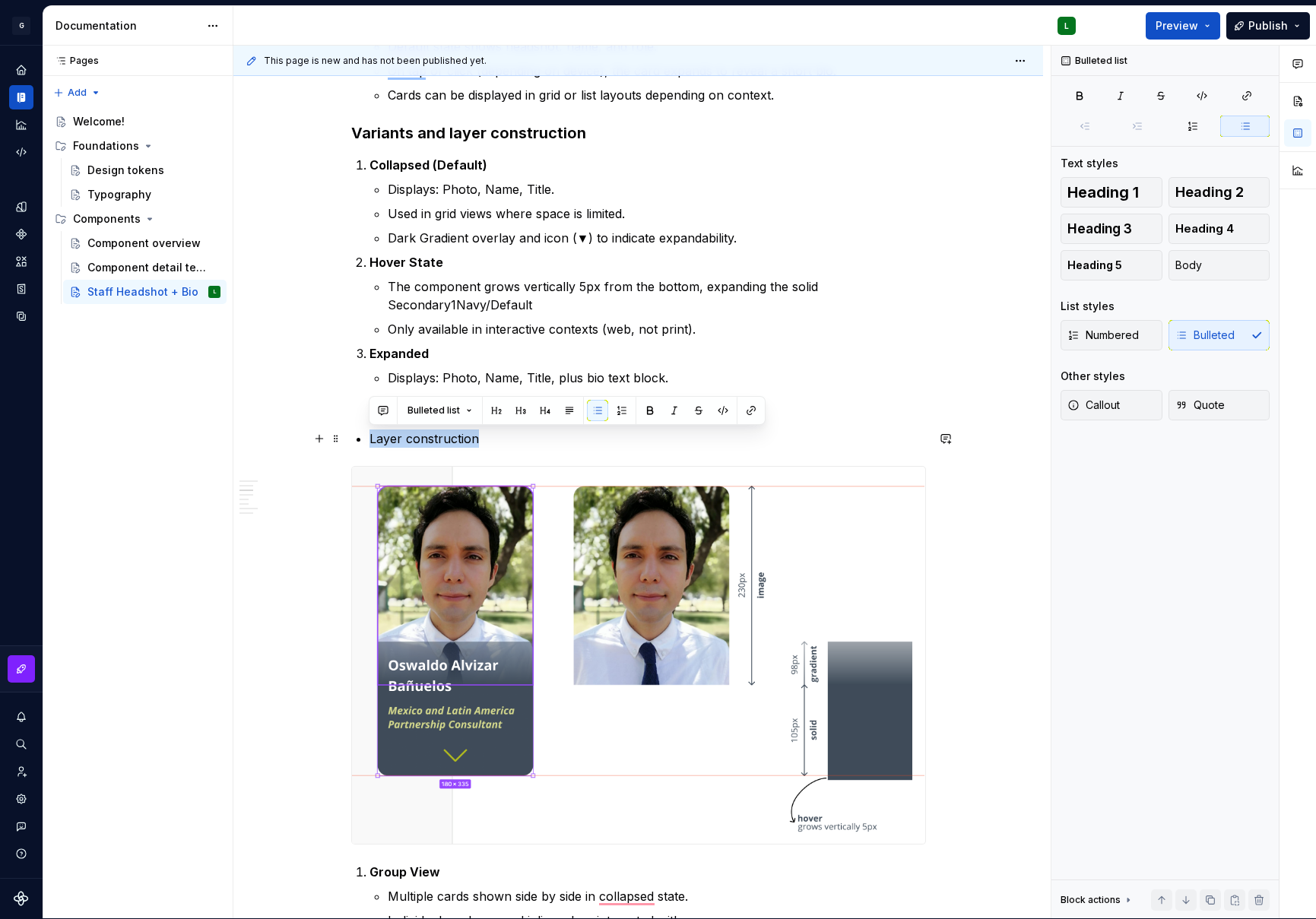
drag, startPoint x: 312, startPoint y: 433, endPoint x: 288, endPoint y: 434, distance: 24.0
click at [288, 434] on div "**********" at bounding box center [638, 371] width 810 height 4310
click at [620, 410] on button "button" at bounding box center [622, 410] width 22 height 22
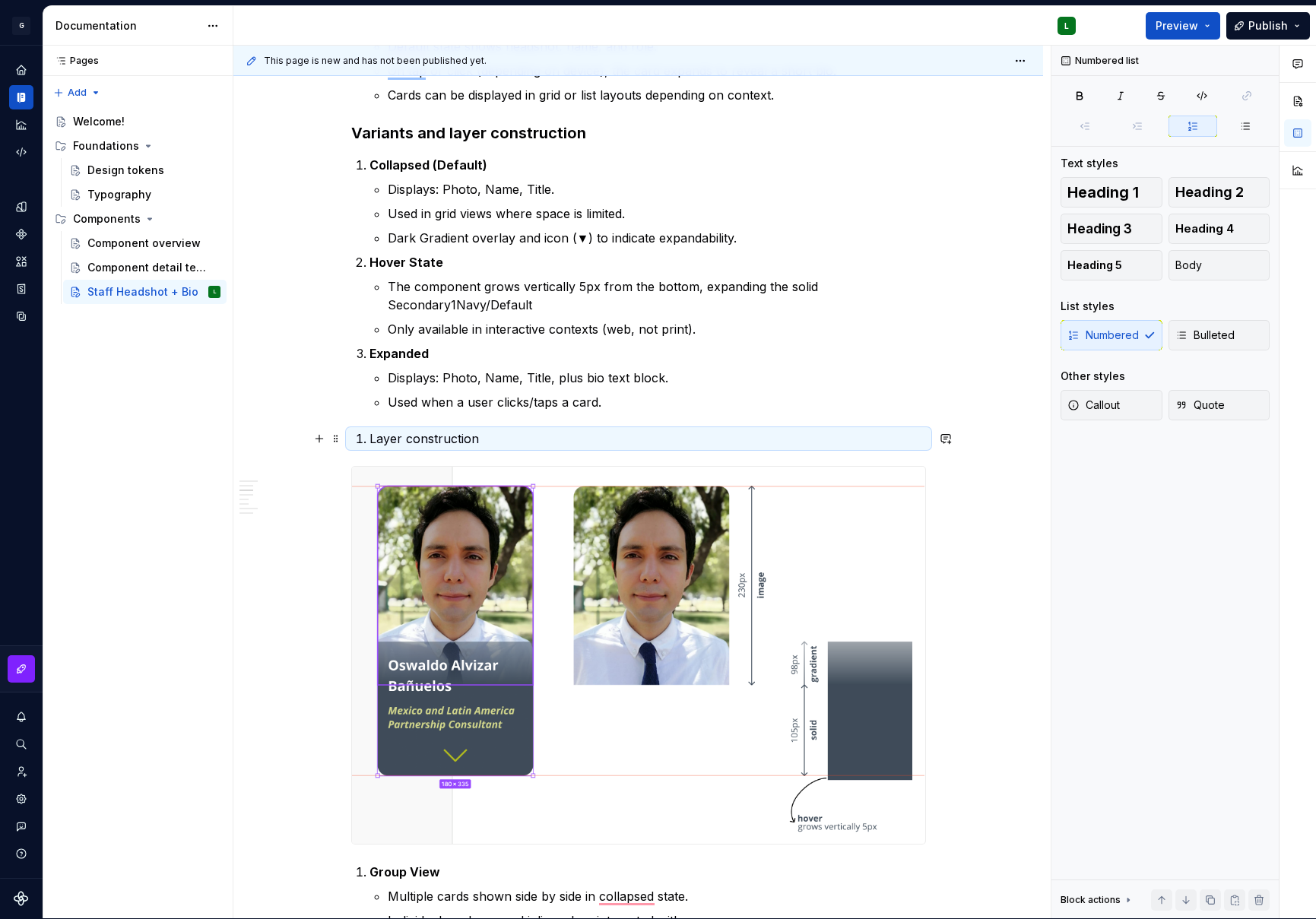
click at [370, 436] on li "Layer construction" at bounding box center [648, 439] width 557 height 19
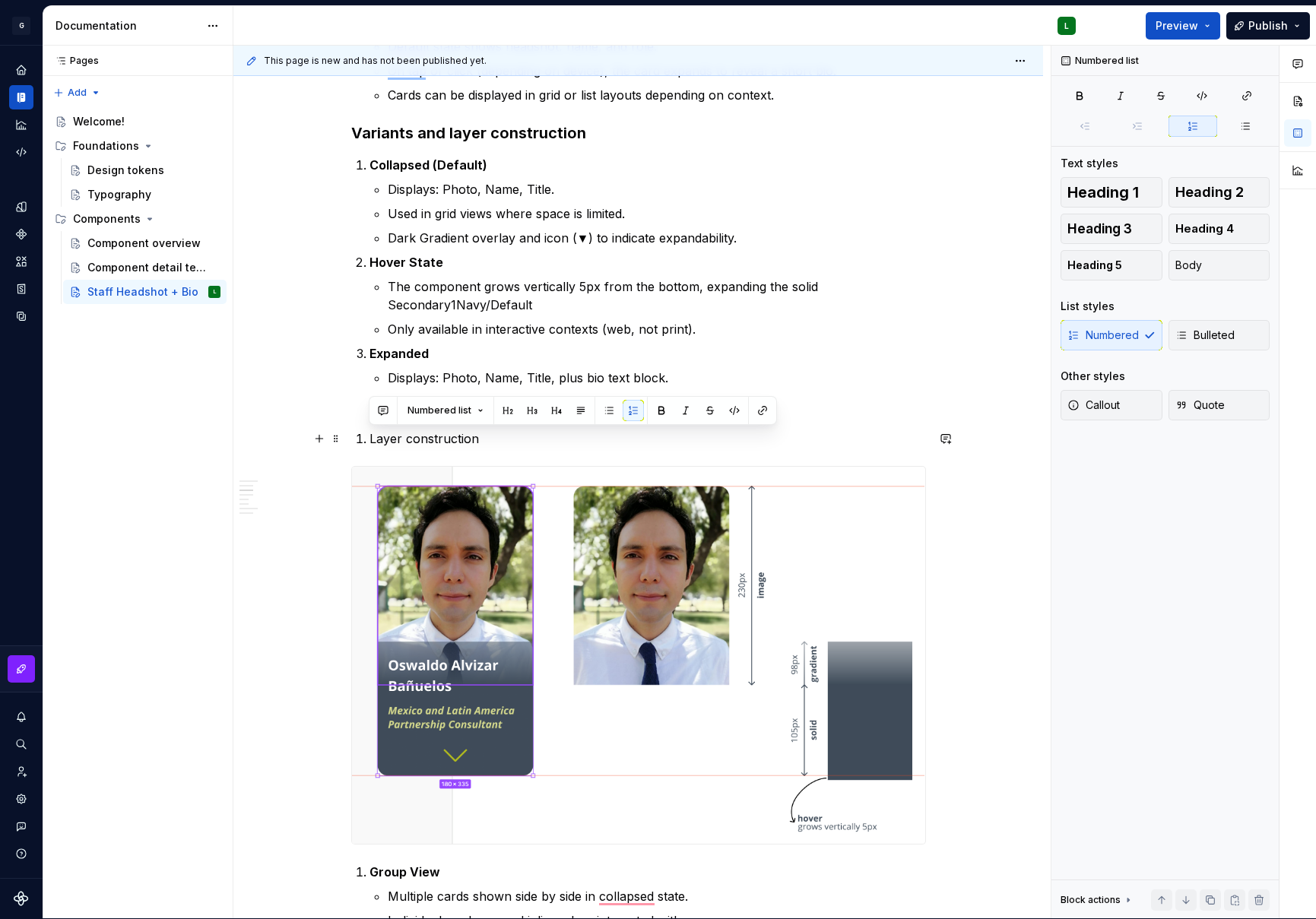
click at [370, 436] on li "Layer construction" at bounding box center [648, 439] width 557 height 19
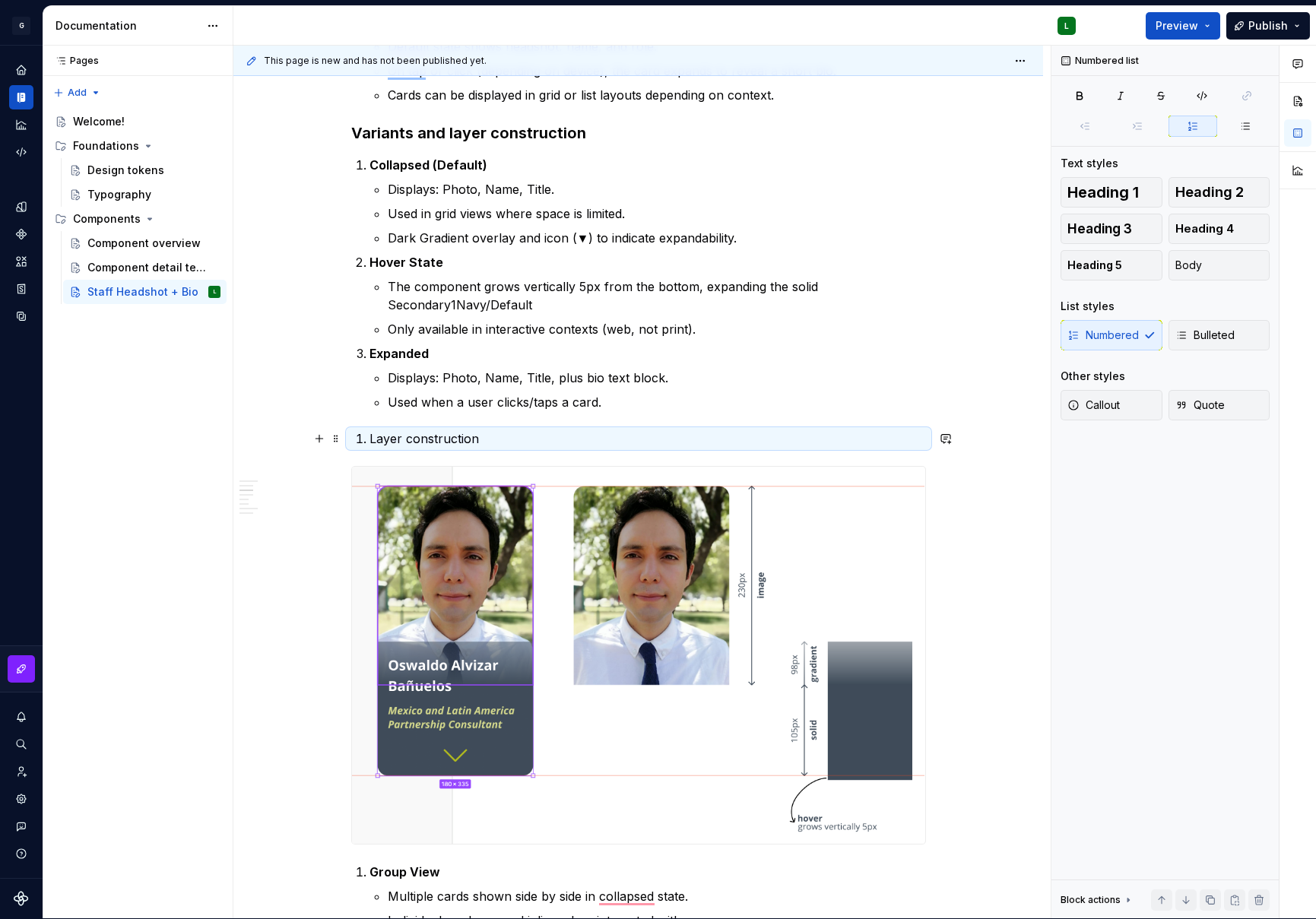
click at [370, 436] on li "Layer construction" at bounding box center [648, 439] width 557 height 19
click at [499, 449] on div "**********" at bounding box center [639, 242] width 575 height 3980
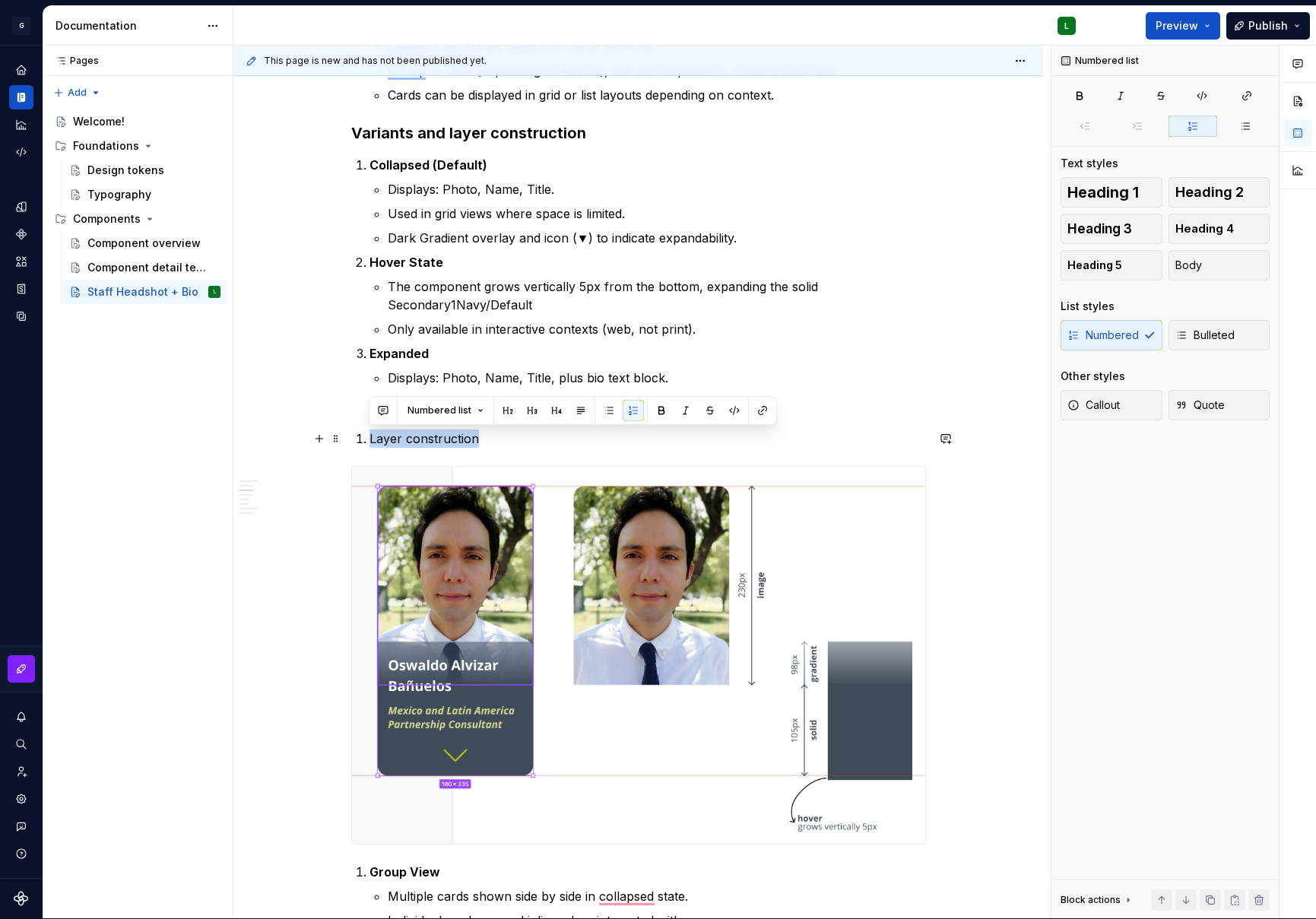
drag, startPoint x: 496, startPoint y: 447, endPoint x: 363, endPoint y: 433, distance: 133.7
click at [370, 433] on li "Layer construction" at bounding box center [648, 439] width 557 height 19
click at [336, 434] on span at bounding box center [336, 439] width 12 height 22
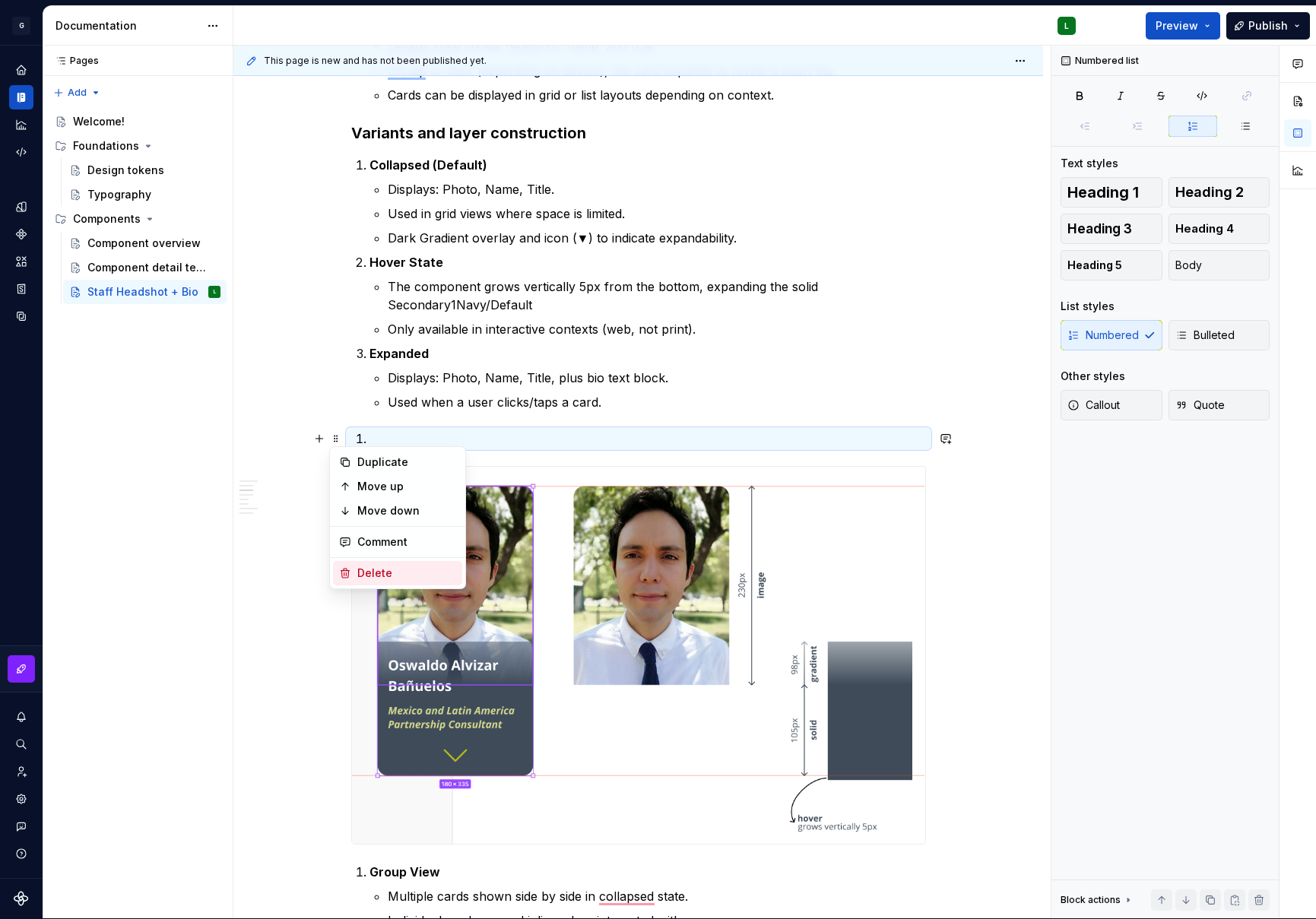
click at [385, 575] on div "Delete" at bounding box center [407, 574] width 99 height 15
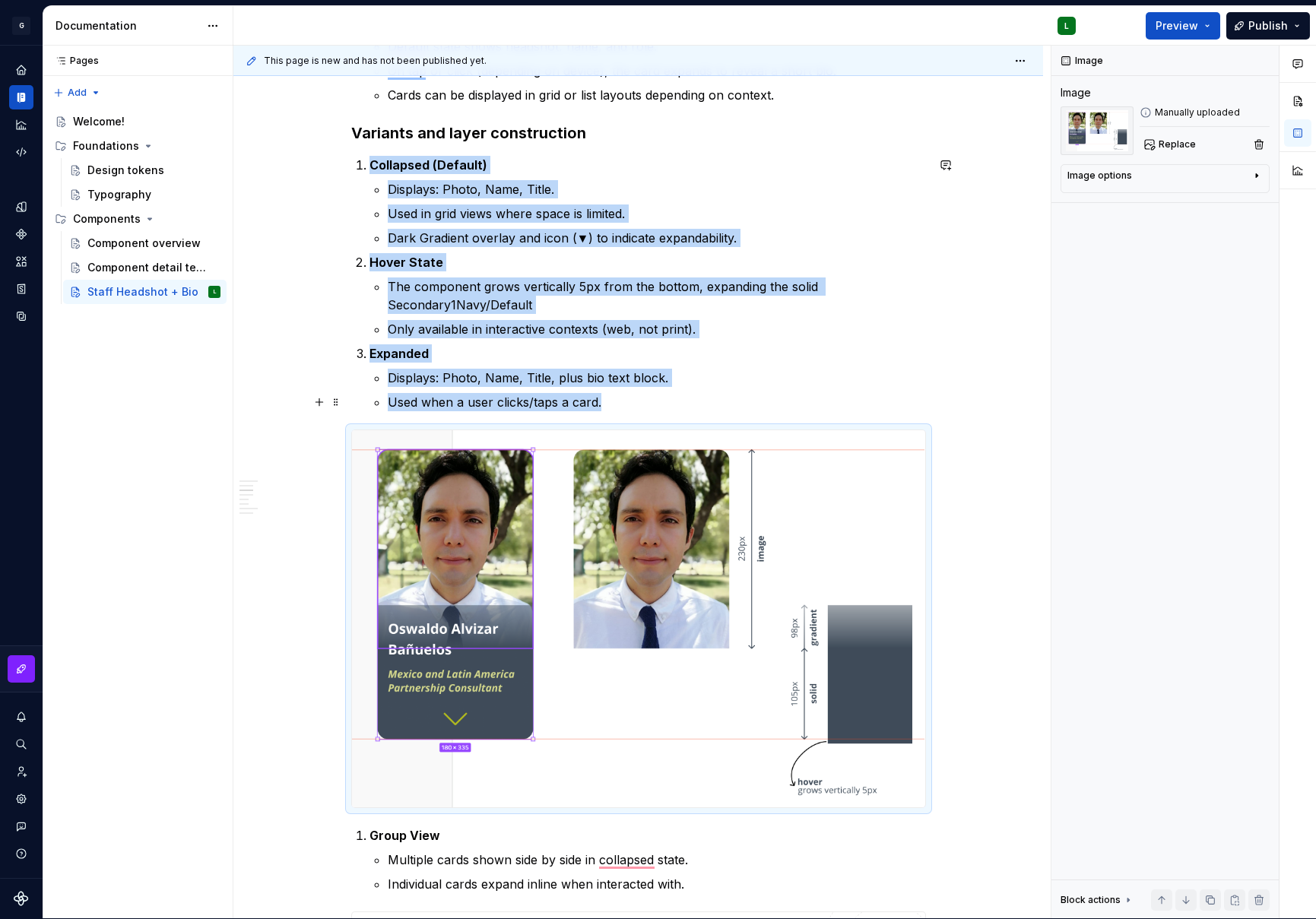
click at [621, 410] on p "Used when a user clicks/taps a card." at bounding box center [657, 402] width 538 height 19
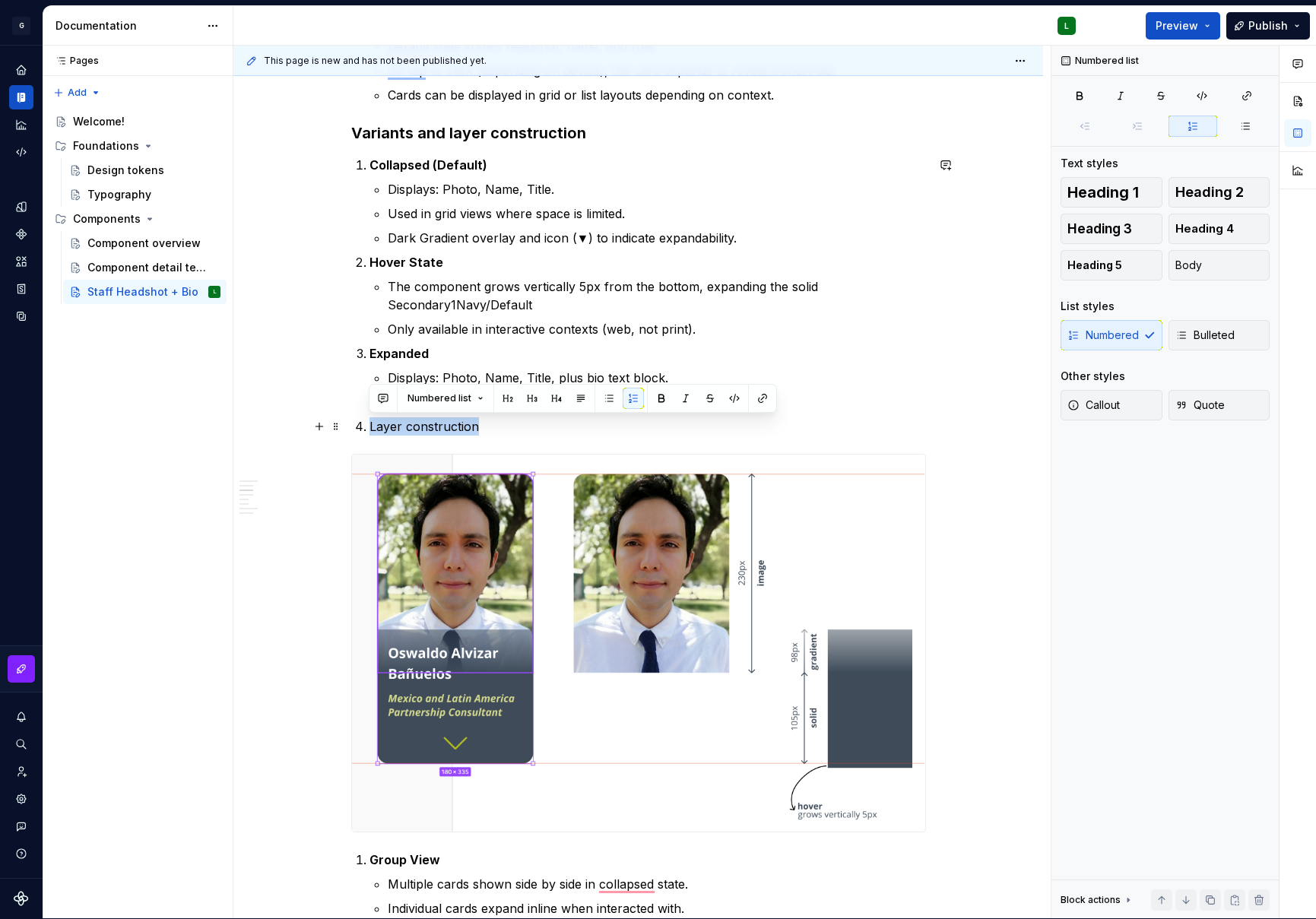
drag, startPoint x: 488, startPoint y: 432, endPoint x: 368, endPoint y: 435, distance: 120.0
click at [370, 435] on p "Layer construction" at bounding box center [648, 427] width 557 height 19
click at [657, 401] on button "button" at bounding box center [662, 399] width 22 height 22
click at [854, 385] on p "Displays: Photo, Name, Title, plus bio text block." at bounding box center [657, 378] width 538 height 19
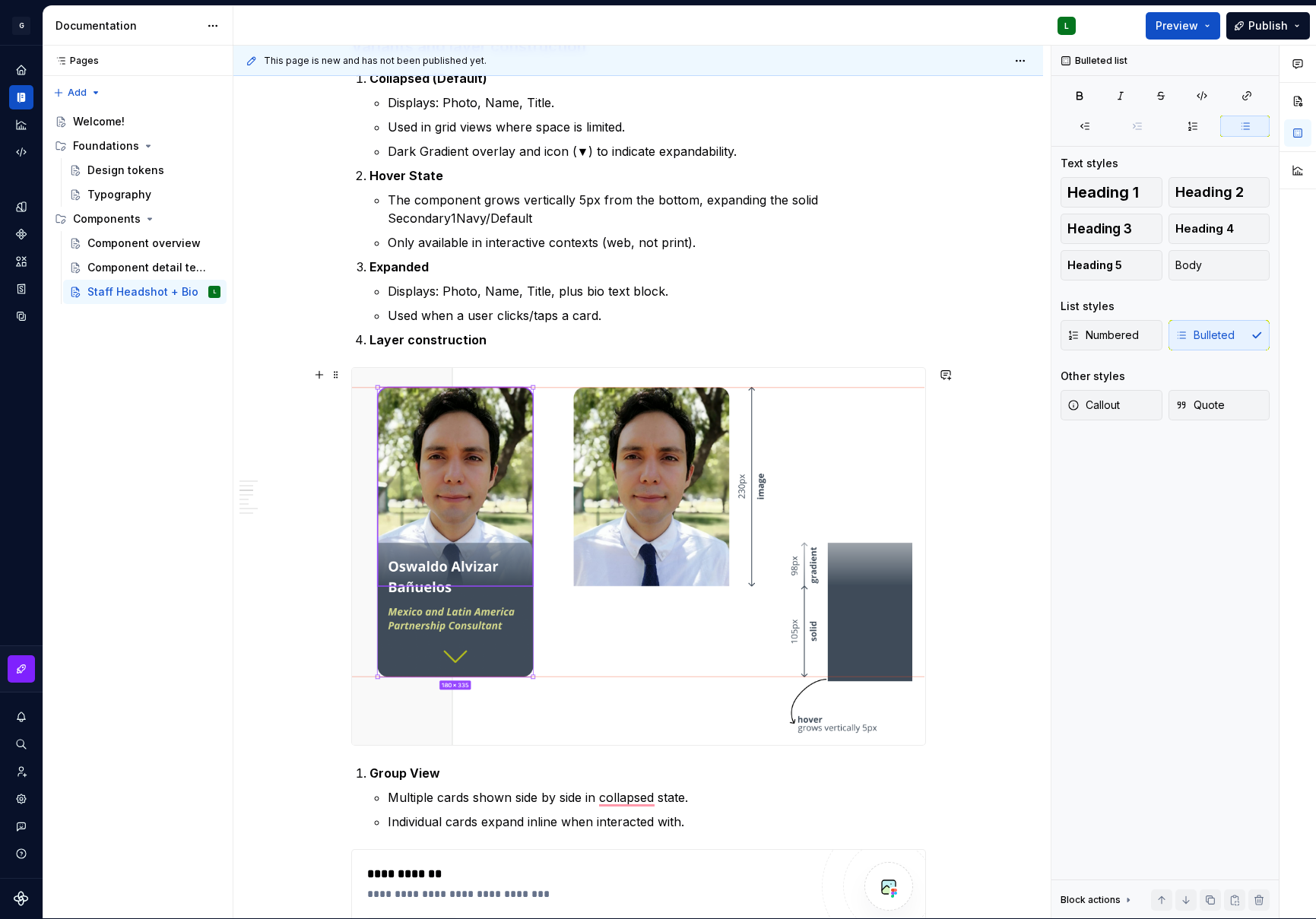
scroll to position [2180, 0]
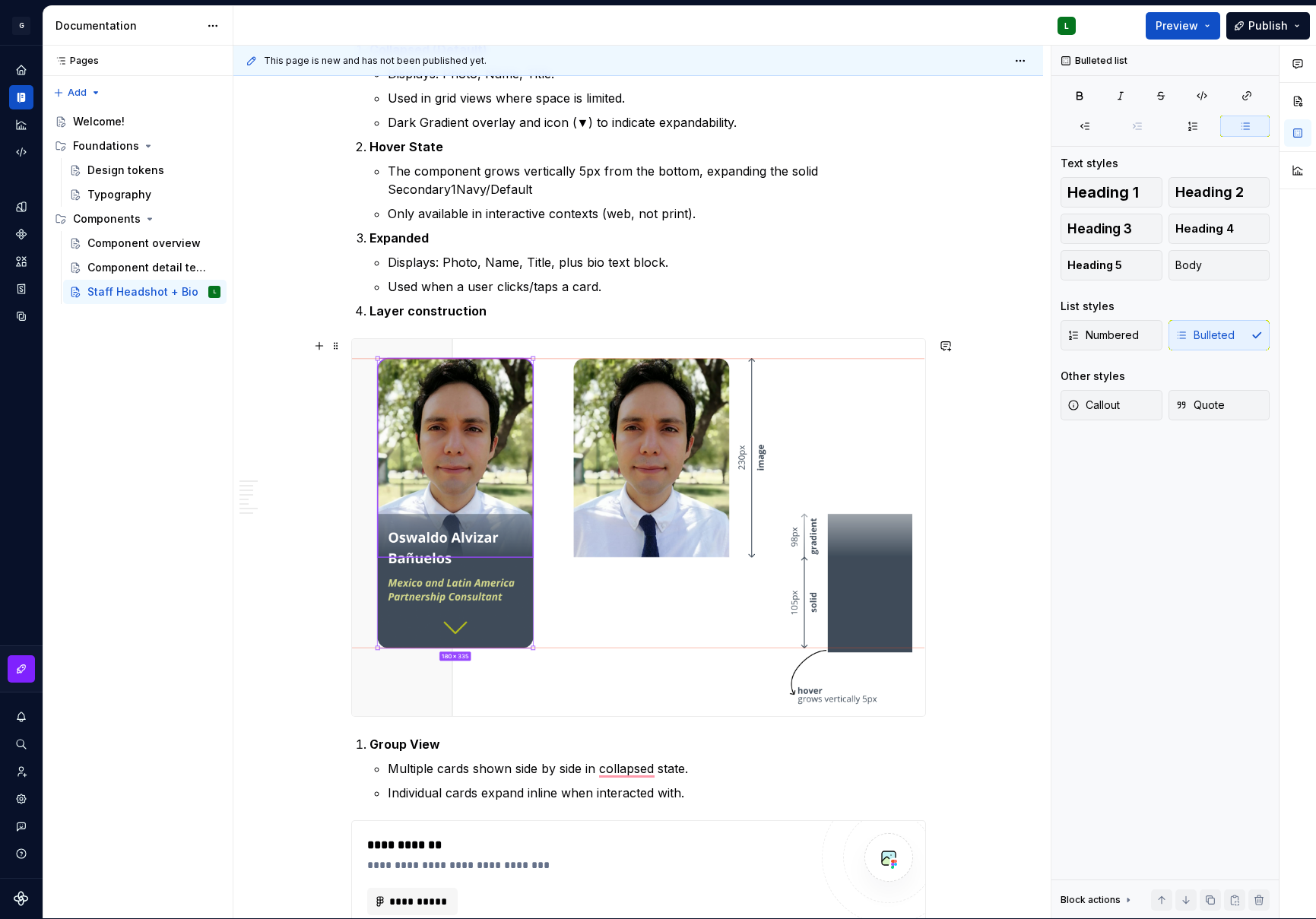
click at [326, 660] on div "**********" at bounding box center [638, 249] width 810 height 4298
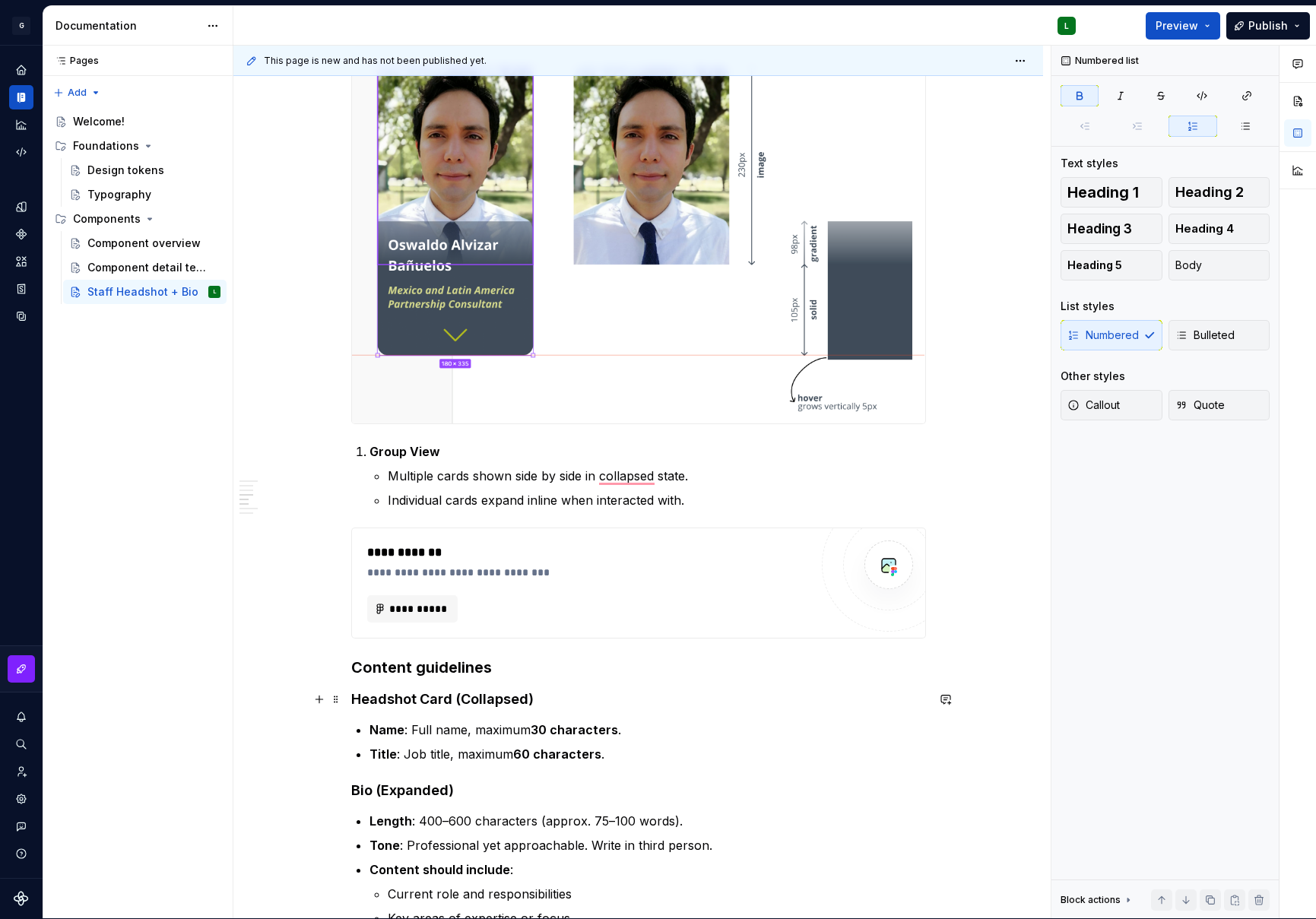
scroll to position [2479, 0]
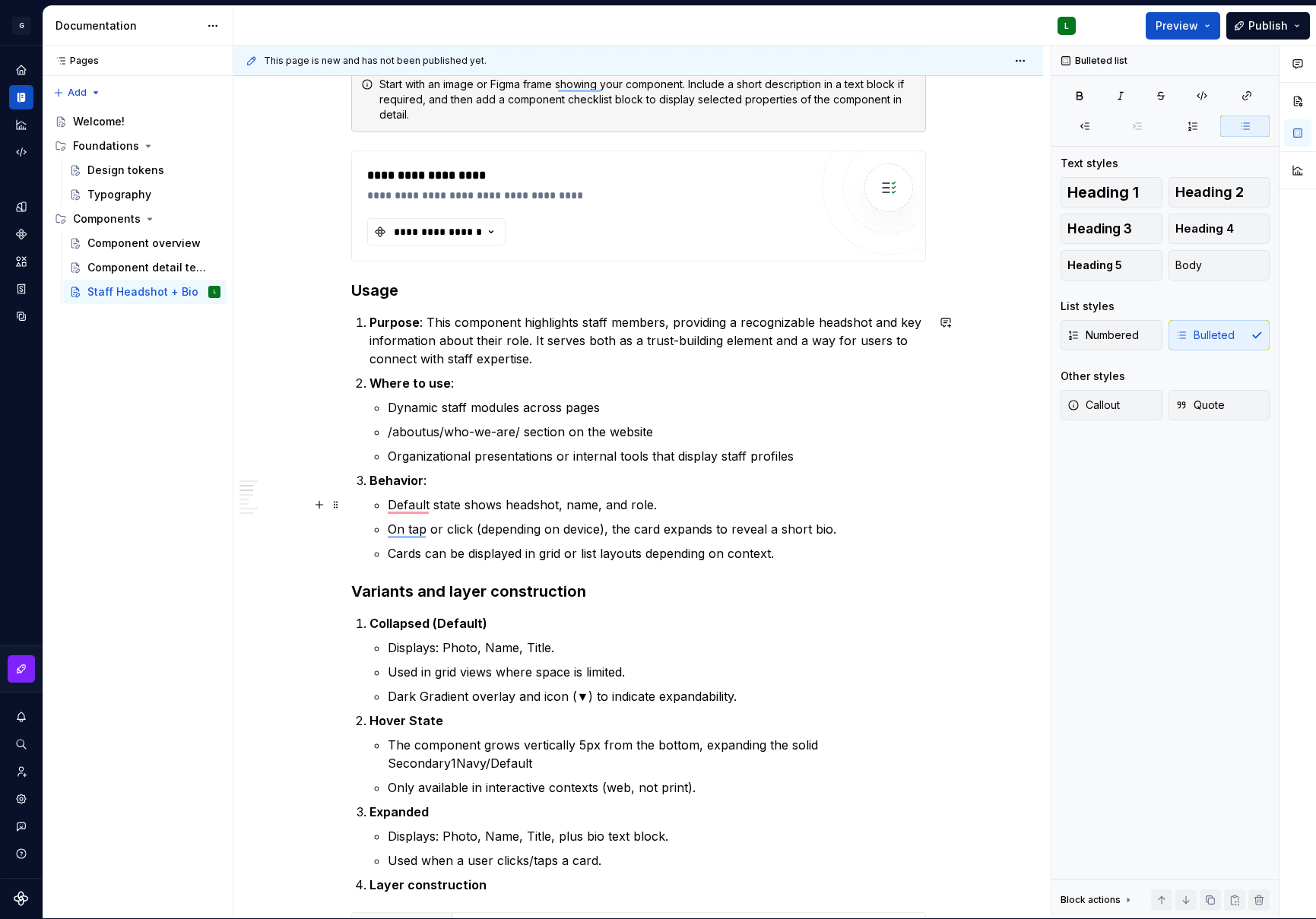
click at [385, 505] on li "Behavior : Default state shows headshot, name, and role. On tap or click (depen…" at bounding box center [648, 517] width 557 height 91
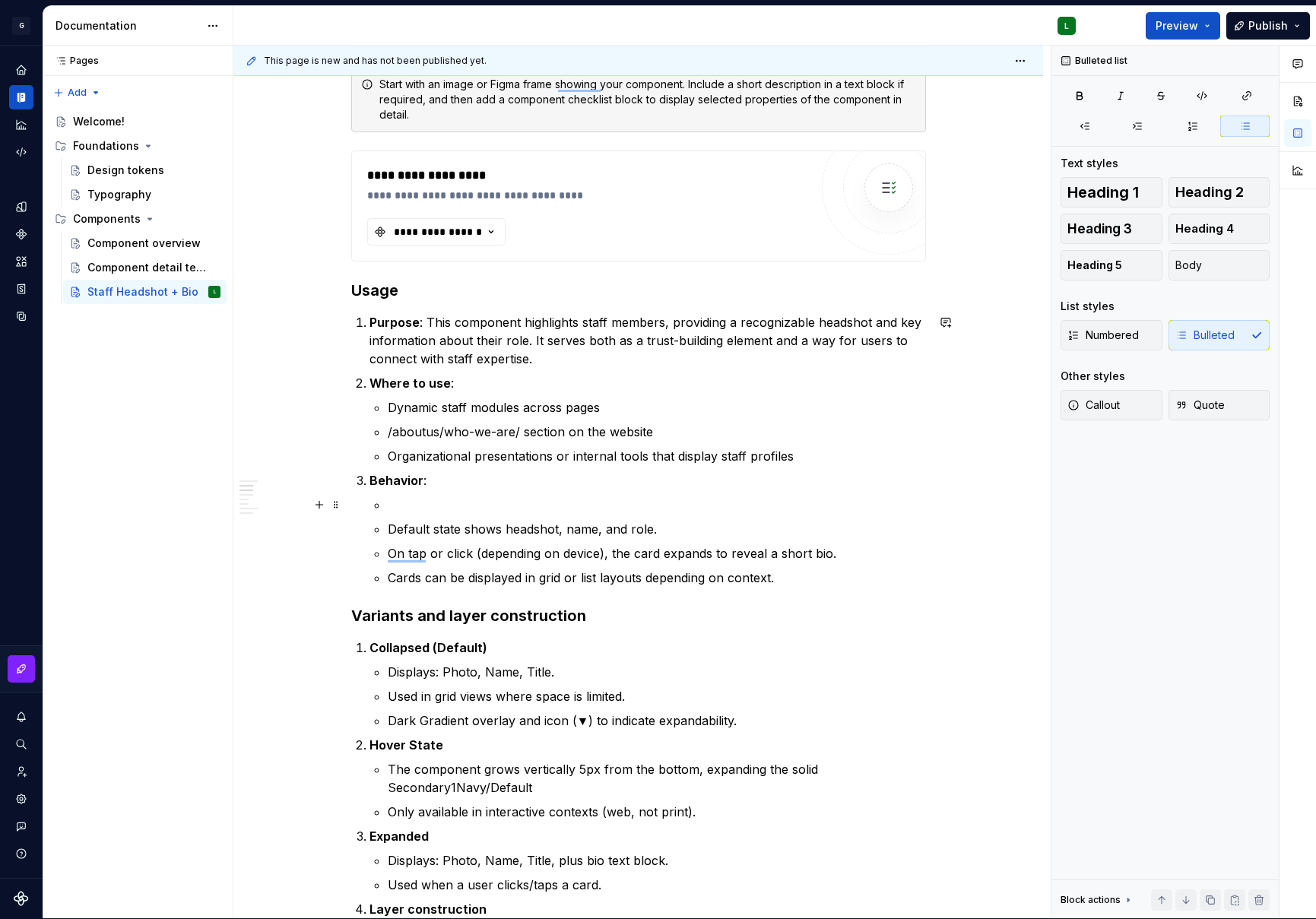
click at [404, 509] on p "To enrich screen reader interactions, please activate Accessibility in Grammarl…" at bounding box center [657, 505] width 538 height 19
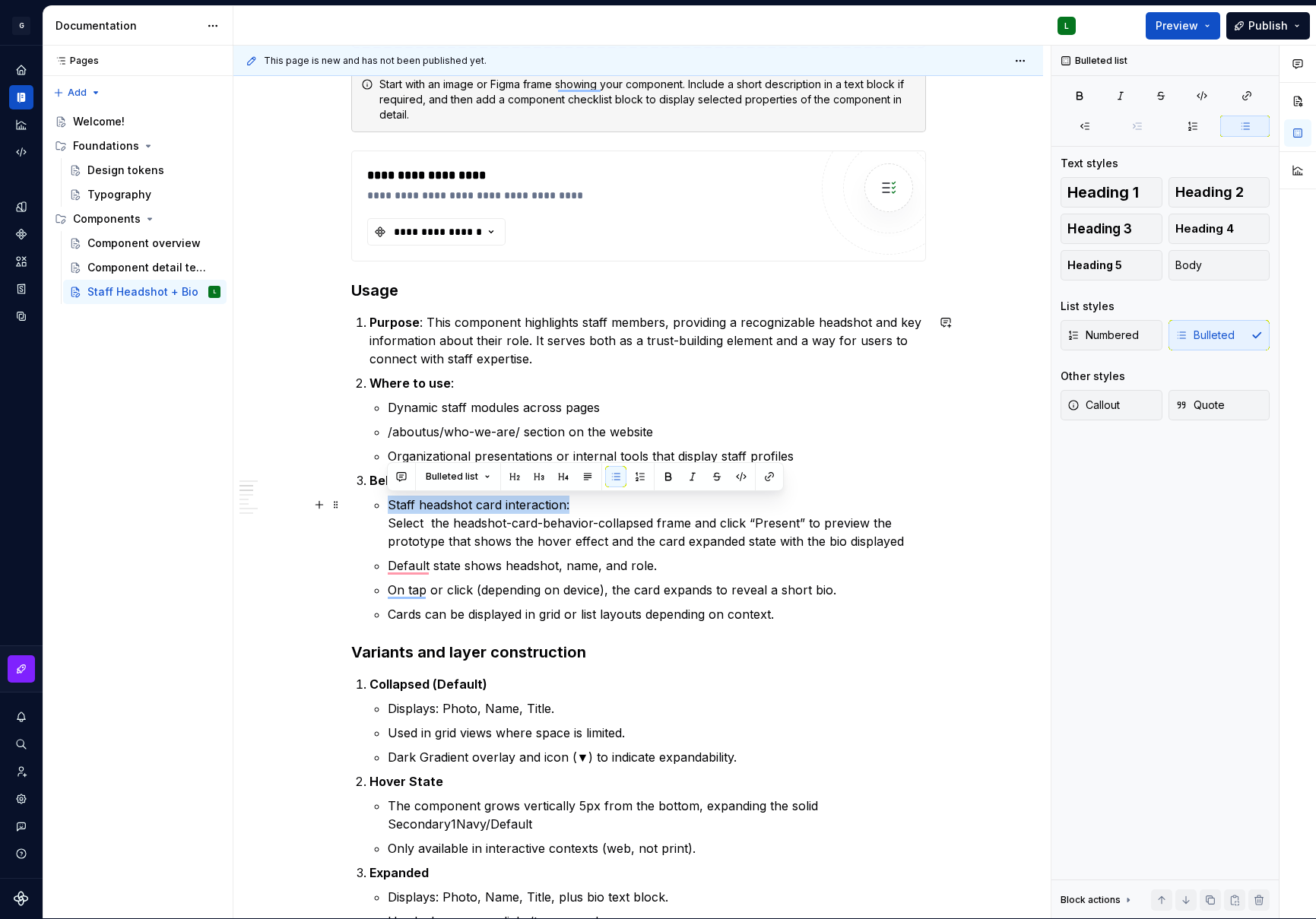
drag, startPoint x: 576, startPoint y: 508, endPoint x: 384, endPoint y: 498, distance: 192.3
click at [384, 498] on li "Behavior : Staff headshot card interaction: Select the headshot-card-behavior-c…" at bounding box center [648, 547] width 557 height 152
click at [666, 476] on button "button" at bounding box center [669, 477] width 22 height 22
click at [455, 533] on p "Staff headshot card interaction: Select the headshot-card-behavior-collapsed fr…" at bounding box center [657, 522] width 538 height 55
click at [899, 544] on p "Staff headshot card interaction: Select the headshot-card-behavior-collapsed fr…" at bounding box center [657, 522] width 538 height 55
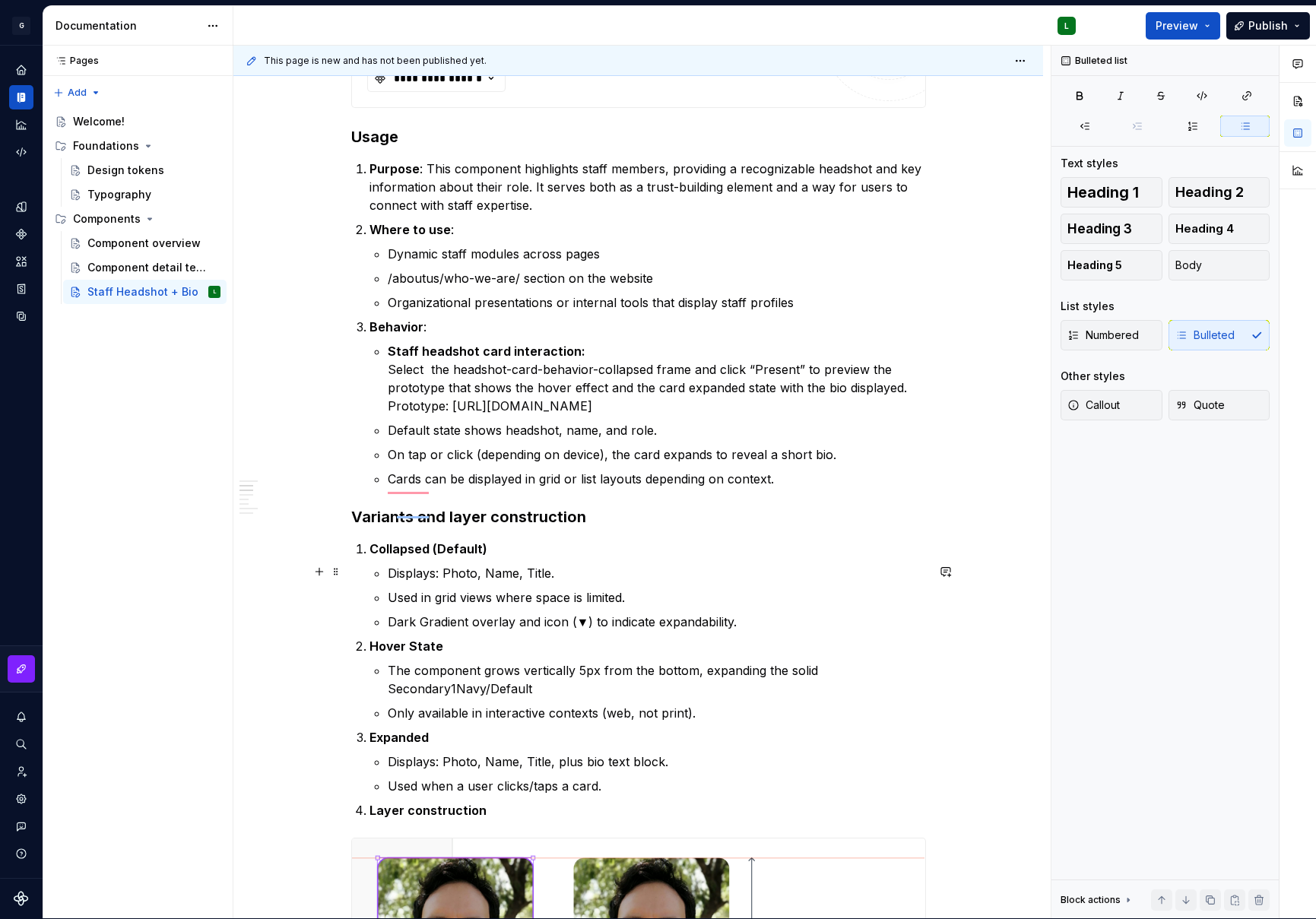
scroll to position [1775, 0]
click at [1265, 23] on span "Publish" at bounding box center [1268, 26] width 39 height 15
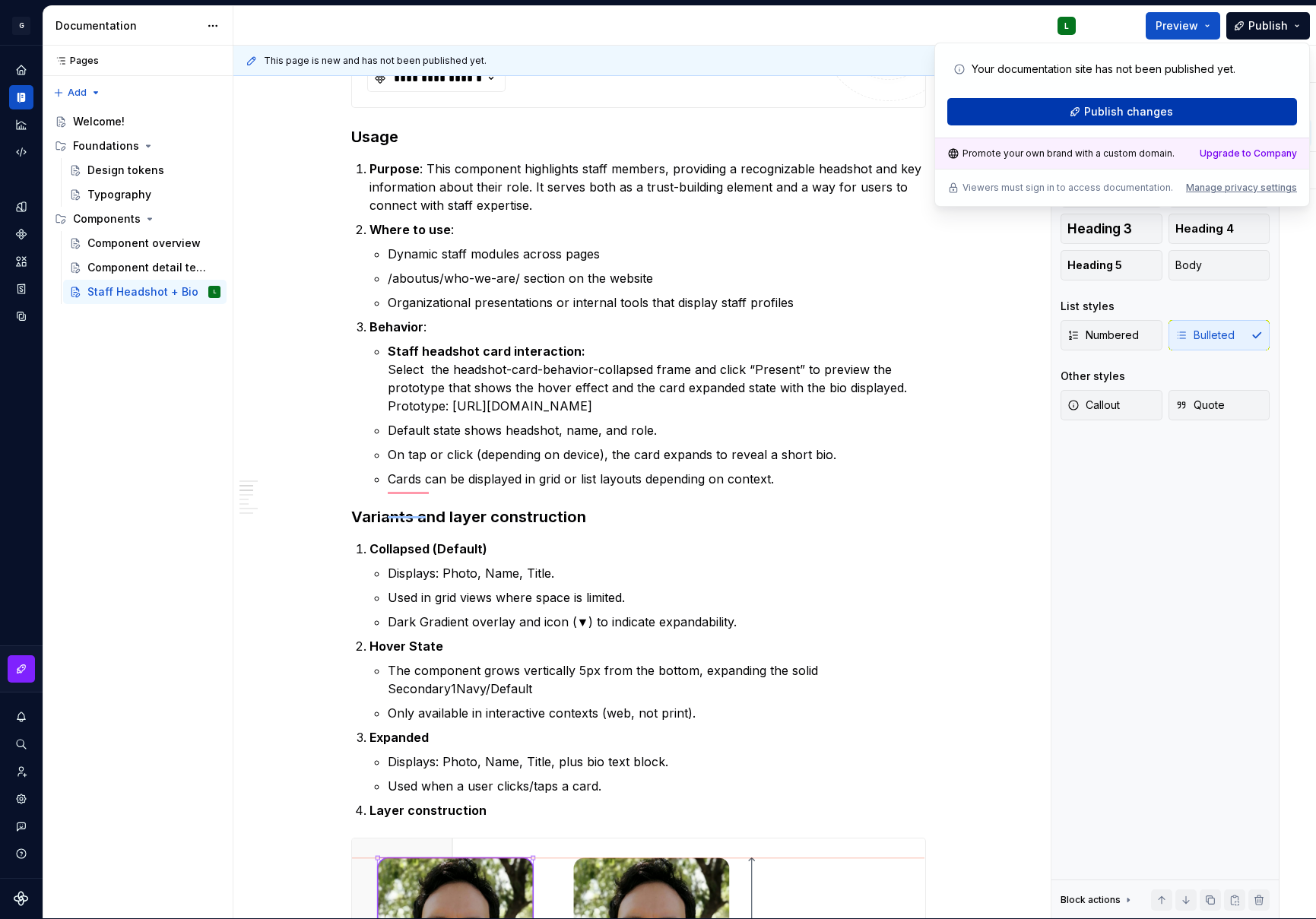
click at [1203, 112] on button "Publish changes" at bounding box center [1122, 111] width 349 height 27
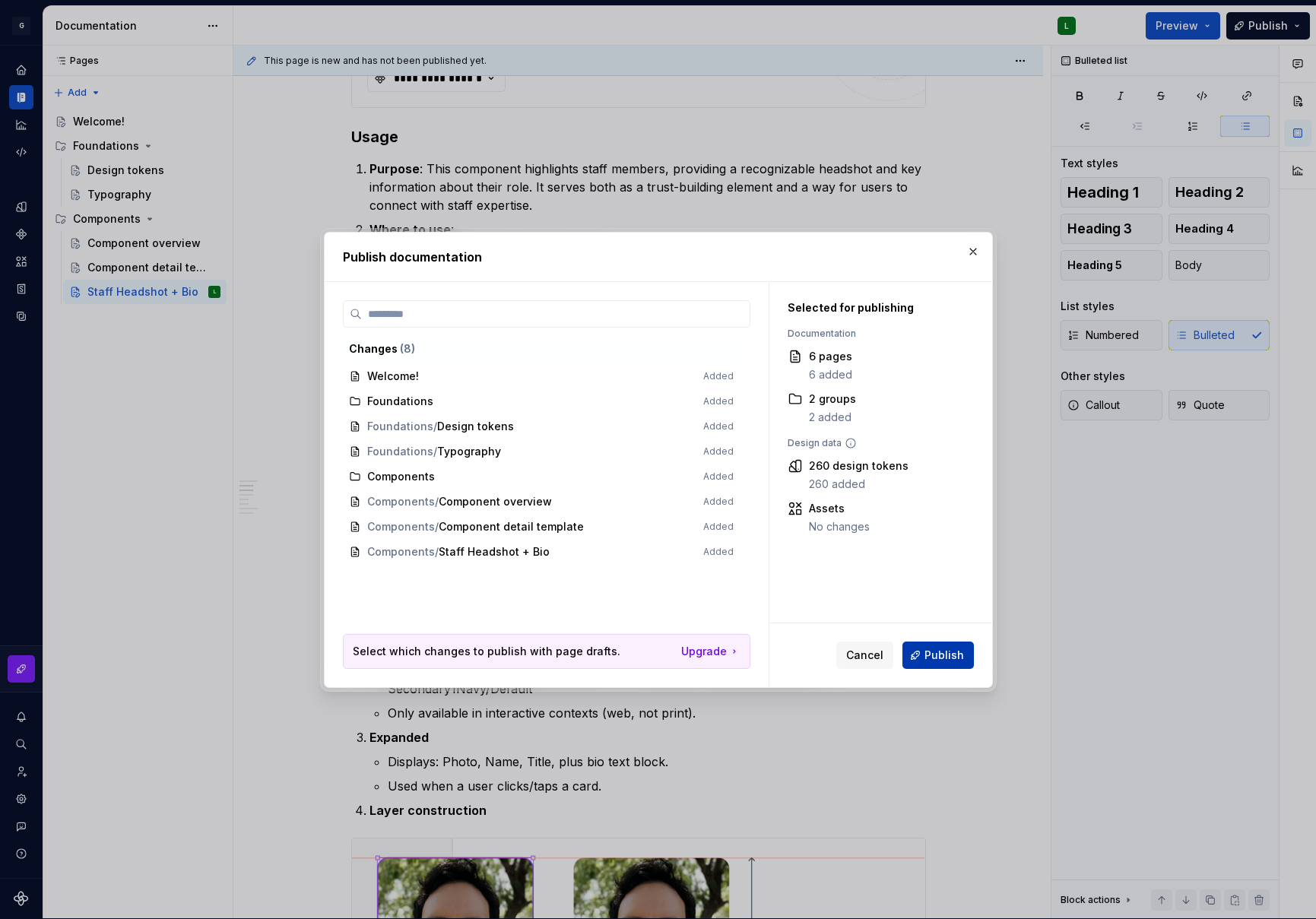
click at [959, 655] on span "Publish" at bounding box center [944, 655] width 39 height 15
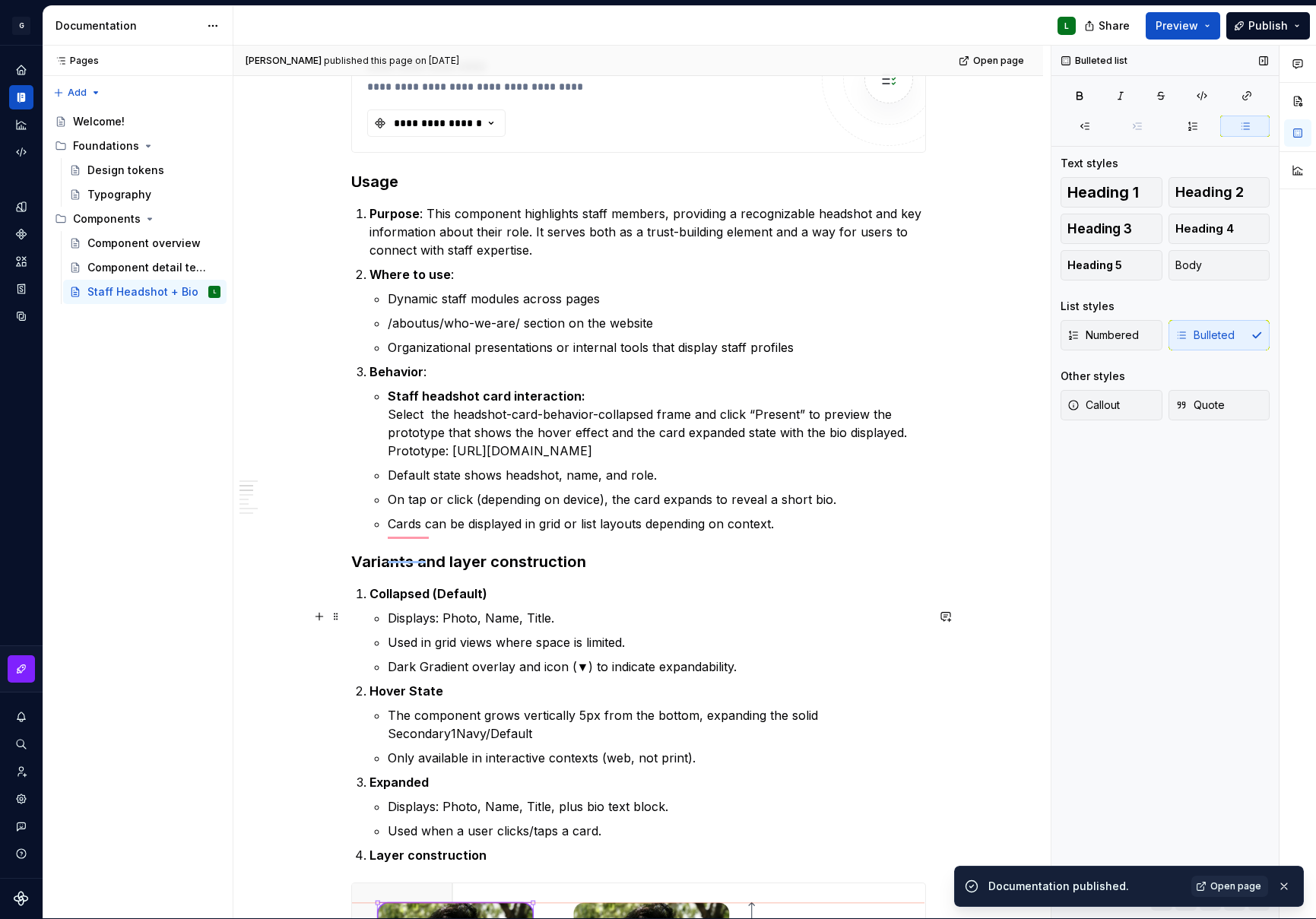
scroll to position [1719, 0]
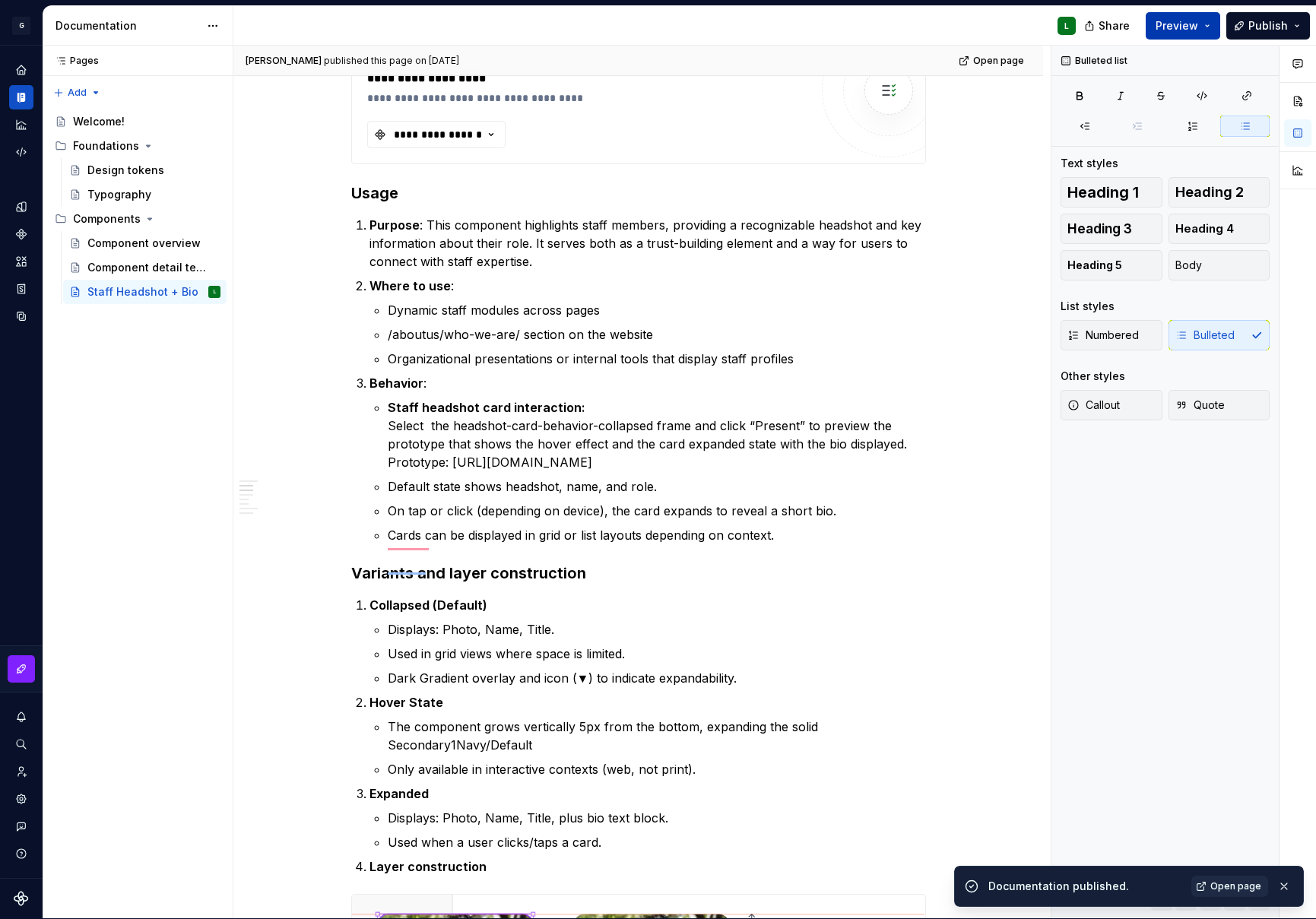
click at [1185, 26] on span "Preview" at bounding box center [1177, 26] width 43 height 15
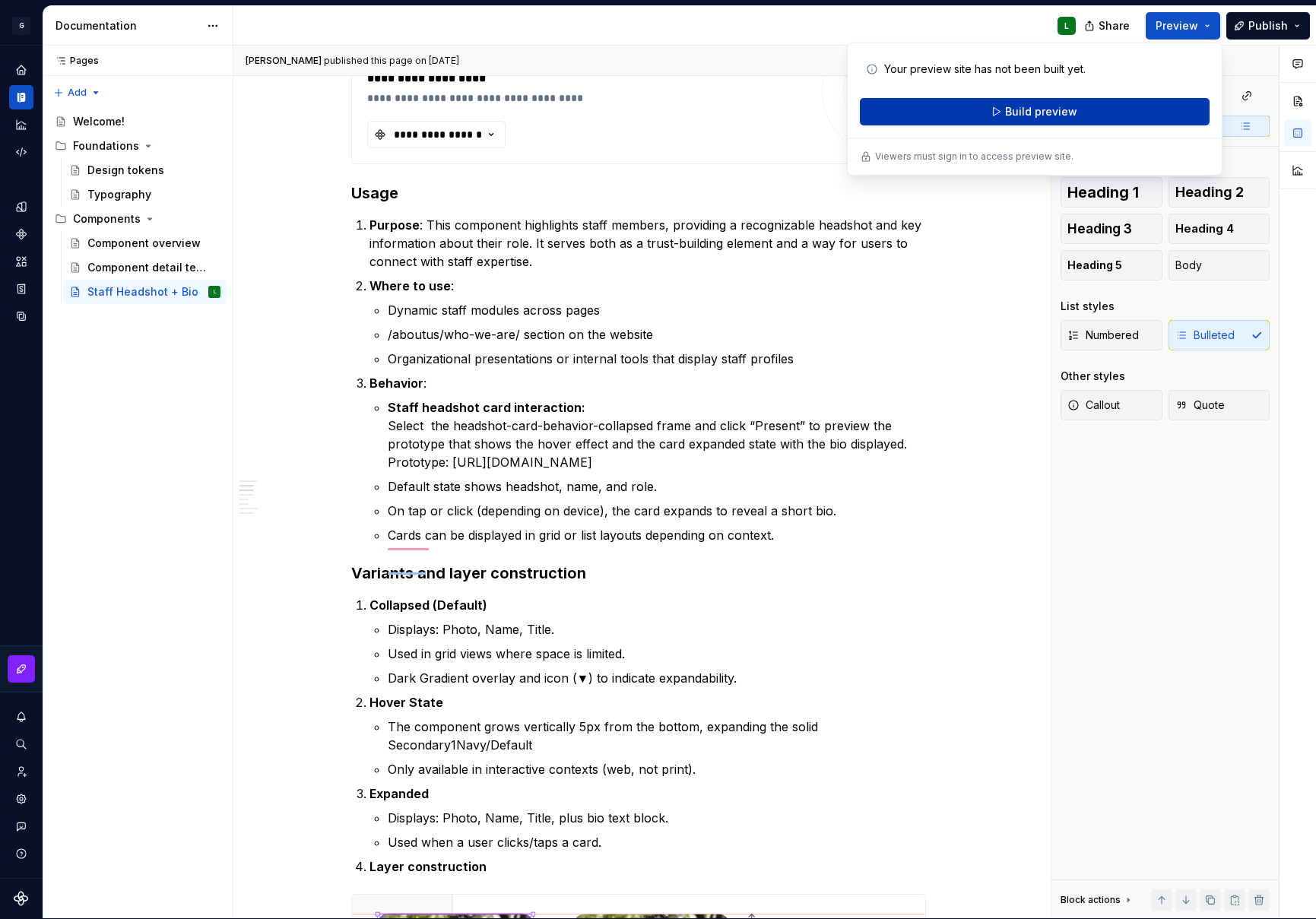
click at [1042, 114] on span "Build preview" at bounding box center [1041, 112] width 72 height 15
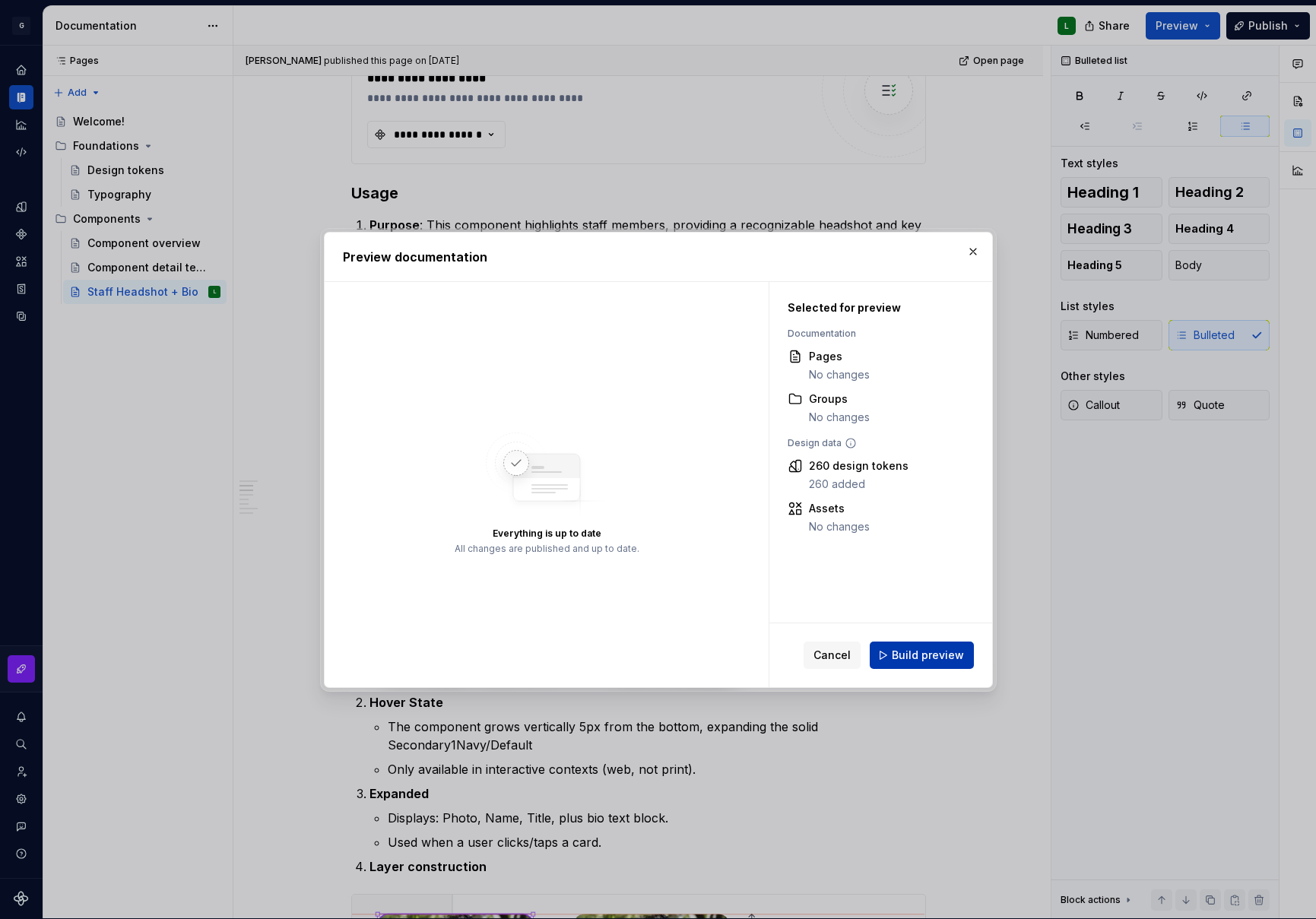
click at [926, 657] on span "Build preview" at bounding box center [928, 655] width 72 height 15
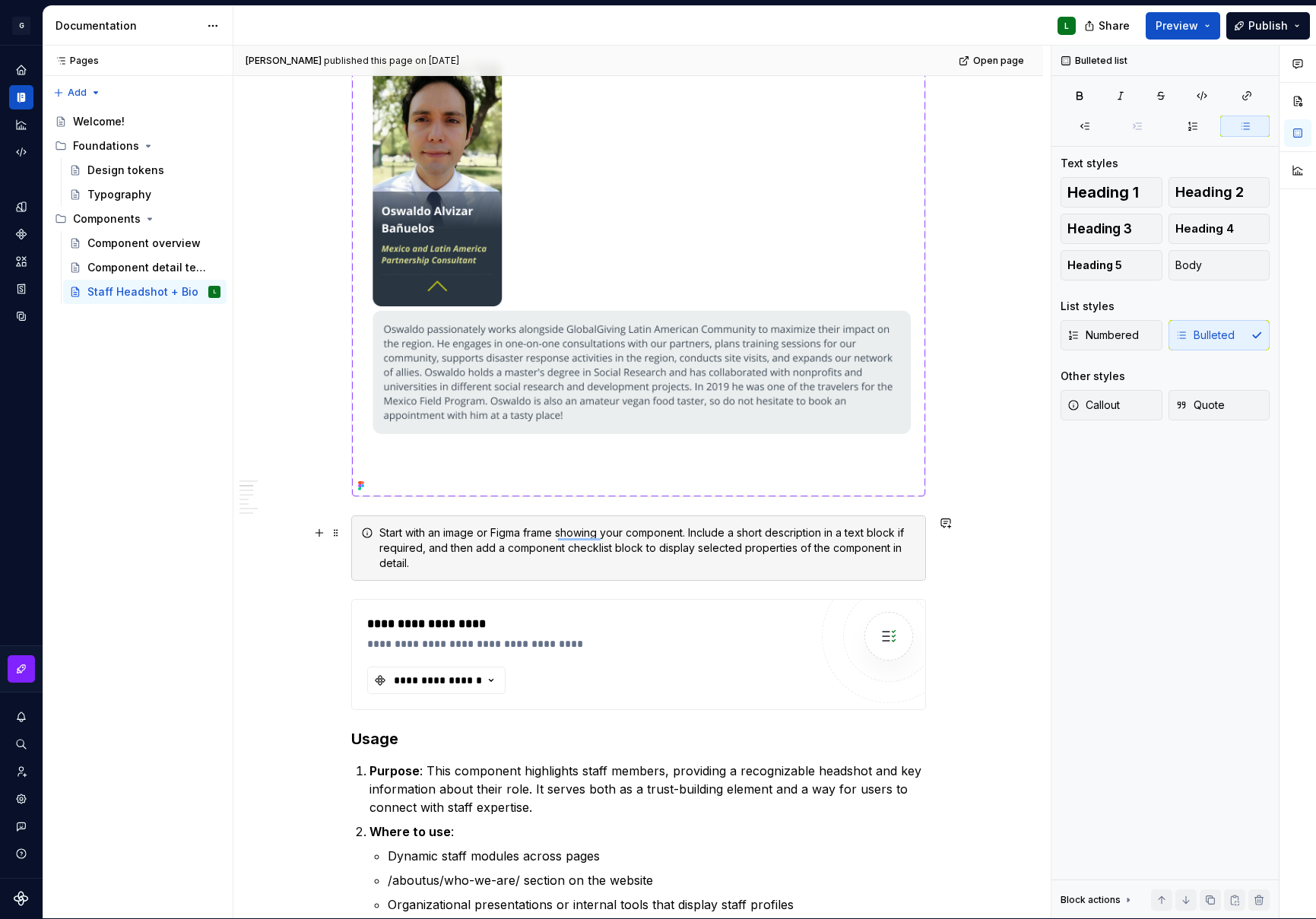
scroll to position [1206, 0]
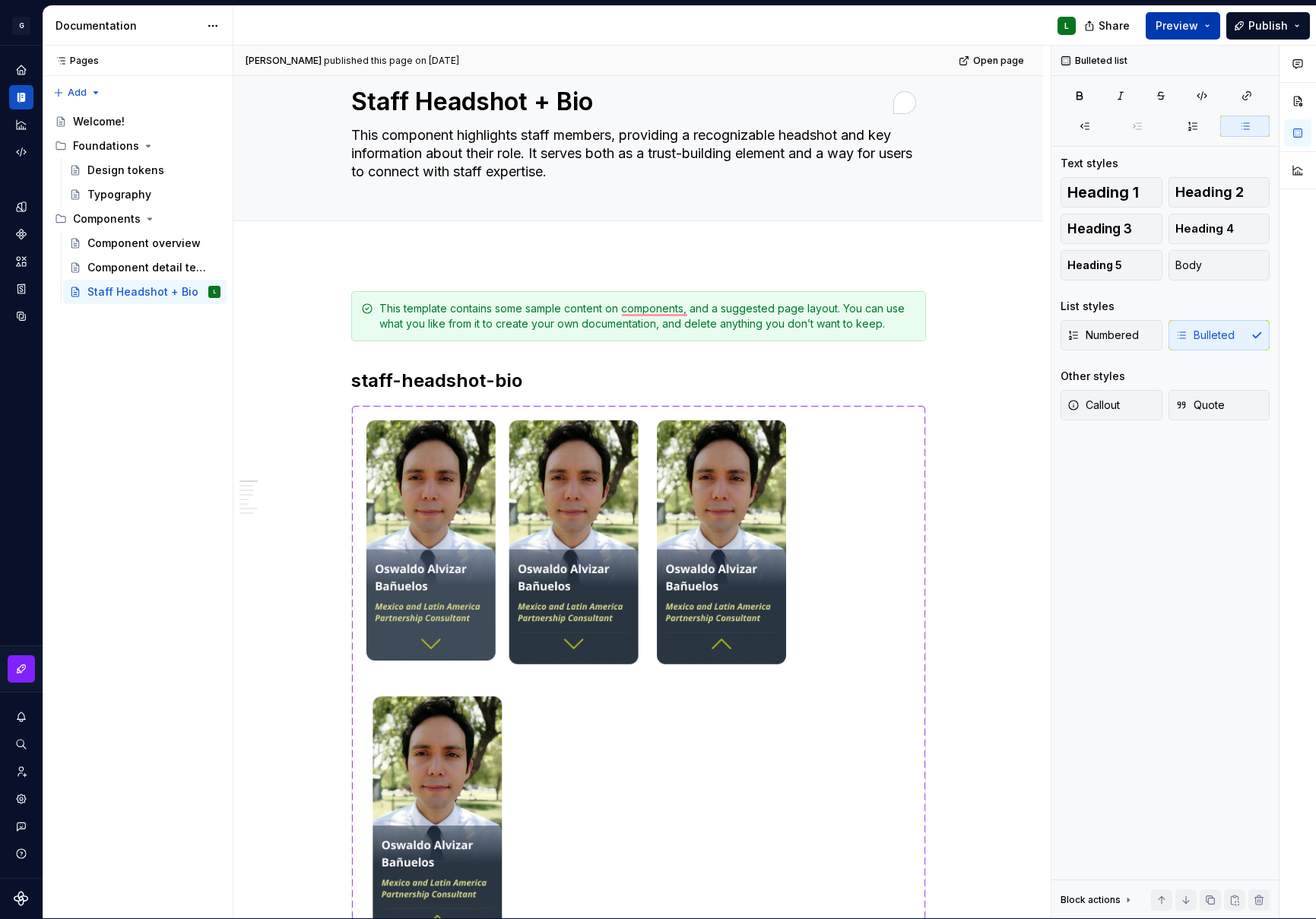
click at [1210, 23] on button "Preview" at bounding box center [1183, 26] width 74 height 27
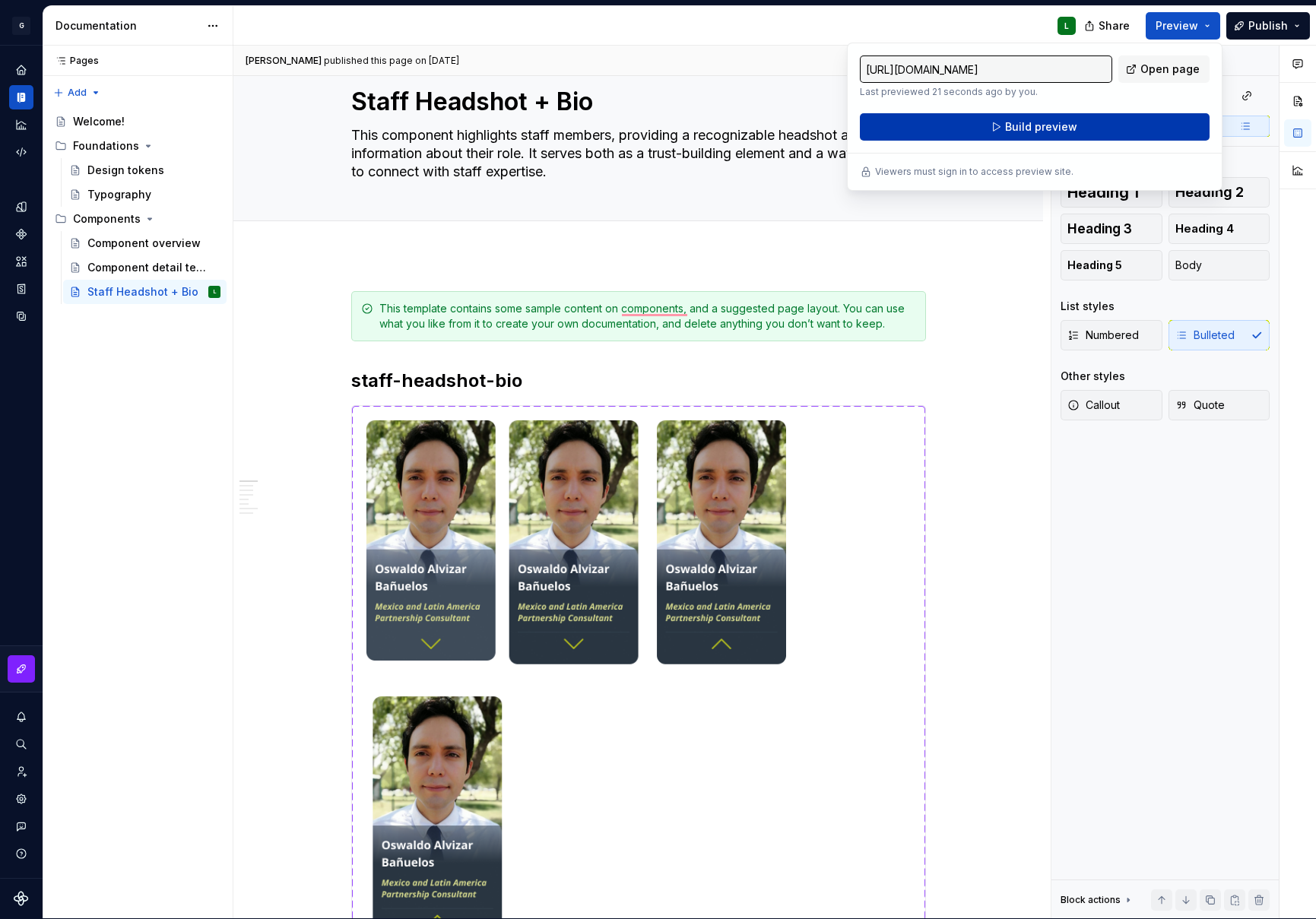
click at [1117, 117] on button "Build preview" at bounding box center [1035, 127] width 349 height 27
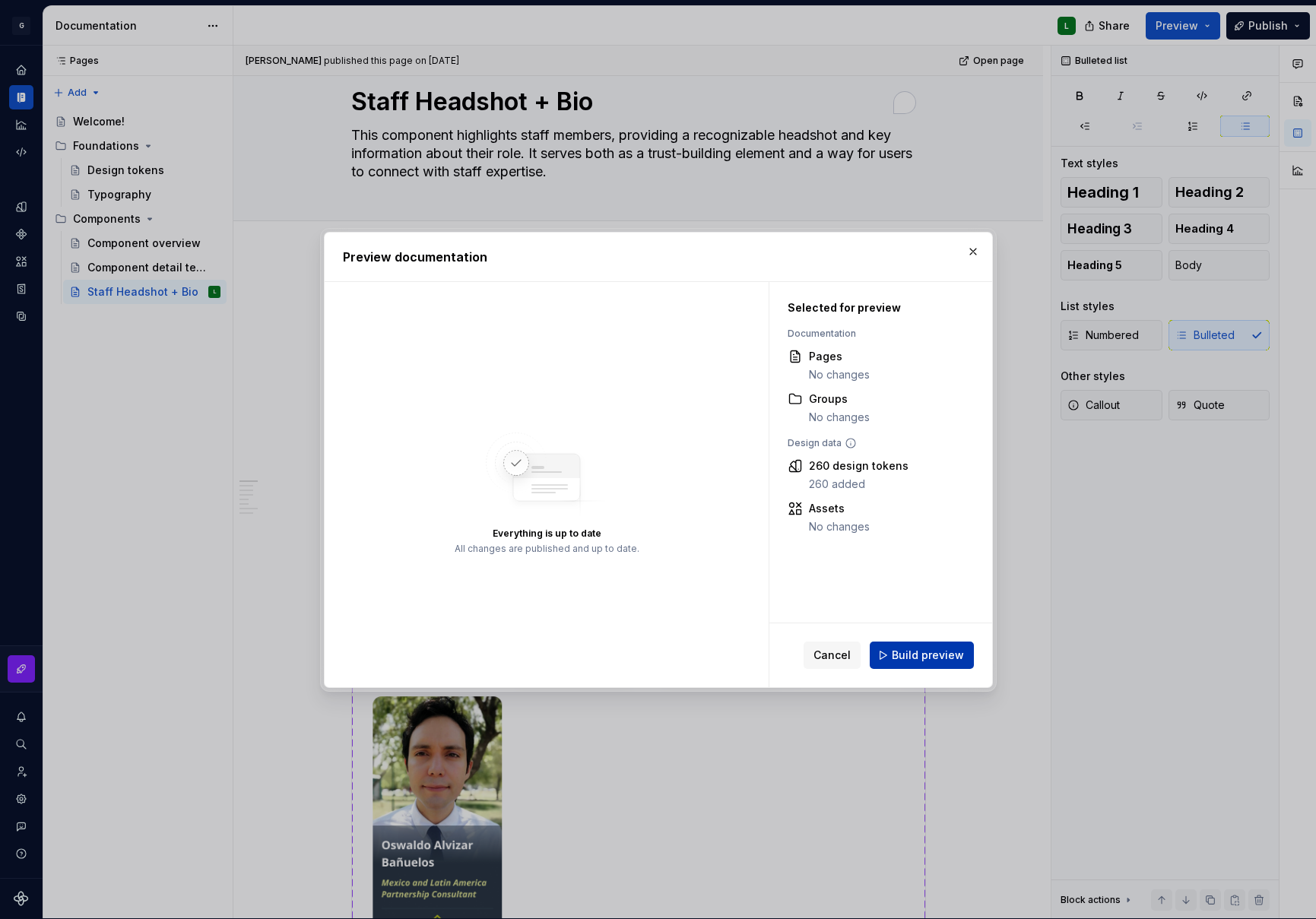
click at [926, 649] on span "Build preview" at bounding box center [928, 655] width 72 height 15
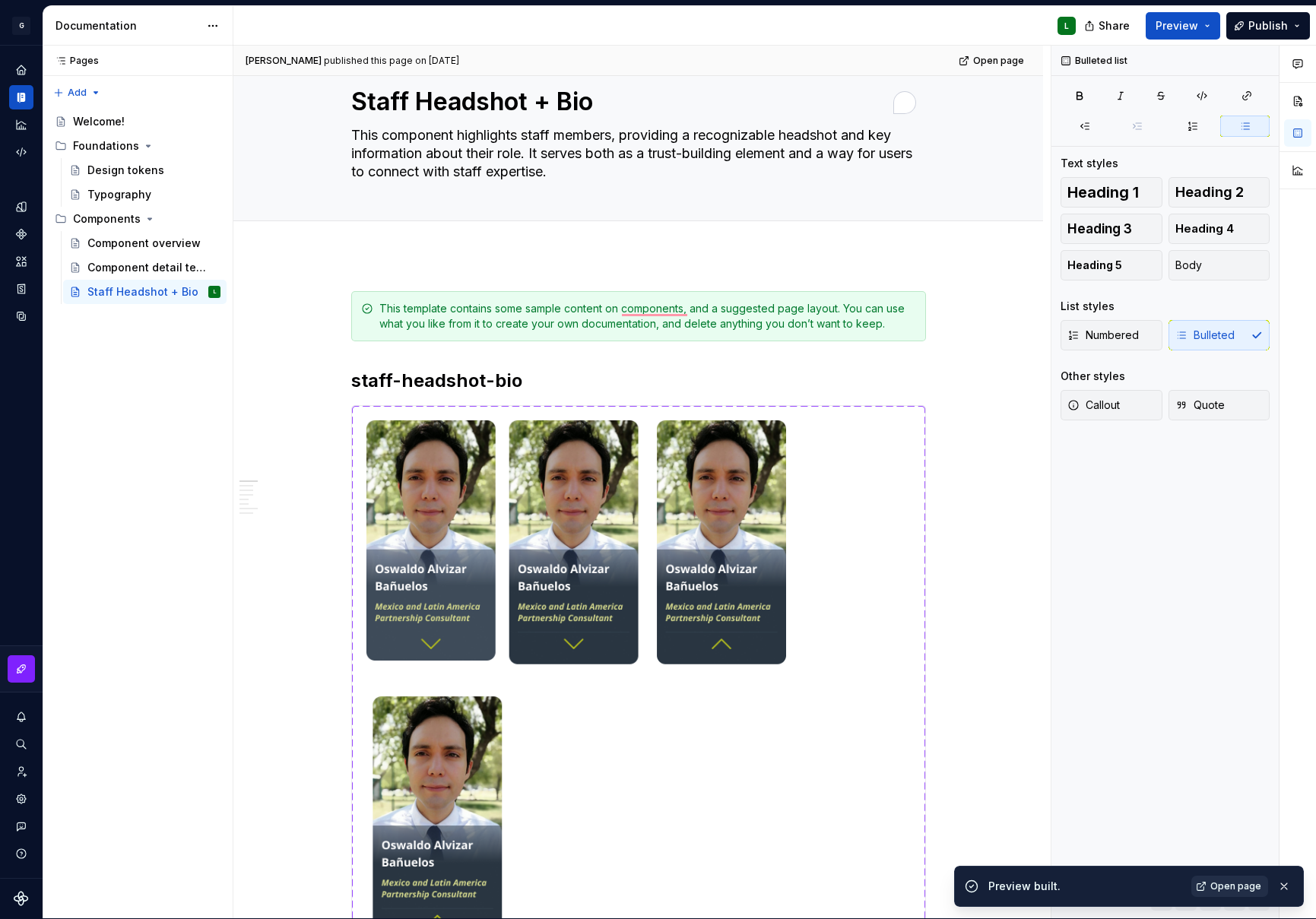
click at [1232, 892] on span "Open page" at bounding box center [1236, 887] width 51 height 12
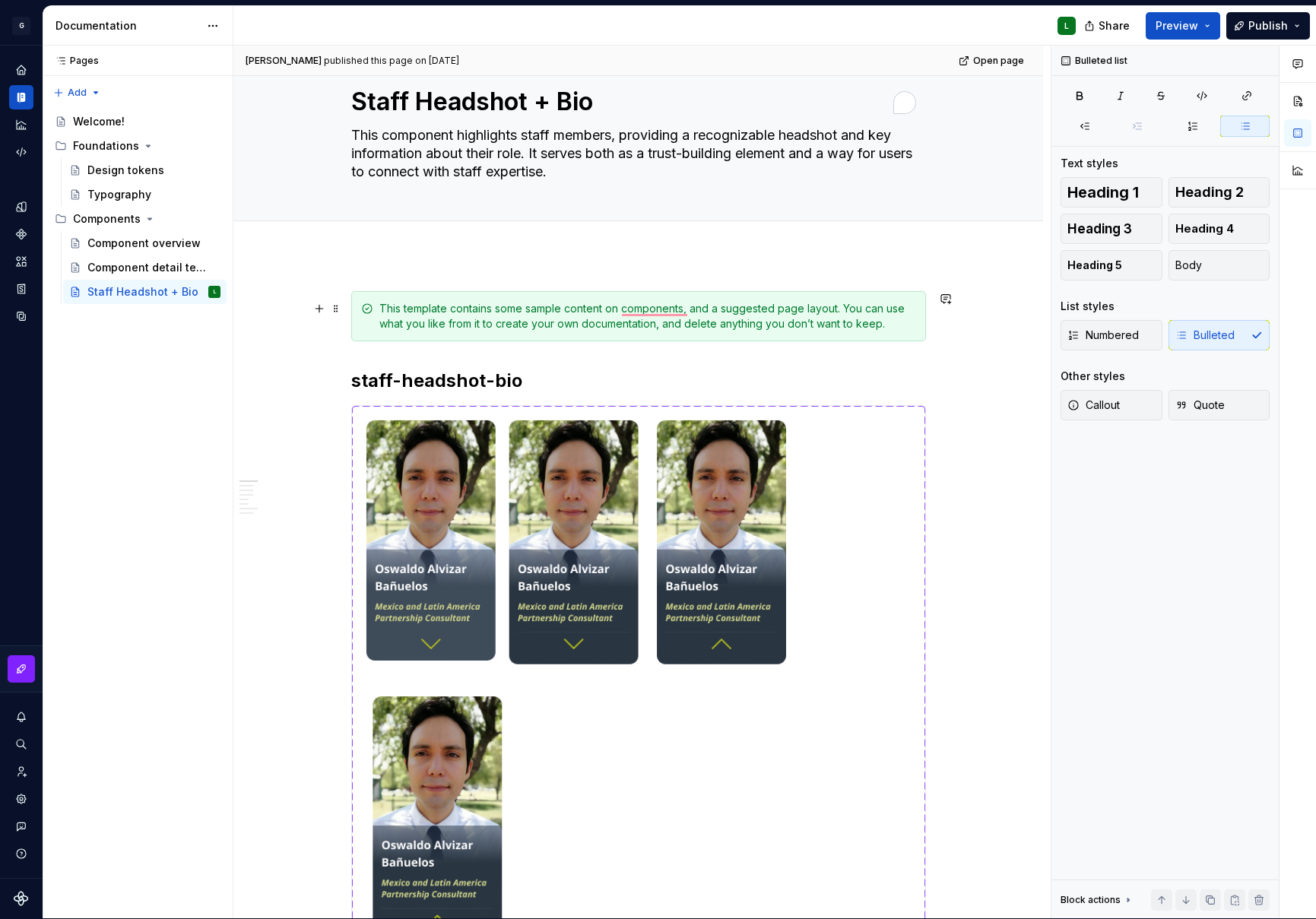
click at [547, 324] on div "This template contains some sample content on components, and a suggested page …" at bounding box center [648, 315] width 537 height 30
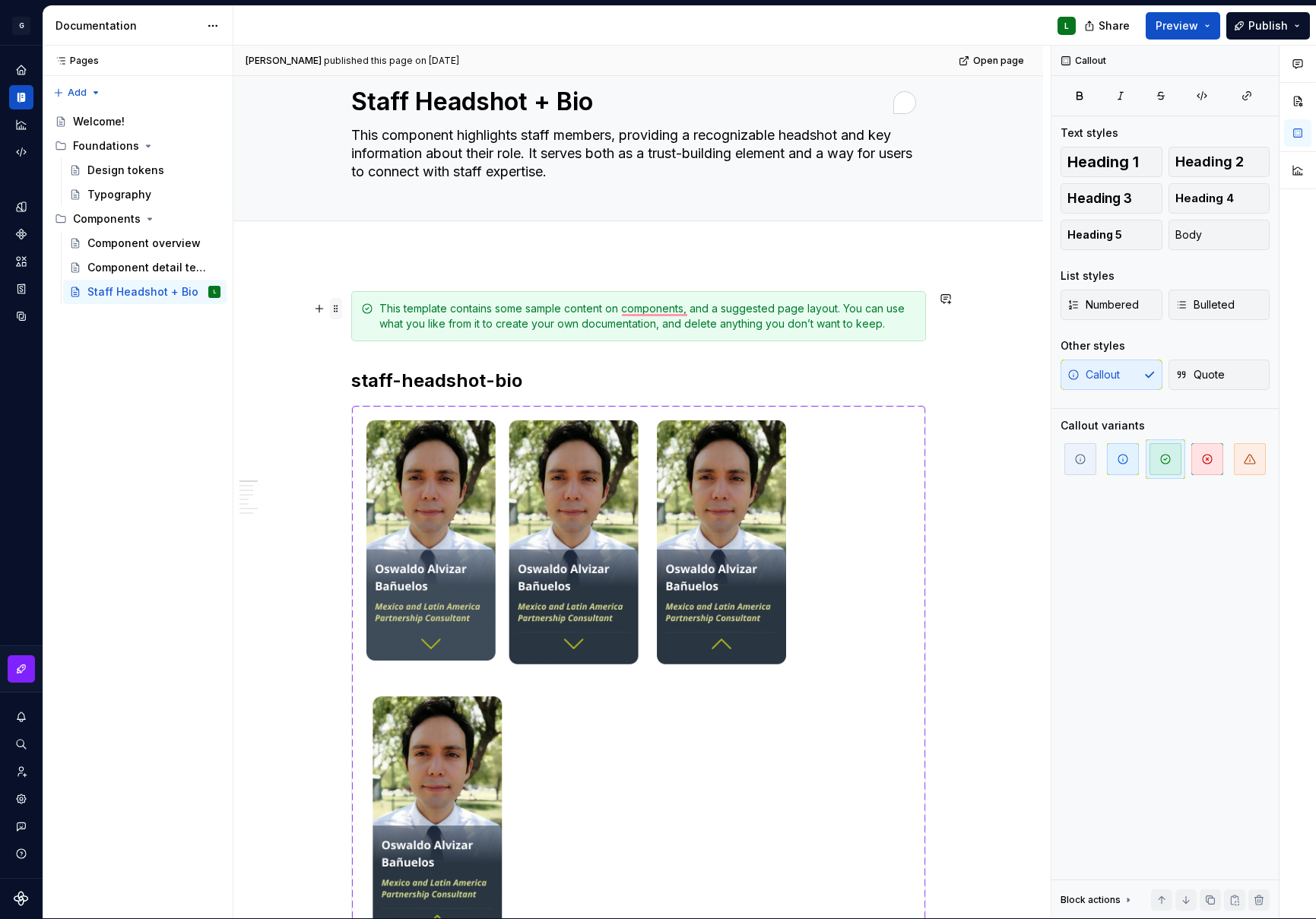
click at [331, 309] on span at bounding box center [336, 309] width 12 height 22
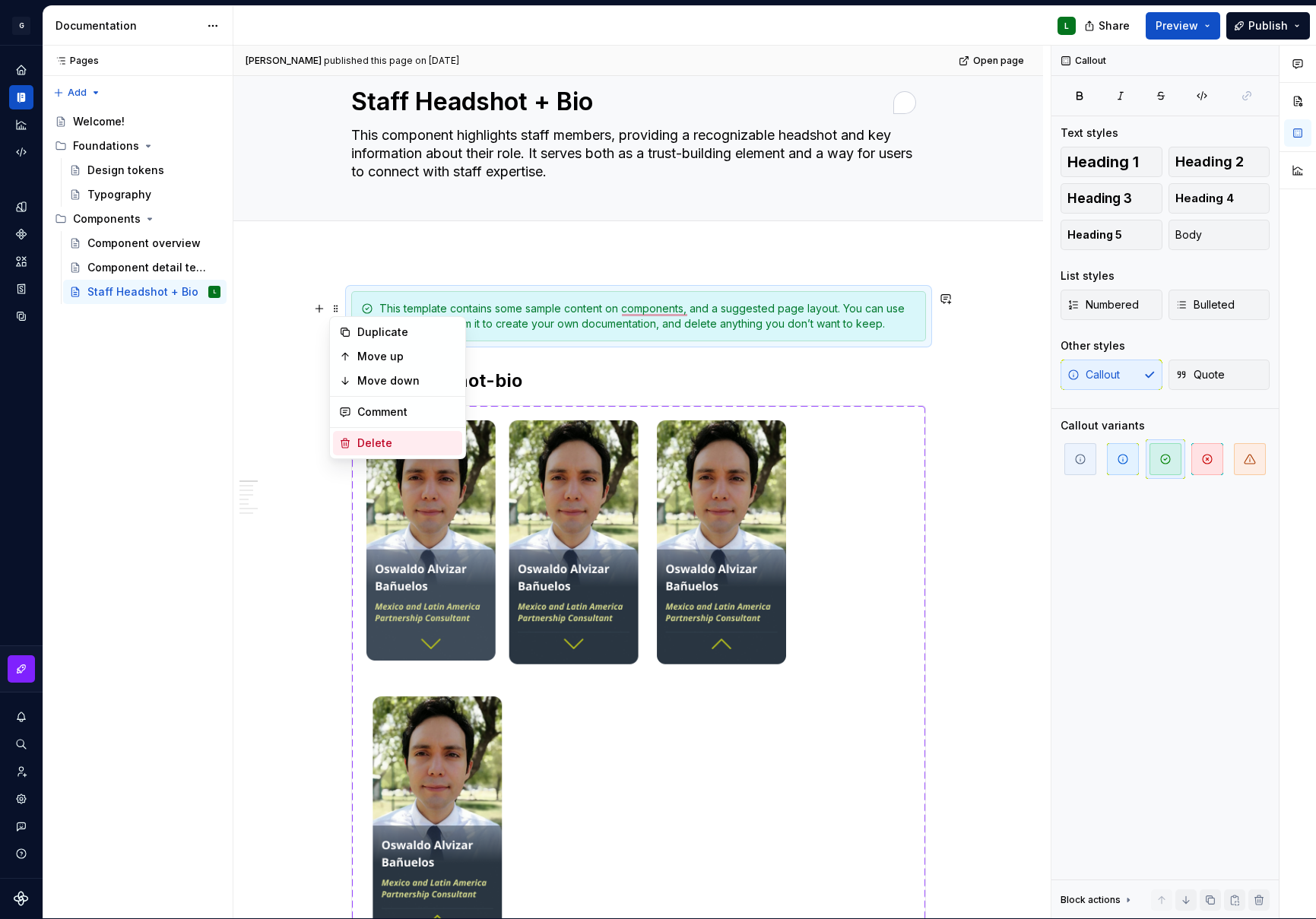
click at [387, 441] on div "Delete" at bounding box center [407, 444] width 99 height 15
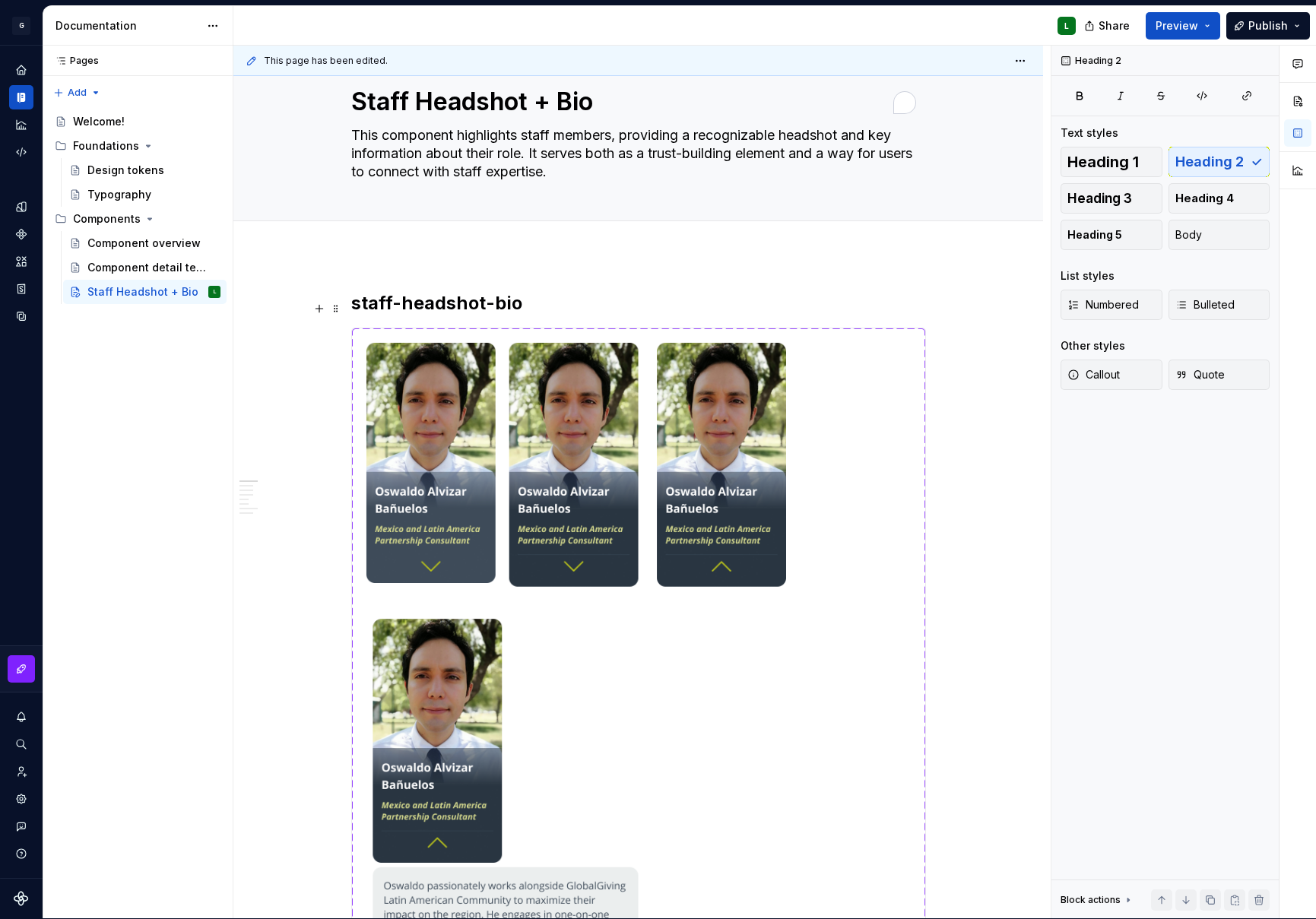
type textarea "*"
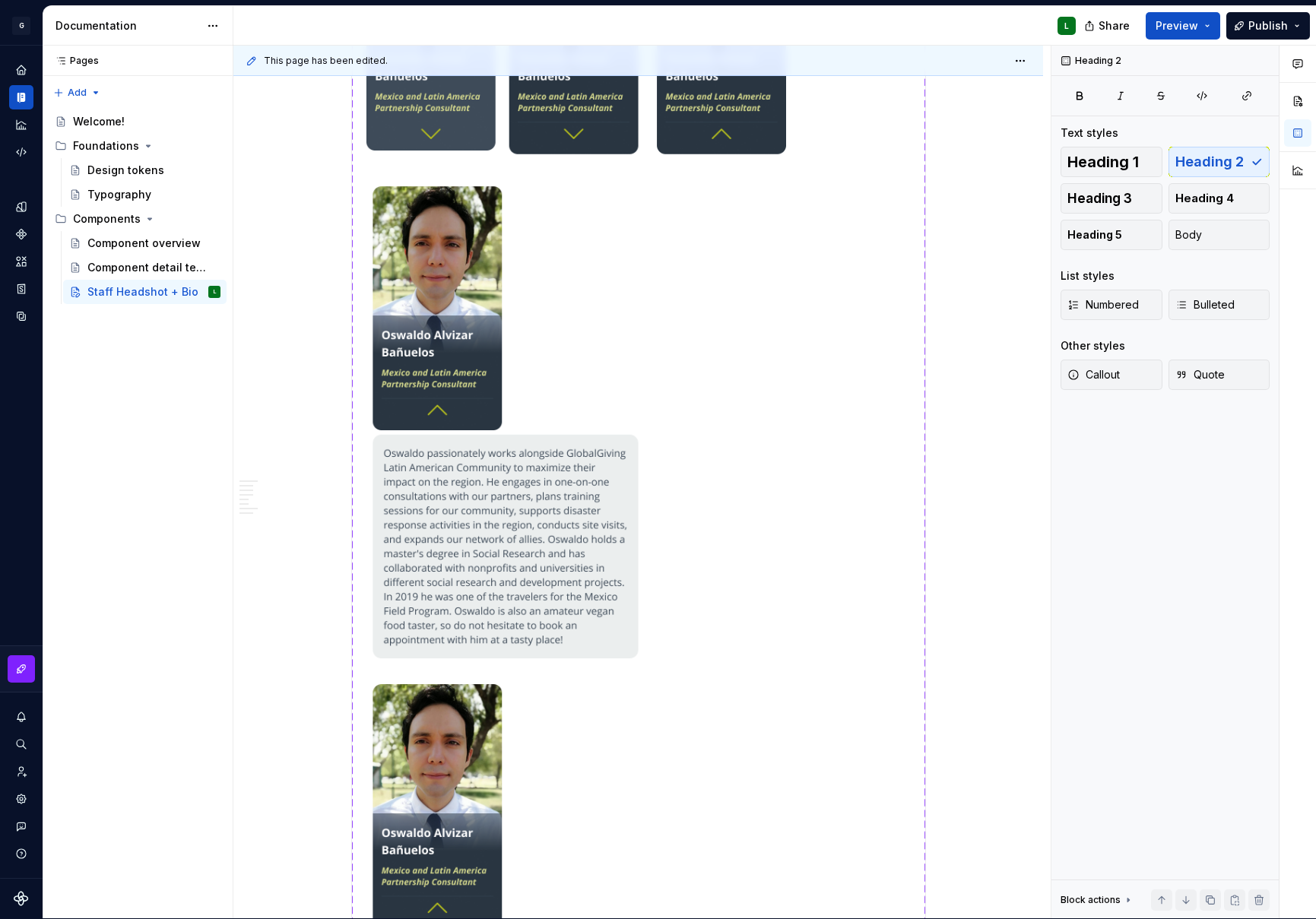
scroll to position [656, 0]
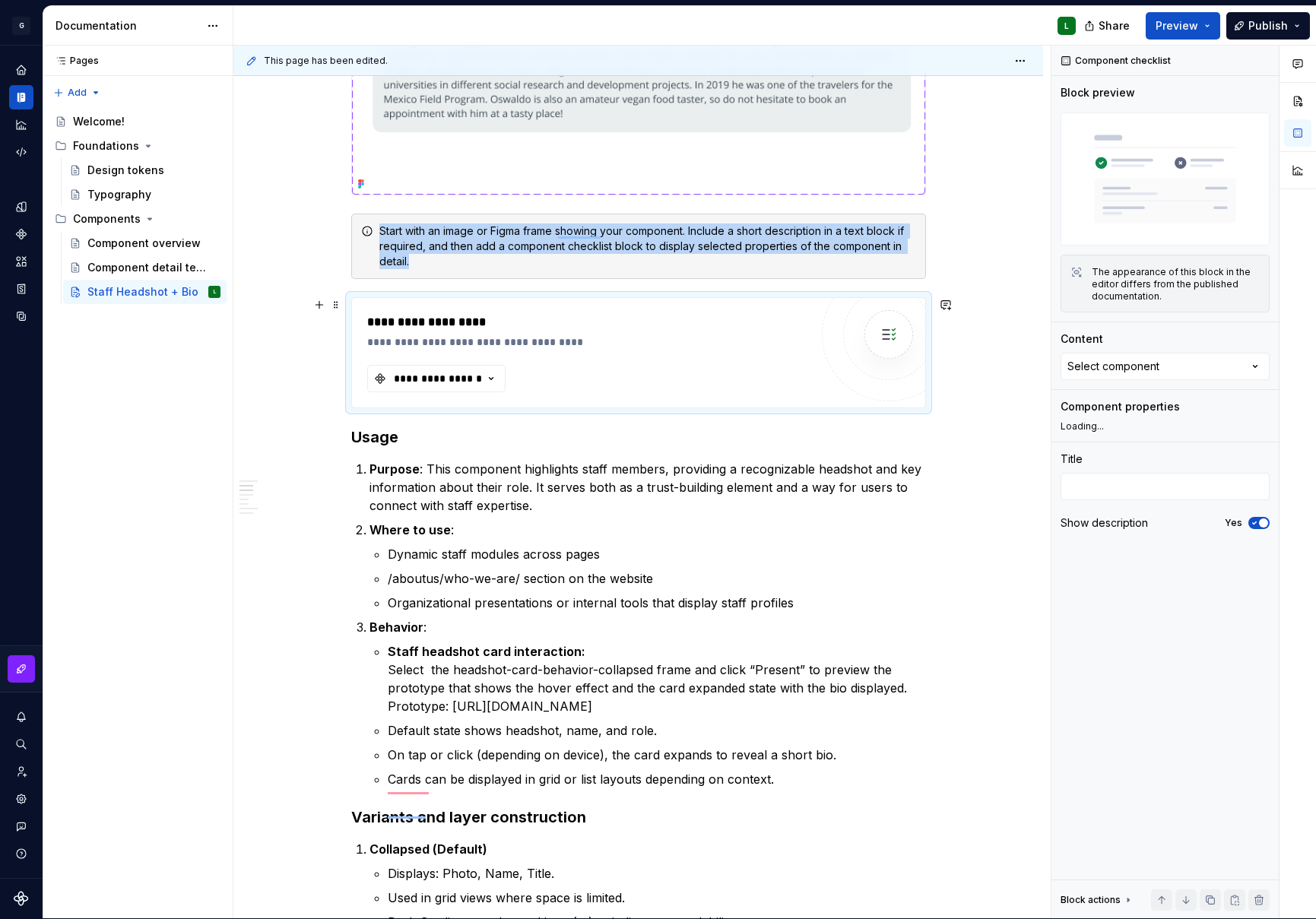
click at [513, 335] on div "**********" at bounding box center [588, 342] width 442 height 15
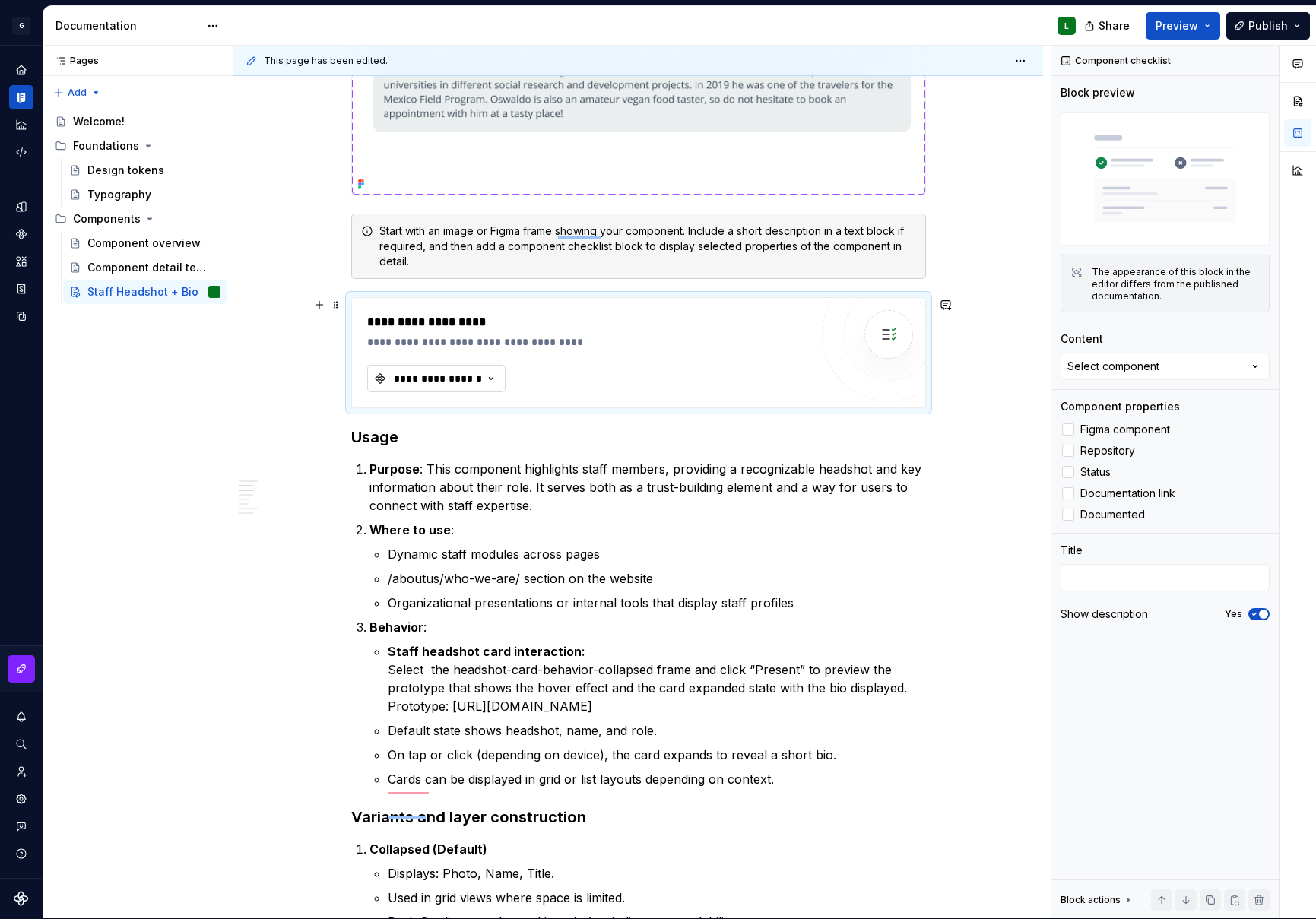
click at [488, 379] on icon "To enrich screen reader interactions, please activate Accessibility in Grammarl…" at bounding box center [492, 379] width 15 height 15
type input "headshot"
click at [904, 332] on div "To enrich screen reader interactions, please activate Accessibility in Grammarl…" at bounding box center [888, 334] width 49 height 49
click at [894, 334] on img "To enrich screen reader interactions, please activate Accessibility in Grammarl…" at bounding box center [888, 334] width 30 height 30
click at [895, 334] on img "To enrich screen reader interactions, please activate Accessibility in Grammarl…" at bounding box center [888, 334] width 30 height 30
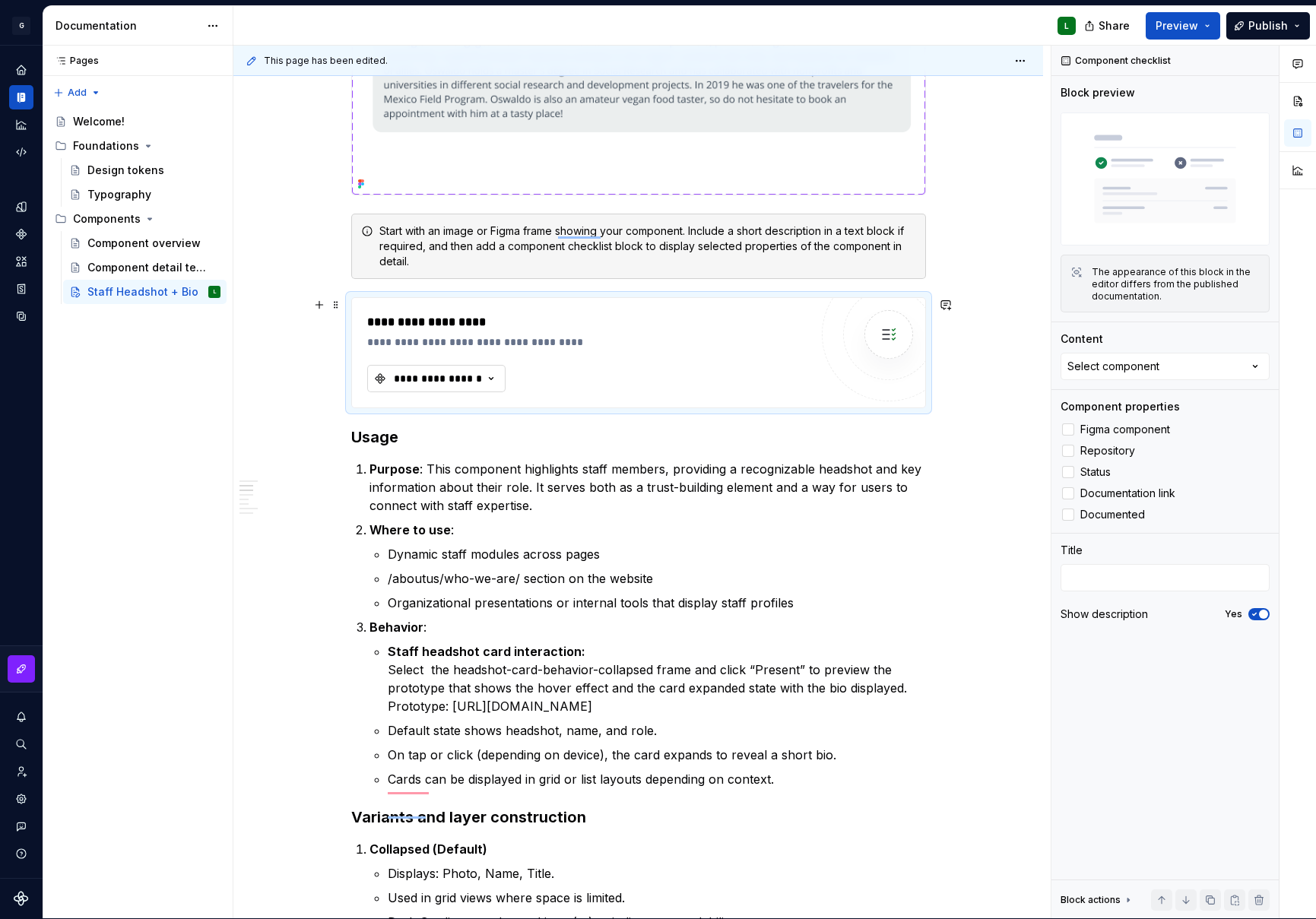
click at [484, 377] on icon "To enrich screen reader interactions, please activate Accessibility in Grammarl…" at bounding box center [492, 379] width 15 height 15
click at [455, 344] on div "**********" at bounding box center [588, 342] width 442 height 15
click at [459, 321] on div "**********" at bounding box center [588, 322] width 442 height 19
click at [453, 380] on div "**********" at bounding box center [438, 379] width 91 height 15
click at [456, 420] on input "text" at bounding box center [488, 409] width 242 height 27
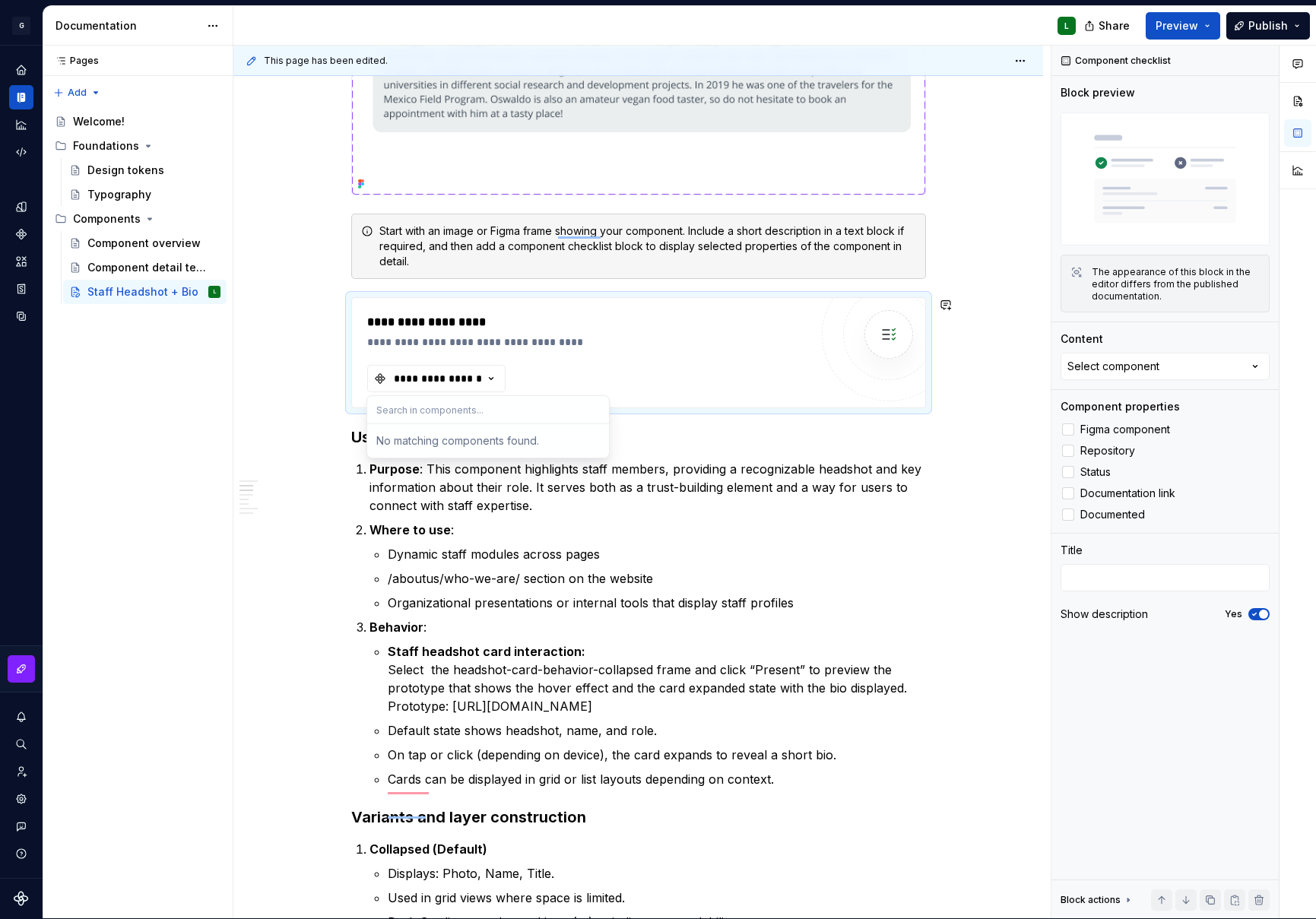
click at [456, 420] on input "text" at bounding box center [488, 409] width 242 height 27
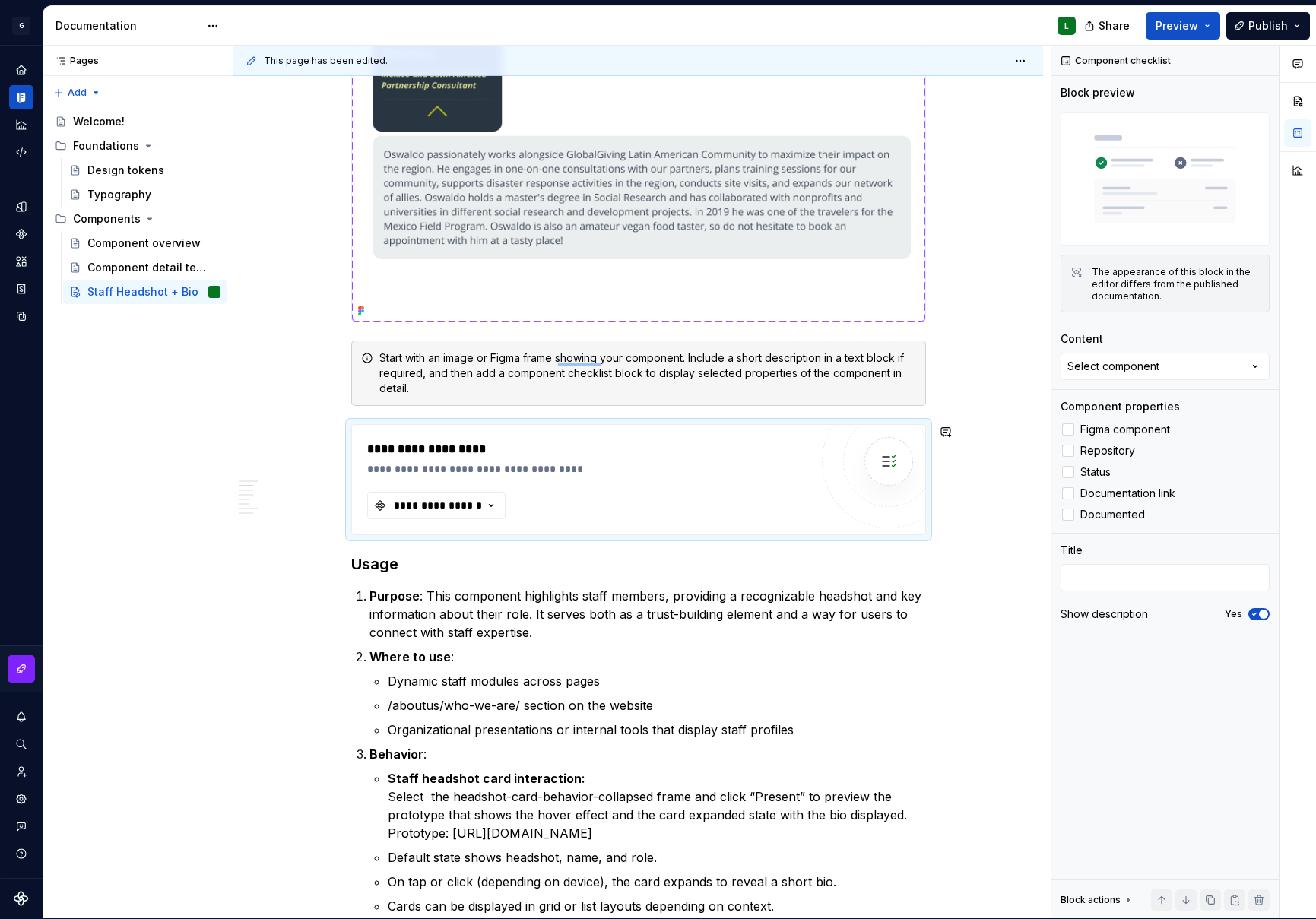
scroll to position [1193, 0]
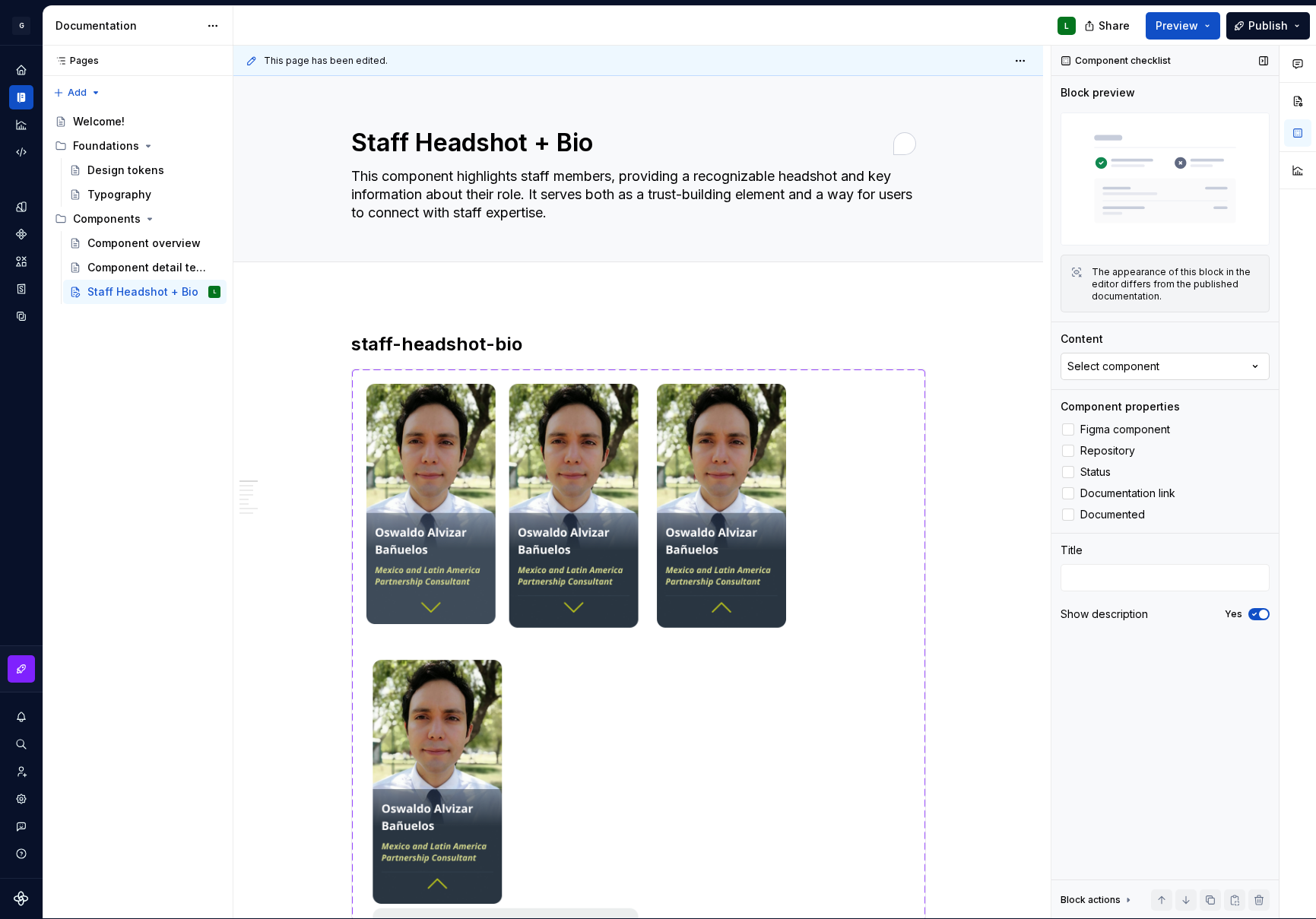
click at [1128, 366] on div "Select component" at bounding box center [1113, 366] width 92 height 15
click at [1199, 560] on div "Title" at bounding box center [1165, 568] width 209 height 52
click at [1120, 434] on span "Figma component" at bounding box center [1126, 430] width 90 height 12
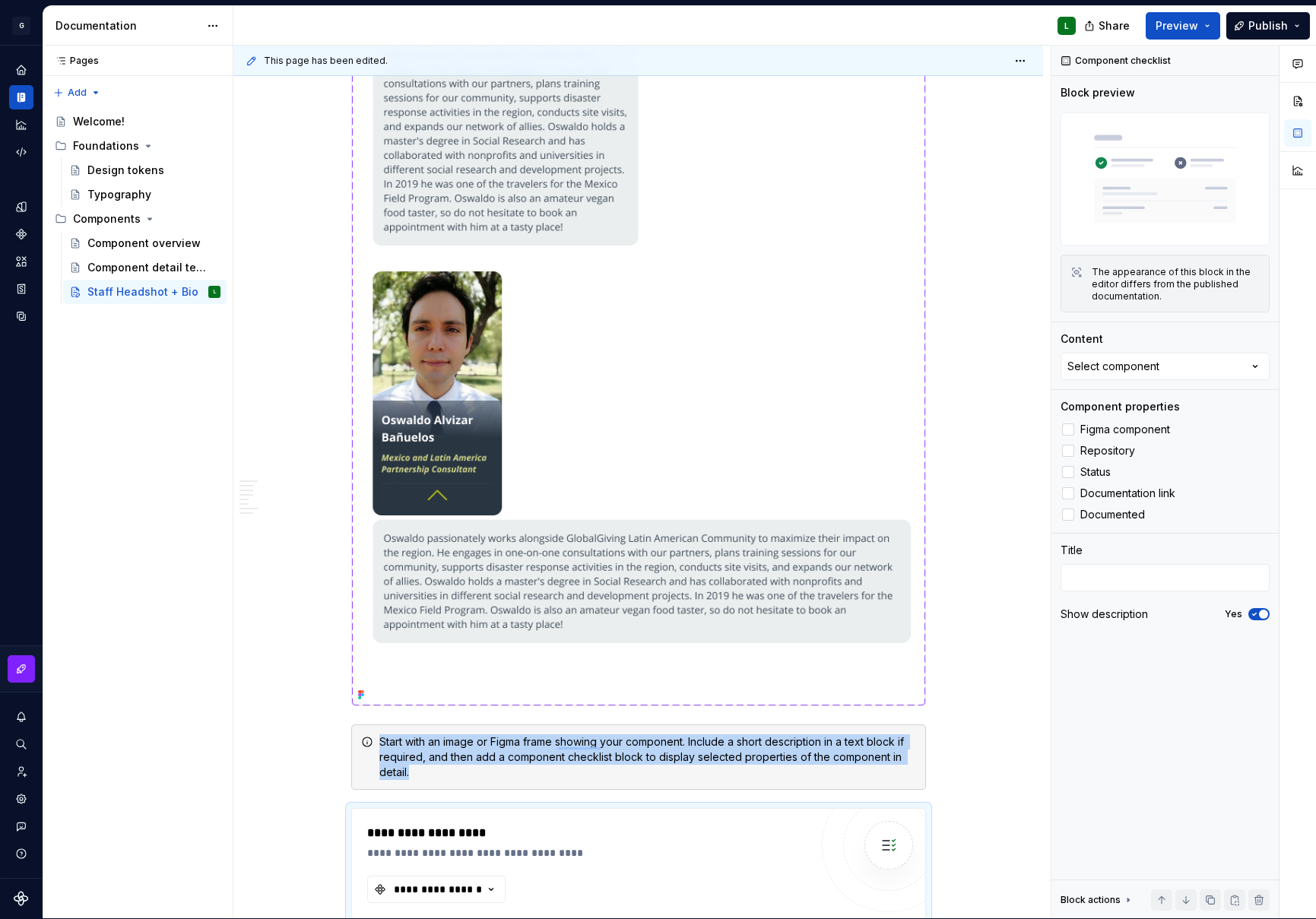
drag, startPoint x: 1120, startPoint y: 434, endPoint x: 1038, endPoint y: 430, distance: 82.1
click at [1038, 430] on div "**********" at bounding box center [775, 482] width 1083 height 873
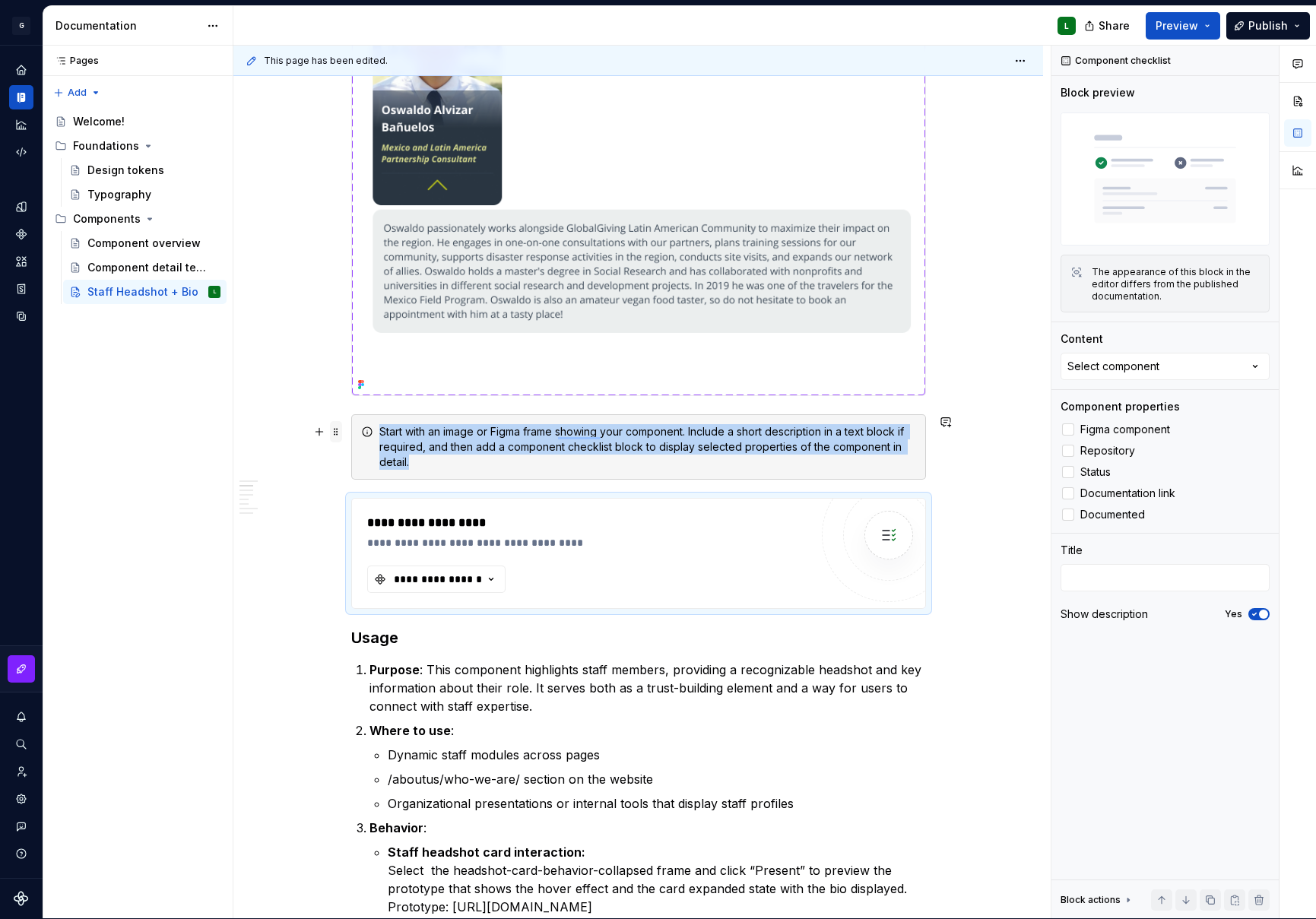
click at [339, 433] on span at bounding box center [336, 432] width 12 height 22
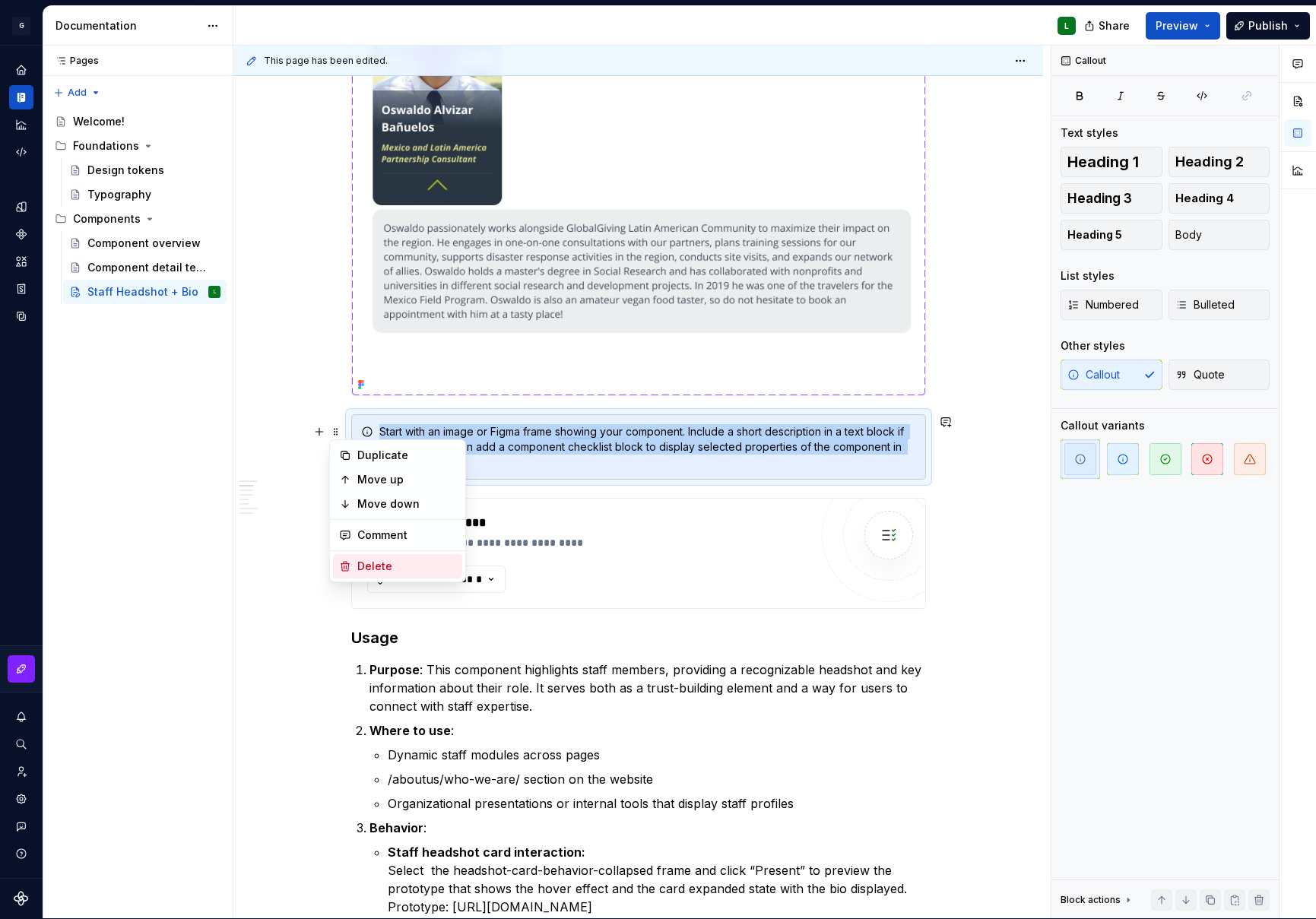
click at [416, 563] on div "Delete" at bounding box center [407, 567] width 99 height 15
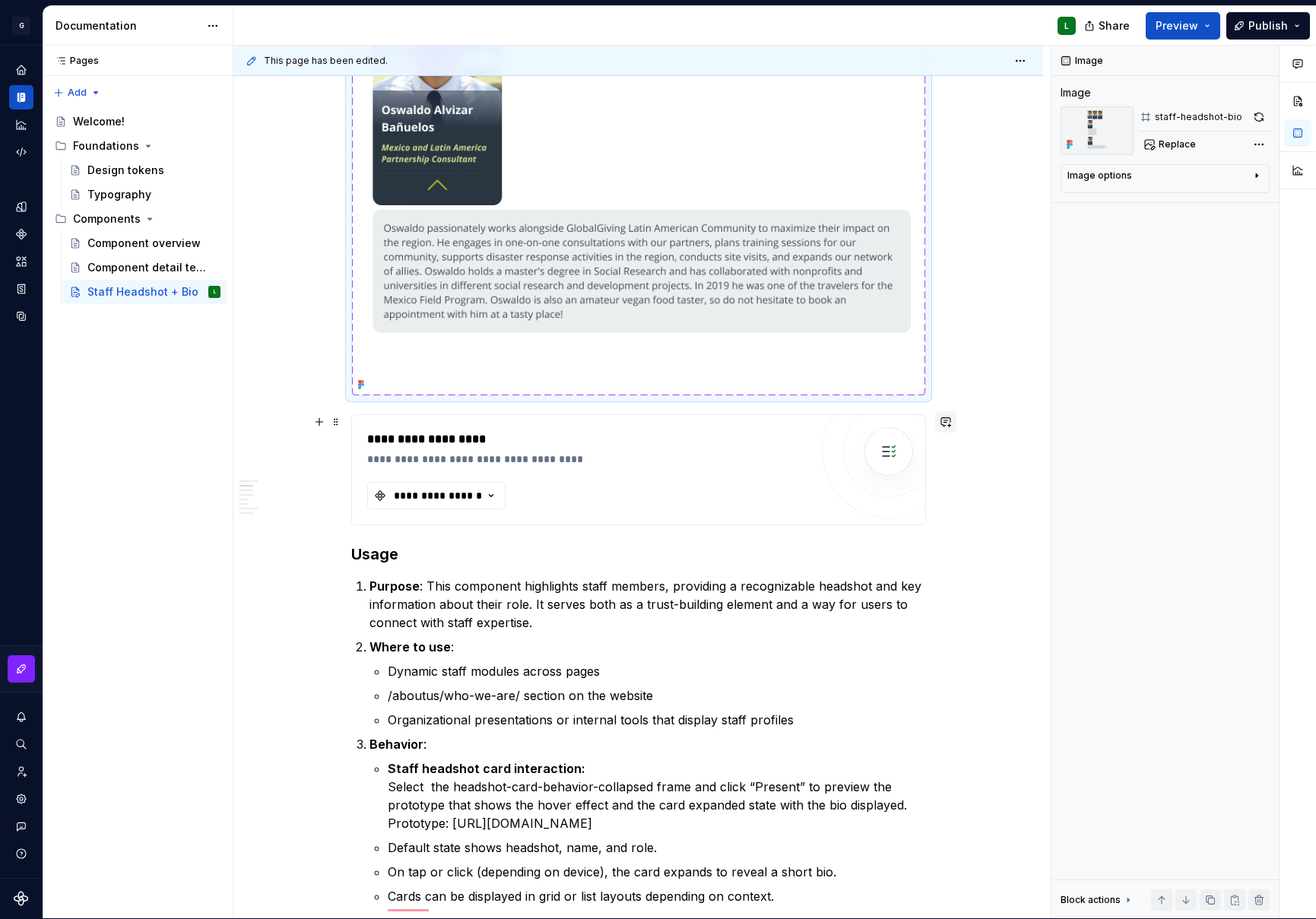
click at [949, 430] on button "button" at bounding box center [946, 422] width 22 height 22
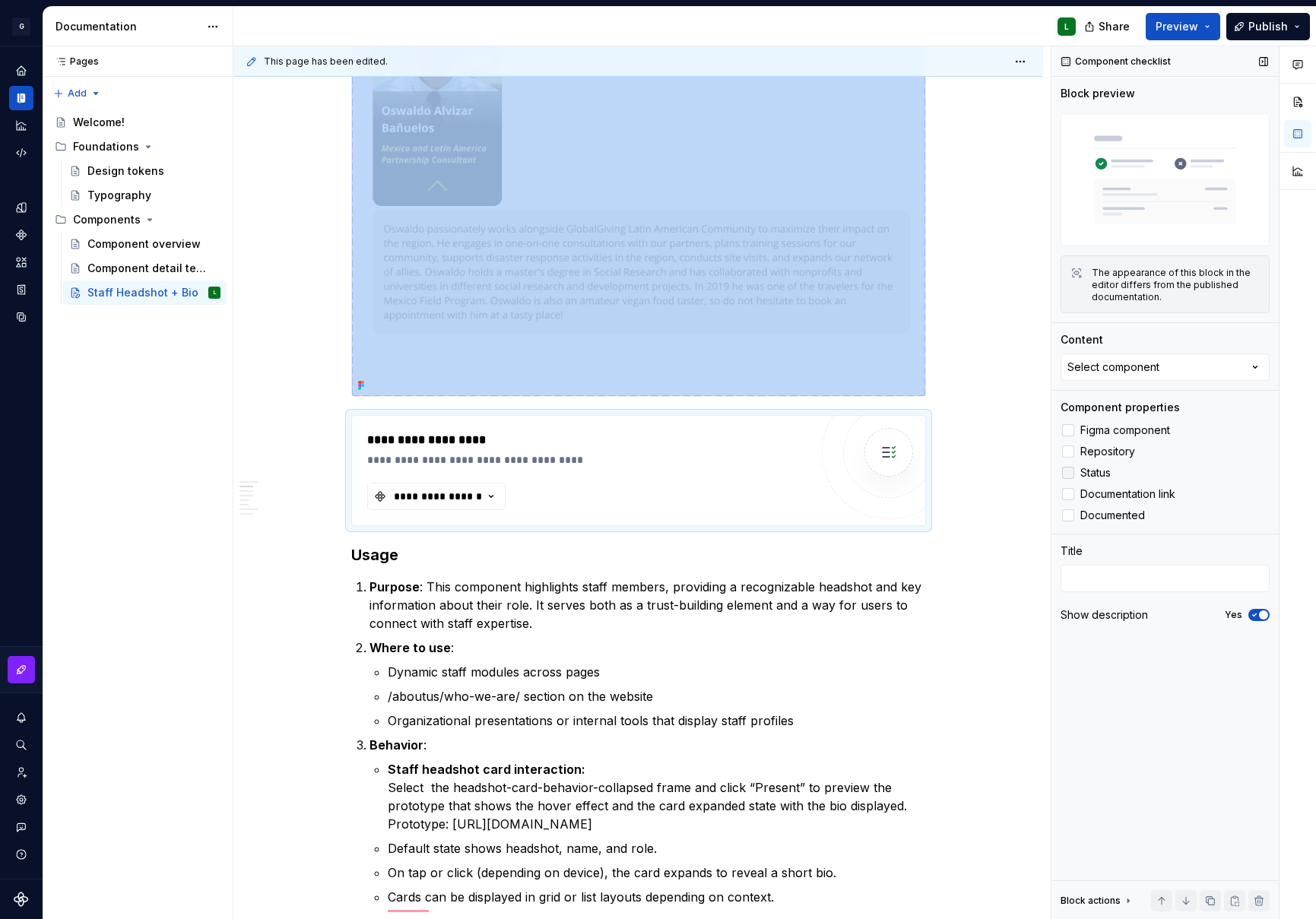
click at [1072, 478] on div at bounding box center [1069, 473] width 12 height 12
click at [1072, 493] on div at bounding box center [1069, 494] width 12 height 12
click at [1074, 514] on div at bounding box center [1069, 516] width 12 height 12
click at [1103, 589] on textarea at bounding box center [1165, 578] width 209 height 27
click at [1074, 576] on textarea at bounding box center [1165, 578] width 209 height 27
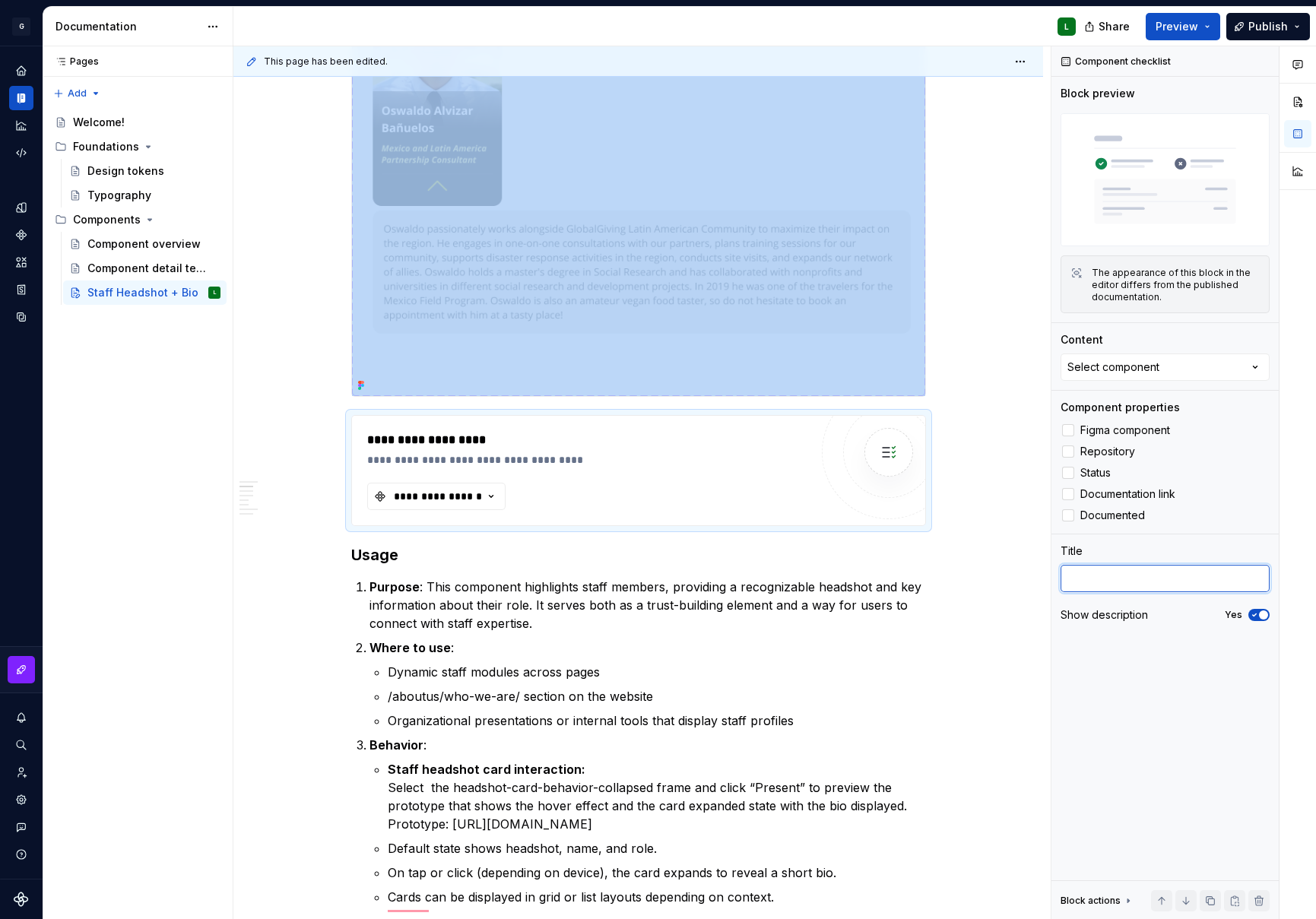
click at [1135, 584] on textarea at bounding box center [1165, 578] width 209 height 27
click at [1204, 29] on button "Preview" at bounding box center [1183, 26] width 74 height 27
click at [1208, 26] on button "Preview" at bounding box center [1183, 26] width 74 height 27
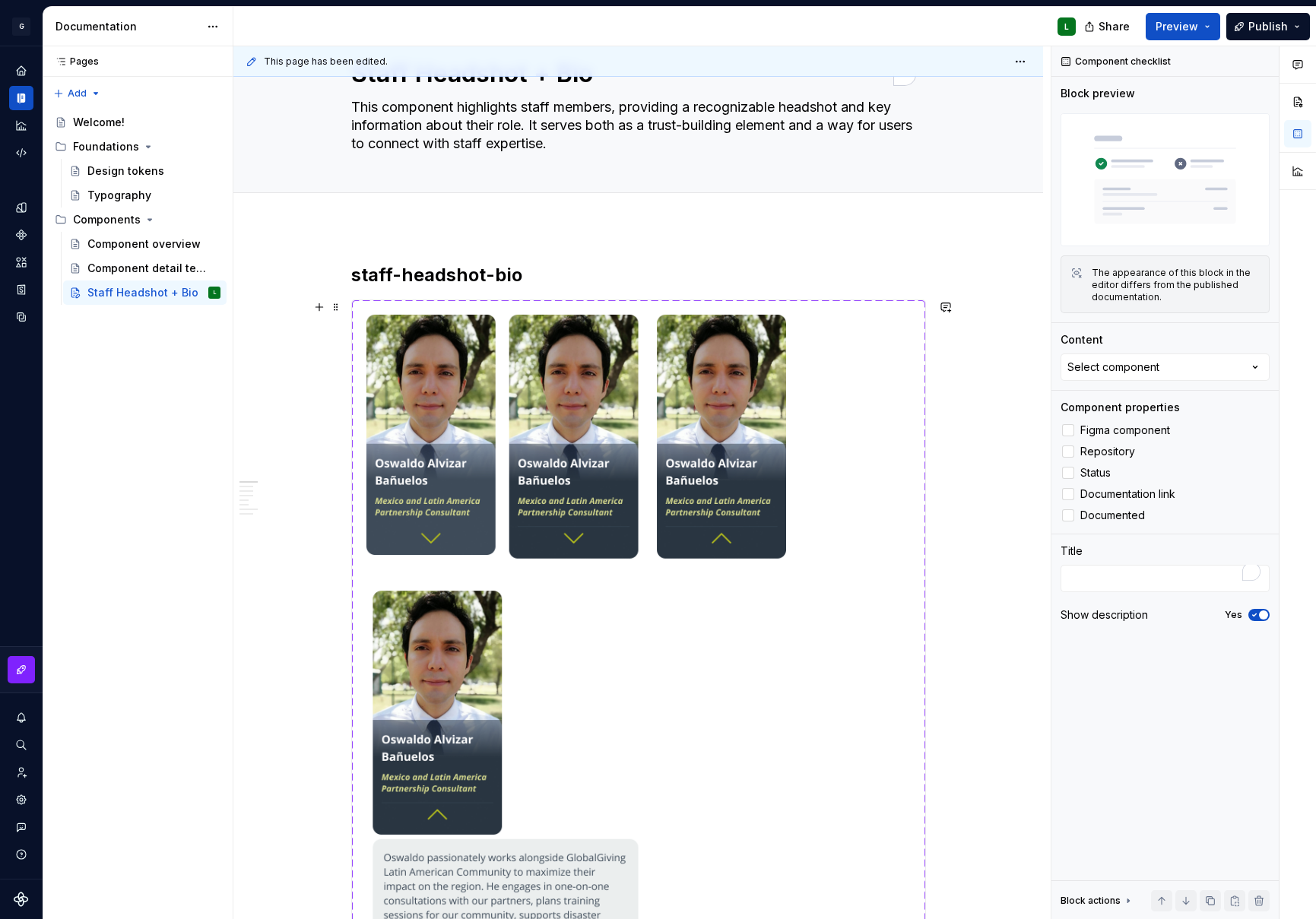
type textarea "*"
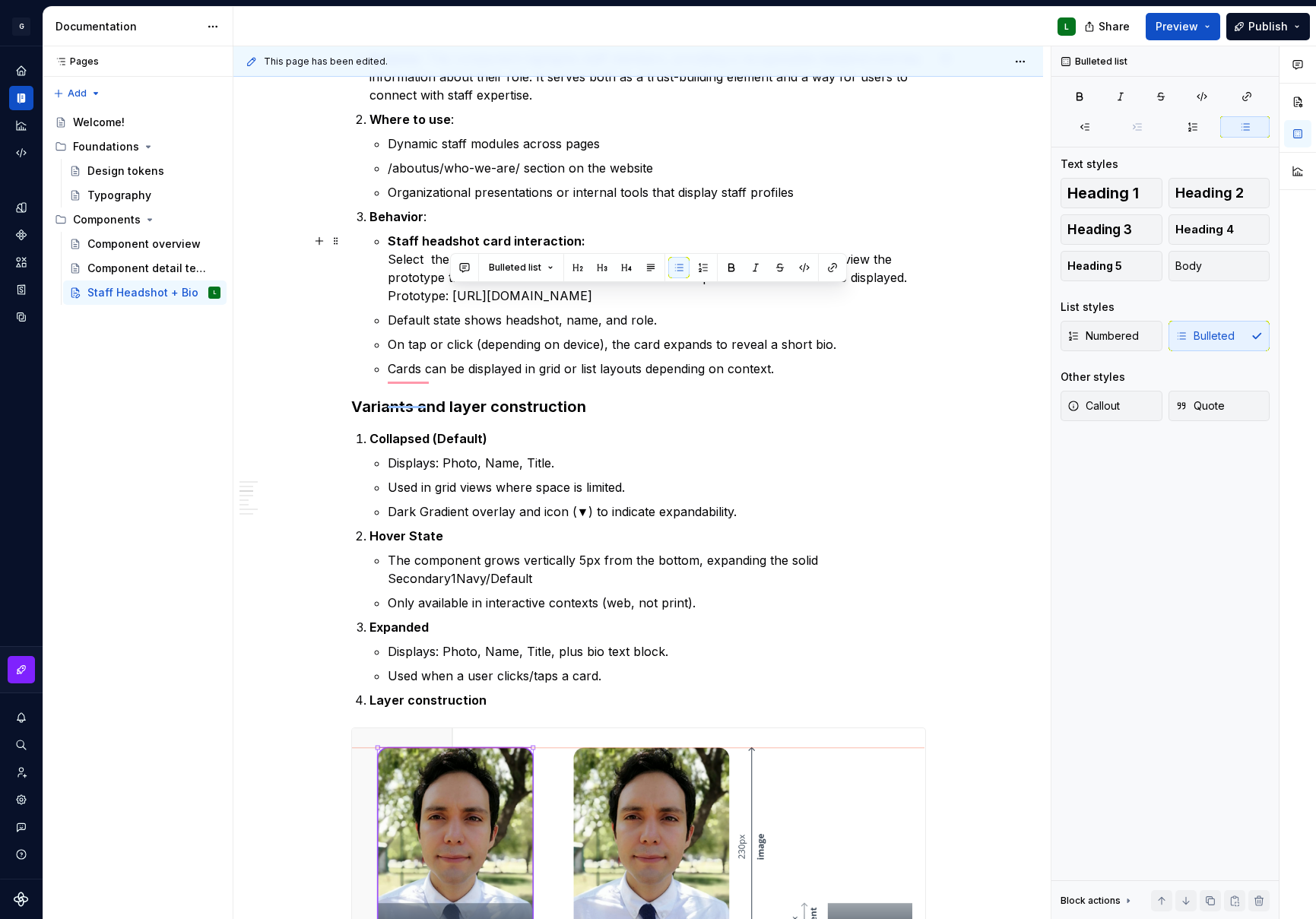
drag, startPoint x: 729, startPoint y: 355, endPoint x: 448, endPoint y: 299, distance: 286.5
click at [448, 299] on p "Staff headshot card interaction: Select the headshot-card-behavior-collapsed fr…" at bounding box center [657, 268] width 538 height 73
drag, startPoint x: 444, startPoint y: 298, endPoint x: 377, endPoint y: 300, distance: 67.0
click at [377, 300] on li "Behavior : Staff headshot card interaction: Select the headshot-card-behavior-c…" at bounding box center [648, 292] width 557 height 170
click at [764, 268] on button "button" at bounding box center [770, 267] width 22 height 22
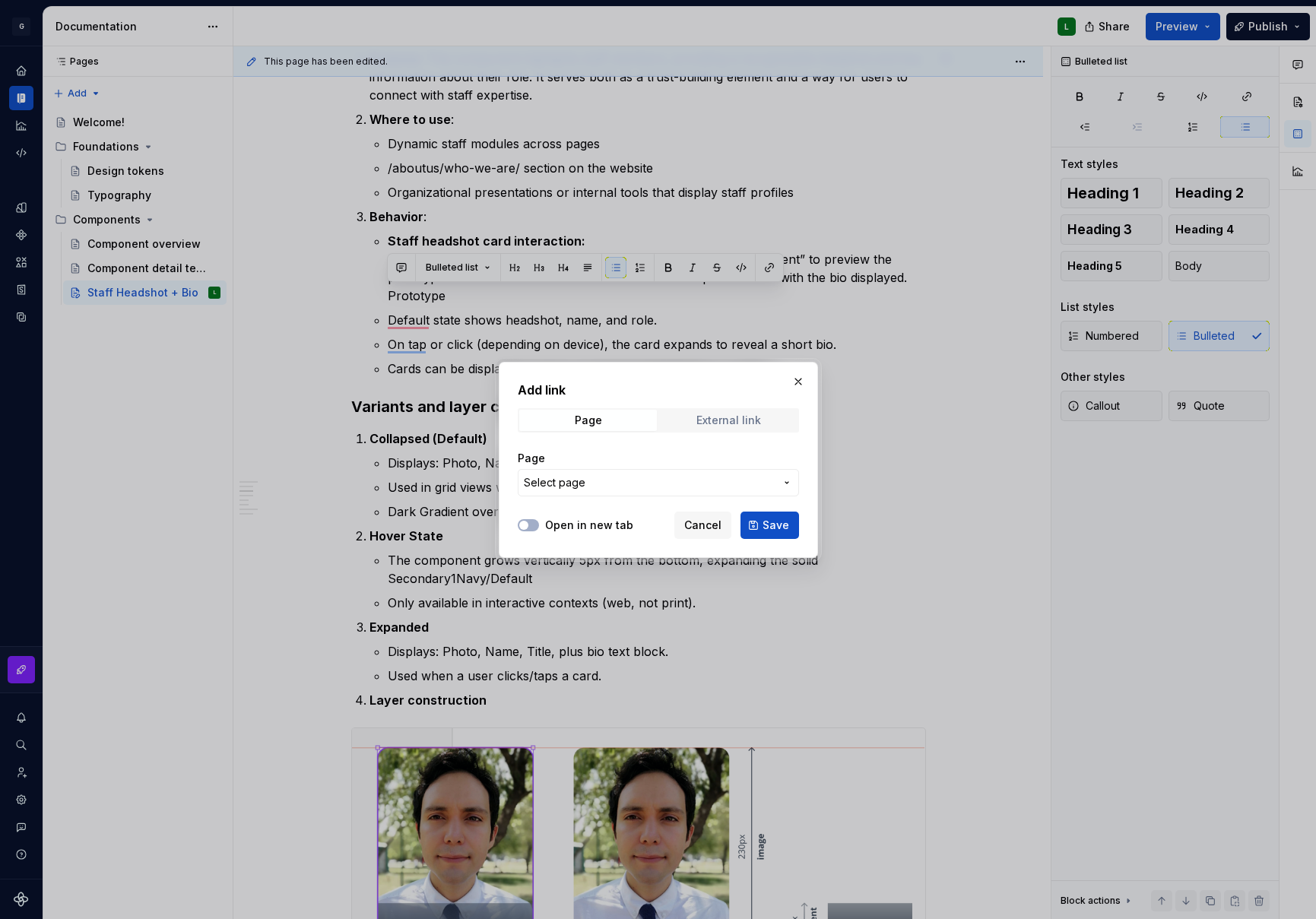
click at [742, 417] on div "External link" at bounding box center [729, 420] width 65 height 12
click at [591, 484] on input "URL" at bounding box center [659, 482] width 281 height 27
paste input "https://www.figma.com/proto/jotwnvcIZQ7NiLswL7ZHp3/GG-Design-System---v1.2?page…"
type input "https://www.figma.com/proto/jotwnvcIZQ7NiLswL7ZHp3/GG-Design-System---v1.2?page…"
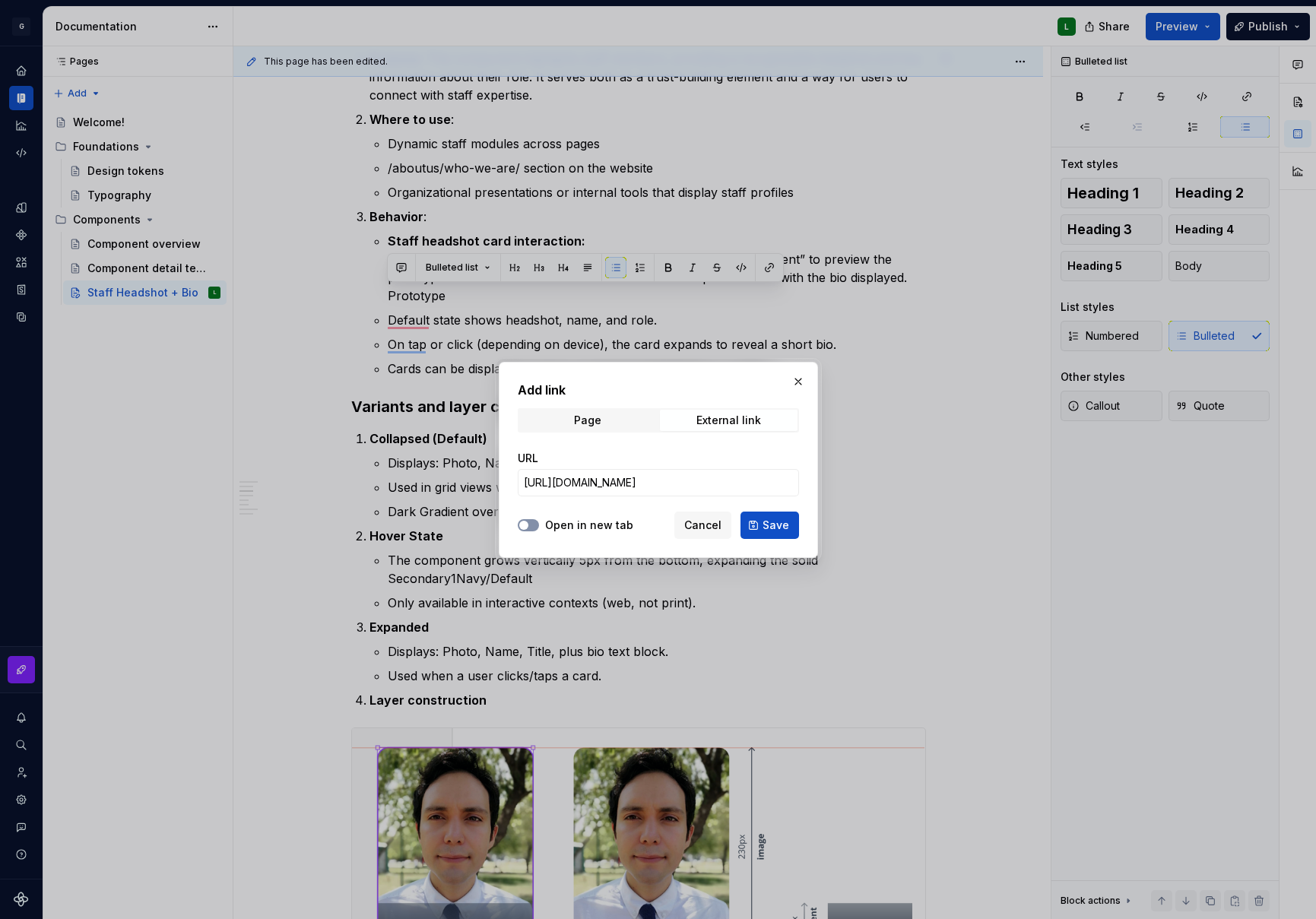
click at [536, 527] on button "Open in new tab" at bounding box center [529, 526] width 22 height 12
click at [765, 528] on span "Save" at bounding box center [776, 526] width 26 height 15
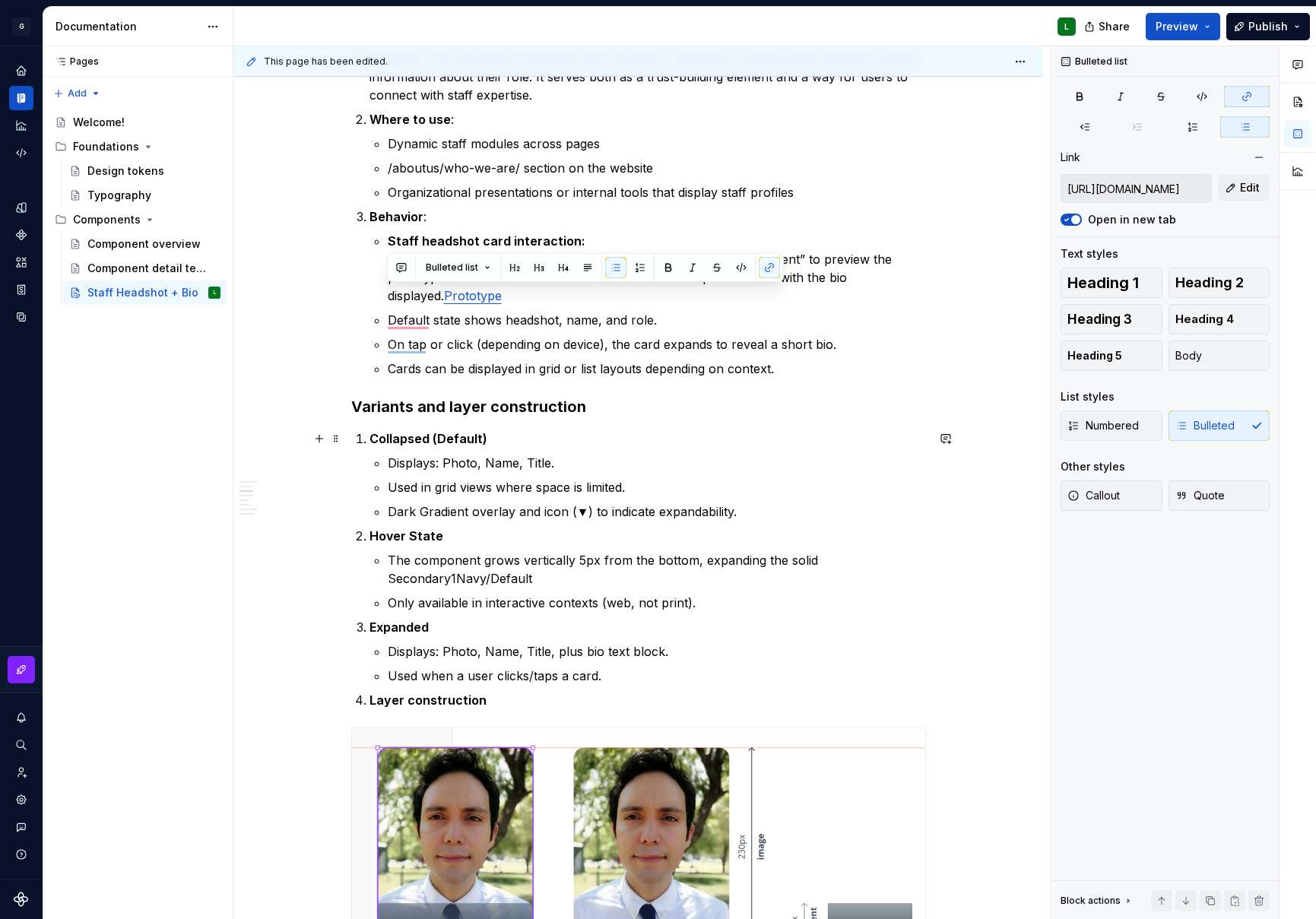
click at [744, 434] on p "Collapsed (Default)" at bounding box center [648, 439] width 557 height 19
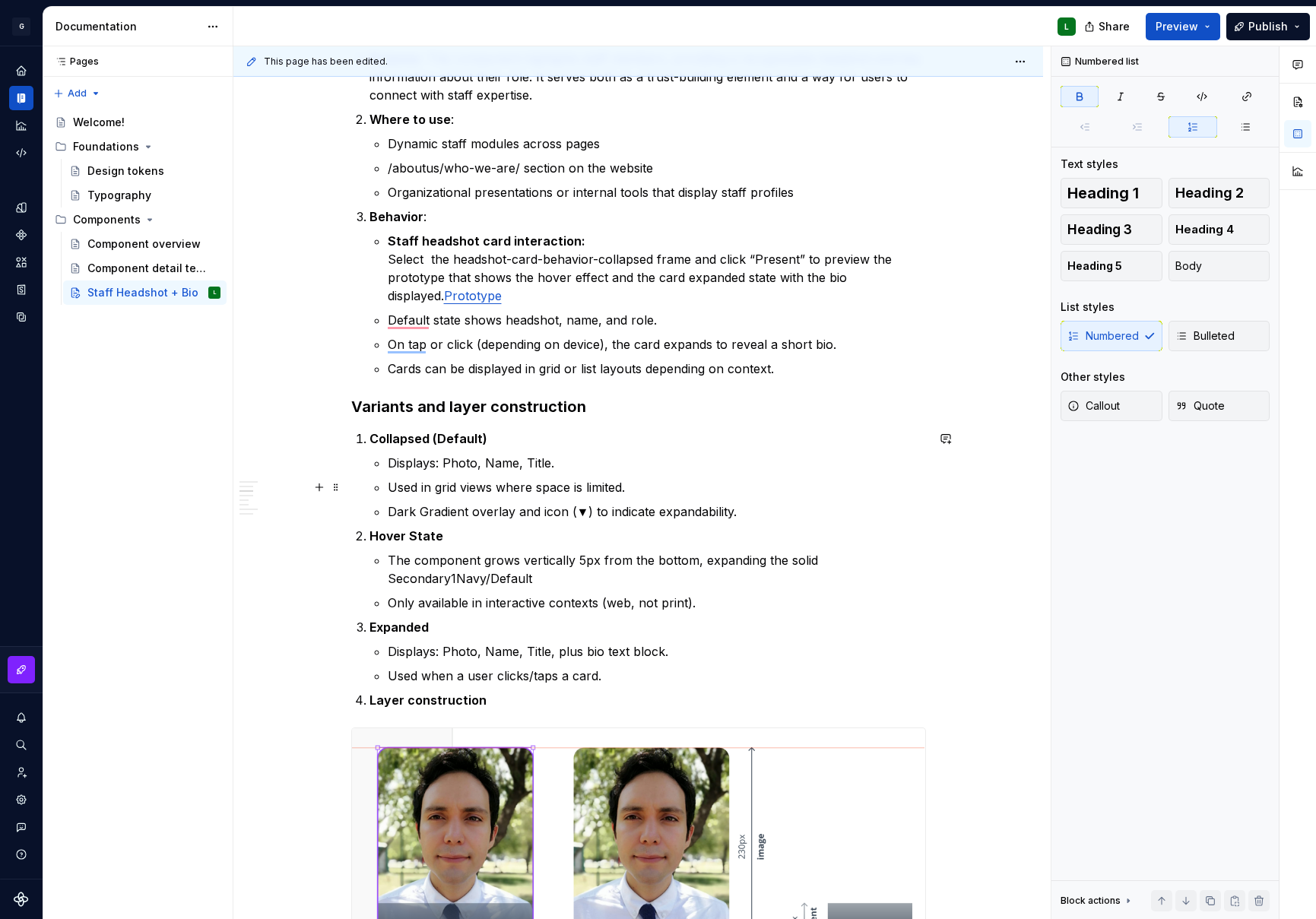
scroll to position [1722, 0]
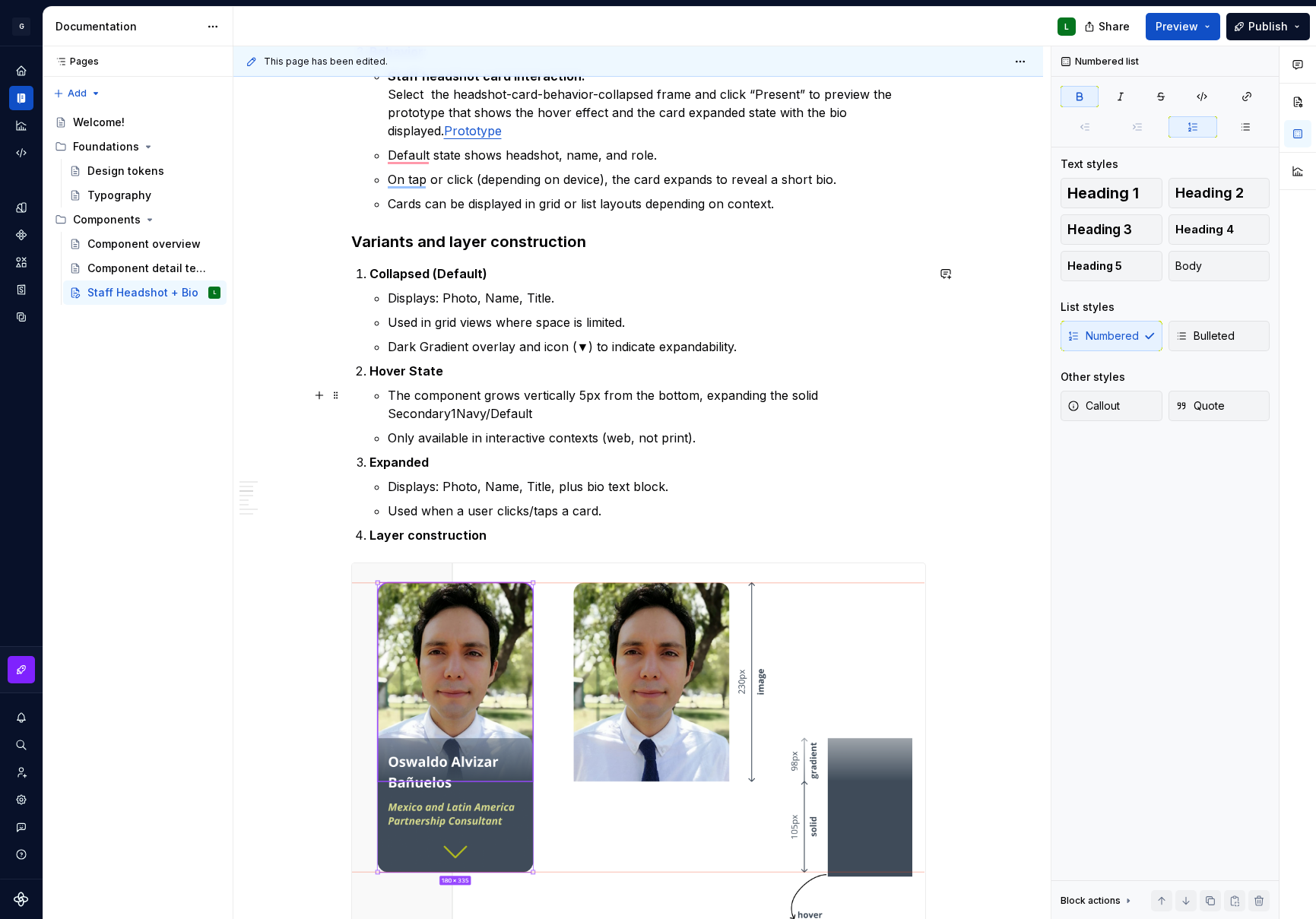
type textarea "*"
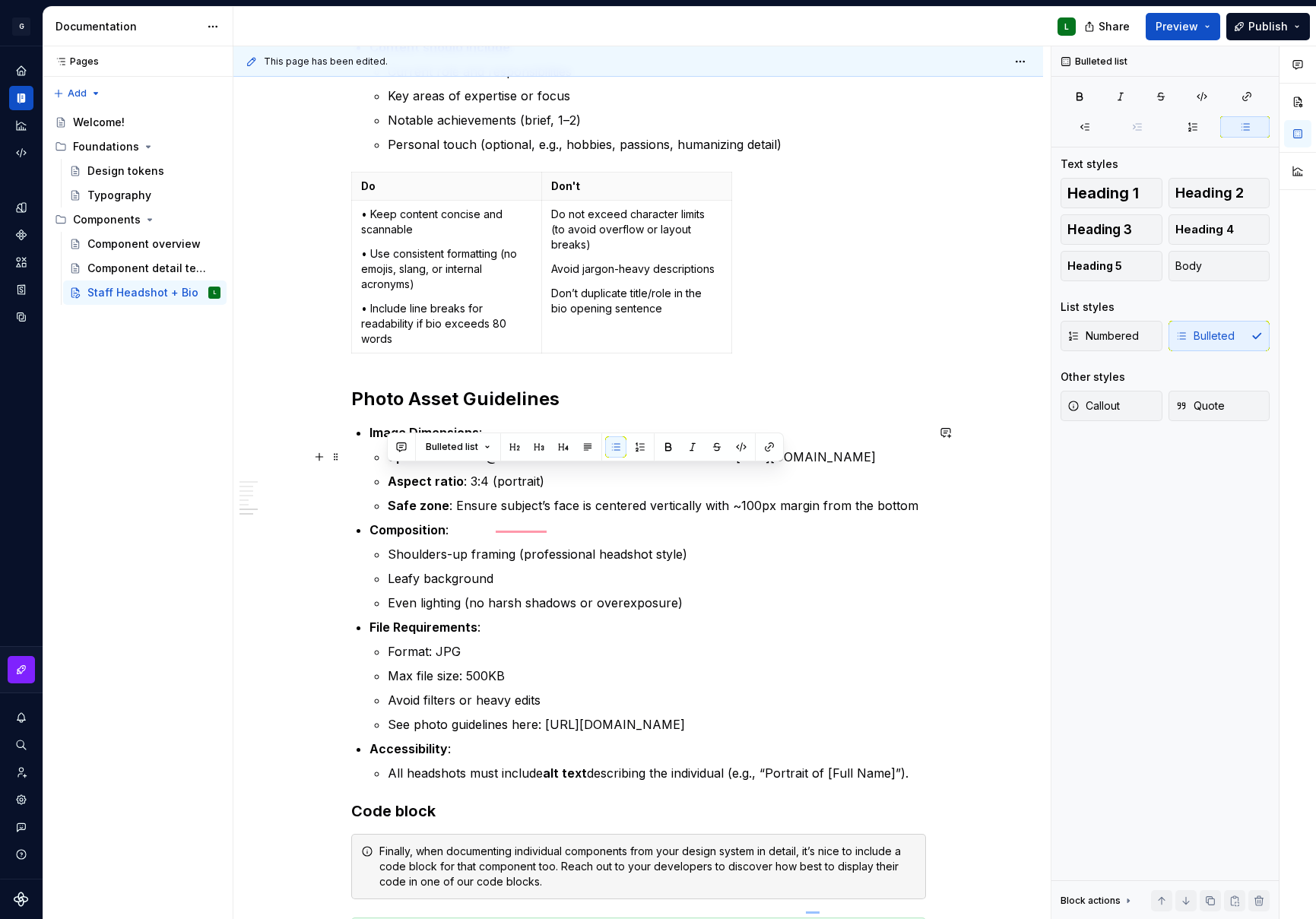
drag, startPoint x: 789, startPoint y: 476, endPoint x: 389, endPoint y: 475, distance: 400.0
click at [389, 466] on p "Upload size : w= @240 and 480. Assets can be found here: https://globalgiving.b…" at bounding box center [657, 457] width 538 height 19
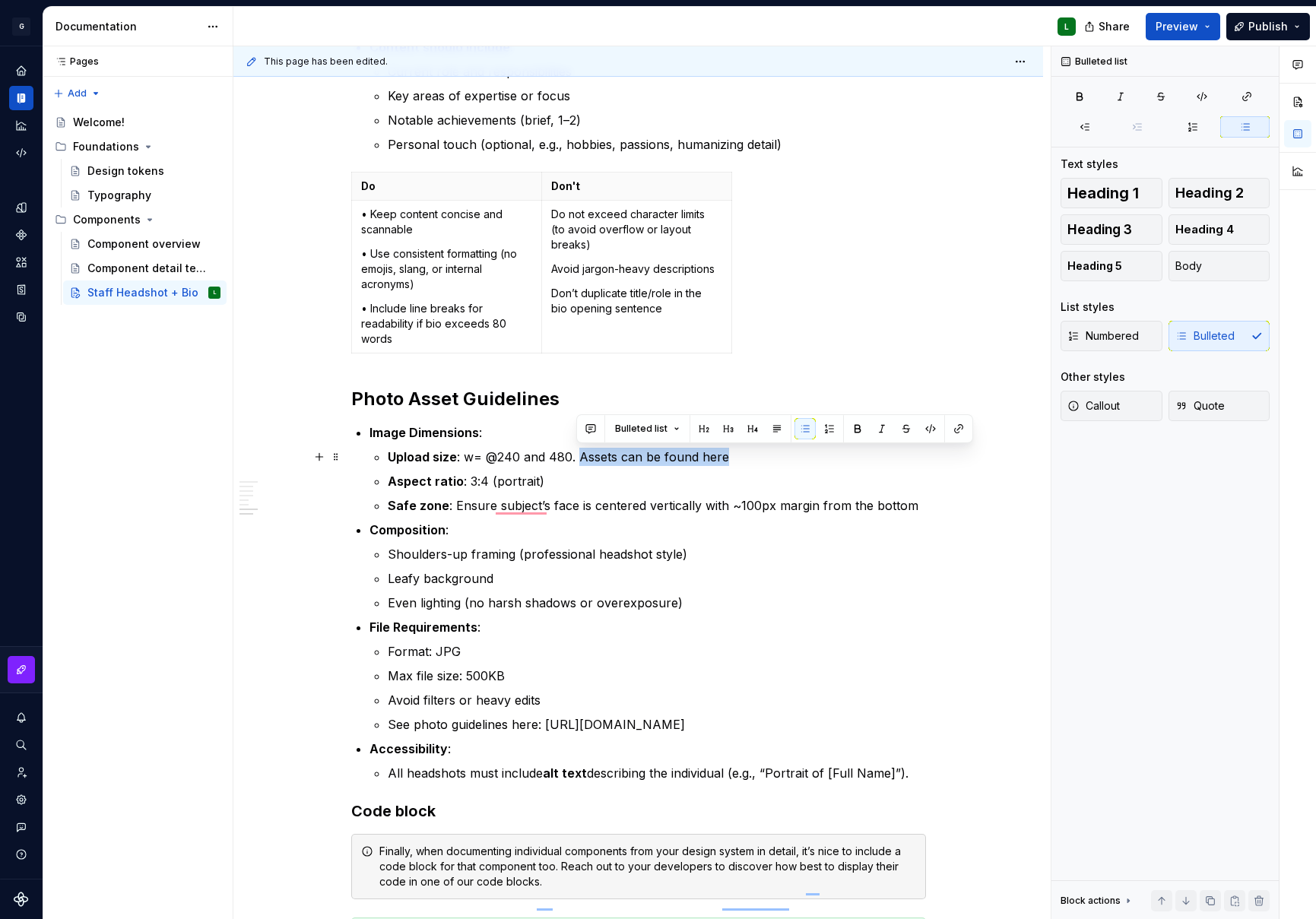
drag, startPoint x: 725, startPoint y: 458, endPoint x: 576, endPoint y: 461, distance: 149.0
click at [576, 461] on p "Upload size : w= @240 and 480. Assets can be found here" at bounding box center [657, 457] width 538 height 19
click at [950, 434] on button "button" at bounding box center [959, 429] width 22 height 22
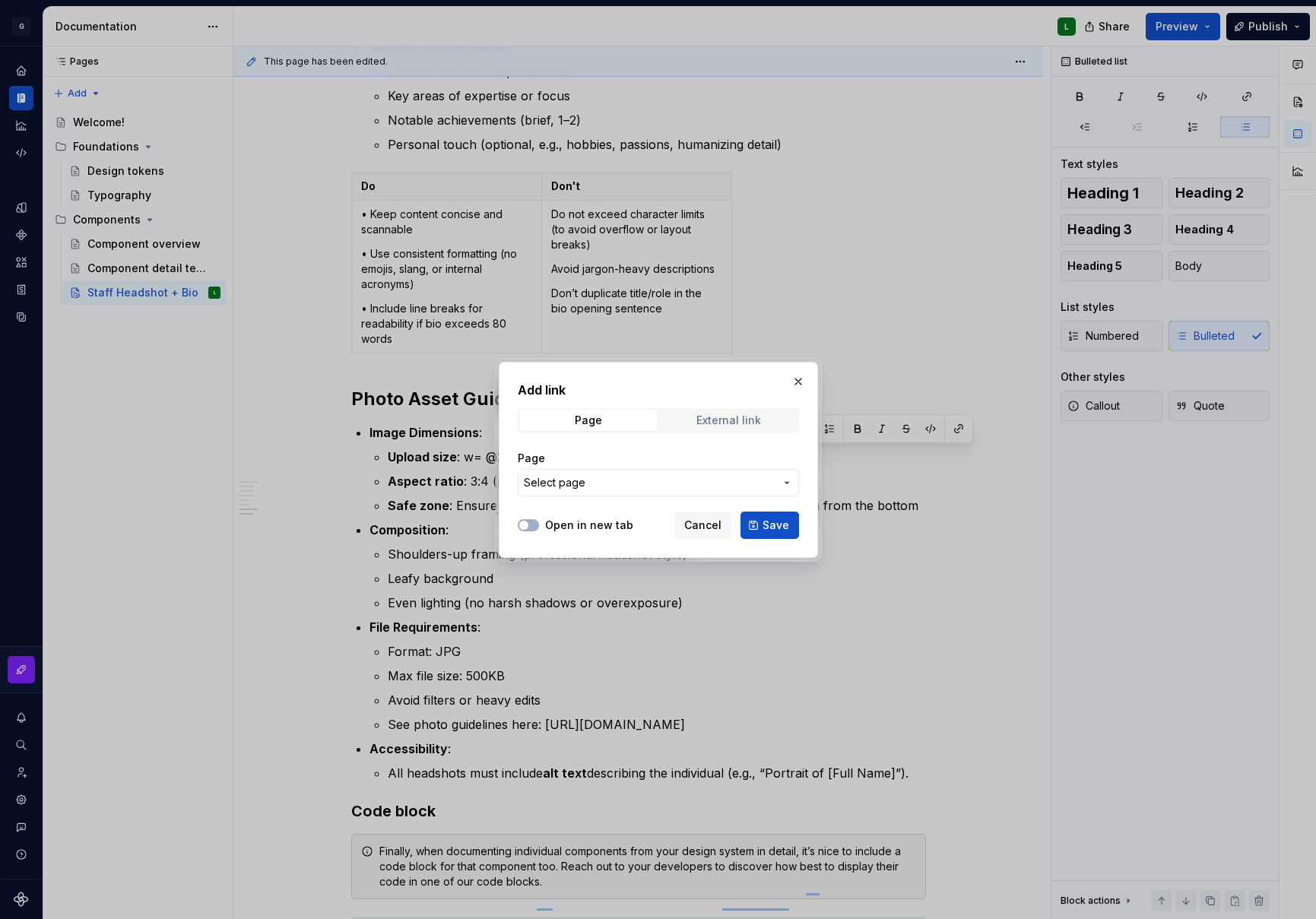
click at [706, 420] on div "External link" at bounding box center [729, 420] width 65 height 12
click at [613, 485] on input "URL" at bounding box center [659, 482] width 281 height 27
paste input "https://globalgiving.box.com/s/o8smra6zr427q7c71s09l11b240n4d1c"
type input "https://globalgiving.box.com/s/o8smra6zr427q7c71s09l11b240n4d1c"
click at [535, 526] on button "Open in new tab" at bounding box center [529, 526] width 22 height 12
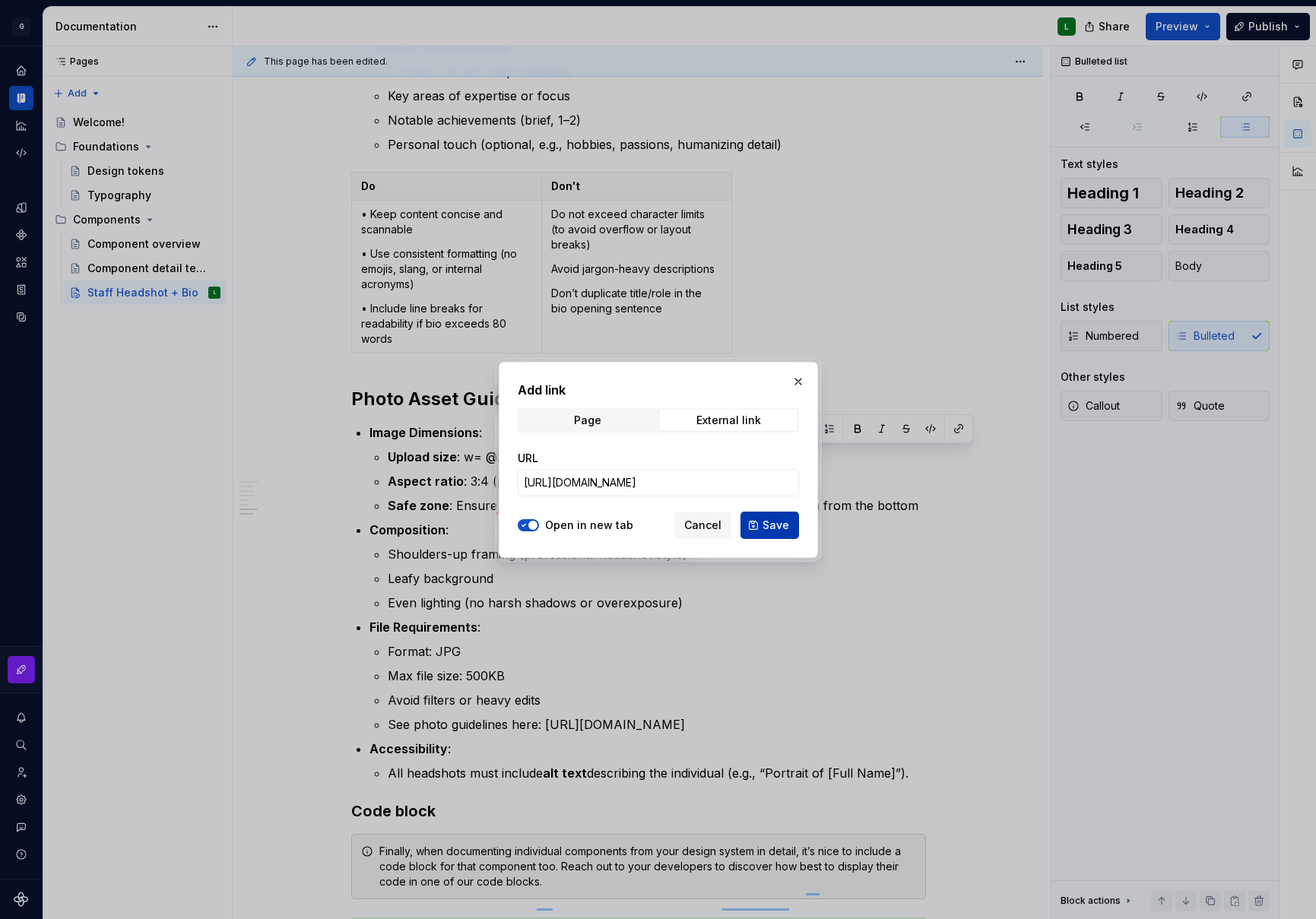
click at [768, 516] on button "Save" at bounding box center [770, 525] width 59 height 27
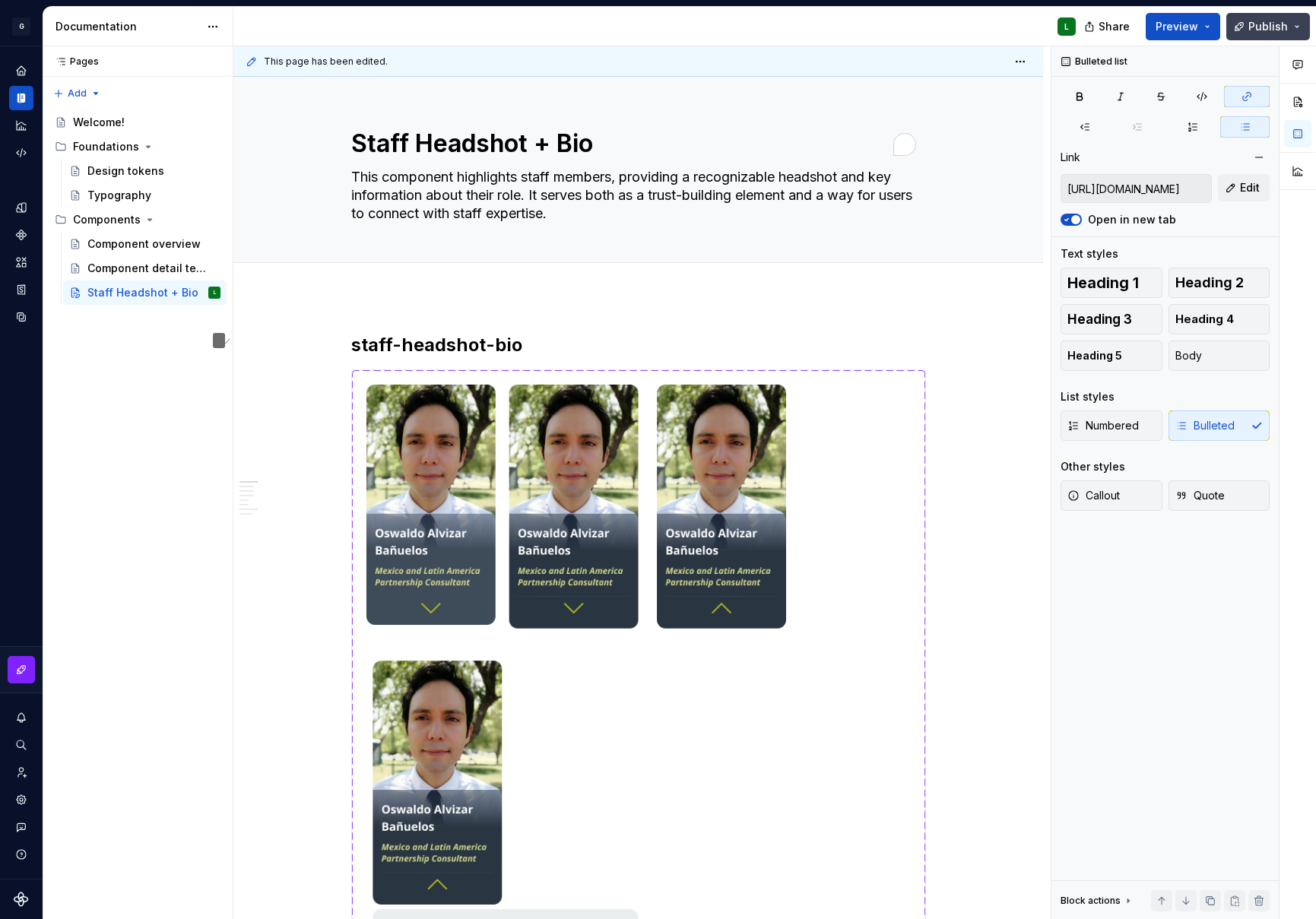
click at [1280, 25] on span "Publish" at bounding box center [1268, 27] width 39 height 15
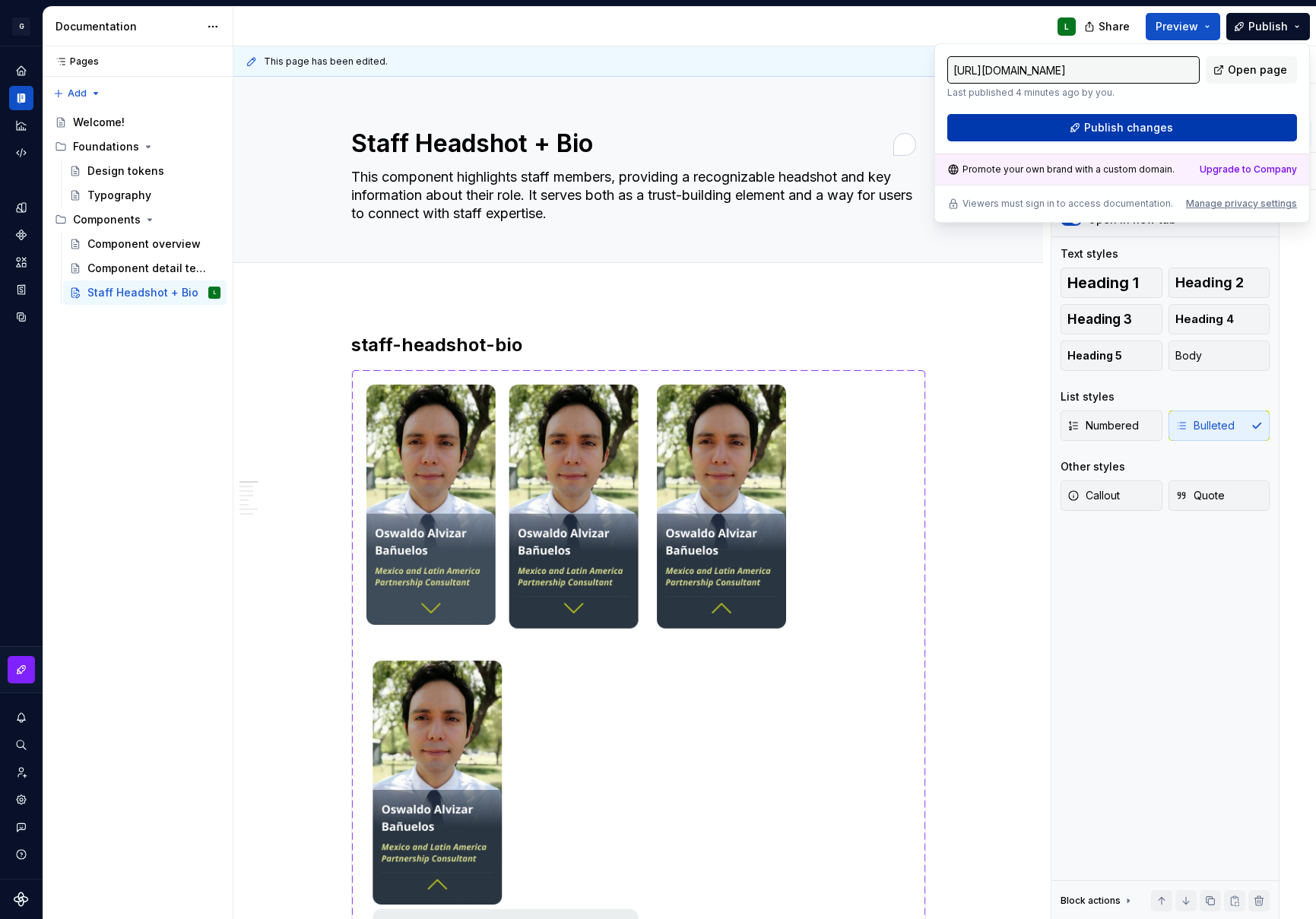
click at [1057, 124] on button "Publish changes" at bounding box center [1122, 128] width 349 height 27
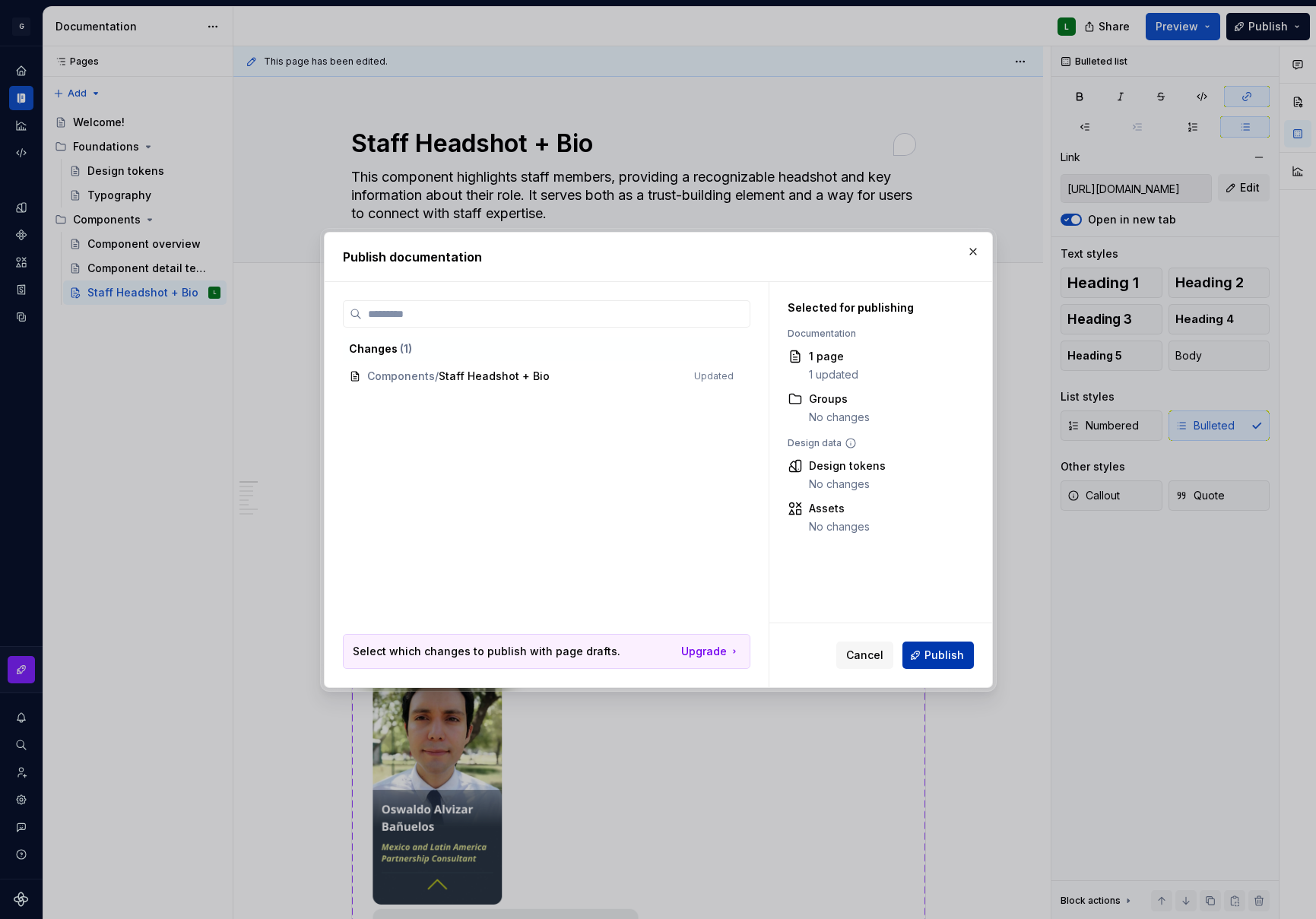
click at [947, 646] on button "Publish" at bounding box center [938, 655] width 71 height 27
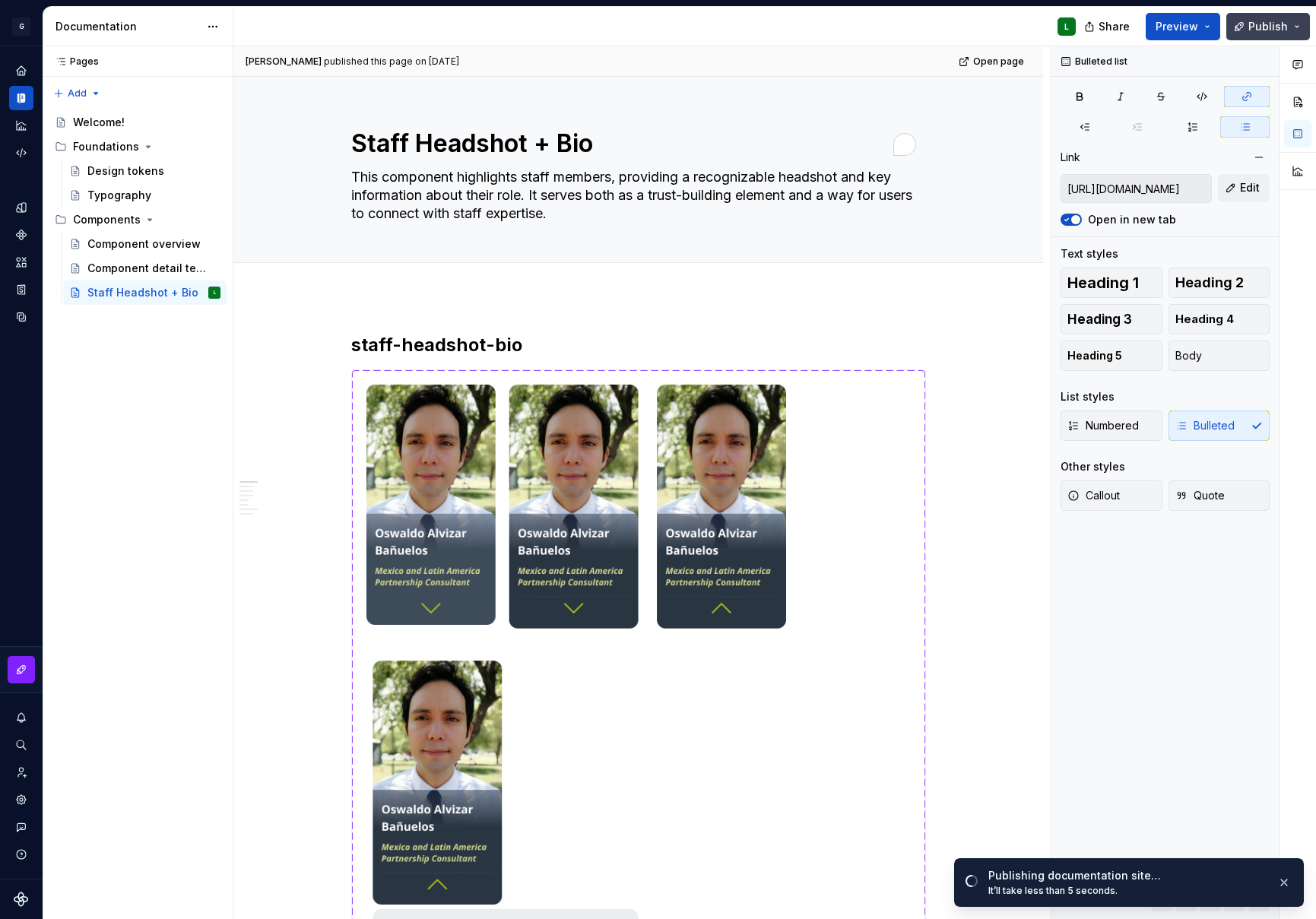
click at [1297, 27] on button "Publish" at bounding box center [1268, 26] width 84 height 27
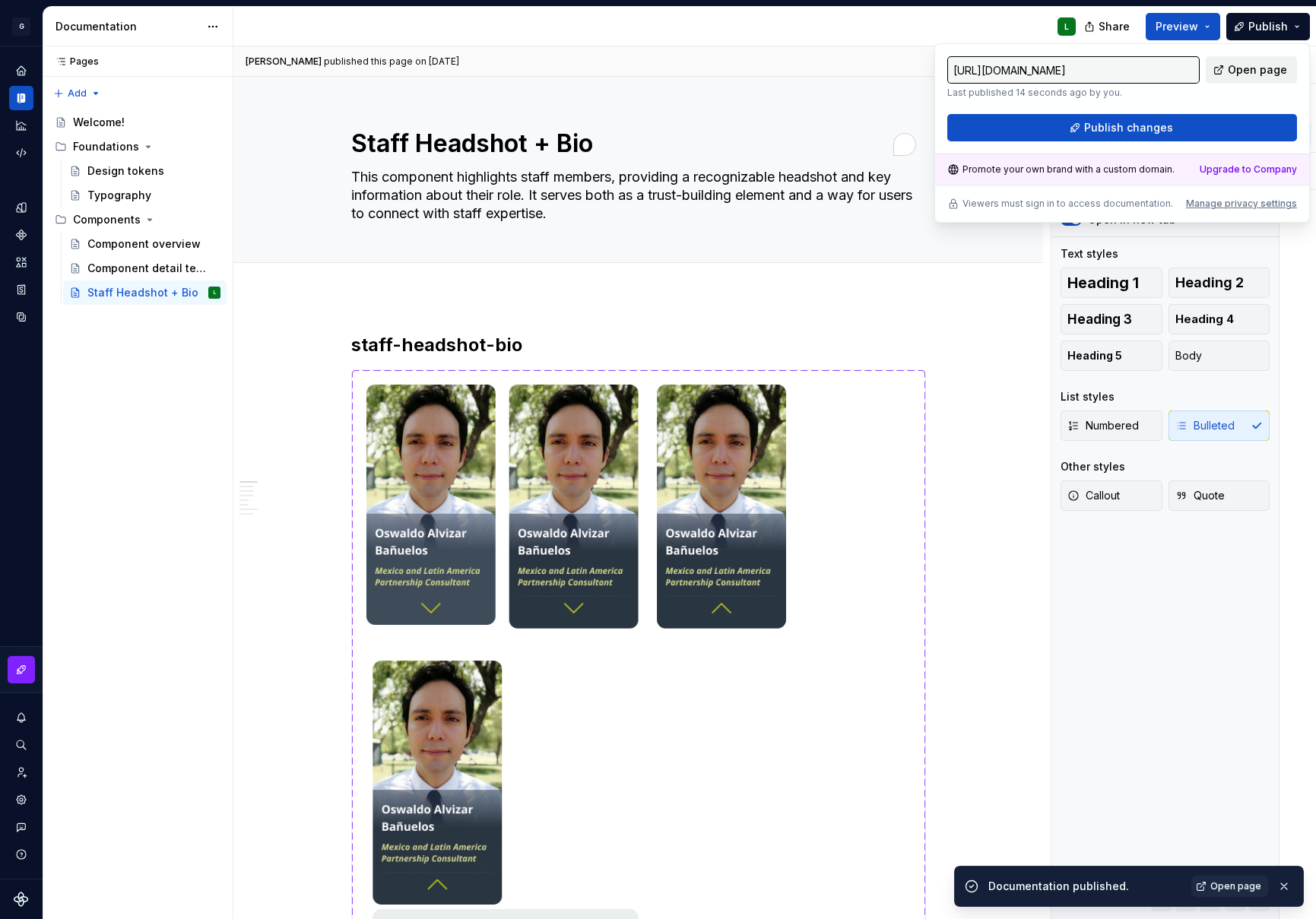
click at [1262, 70] on span "Open page" at bounding box center [1257, 70] width 60 height 15
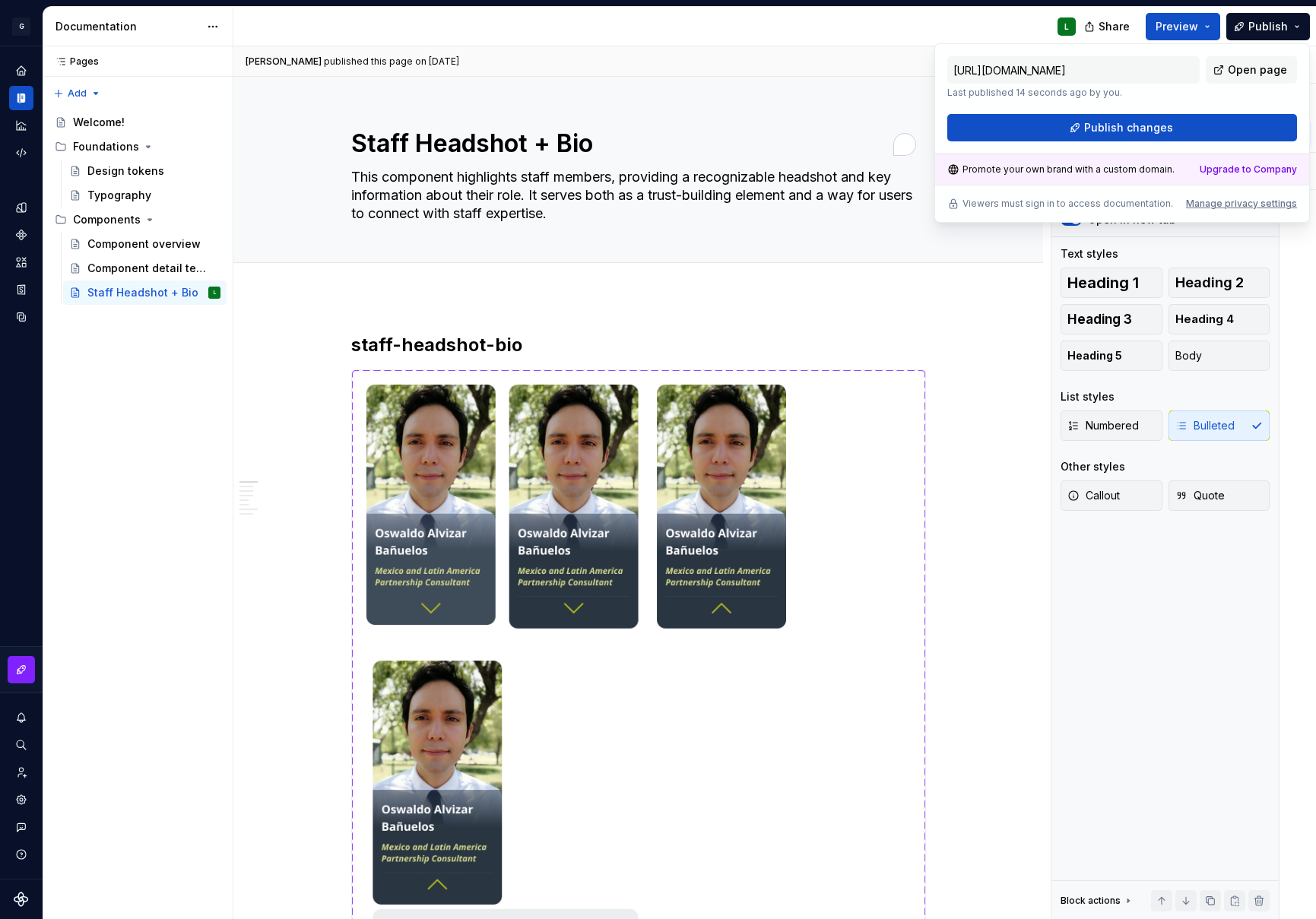
type textarea "*"
